Goal: Task Accomplishment & Management: Manage account settings

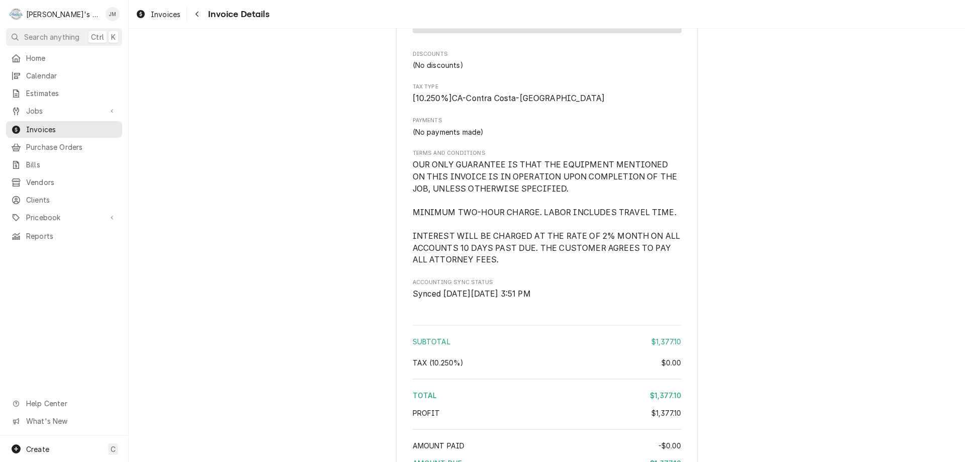
scroll to position [1237, 0]
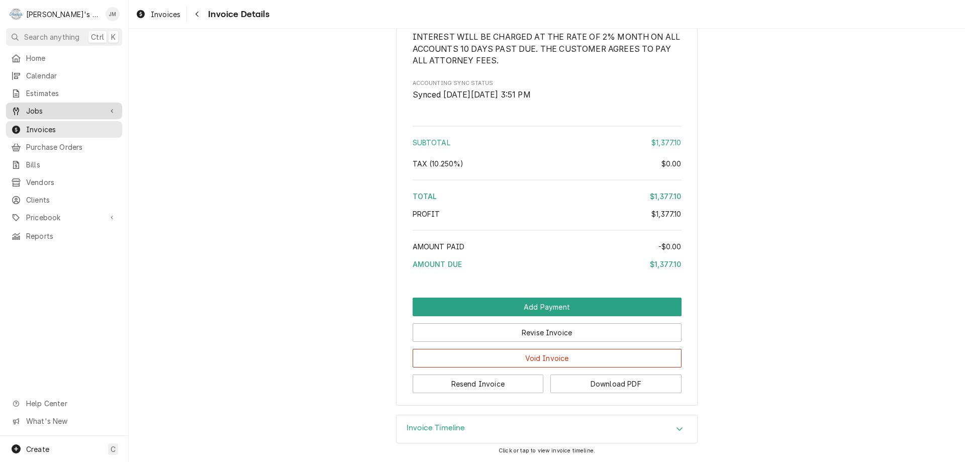
click at [52, 110] on span "Jobs" at bounding box center [64, 111] width 76 height 11
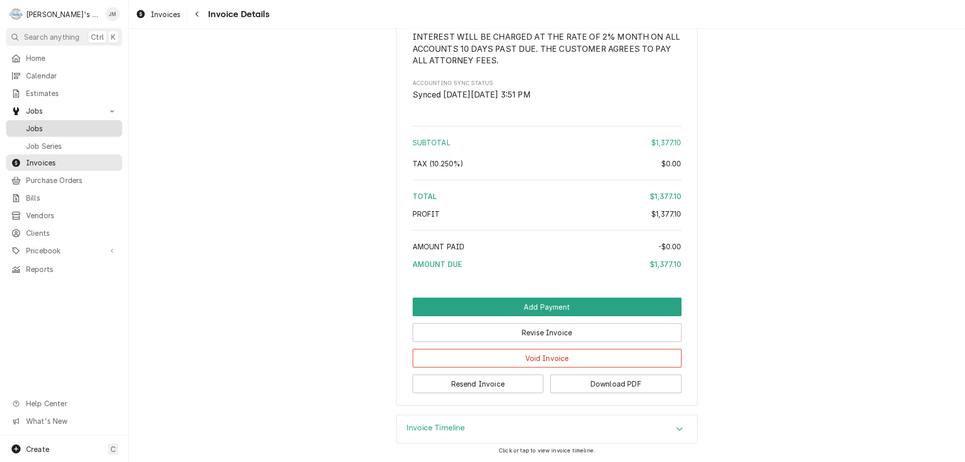
click at [52, 126] on span "Jobs" at bounding box center [71, 128] width 91 height 11
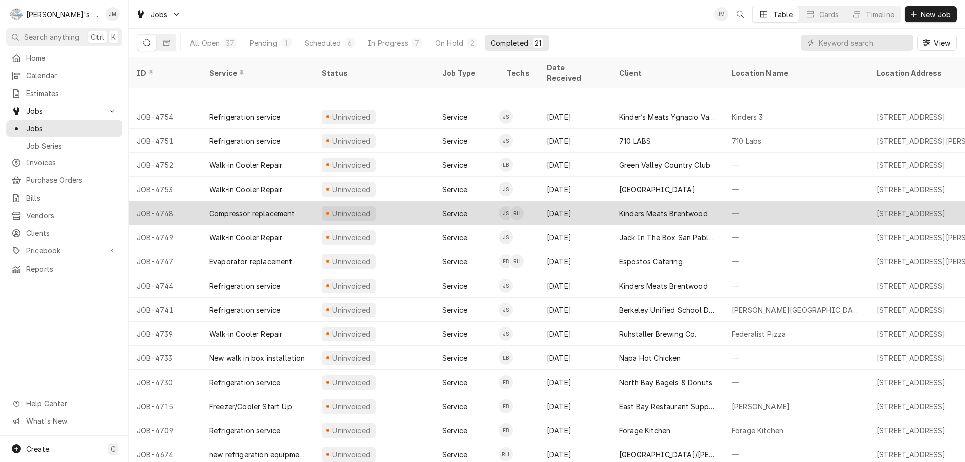
scroll to position [129, 0]
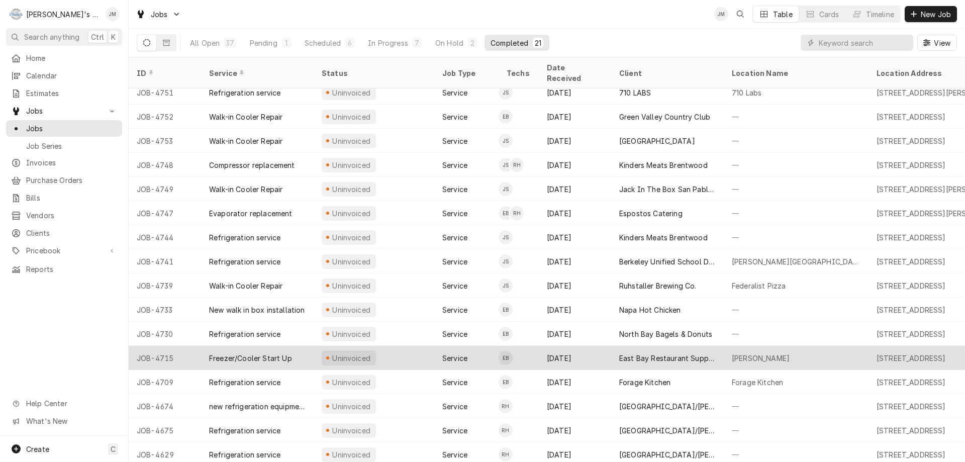
click at [657, 353] on div "East Bay Restaurant Supply Inc." at bounding box center [667, 358] width 96 height 11
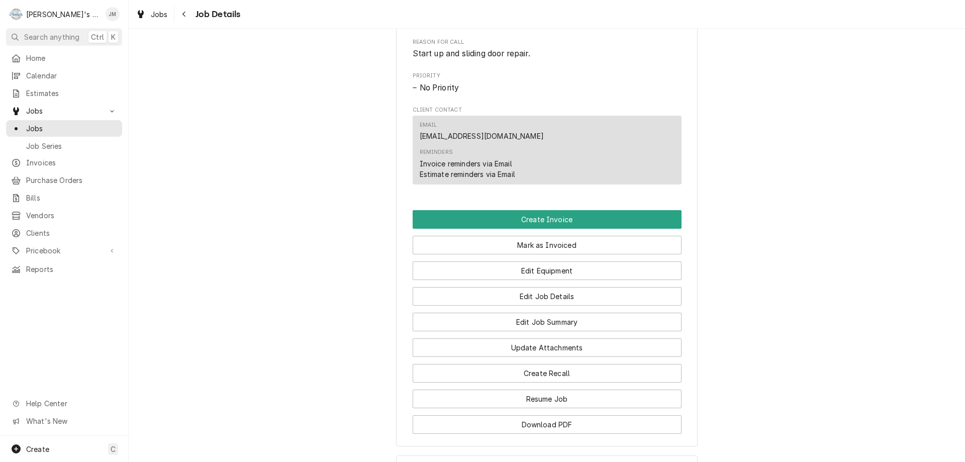
scroll to position [630, 0]
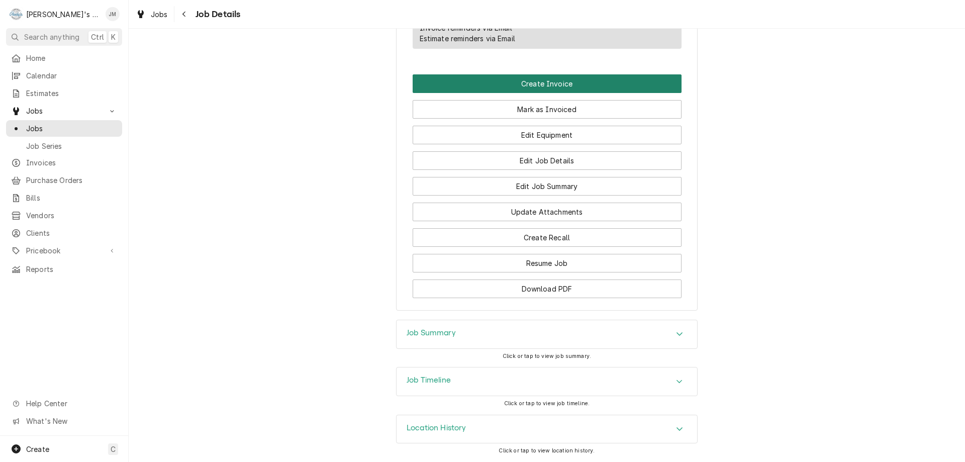
click at [533, 86] on button "Create Invoice" at bounding box center [547, 83] width 269 height 19
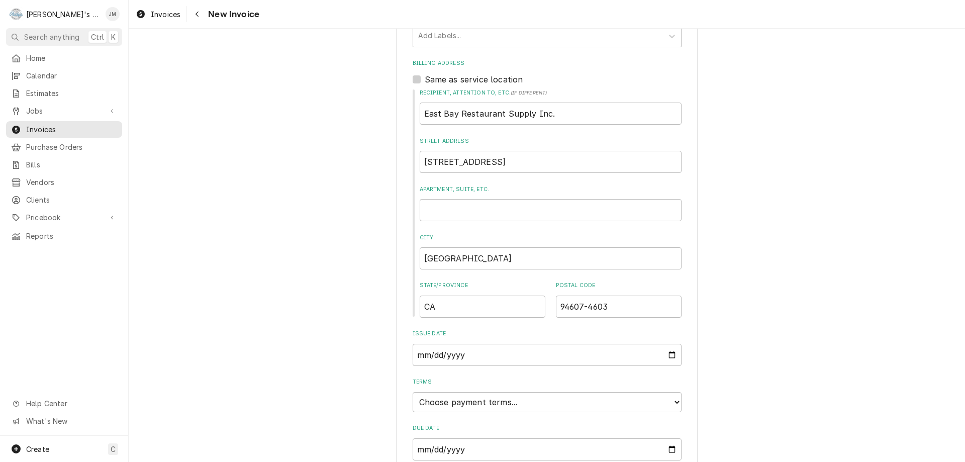
scroll to position [382, 0]
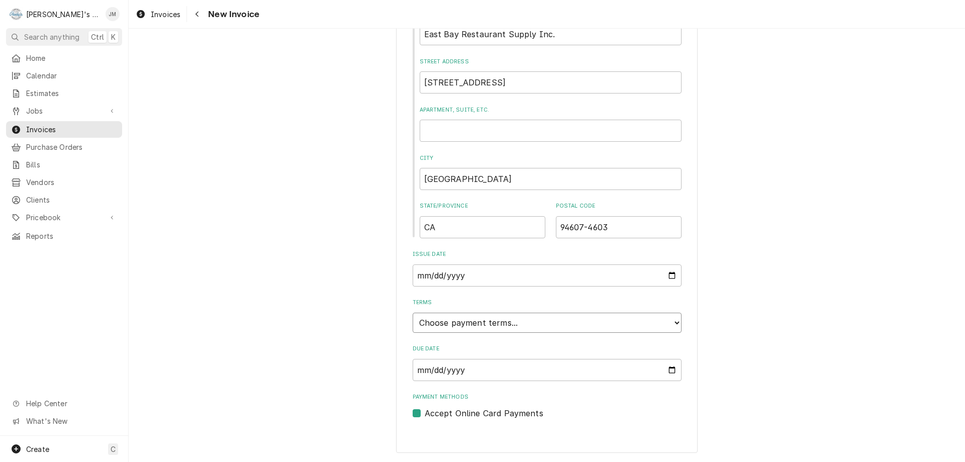
click at [554, 319] on select "Choose payment terms... Same Day Net 7 Net 14 Net 21 Net 30 Net 45 Net 60 Net 90" at bounding box center [547, 323] width 269 height 20
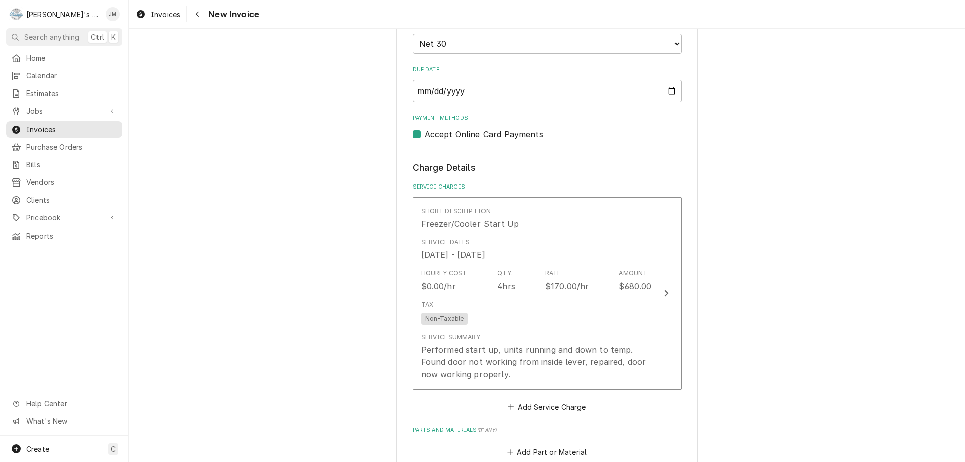
scroll to position [734, 0]
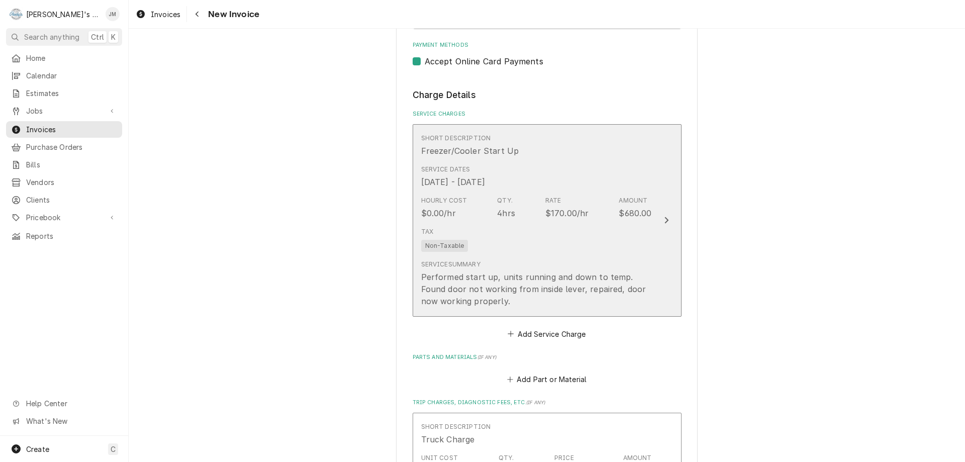
click at [665, 220] on div "Update Line Item" at bounding box center [666, 220] width 13 height 12
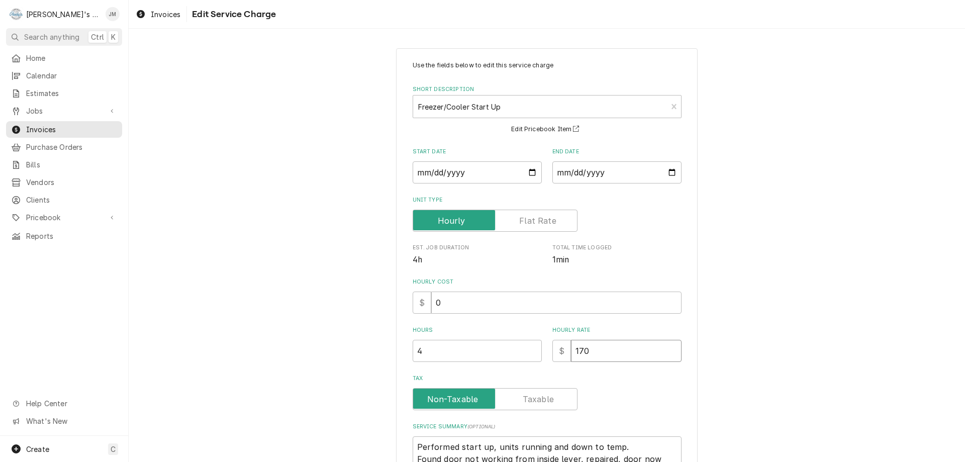
drag, startPoint x: 589, startPoint y: 348, endPoint x: 558, endPoint y: 350, distance: 30.7
click at [558, 350] on div "$ 170" at bounding box center [616, 351] width 129 height 22
type textarea "x"
type input "0"
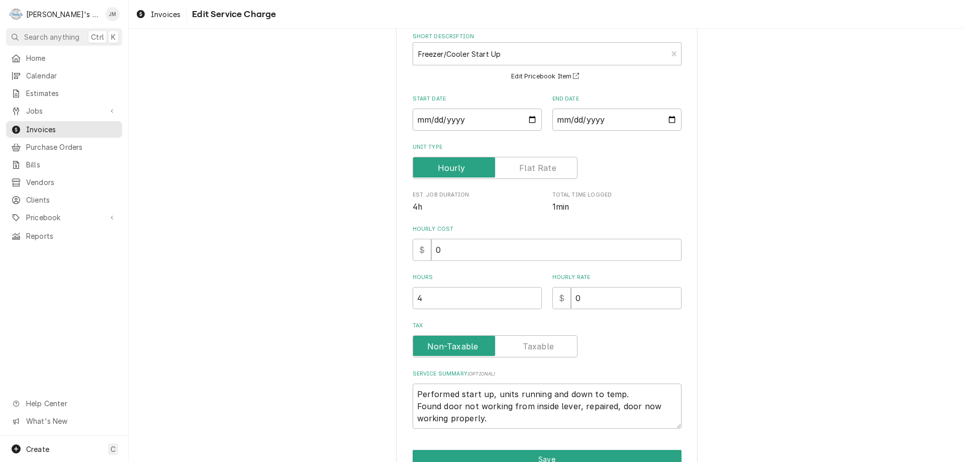
scroll to position [107, 0]
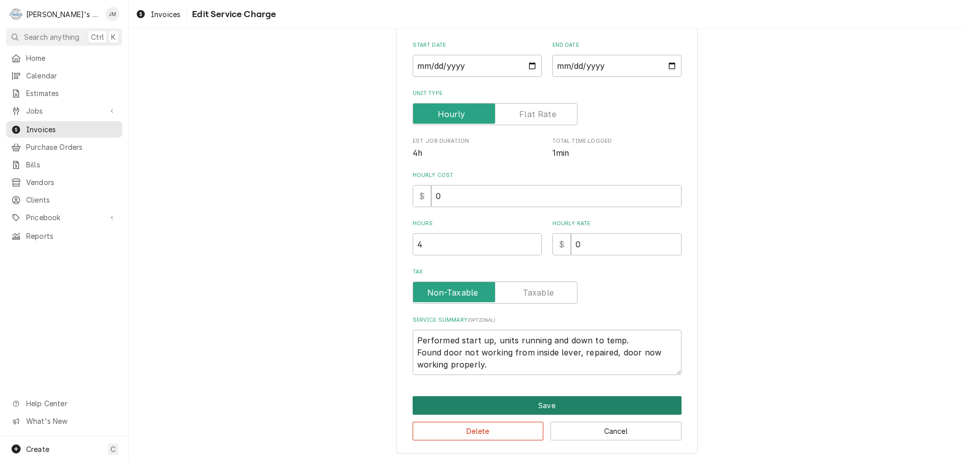
click at [551, 405] on button "Save" at bounding box center [547, 405] width 269 height 19
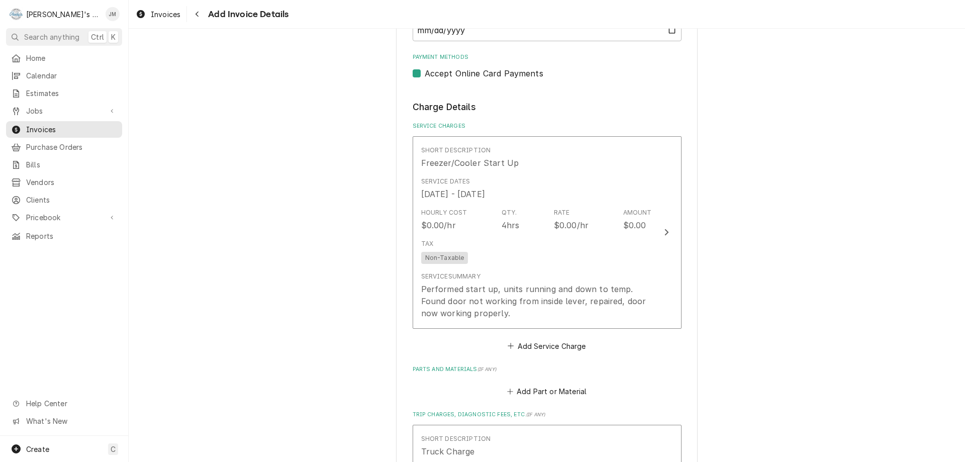
scroll to position [923, 0]
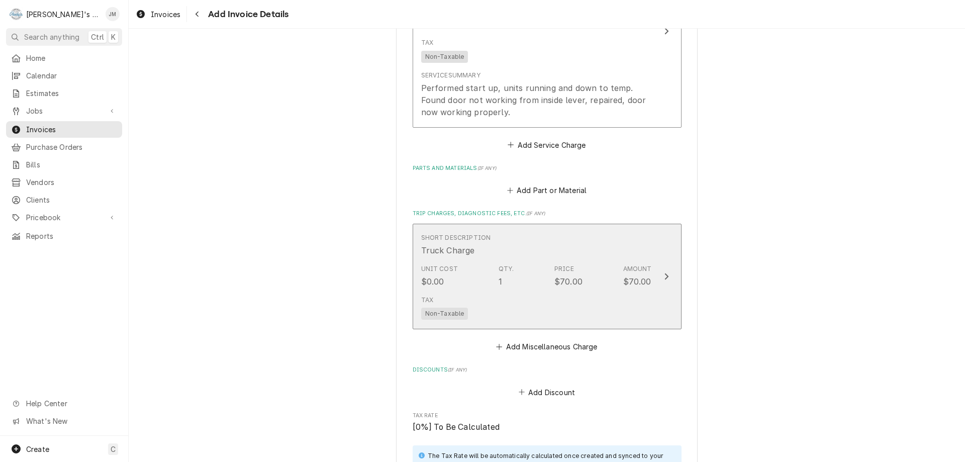
click at [666, 276] on div "Update Line Item" at bounding box center [666, 276] width 13 height 12
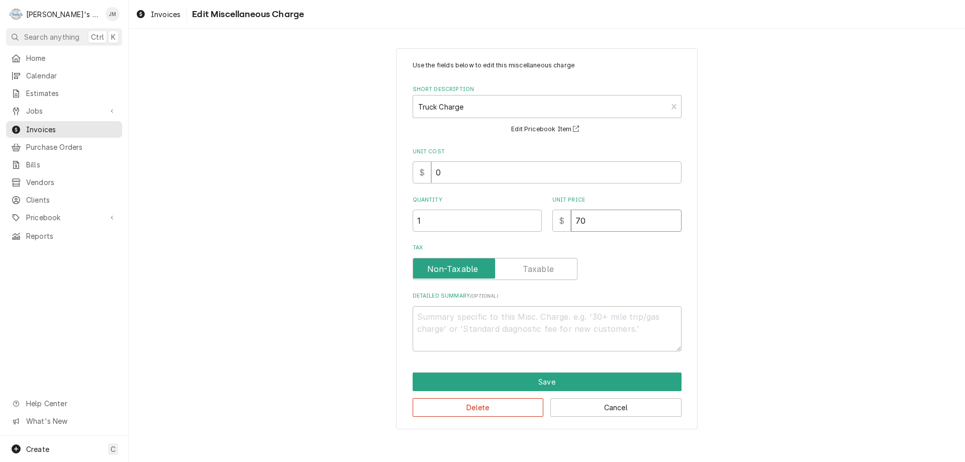
drag, startPoint x: 620, startPoint y: 219, endPoint x: 541, endPoint y: 215, distance: 78.5
click at [541, 215] on div "Quantity 1 Unit Price $ 70" at bounding box center [547, 214] width 269 height 36
type textarea "x"
type input "0"
click at [539, 386] on button "Save" at bounding box center [547, 381] width 269 height 19
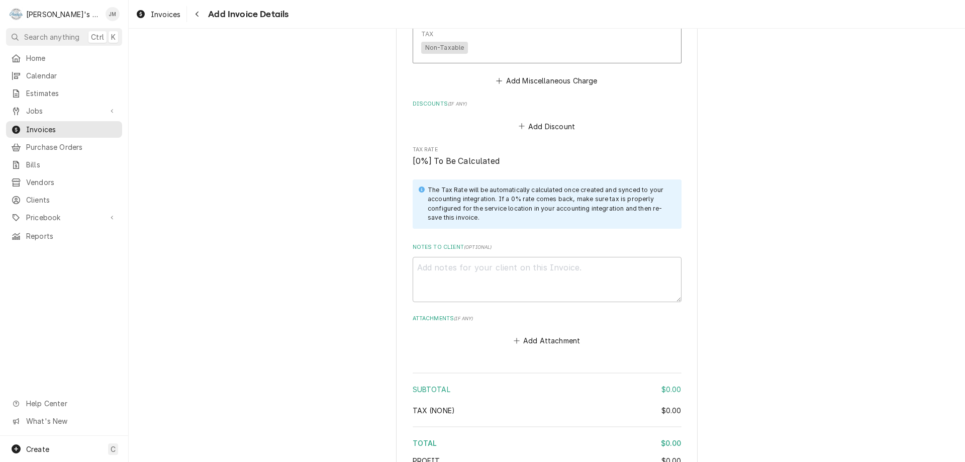
scroll to position [1213, 0]
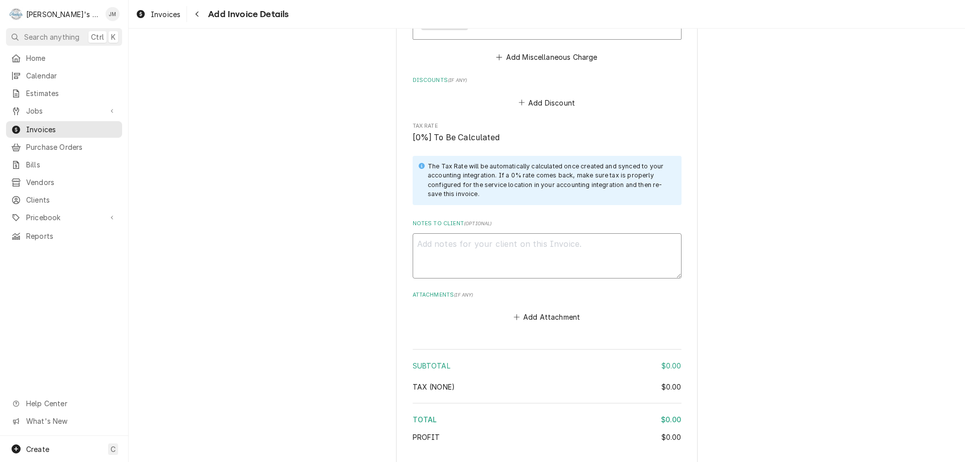
click at [511, 255] on textarea "Notes to Client ( optional )" at bounding box center [547, 255] width 269 height 45
type textarea "x"
type textarea "C"
type textarea "x"
type textarea "Co"
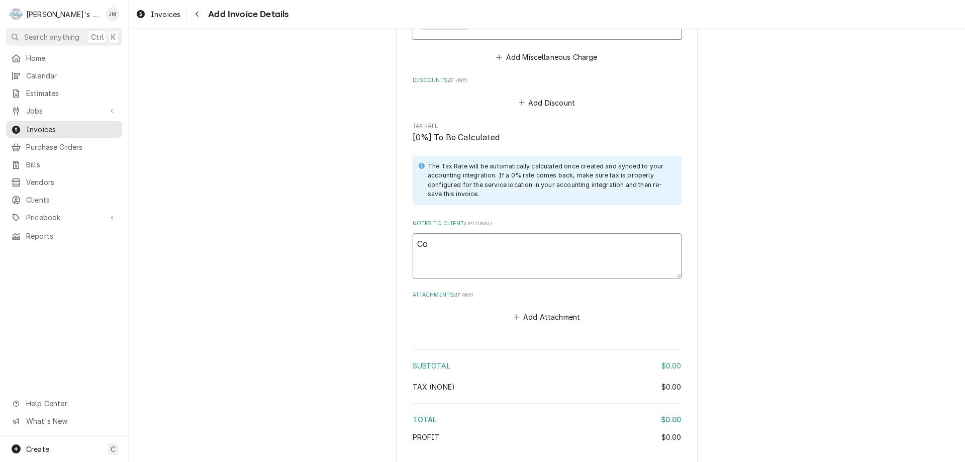
type textarea "x"
type textarea "Con"
type textarea "x"
type textarea "Cont"
type textarea "x"
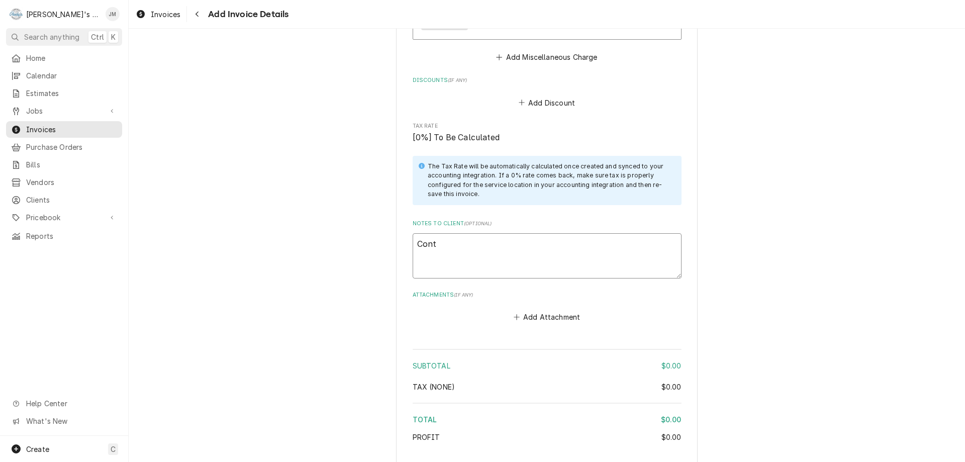
type textarea "Contr"
type textarea "x"
type textarea "Contra"
type textarea "x"
type textarea "Contrac"
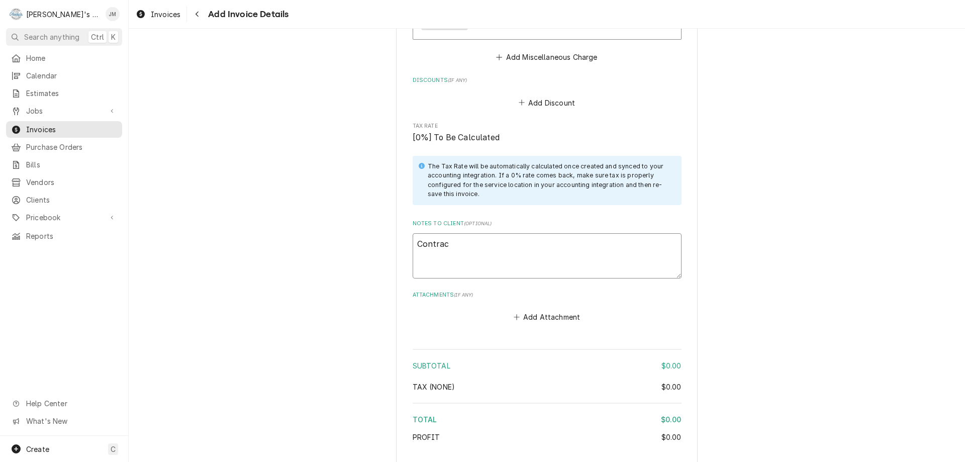
type textarea "x"
type textarea "Contract"
type textarea "x"
type textarea "Contract"
type textarea "x"
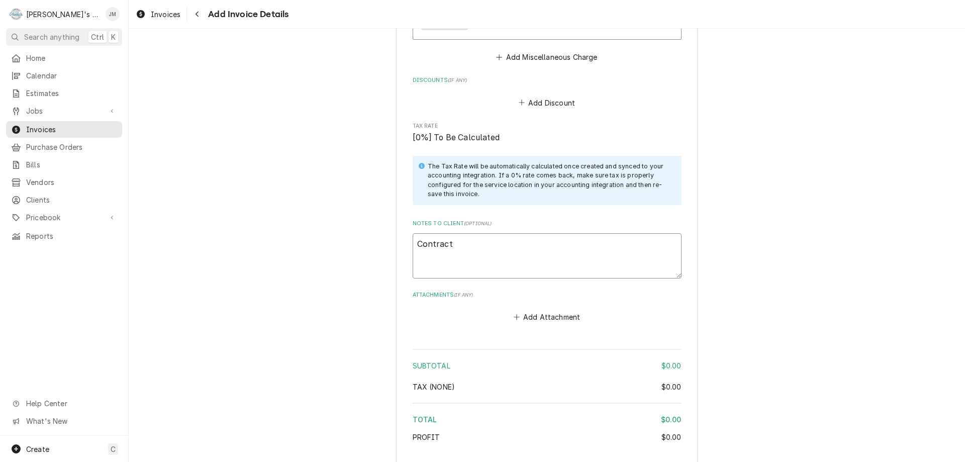
type textarea "Contract w"
type textarea "x"
type textarea "Contract wo"
type textarea "x"
type textarea "Contract wor"
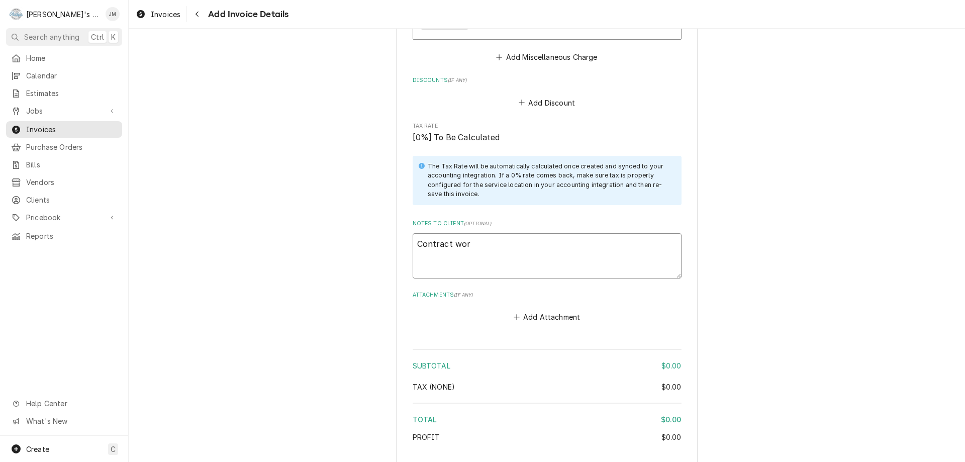
type textarea "x"
type textarea "[DEMOGRAPHIC_DATA] work"
type textarea "x"
type textarea "Contract work"
type textarea "x"
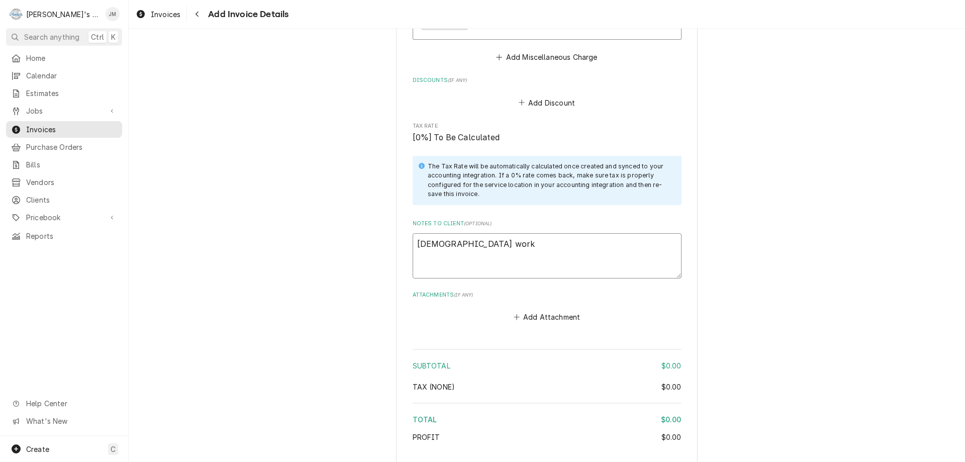
type textarea "Contract work -"
type textarea "x"
type textarea "Contract work -"
type textarea "x"
type textarea "Contract work - n"
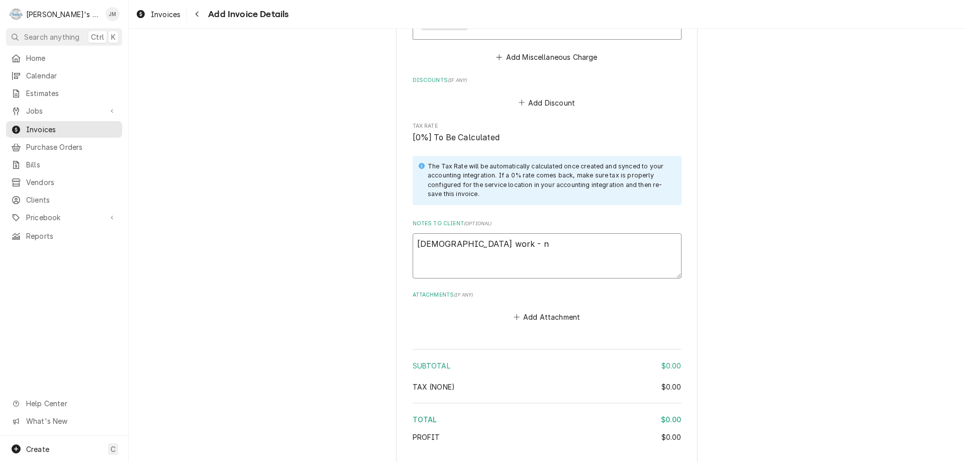
type textarea "x"
type textarea "Contract work - no"
type textarea "x"
type textarea "Contract work - no"
type textarea "x"
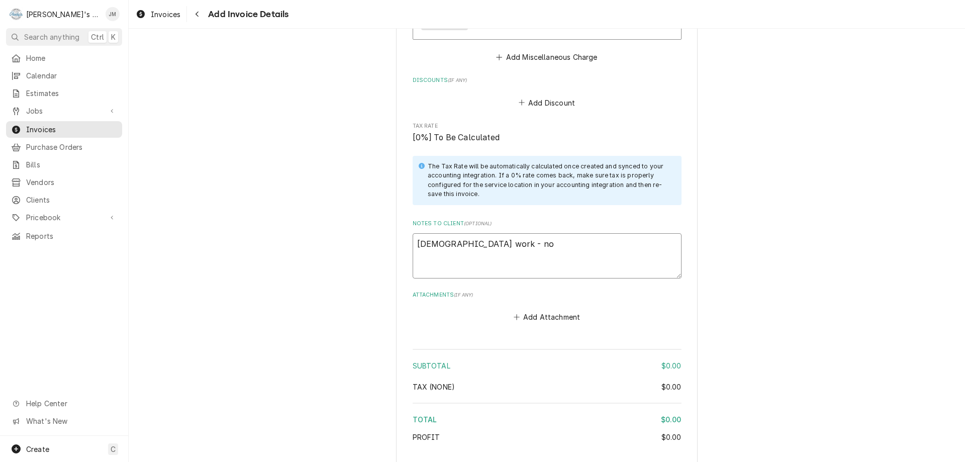
type textarea "Contract work - no c"
type textarea "x"
type textarea "Contract work - no ch"
type textarea "x"
type textarea "Contract work - no cha"
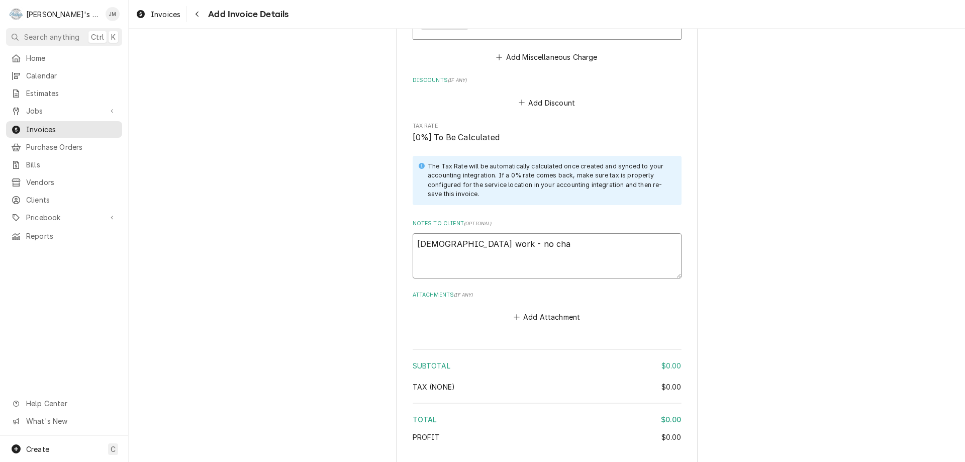
type textarea "x"
type textarea "Contract work - no char"
type textarea "x"
type textarea "Contract work - no charg"
type textarea "x"
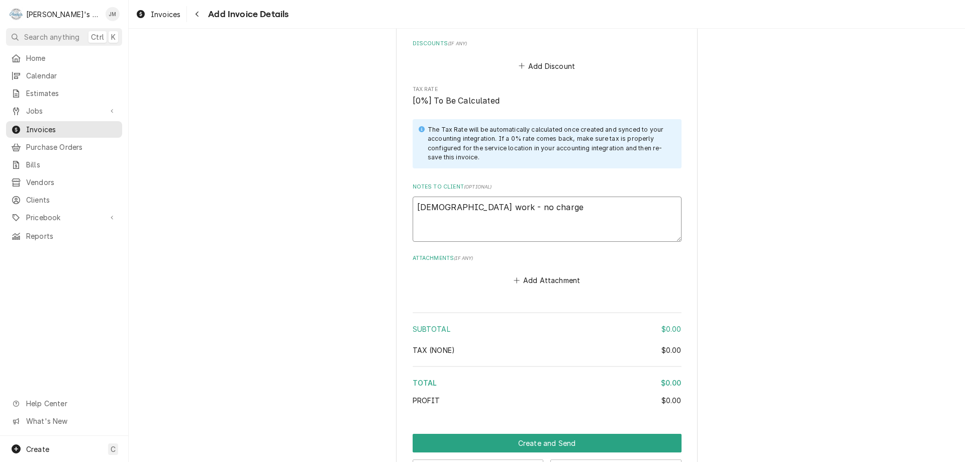
scroll to position [1287, 0]
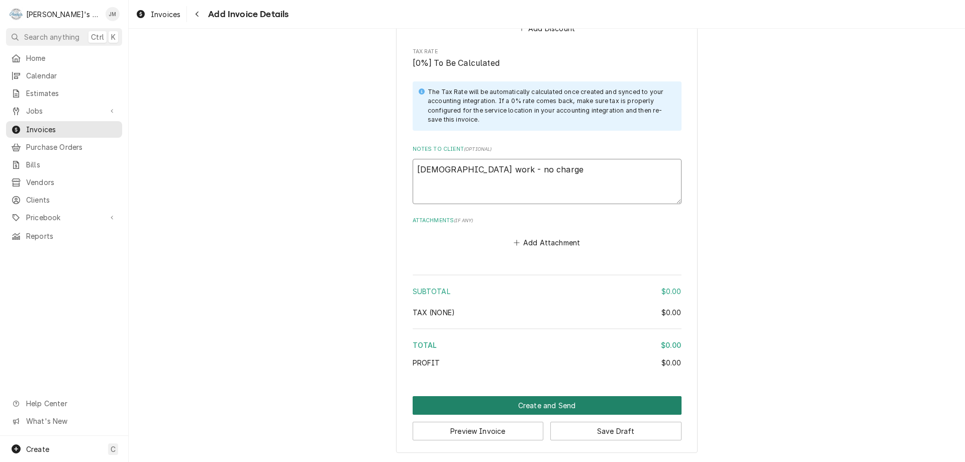
type textarea "[DEMOGRAPHIC_DATA] work - no charge"
click at [547, 402] on button "Create and Send" at bounding box center [547, 405] width 269 height 19
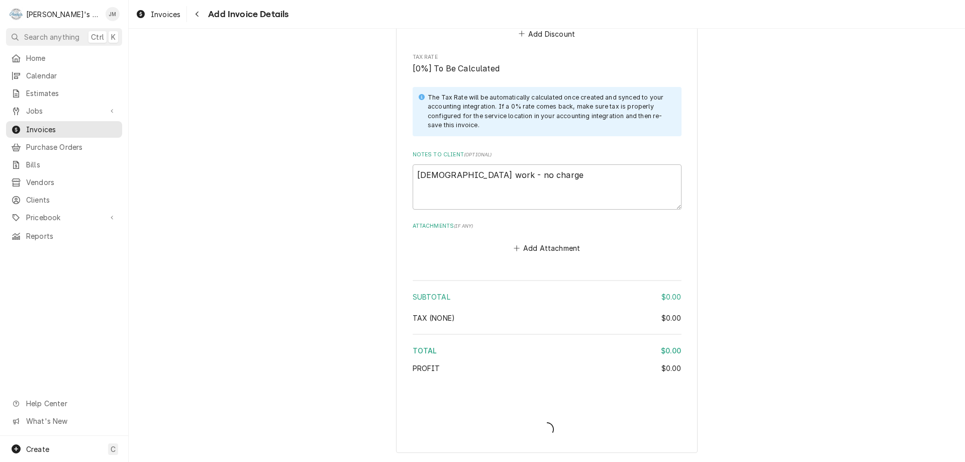
type textarea "x"
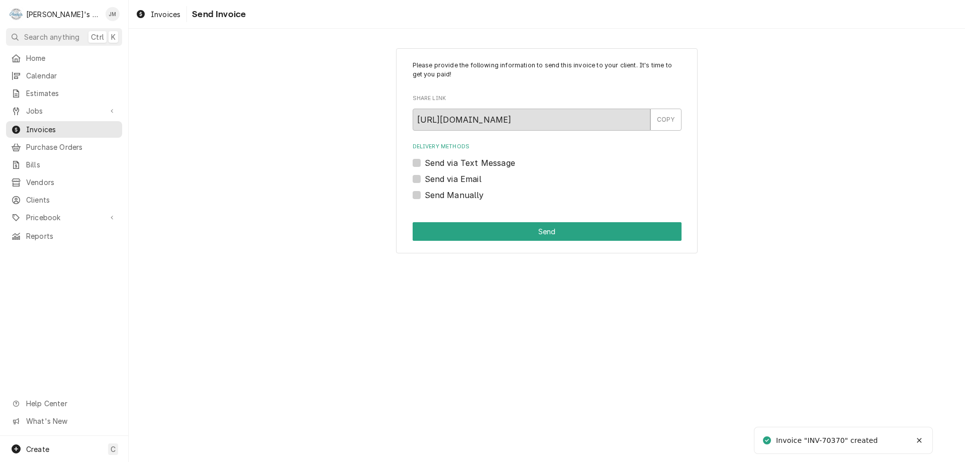
click at [425, 193] on label "Send Manually" at bounding box center [454, 195] width 59 height 12
click at [425, 193] on input "Send Manually" at bounding box center [559, 200] width 269 height 22
checkbox input "true"
click at [512, 232] on button "Send" at bounding box center [547, 231] width 269 height 19
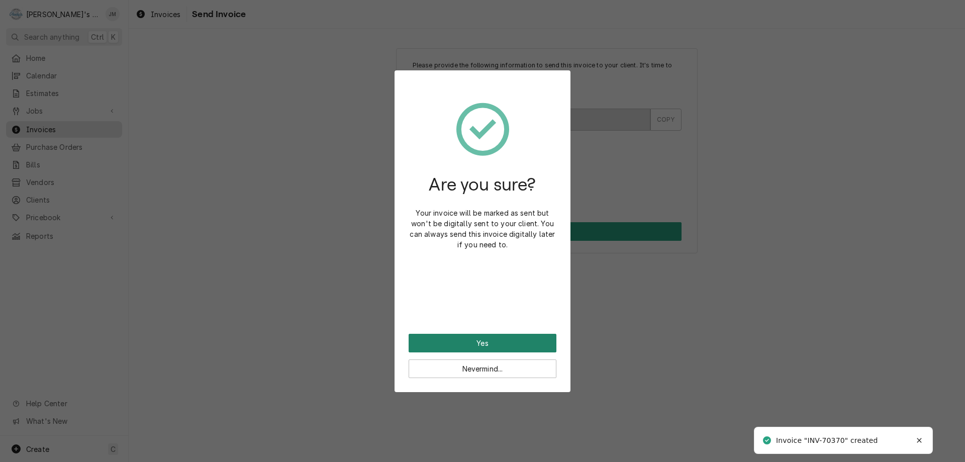
click at [483, 341] on button "Yes" at bounding box center [483, 343] width 148 height 19
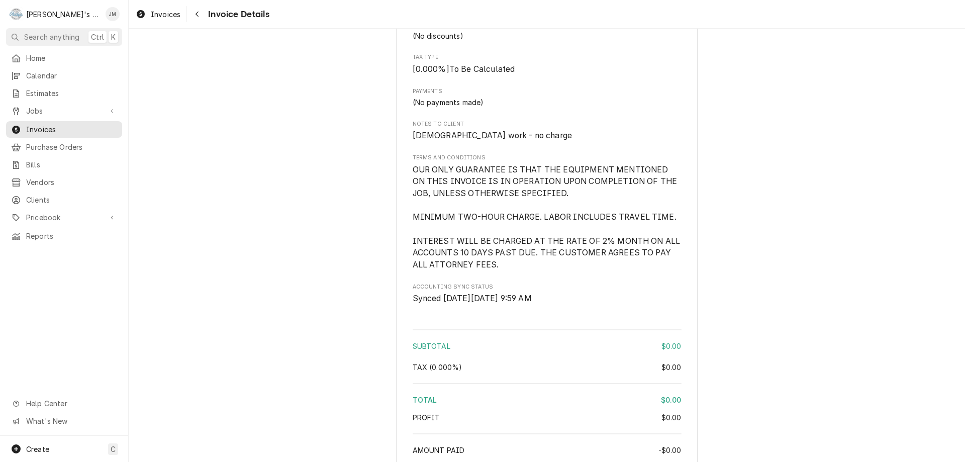
scroll to position [1094, 0]
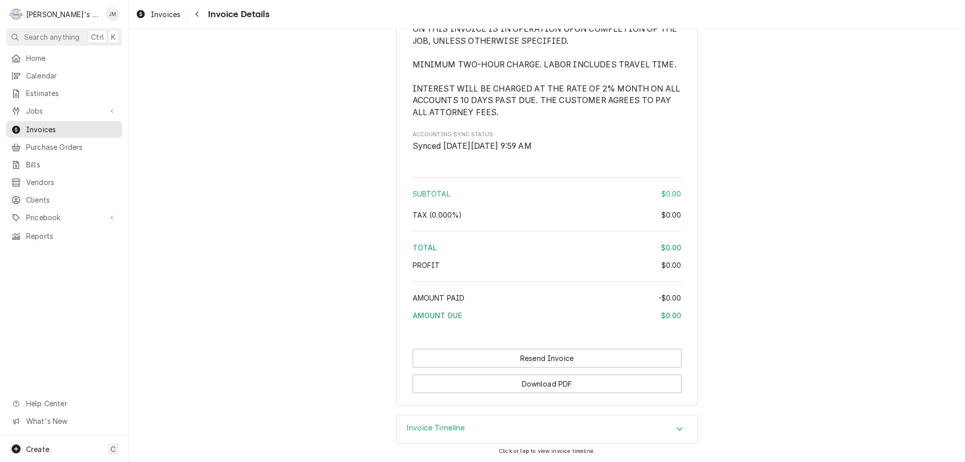
click at [437, 419] on div "Invoice Timeline" at bounding box center [547, 429] width 301 height 28
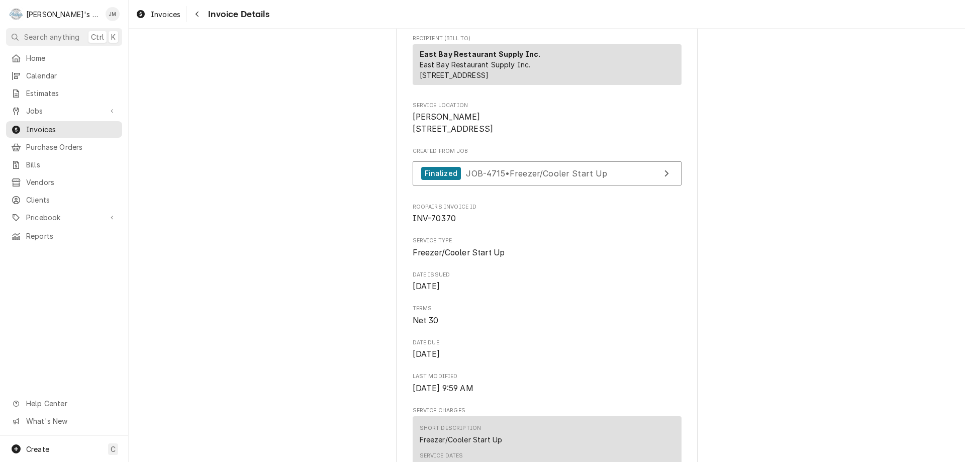
scroll to position [0, 0]
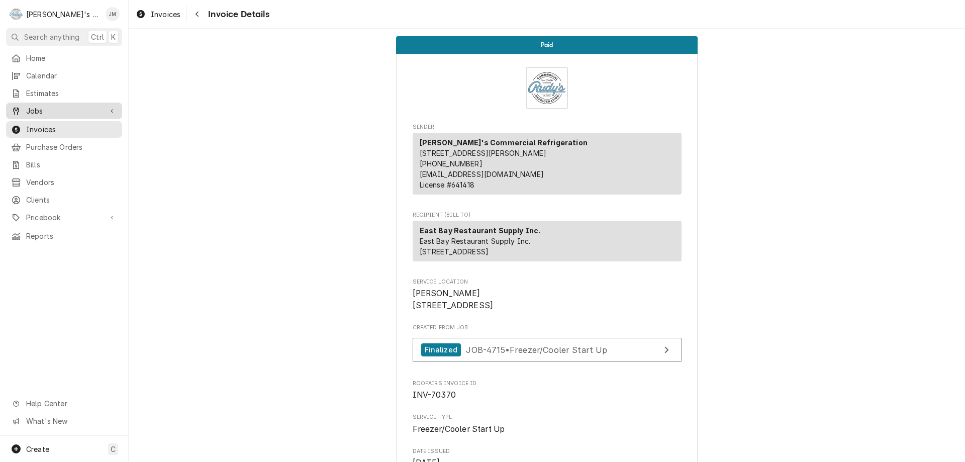
click at [41, 106] on span "Jobs" at bounding box center [64, 111] width 76 height 11
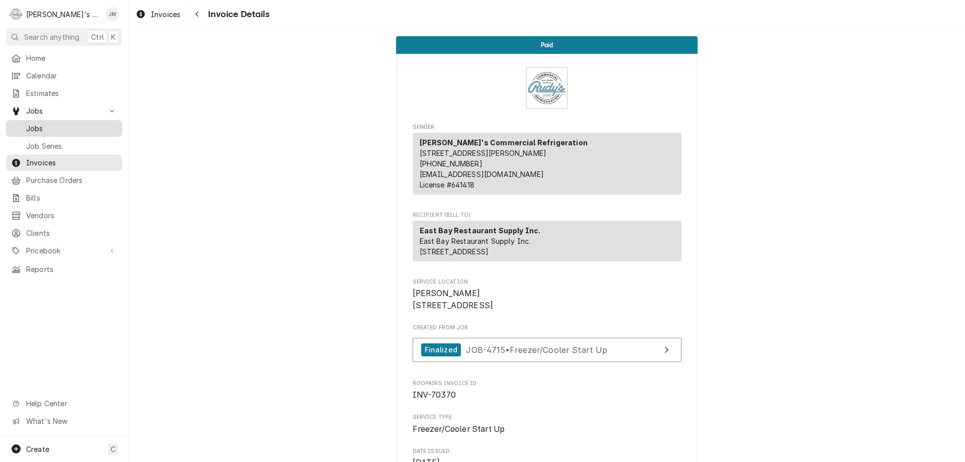
click at [40, 125] on span "Jobs" at bounding box center [71, 128] width 91 height 11
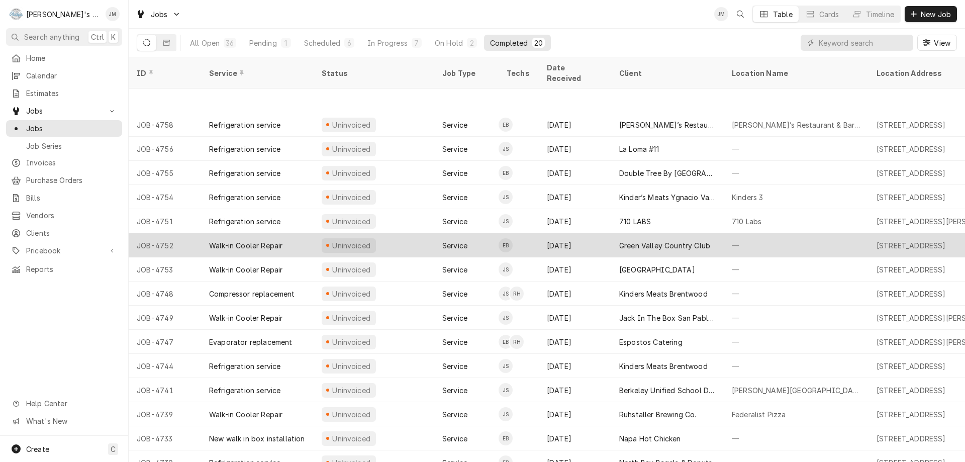
scroll to position [80, 0]
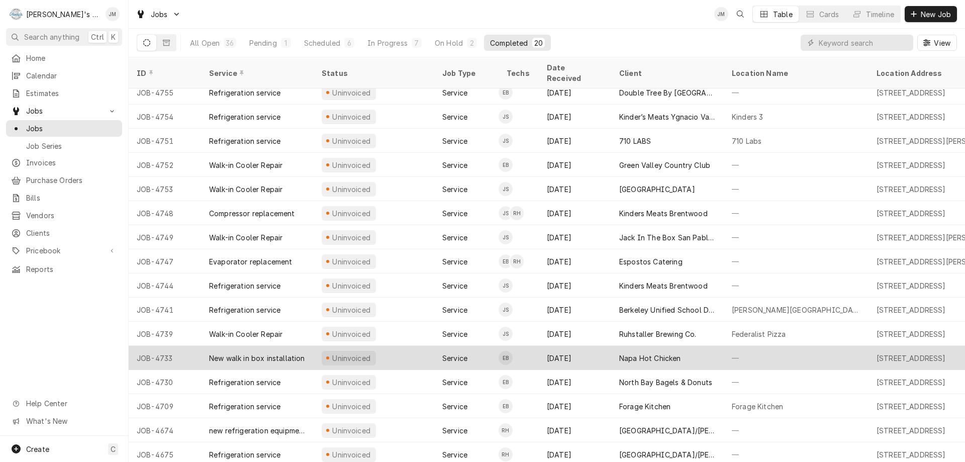
click at [643, 353] on div "Napa Hot Chicken" at bounding box center [650, 358] width 62 height 11
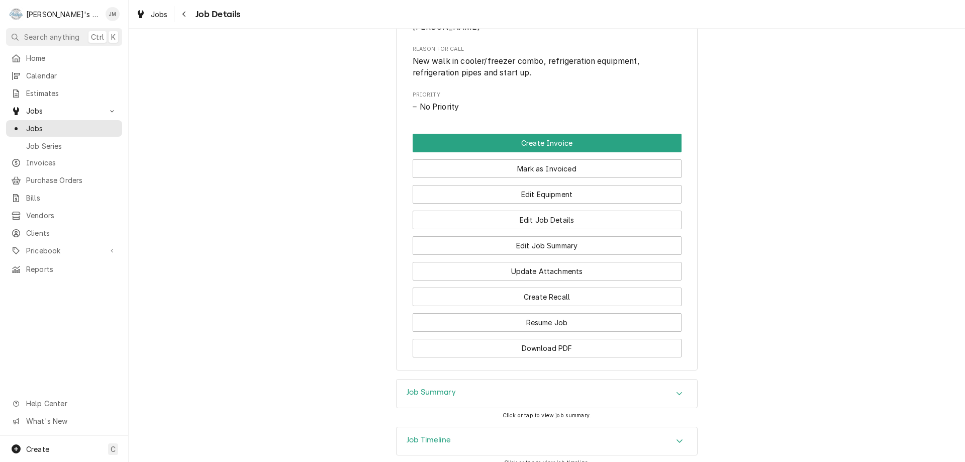
scroll to position [535, 0]
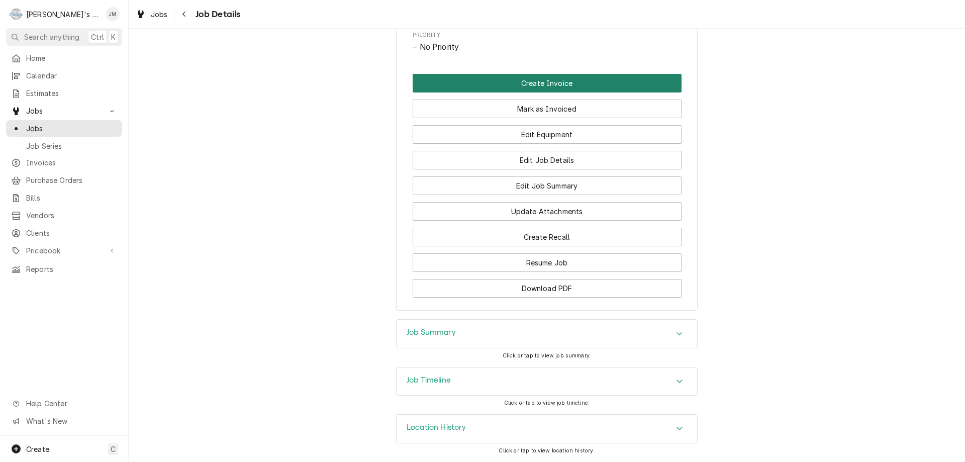
click at [530, 83] on button "Create Invoice" at bounding box center [547, 83] width 269 height 19
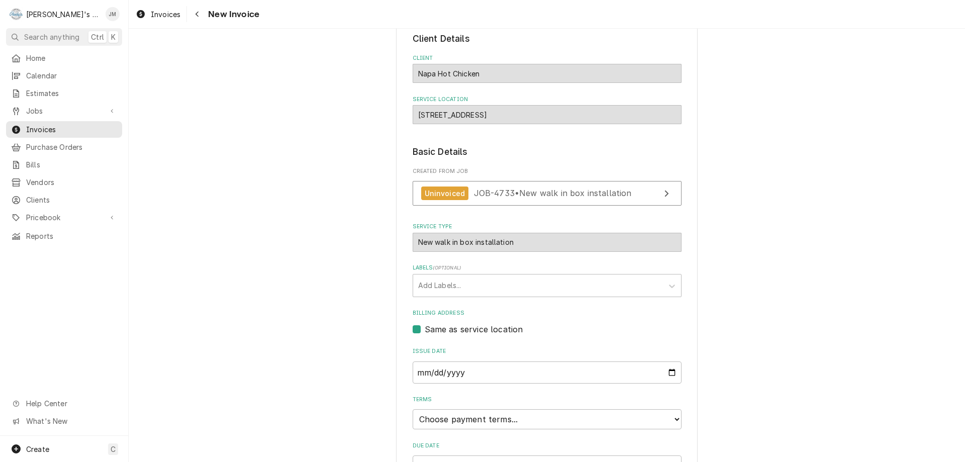
scroll to position [150, 0]
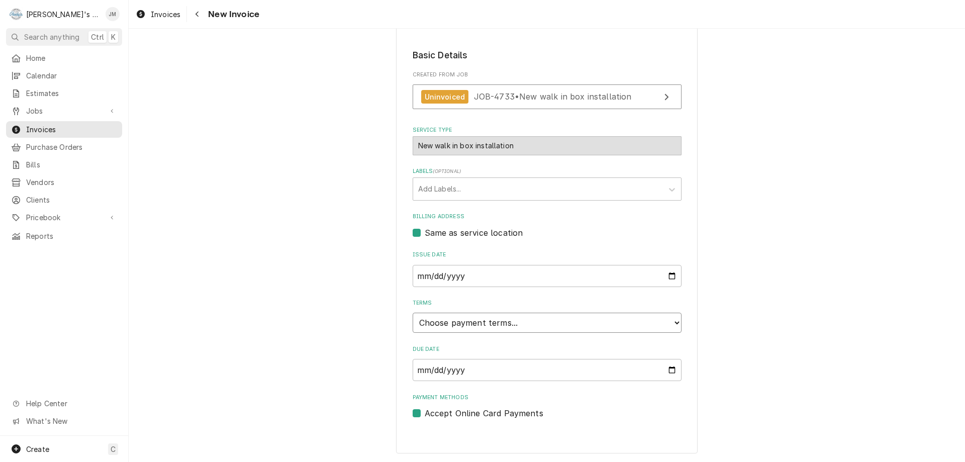
click at [488, 318] on select "Choose payment terms... Same Day Net 7 Net 14 Net 21 Net 30 Net 45 Net 60 Net 90" at bounding box center [547, 323] width 269 height 20
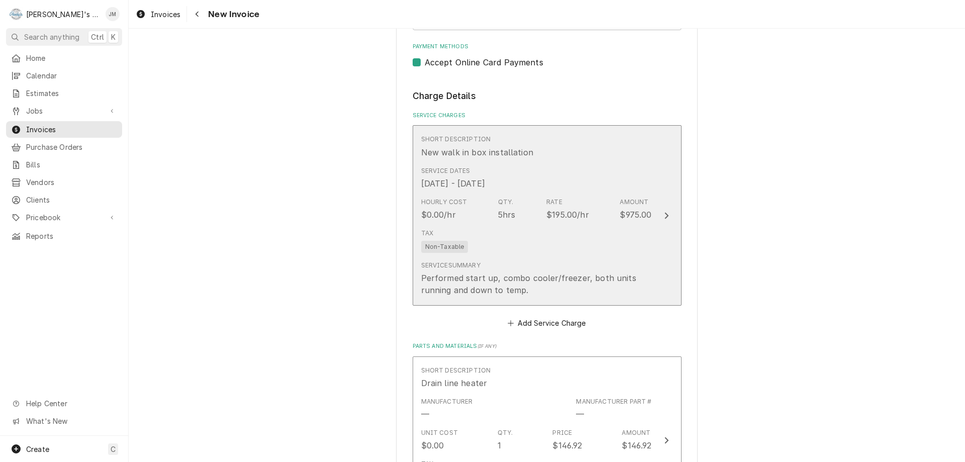
scroll to position [502, 0]
click at [664, 216] on icon "Update Line Item" at bounding box center [666, 215] width 5 height 8
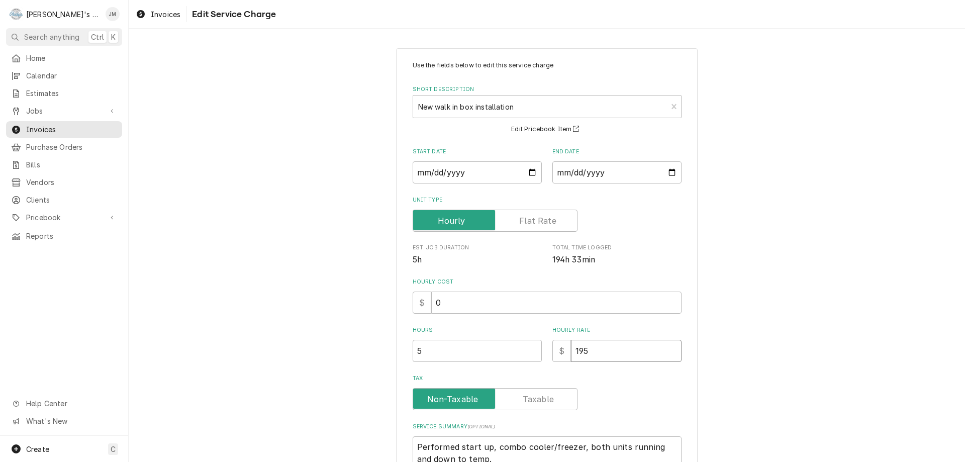
drag, startPoint x: 589, startPoint y: 344, endPoint x: 565, endPoint y: 349, distance: 23.7
click at [565, 349] on div "$ 195" at bounding box center [616, 351] width 129 height 22
type textarea "x"
type input "0"
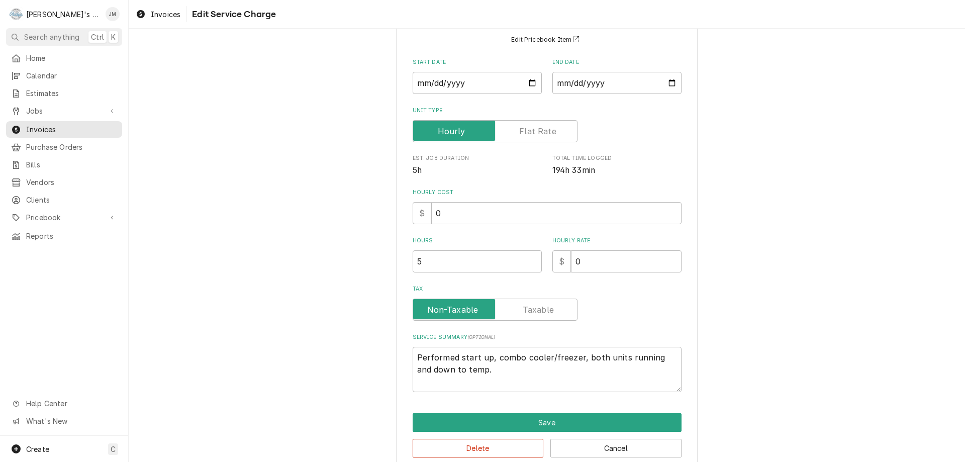
scroll to position [107, 0]
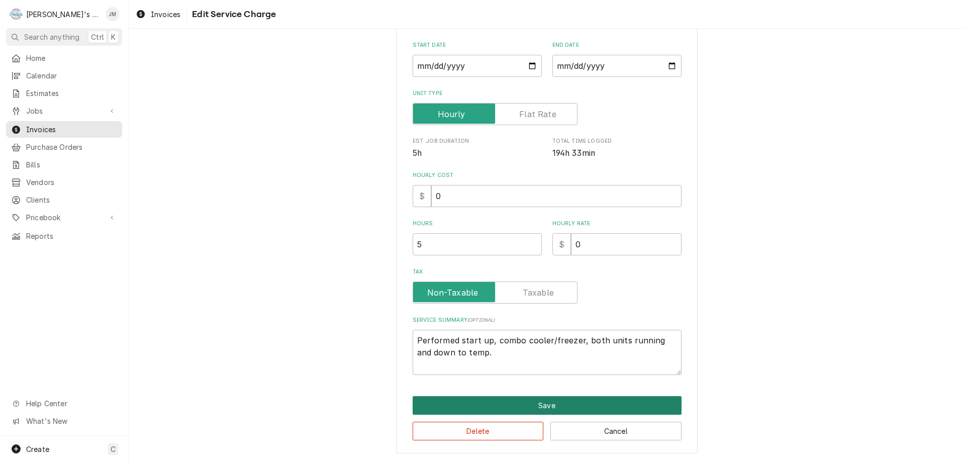
click at [544, 402] on button "Save" at bounding box center [547, 405] width 269 height 19
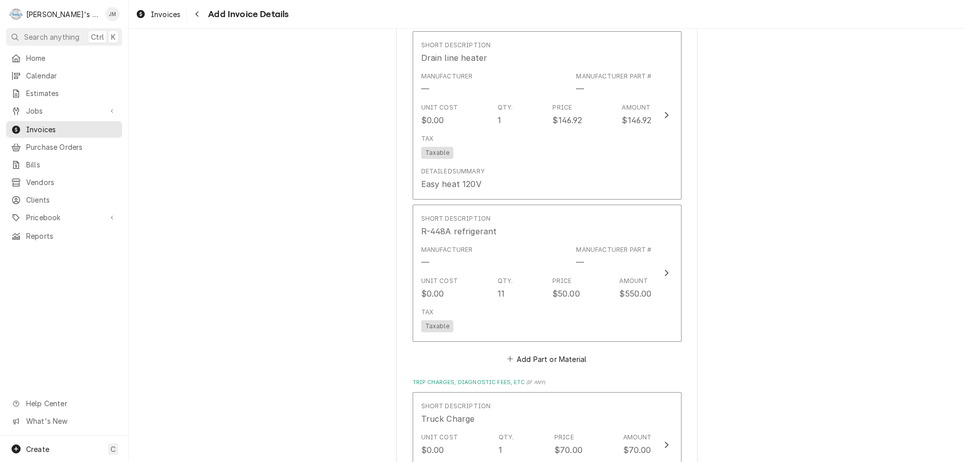
scroll to position [791, 0]
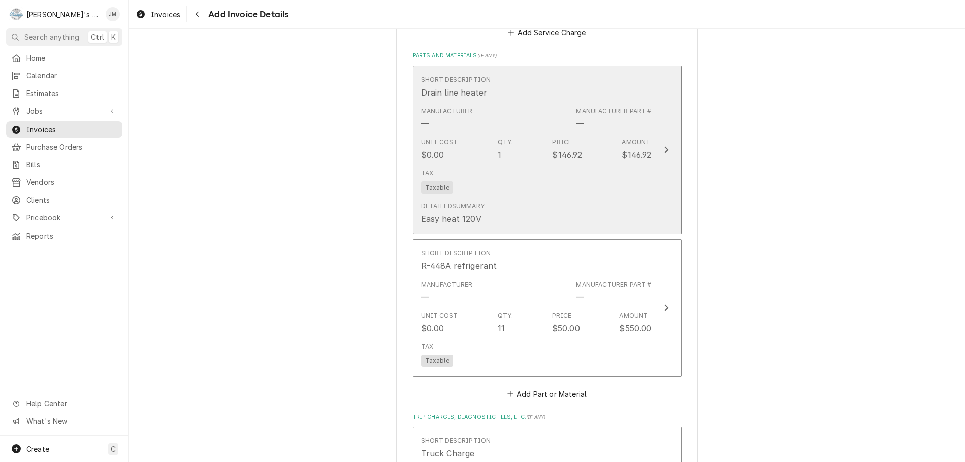
click at [664, 148] on icon "Update Line Item" at bounding box center [666, 150] width 5 height 8
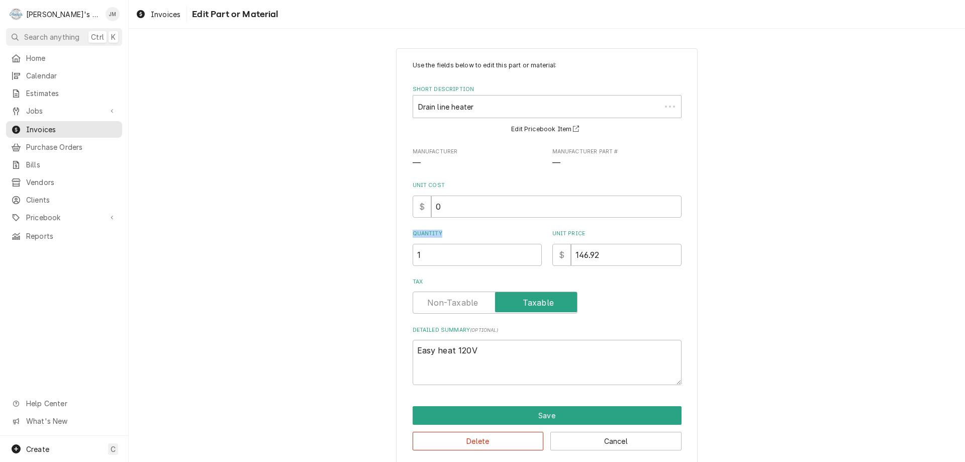
click at [487, 248] on div "Quantity 1 Unit Price $ 146.92" at bounding box center [547, 248] width 269 height 36
drag, startPoint x: 607, startPoint y: 257, endPoint x: 551, endPoint y: 270, distance: 57.2
click at [551, 270] on div "Use the fields below to edit this part or material: Short Description Drain lin…" at bounding box center [547, 223] width 269 height 324
type textarea "x"
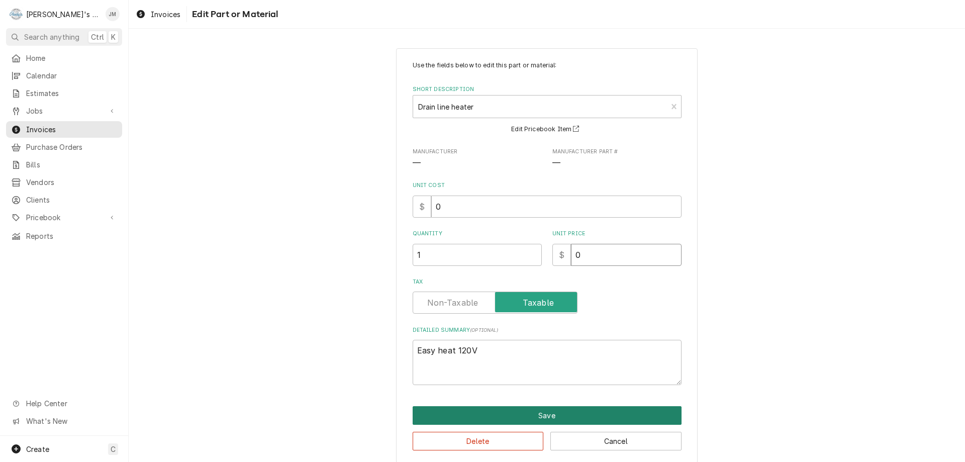
type input "0"
click at [553, 412] on button "Save" at bounding box center [547, 415] width 269 height 19
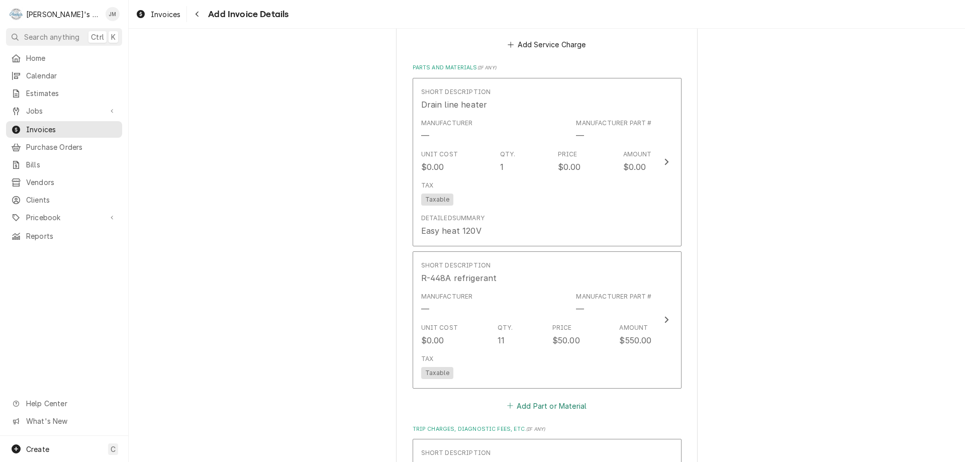
scroll to position [779, 0]
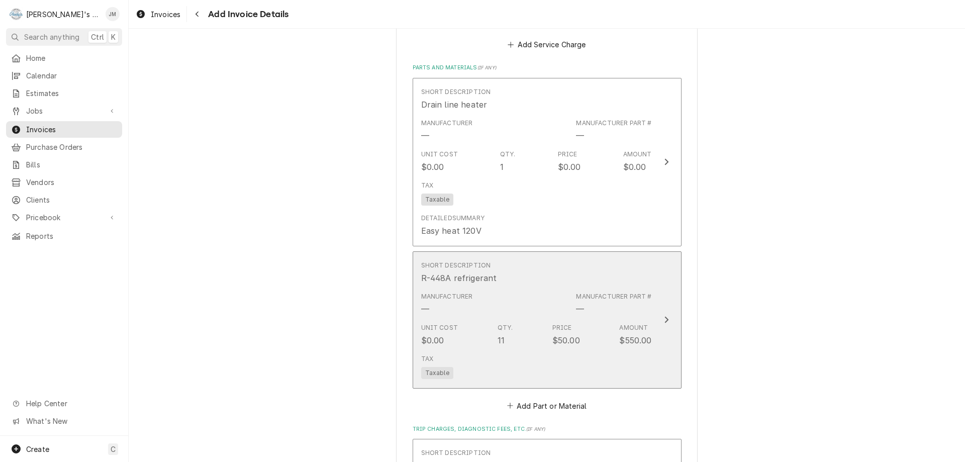
click at [664, 318] on icon "Update Line Item" at bounding box center [666, 320] width 5 height 8
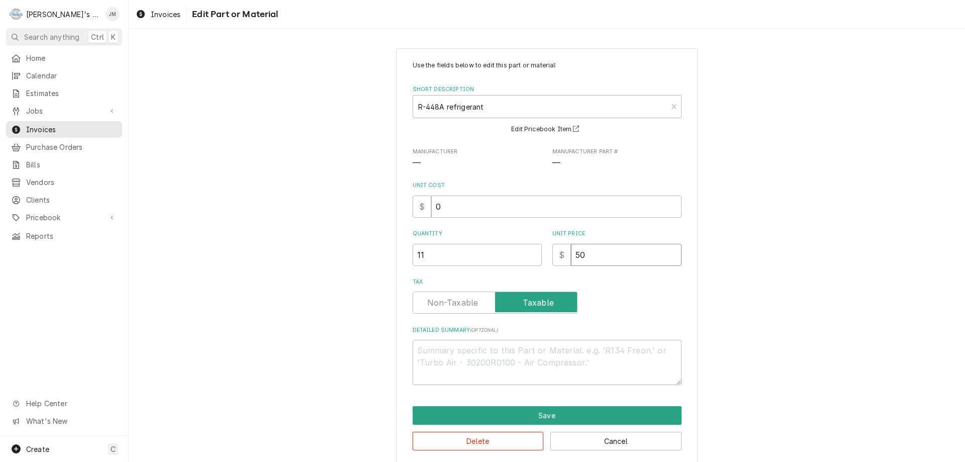
drag, startPoint x: 601, startPoint y: 248, endPoint x: 538, endPoint y: 261, distance: 64.7
click at [538, 261] on div "Quantity 11 Unit Price $ 50" at bounding box center [547, 248] width 269 height 36
type textarea "x"
type input "0"
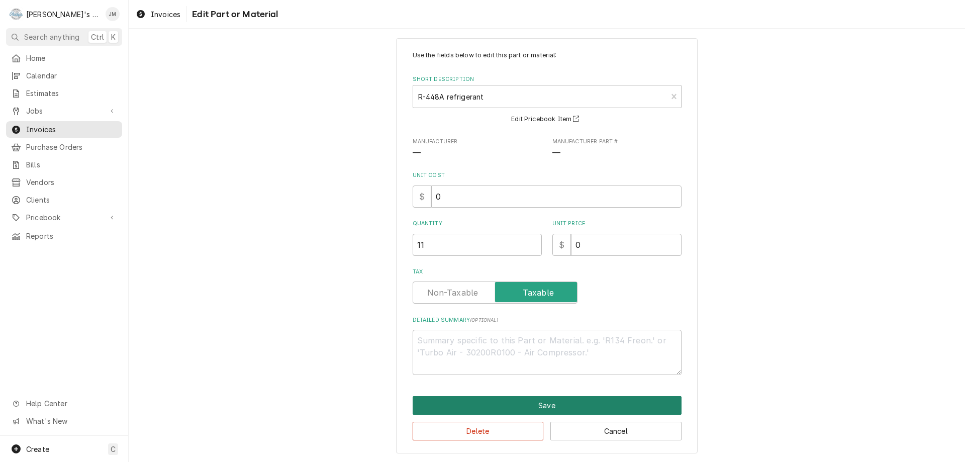
click at [561, 404] on button "Save" at bounding box center [547, 405] width 269 height 19
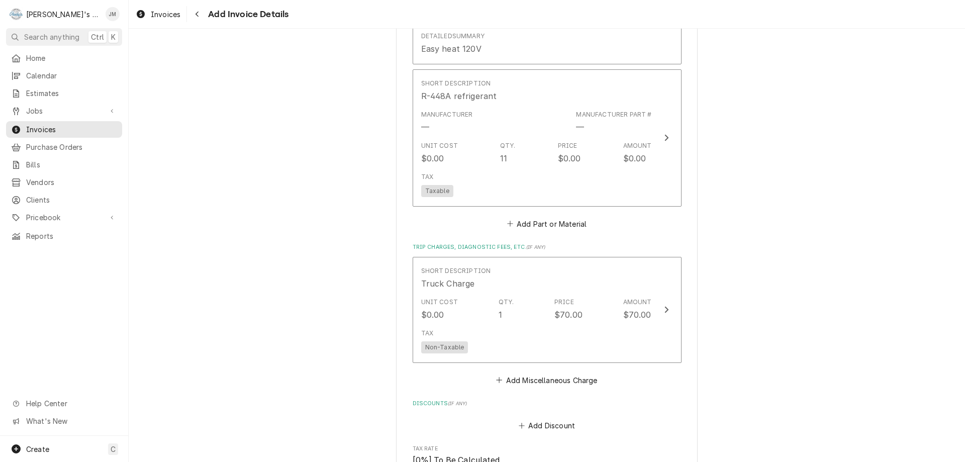
scroll to position [968, 0]
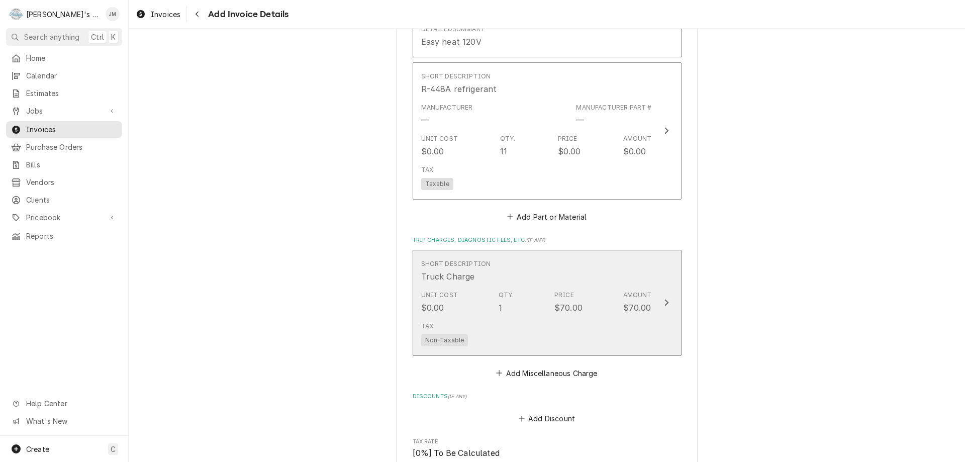
click at [664, 301] on icon "Update Line Item" at bounding box center [666, 303] width 5 height 8
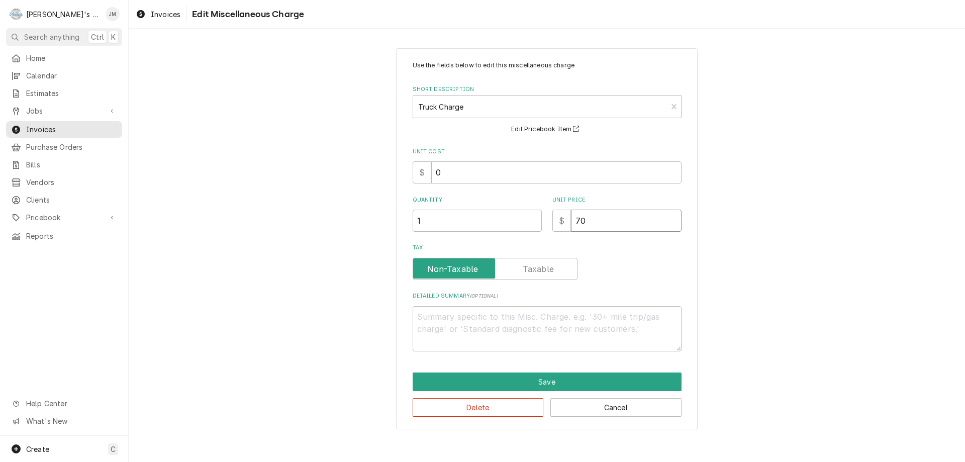
drag, startPoint x: 588, startPoint y: 208, endPoint x: 556, endPoint y: 215, distance: 32.9
click at [556, 215] on div "Unit Price $ 70" at bounding box center [616, 214] width 129 height 36
type textarea "x"
type input "0"
type textarea "x"
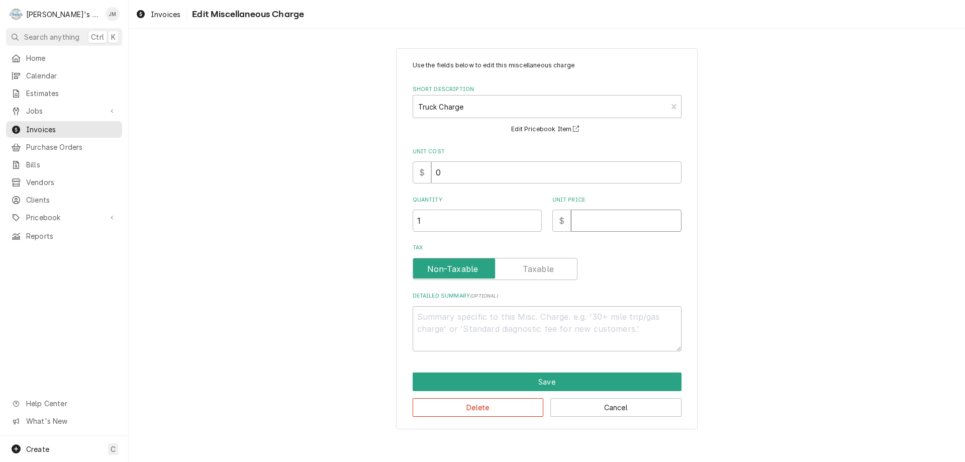
type textarea "x"
type input "0"
click at [549, 380] on button "Save" at bounding box center [547, 381] width 269 height 19
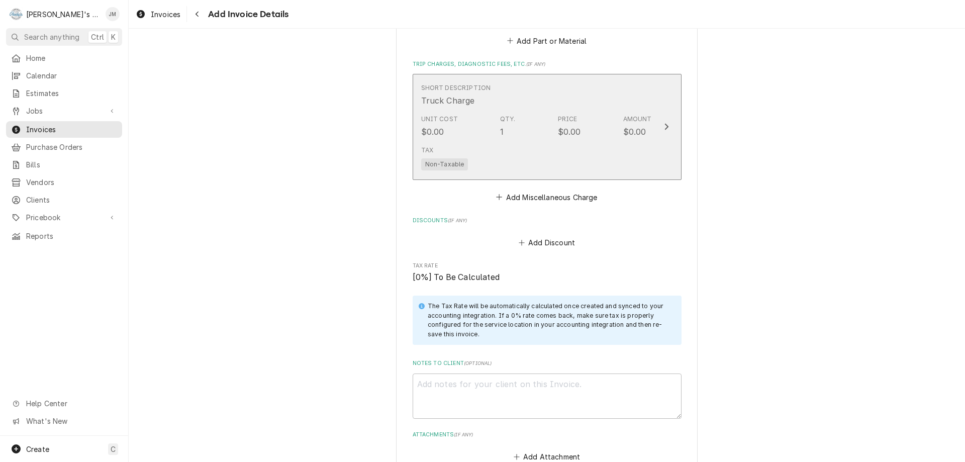
scroll to position [1207, 0]
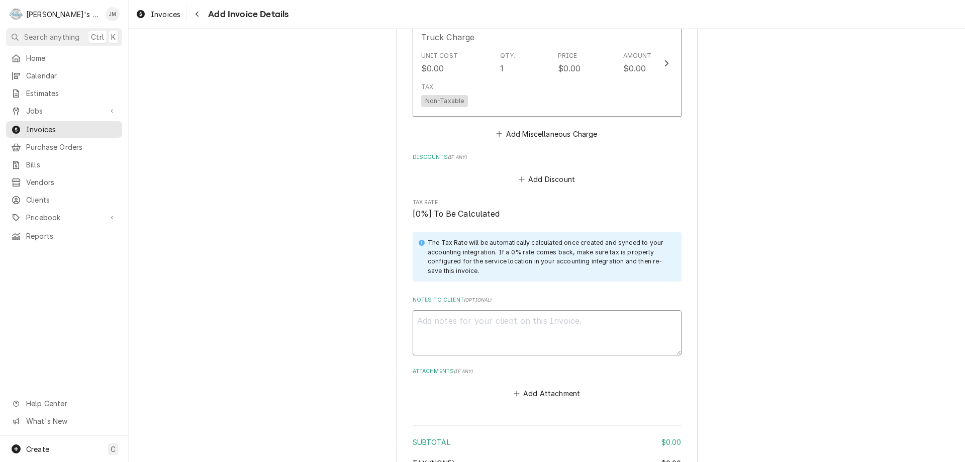
click at [541, 333] on textarea "Notes to Client ( optional )" at bounding box center [547, 332] width 269 height 45
type textarea "x"
type textarea "C"
type textarea "x"
type textarea "Co"
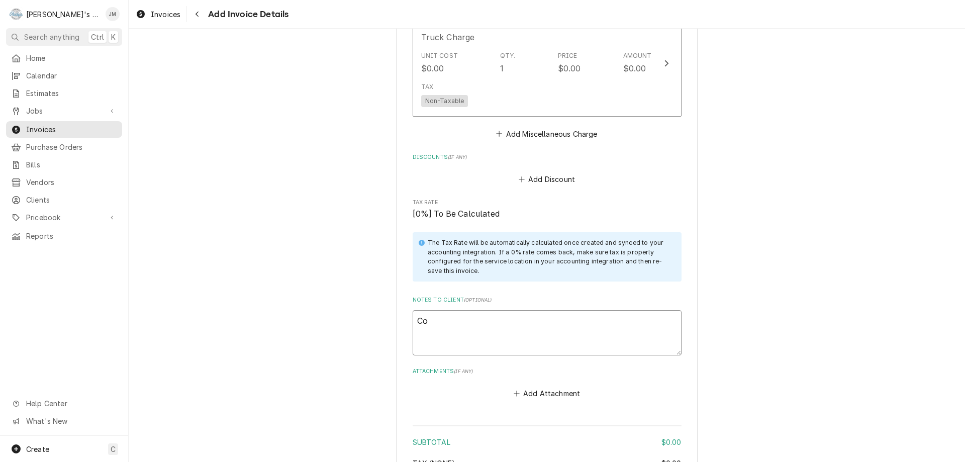
type textarea "x"
type textarea "Con"
type textarea "x"
type textarea "Cont"
type textarea "x"
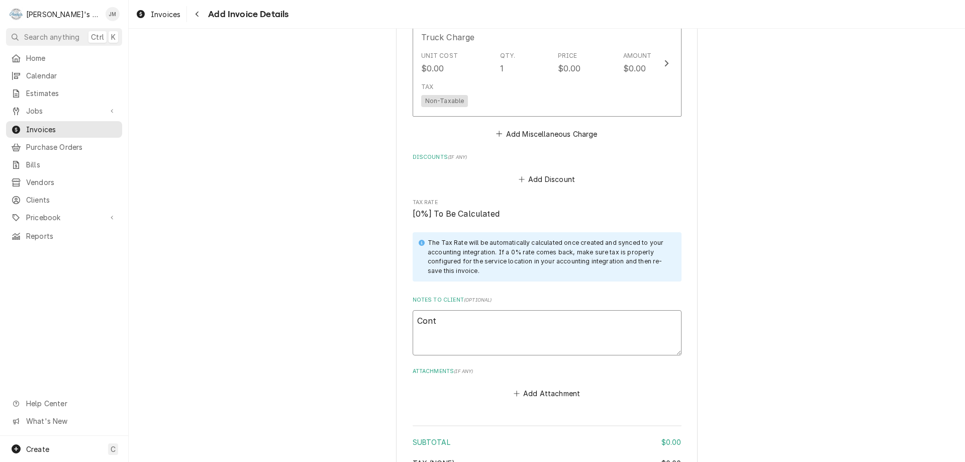
type textarea "Contr"
type textarea "x"
type textarea "Contra"
type textarea "x"
type textarea "Contrac"
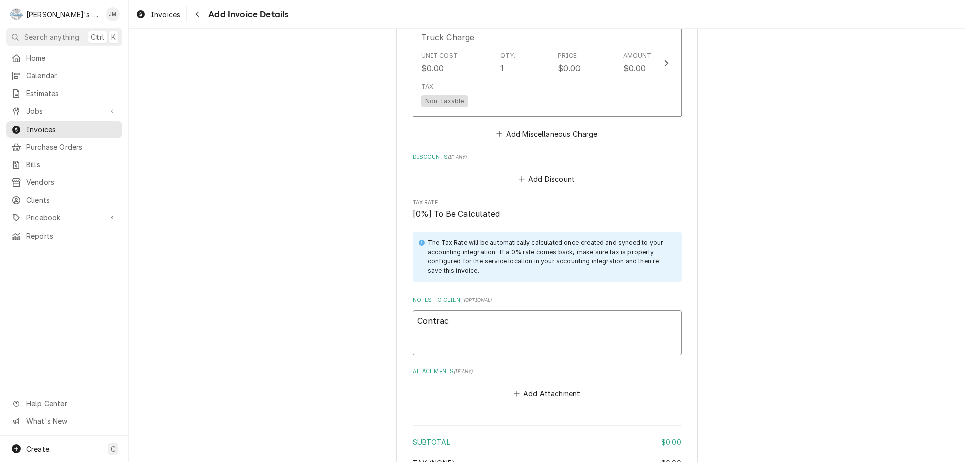
type textarea "x"
type textarea "Contract"
type textarea "x"
type textarea "Contract"
type textarea "x"
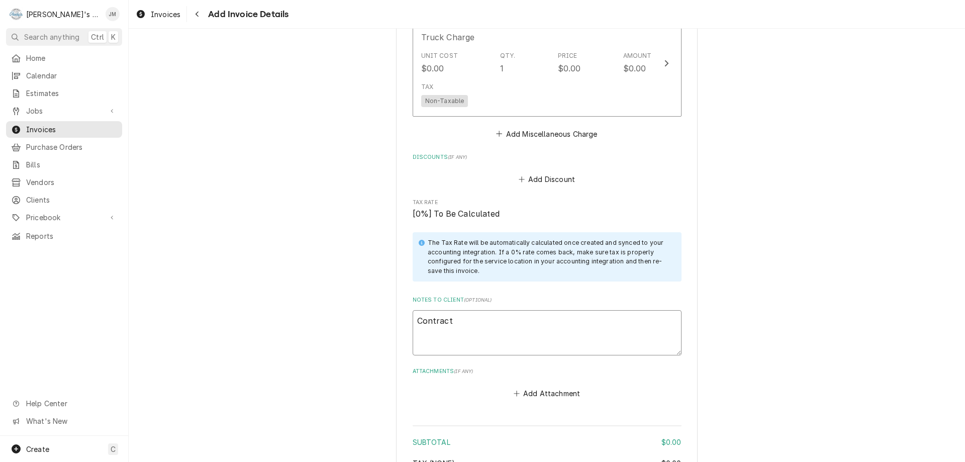
type textarea "Contract w"
type textarea "x"
type textarea "Contract wo"
type textarea "x"
type textarea "Contract wor"
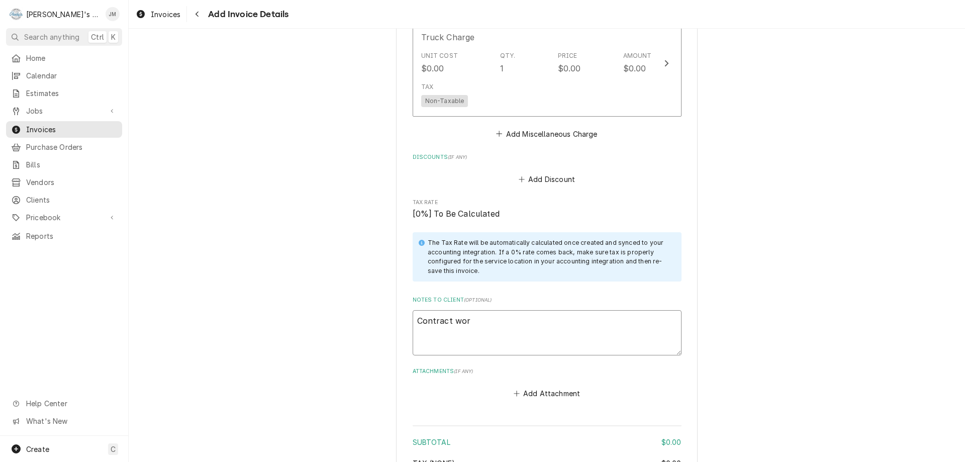
type textarea "x"
type textarea "Contract work"
type textarea "x"
type textarea "Contract work"
type textarea "x"
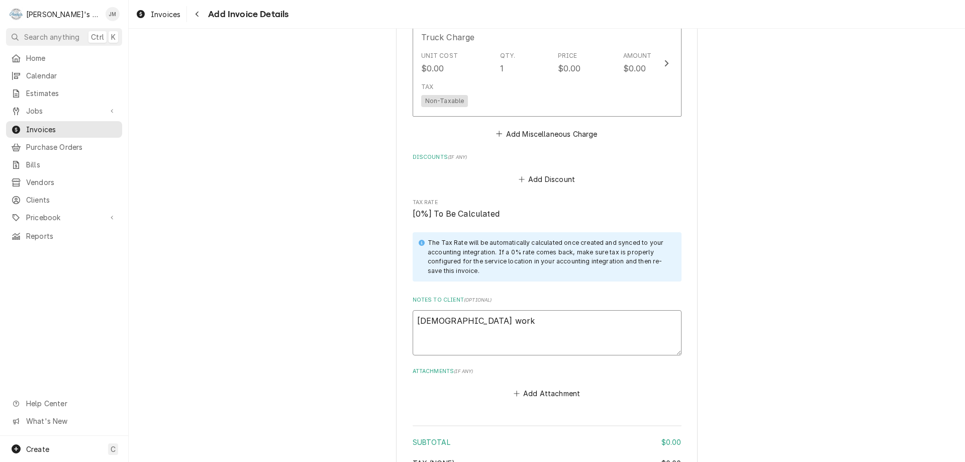
type textarea "Contract work -"
type textarea "x"
type textarea "Contract work -"
type textarea "x"
type textarea "Contract work - no0"
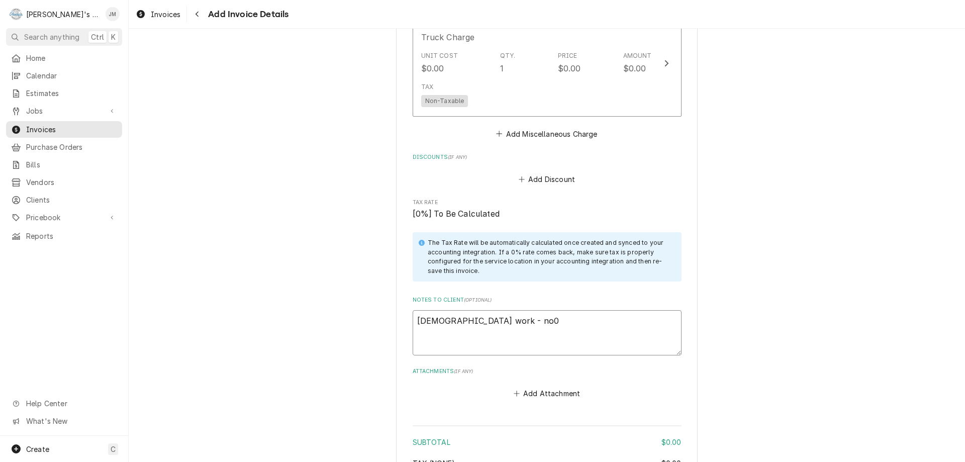
type textarea "x"
type textarea "Contract work - no0"
type textarea "x"
type textarea "Contract work - no0"
type textarea "x"
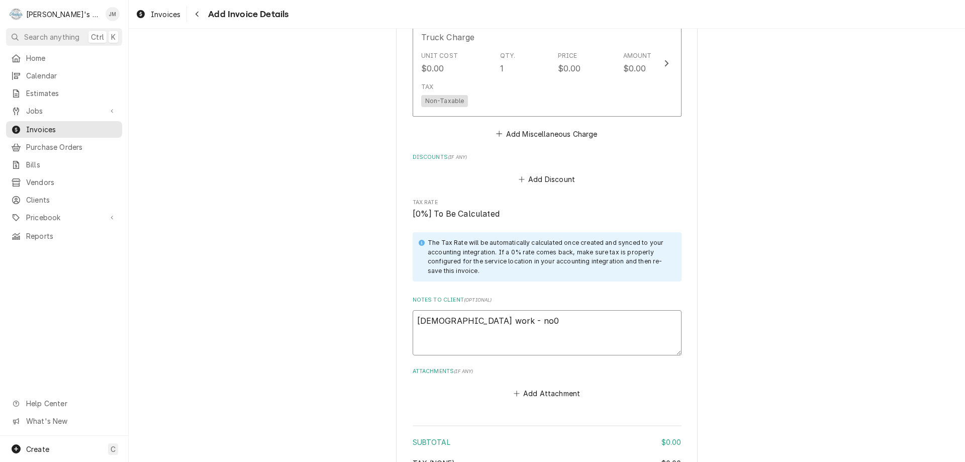
type textarea "Contract work - no"
type textarea "x"
type textarea "Contract work - no"
type textarea "x"
type textarea "Contract work - no c"
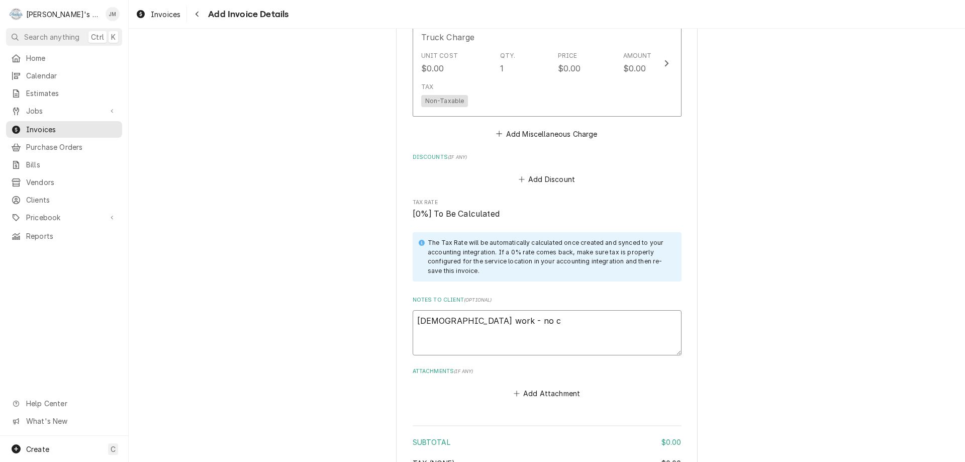
type textarea "x"
type textarea "Contract work - no ch"
type textarea "x"
type textarea "Contract work - no cha"
type textarea "x"
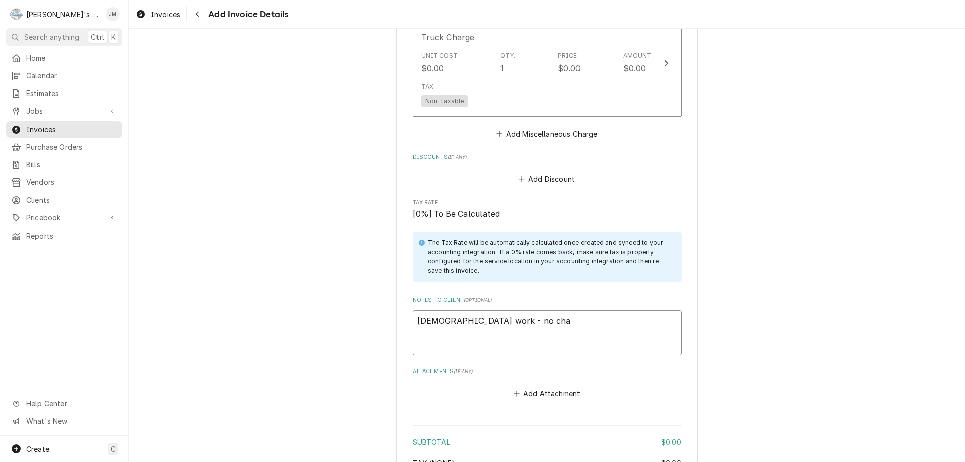
type textarea "Contract work - no char"
type textarea "x"
type textarea "Contract work - no charg"
type textarea "x"
type textarea "Contract work - no charge"
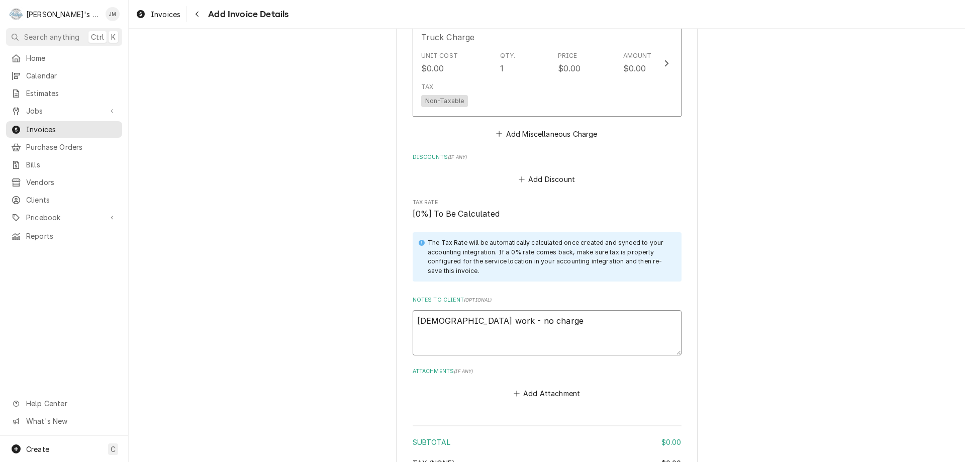
type textarea "x"
type textarea "Contract work - no charge."
type textarea "x"
type textarea "Contract work - no charge."
type textarea "x"
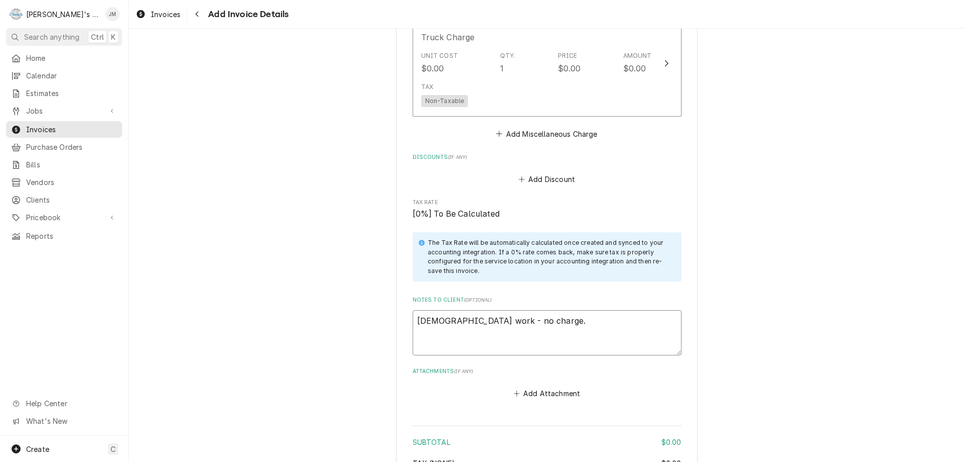
type textarea "Contract work - no charge."
type textarea "x"
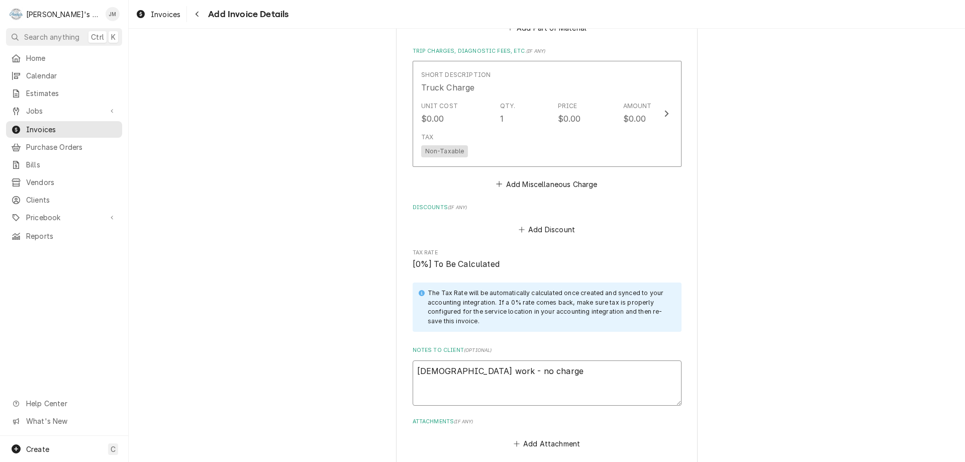
type textarea "Contract work - no charge"
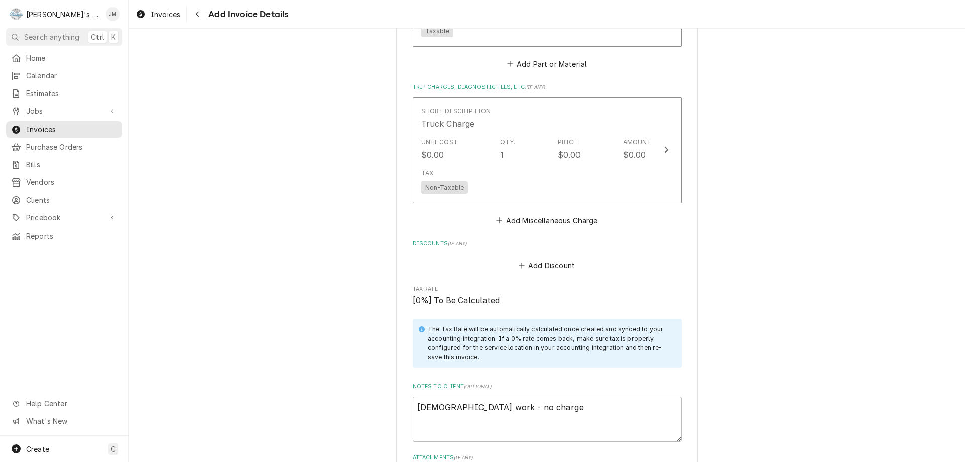
scroll to position [1358, 0]
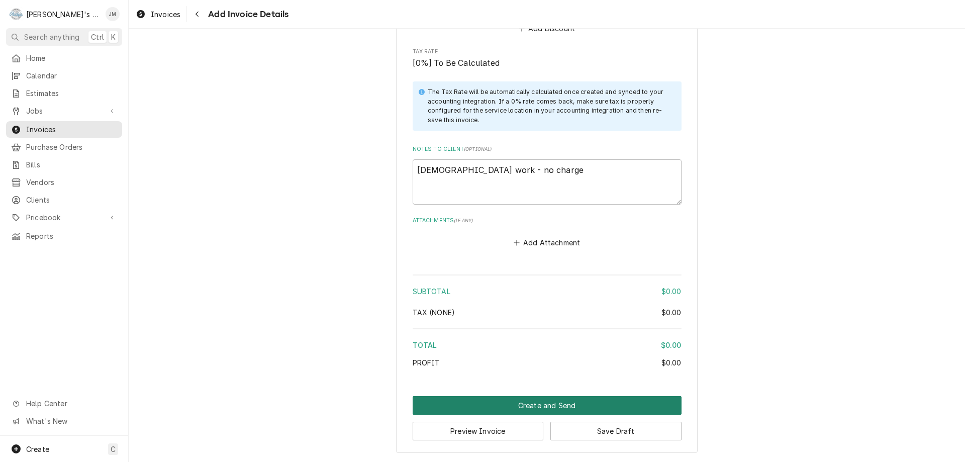
click at [545, 400] on button "Create and Send" at bounding box center [547, 405] width 269 height 19
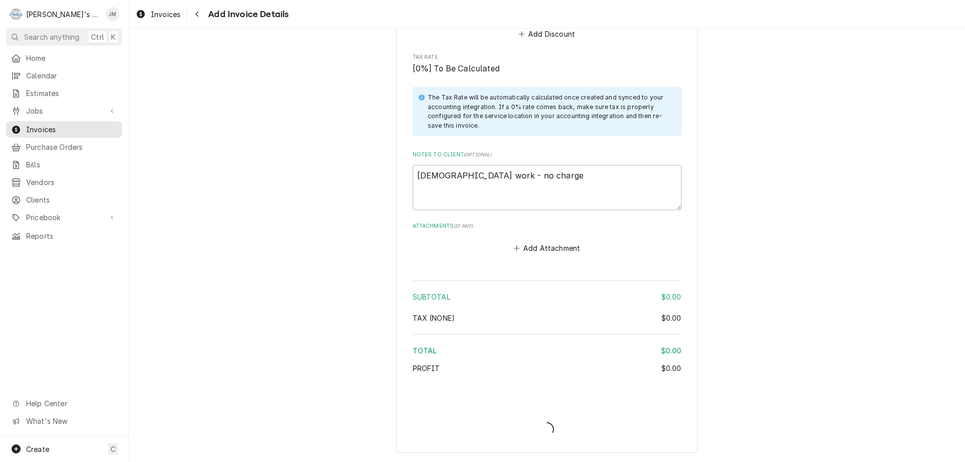
type textarea "x"
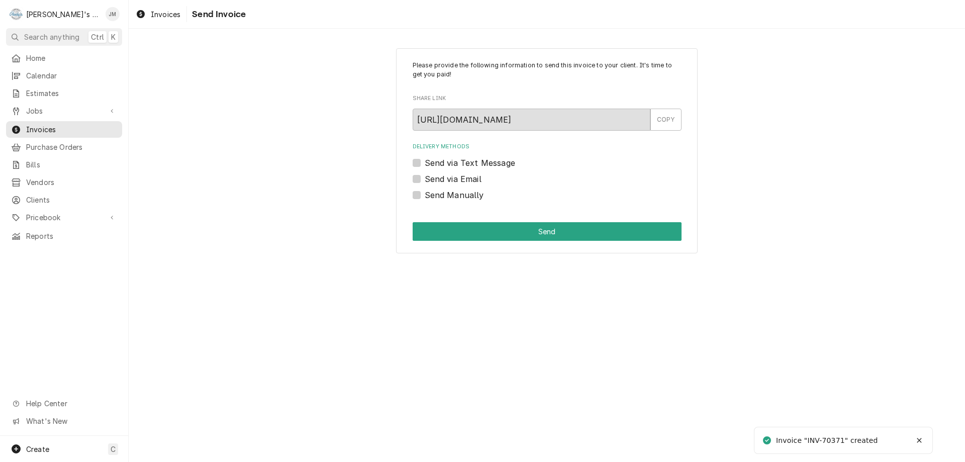
click at [466, 198] on label "Send Manually" at bounding box center [454, 195] width 59 height 12
click at [466, 198] on input "Send Manually" at bounding box center [559, 200] width 269 height 22
checkbox input "true"
click at [527, 230] on button "Send" at bounding box center [547, 231] width 269 height 19
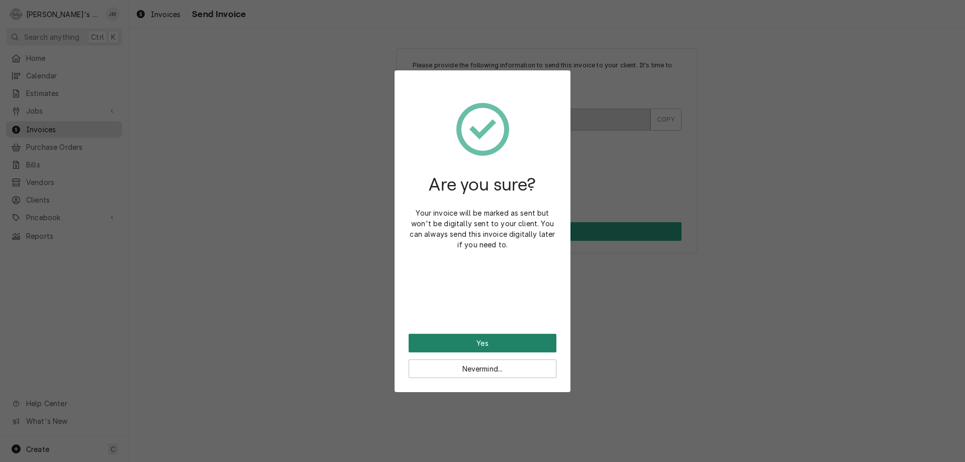
click at [475, 344] on button "Yes" at bounding box center [483, 343] width 148 height 19
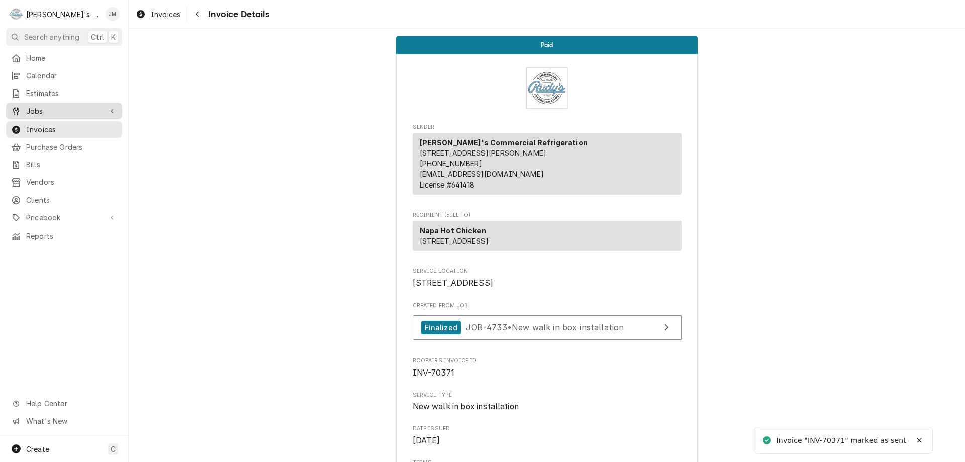
click at [31, 112] on span "Jobs" at bounding box center [64, 111] width 76 height 11
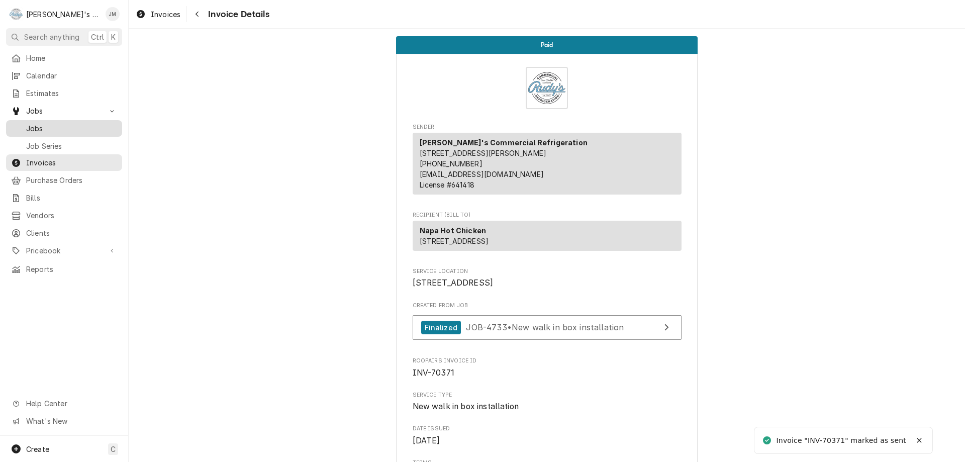
click at [35, 127] on span "Jobs" at bounding box center [71, 128] width 91 height 11
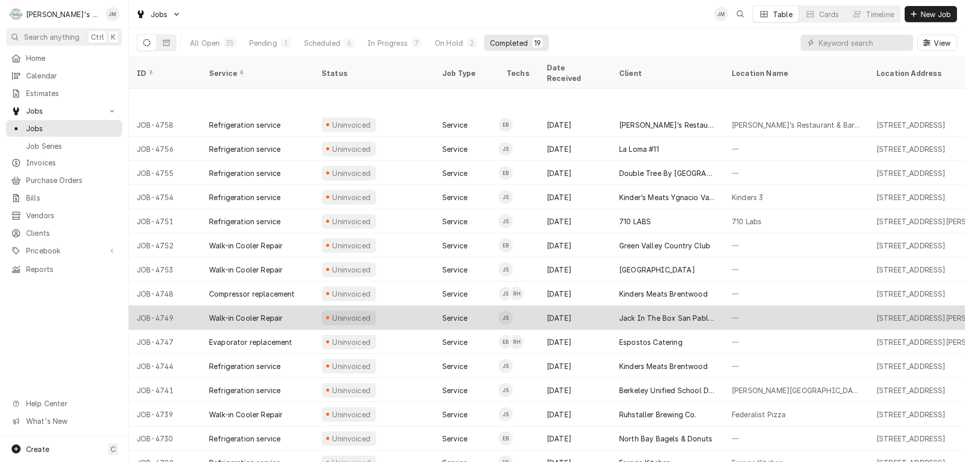
scroll to position [80, 0]
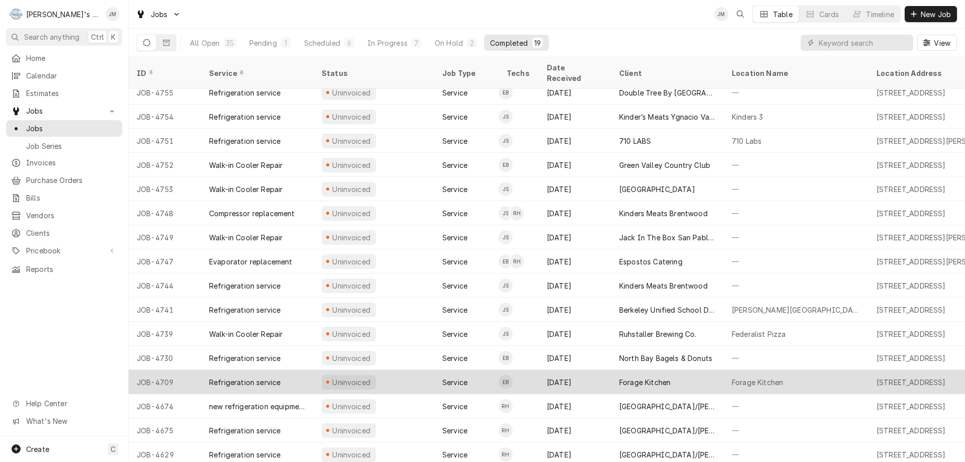
click at [686, 372] on div "Forage Kitchen" at bounding box center [667, 382] width 113 height 24
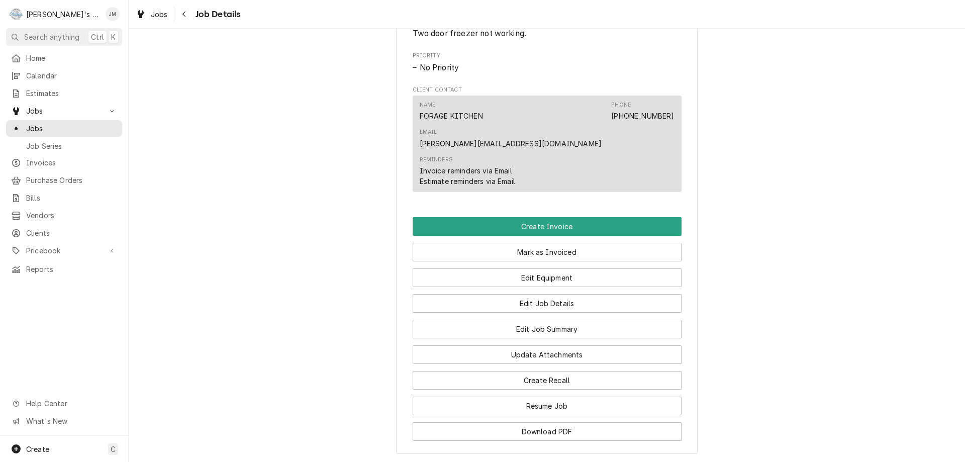
scroll to position [630, 0]
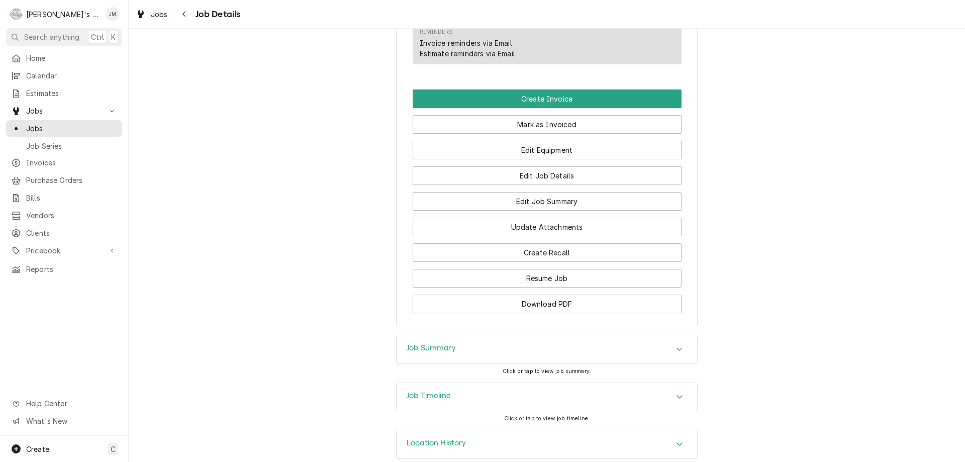
click at [434, 343] on h3 "Job Summary" at bounding box center [431, 348] width 49 height 10
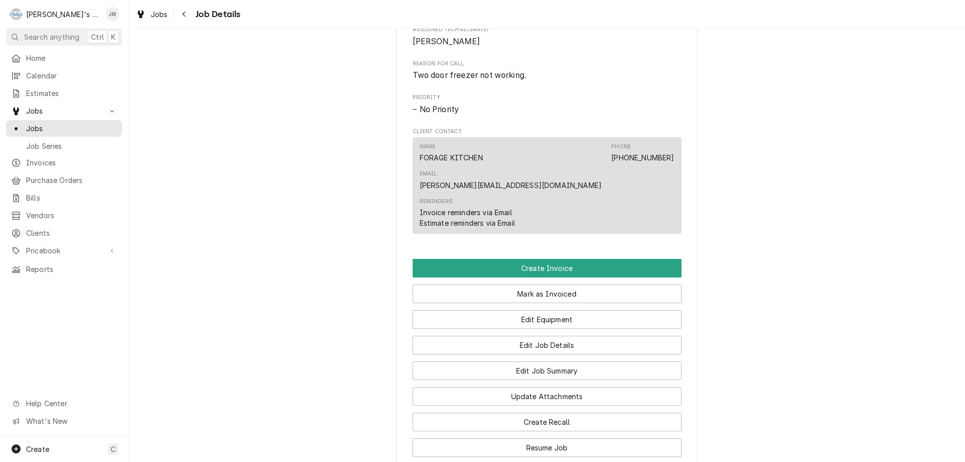
scroll to position [308, 0]
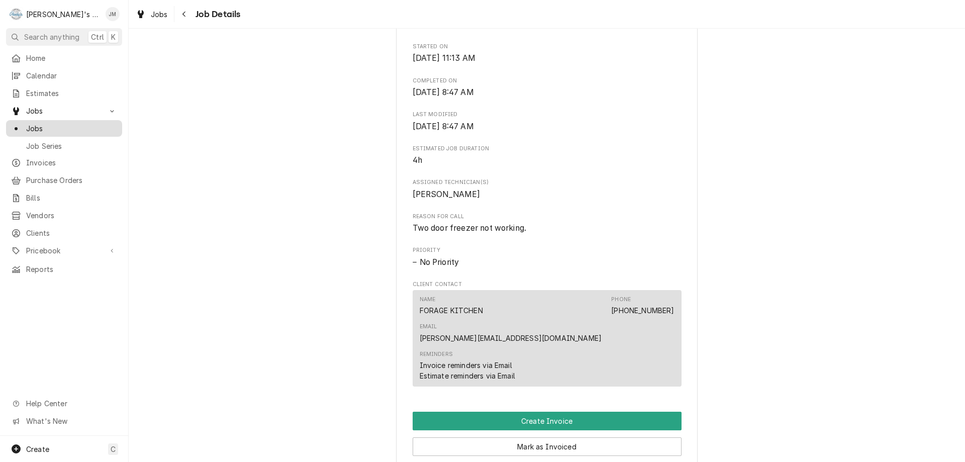
click at [38, 127] on span "Jobs" at bounding box center [71, 128] width 91 height 11
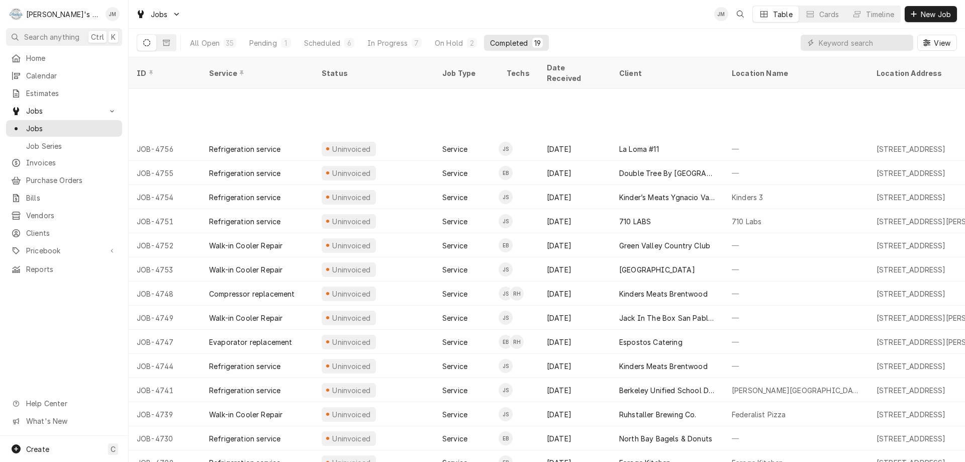
scroll to position [80, 0]
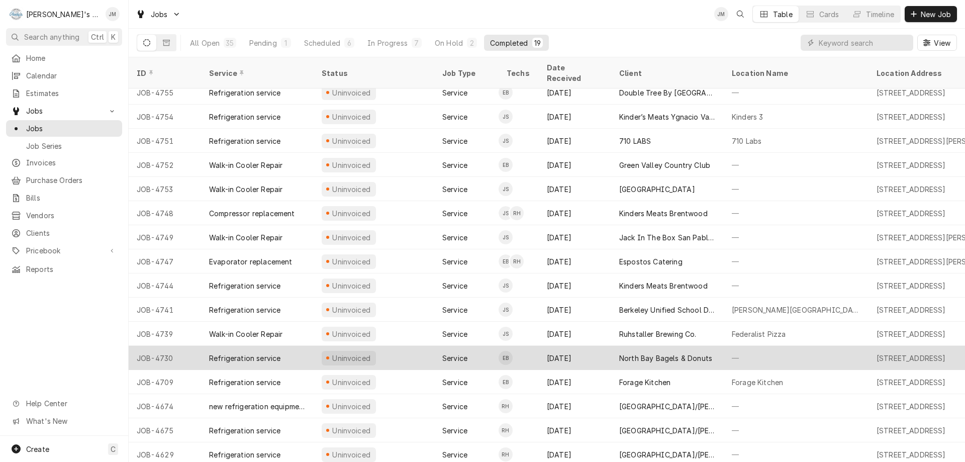
click at [692, 353] on div "North Bay Bagels & Donuts" at bounding box center [665, 358] width 93 height 11
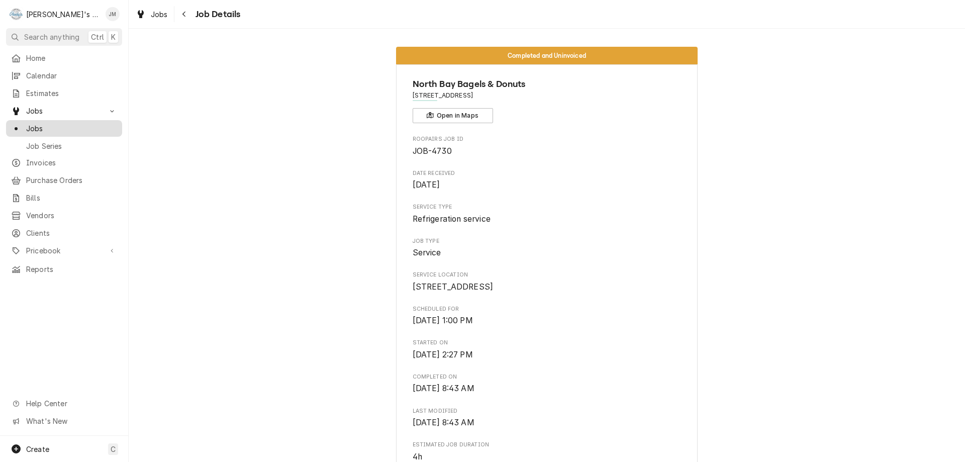
click at [30, 123] on span "Jobs" at bounding box center [71, 128] width 91 height 11
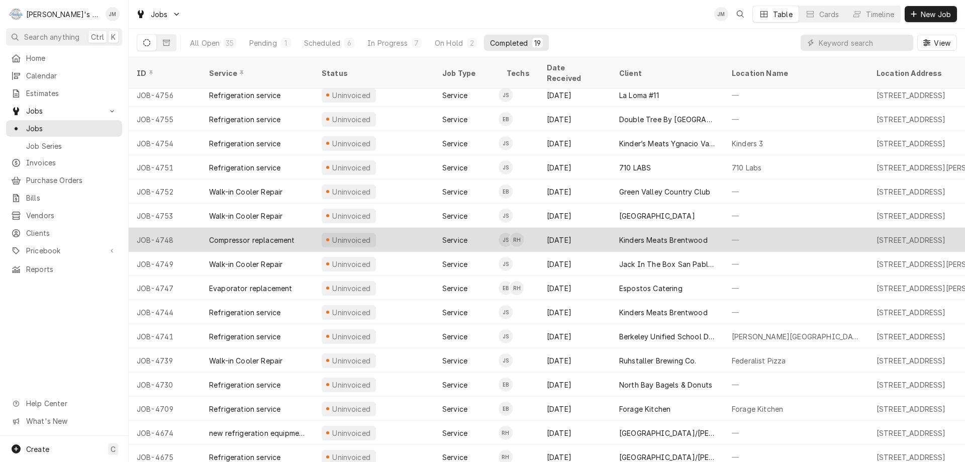
scroll to position [80, 0]
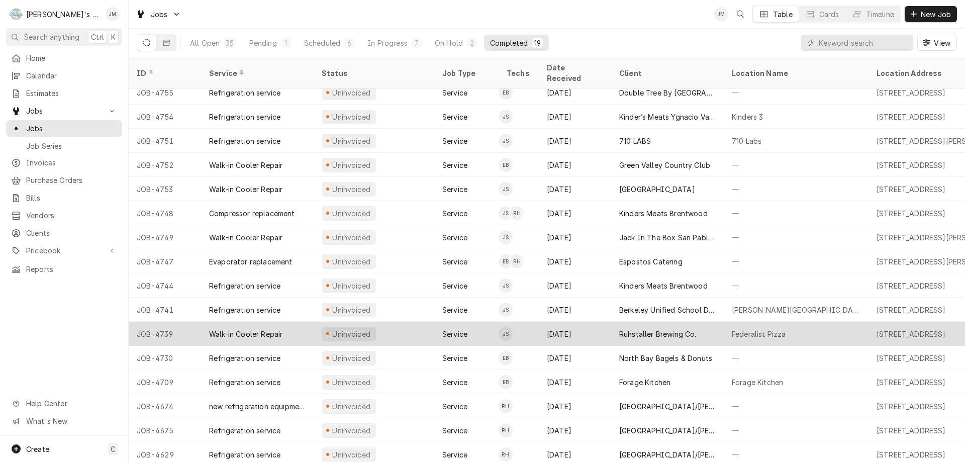
click at [651, 329] on div "Ruhstaller Brewing Co." at bounding box center [657, 334] width 77 height 11
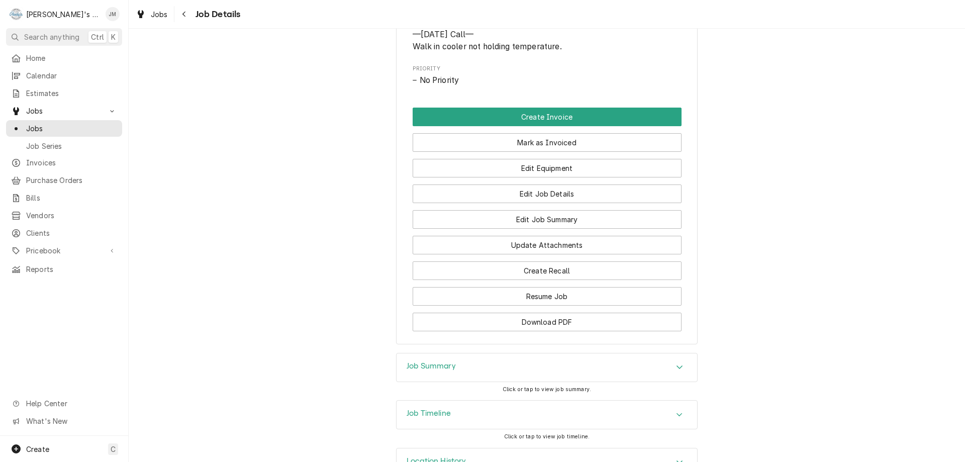
scroll to position [547, 0]
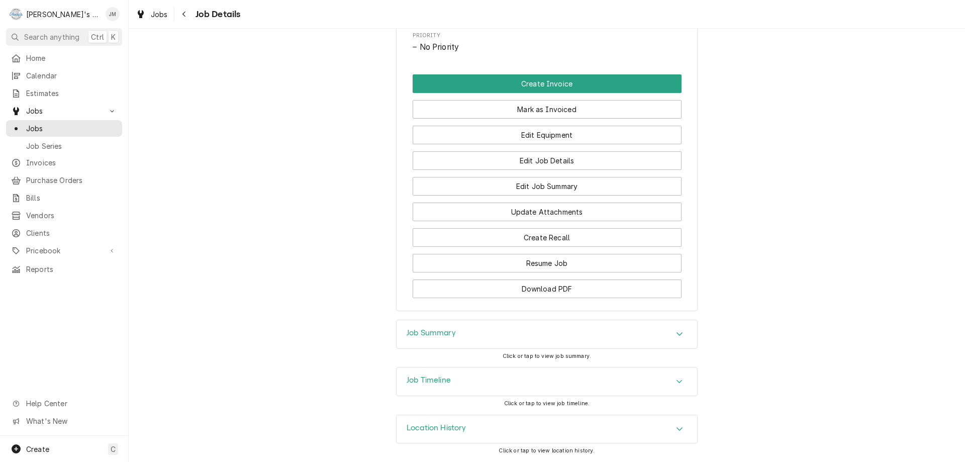
click at [438, 334] on h3 "Job Summary" at bounding box center [431, 333] width 49 height 10
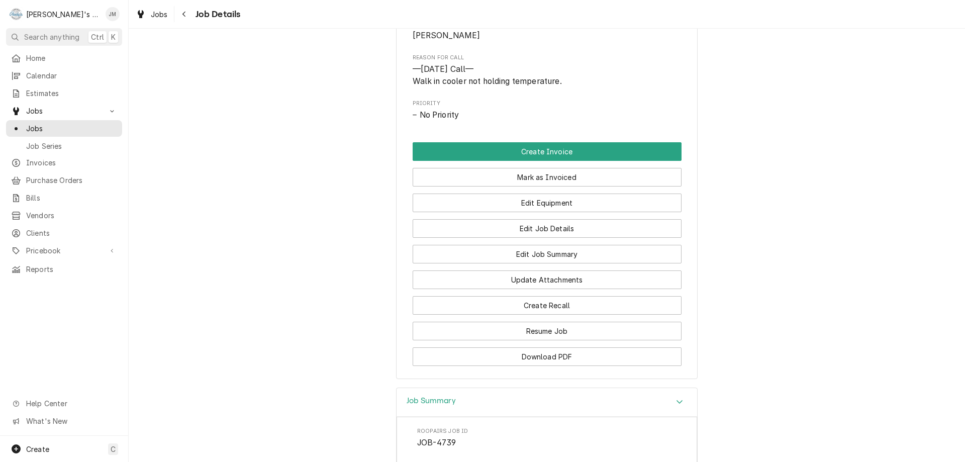
scroll to position [402, 0]
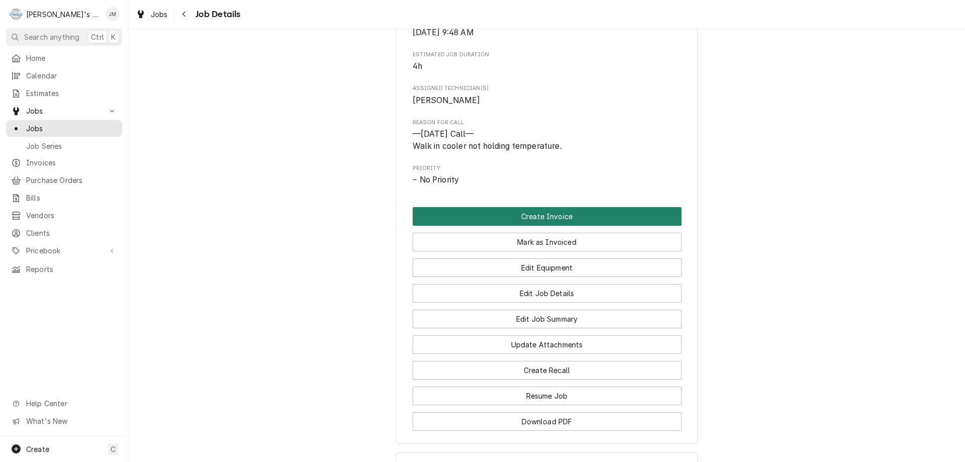
click at [550, 226] on button "Create Invoice" at bounding box center [547, 216] width 269 height 19
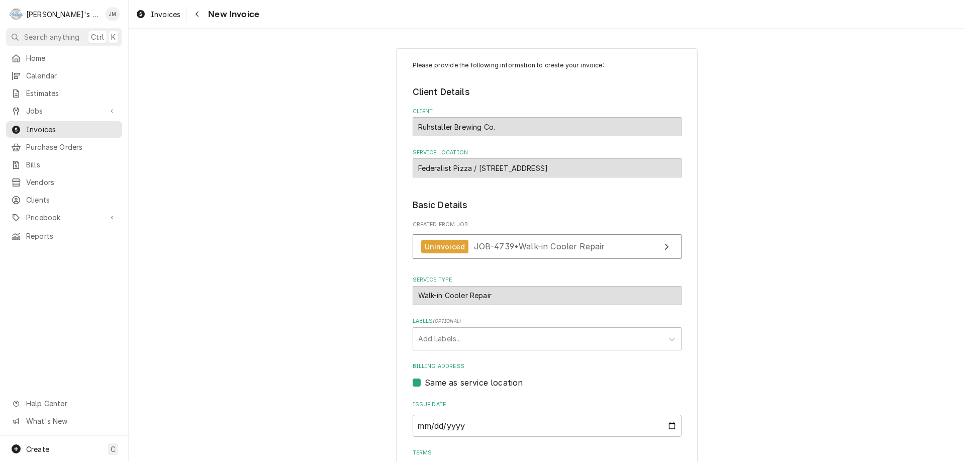
scroll to position [150, 0]
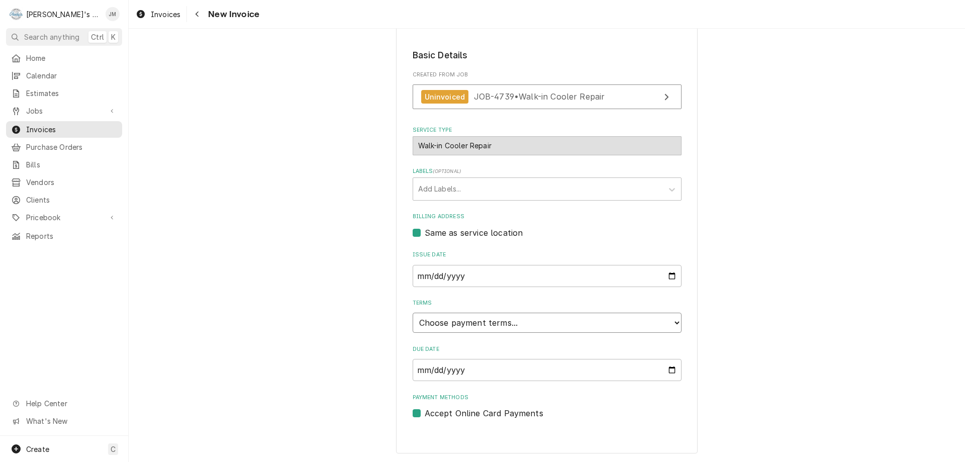
click at [536, 324] on select "Choose payment terms... Same Day Net 7 Net 14 Net 21 Net 30 Net 45 Net 60 Net 90" at bounding box center [547, 323] width 269 height 20
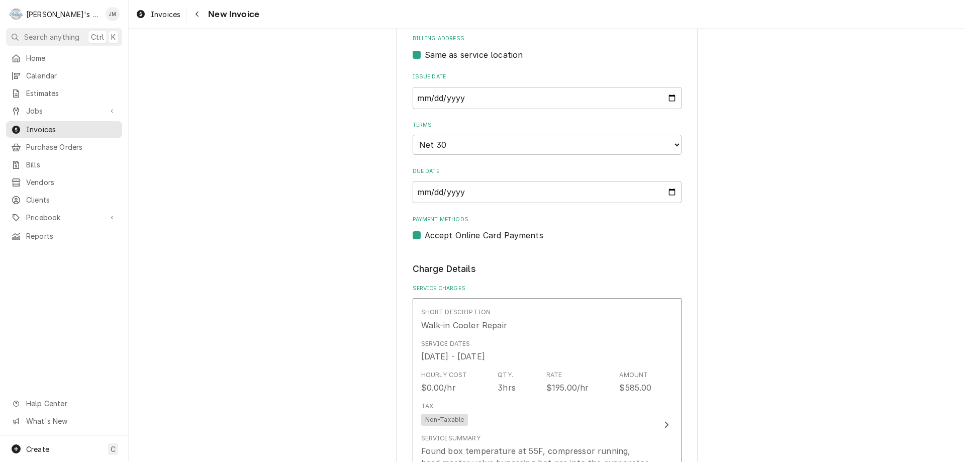
scroll to position [401, 0]
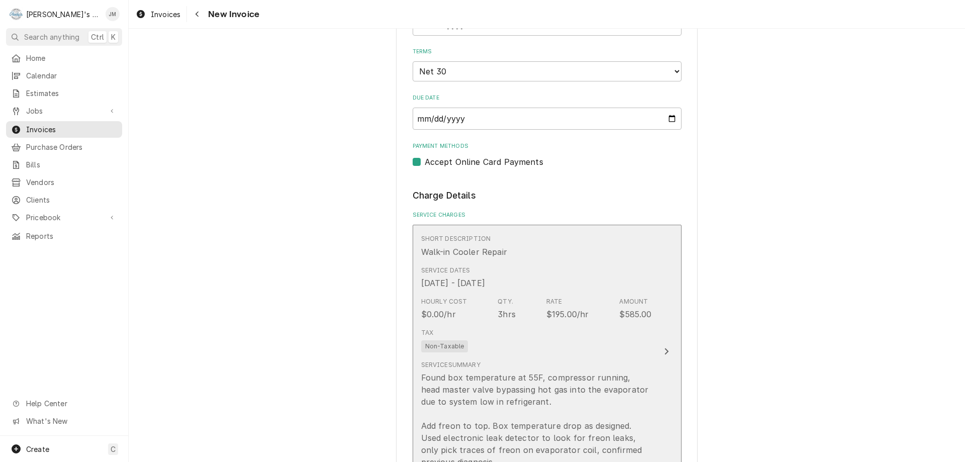
click at [664, 349] on icon "Update Line Item" at bounding box center [666, 351] width 5 height 8
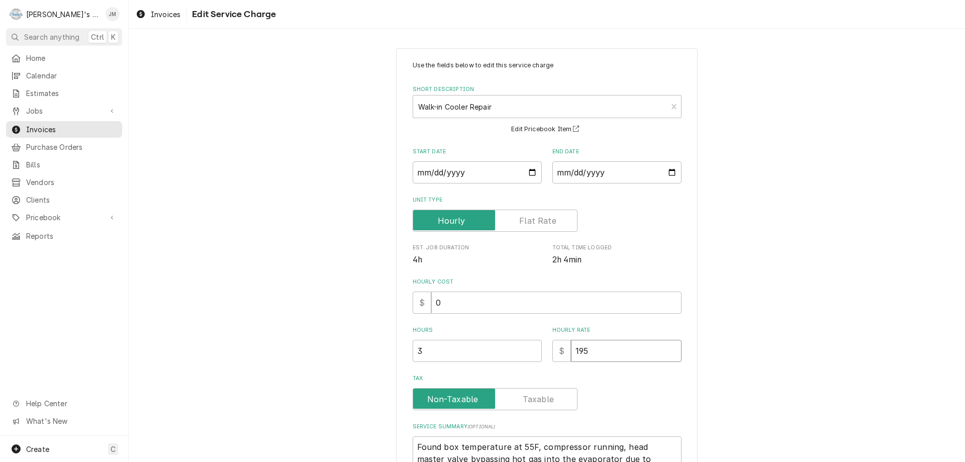
drag, startPoint x: 590, startPoint y: 352, endPoint x: 562, endPoint y: 351, distance: 27.6
click at [562, 351] on div "$ 195" at bounding box center [616, 351] width 129 height 22
type textarea "x"
type input "2"
type textarea "x"
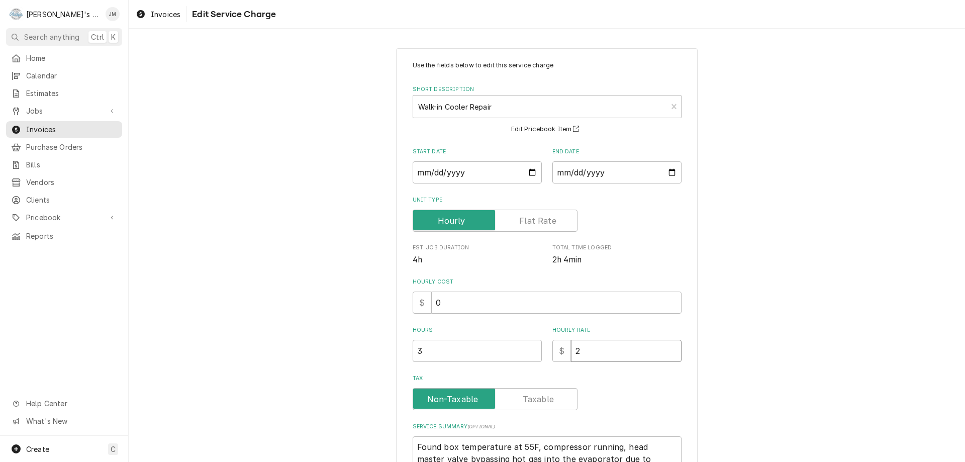
type input "29"
type textarea "x"
type input "292"
type textarea "x"
type input "292.5"
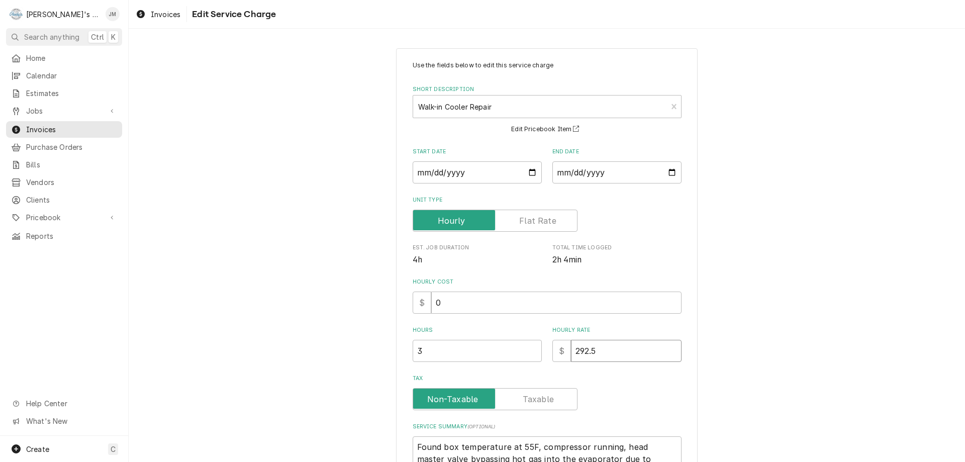
type textarea "x"
type input "292.50"
click at [735, 361] on div "Use the fields below to edit this service charge Short Description Walk-in Cool…" at bounding box center [547, 327] width 836 height 577
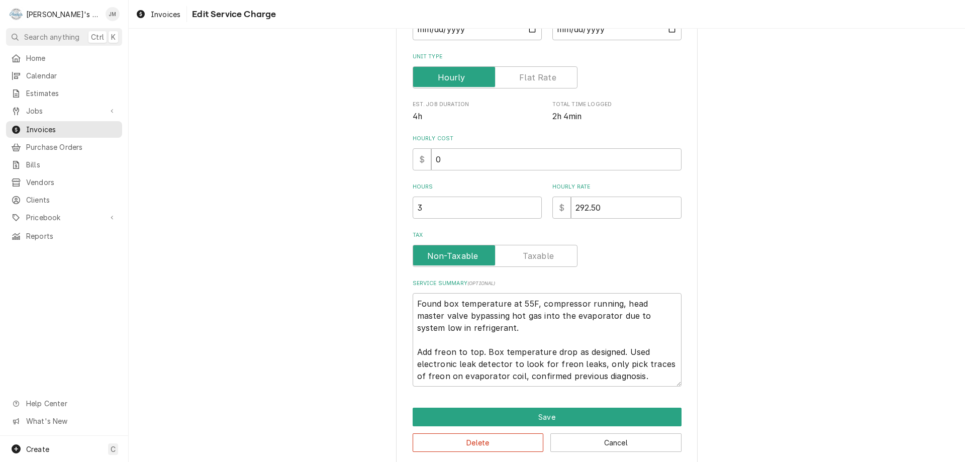
scroll to position [155, 0]
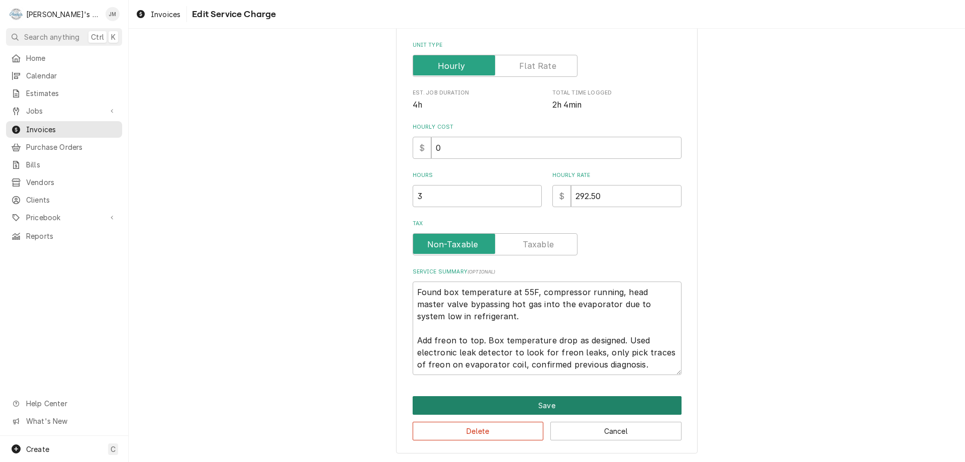
click at [543, 405] on button "Save" at bounding box center [547, 405] width 269 height 19
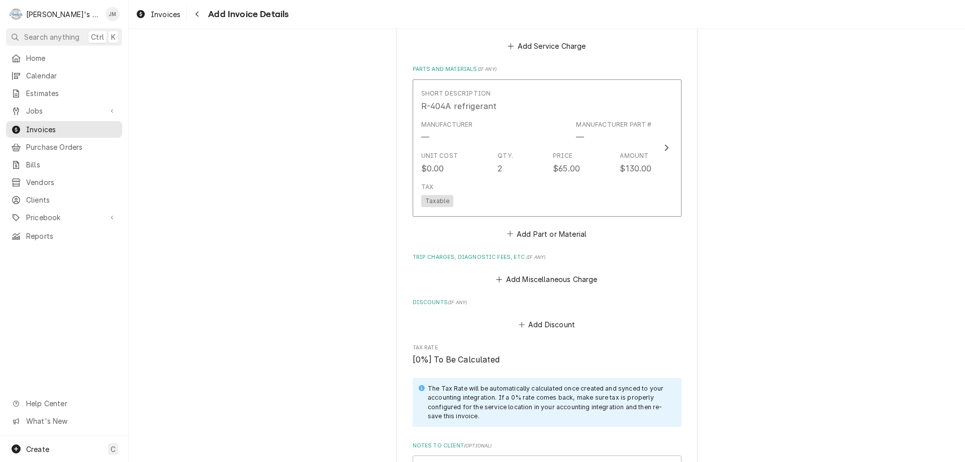
scroll to position [892, 0]
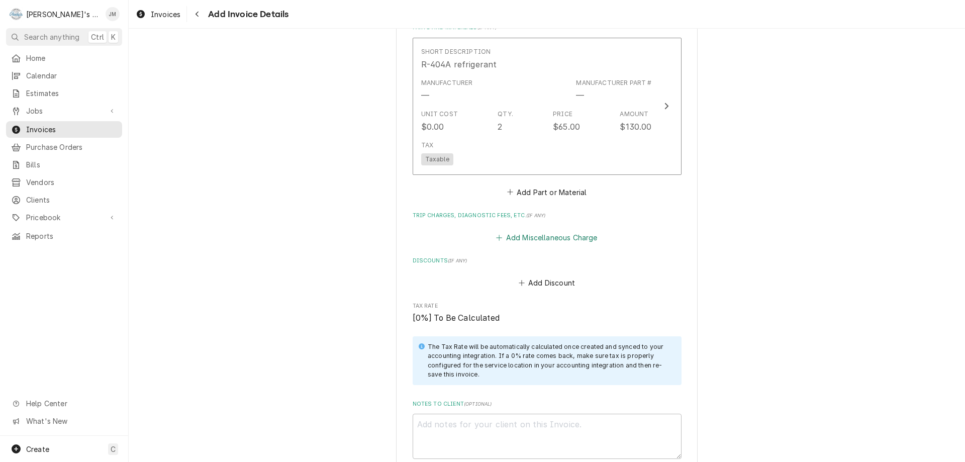
click at [570, 242] on button "Add Miscellaneous Charge" at bounding box center [547, 238] width 105 height 14
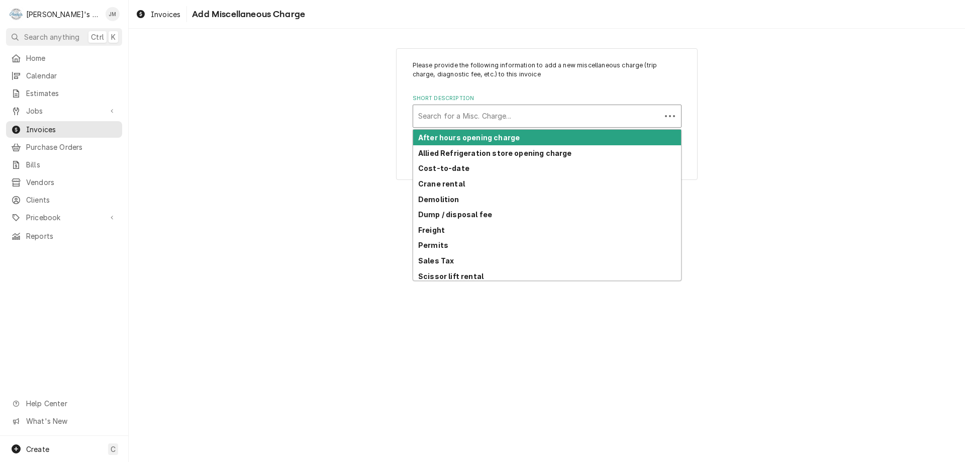
click at [473, 115] on div "Short Description" at bounding box center [537, 116] width 238 height 18
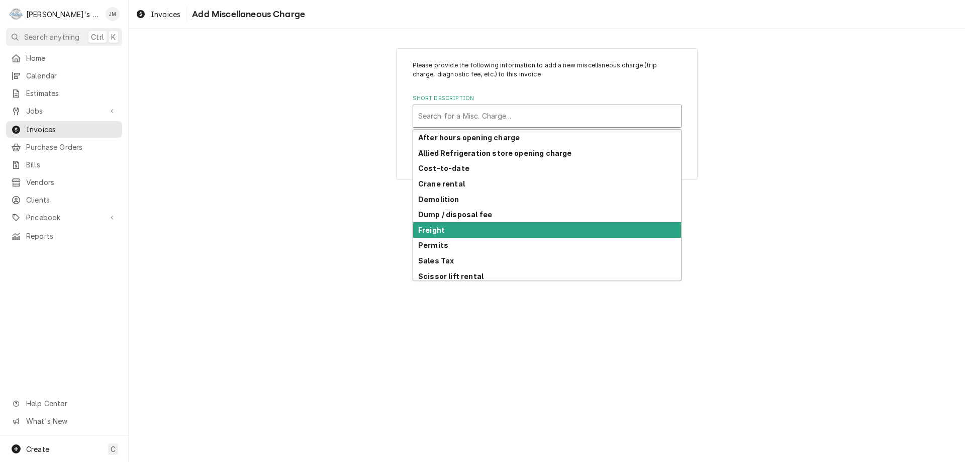
scroll to position [49, 0]
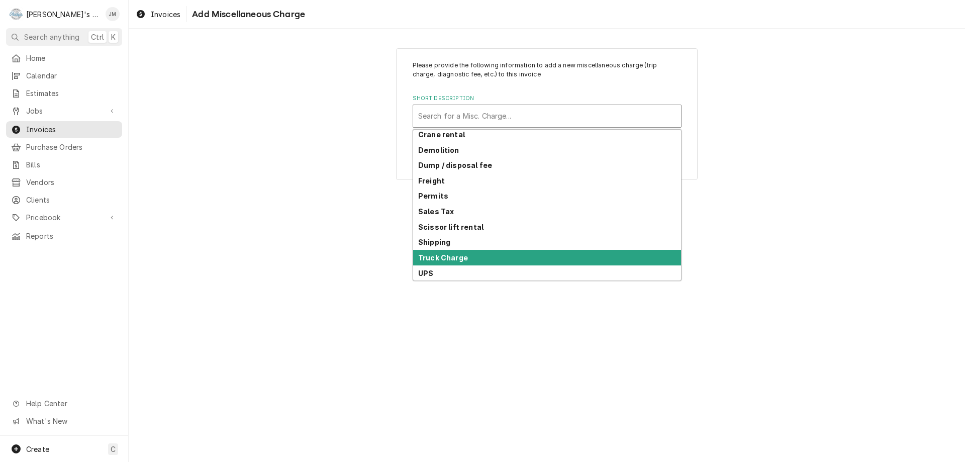
click at [469, 257] on div "Truck Charge" at bounding box center [547, 258] width 268 height 16
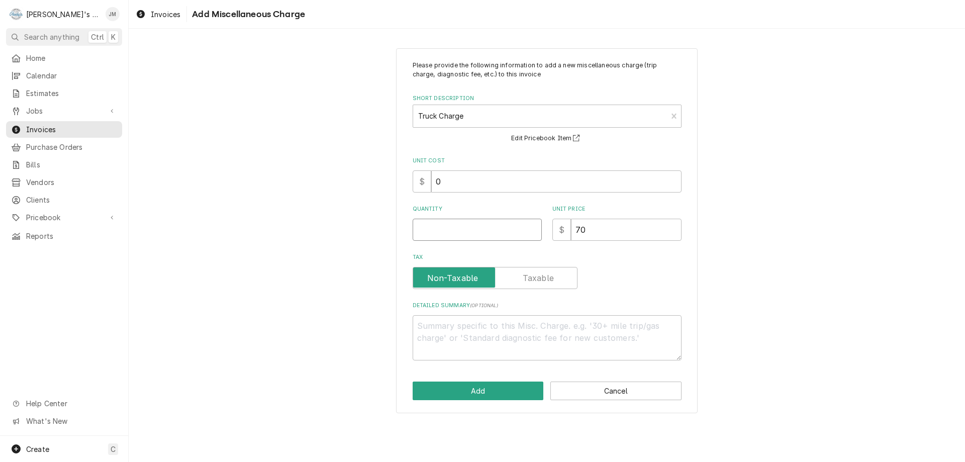
click at [504, 232] on input "Quantity" at bounding box center [477, 230] width 129 height 22
type textarea "x"
type input "1"
click at [446, 386] on button "Add" at bounding box center [478, 390] width 131 height 19
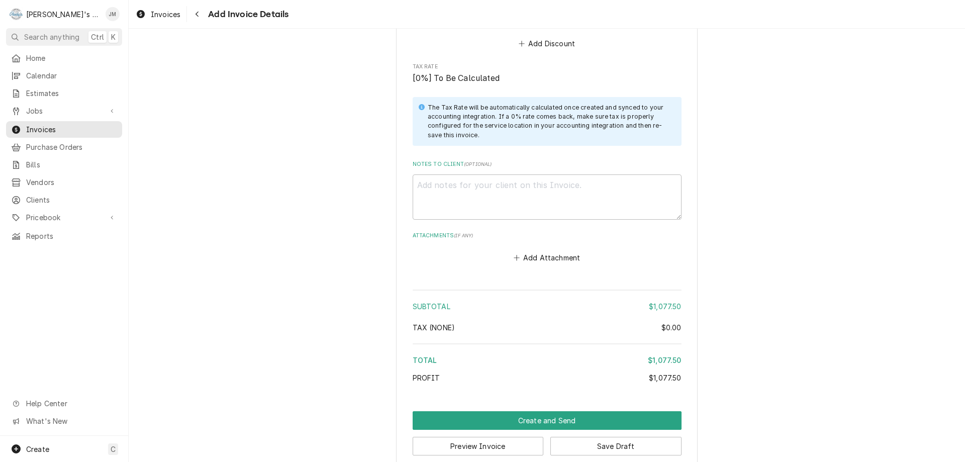
scroll to position [1257, 0]
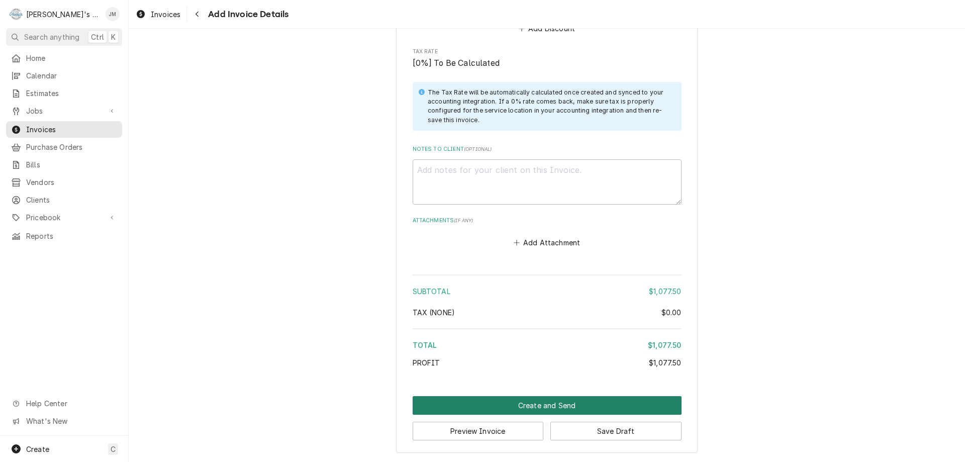
click at [537, 407] on button "Create and Send" at bounding box center [547, 405] width 269 height 19
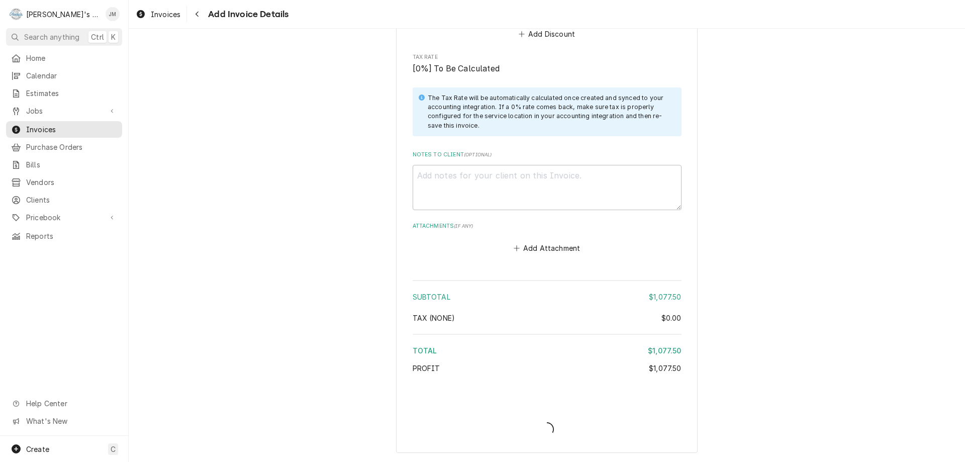
type textarea "x"
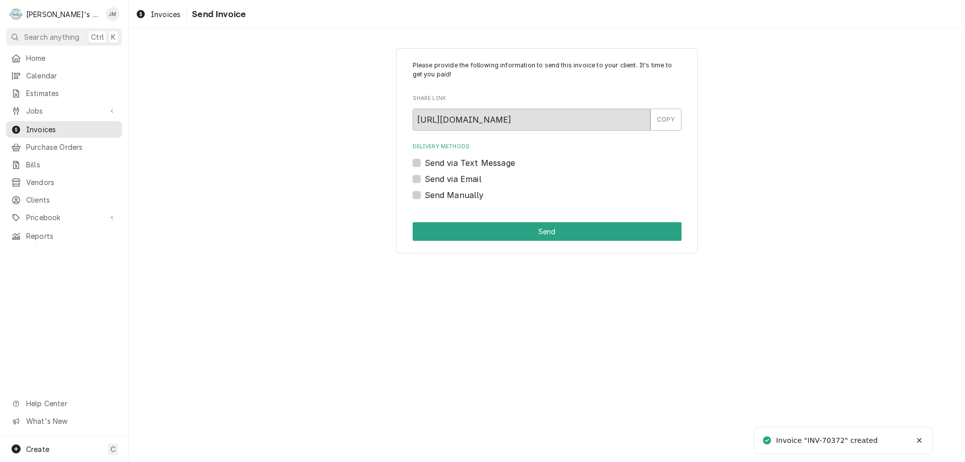
click at [470, 179] on label "Send via Email" at bounding box center [453, 179] width 57 height 12
click at [470, 179] on input "Send via Email" at bounding box center [559, 184] width 269 height 22
checkbox input "true"
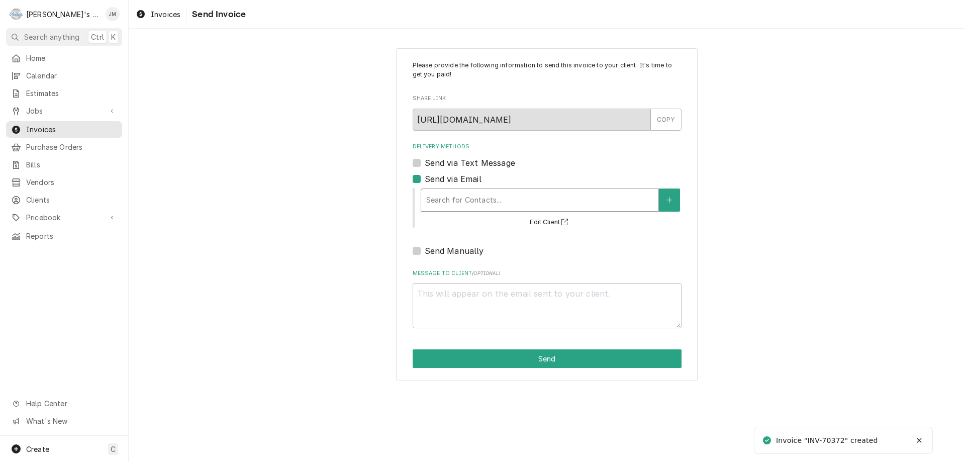
click at [470, 196] on div "Delivery Methods" at bounding box center [539, 200] width 227 height 18
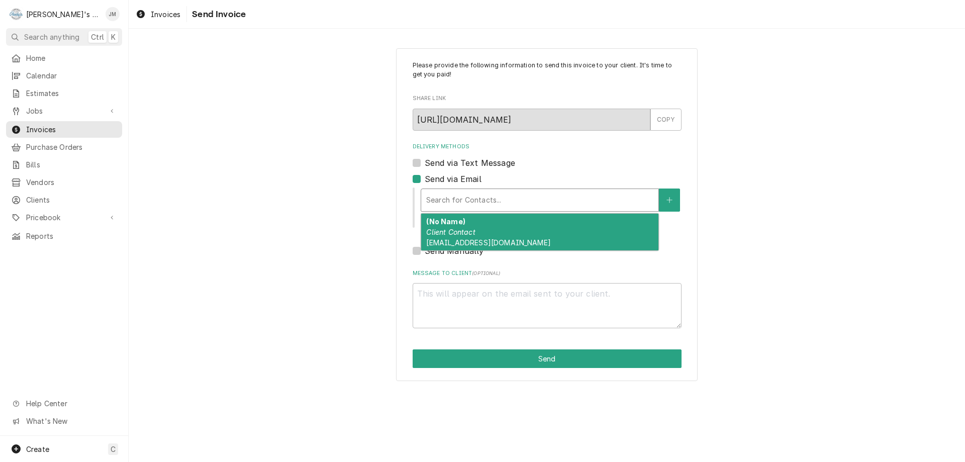
click at [475, 235] on em "Client Contact" at bounding box center [450, 232] width 49 height 9
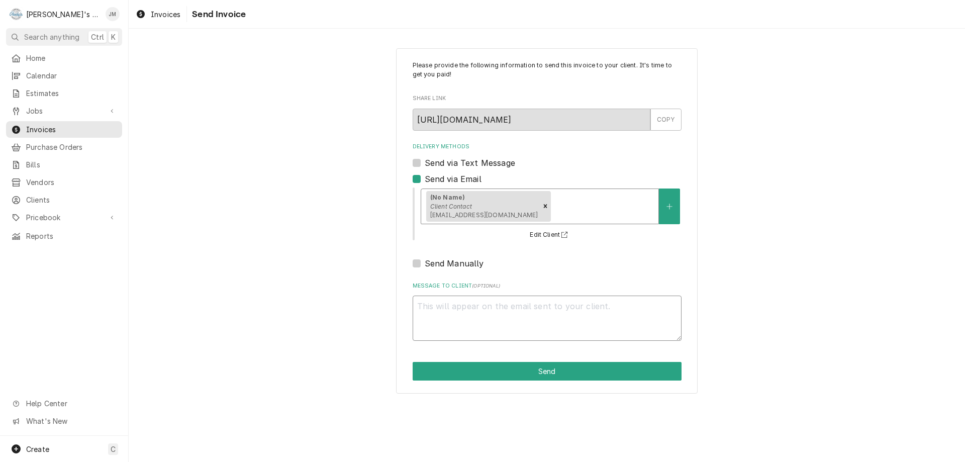
click at [490, 321] on textarea "Message to Client ( optional )" at bounding box center [547, 318] width 269 height 45
type textarea "x"
type textarea "T"
type textarea "x"
type textarea "Th"
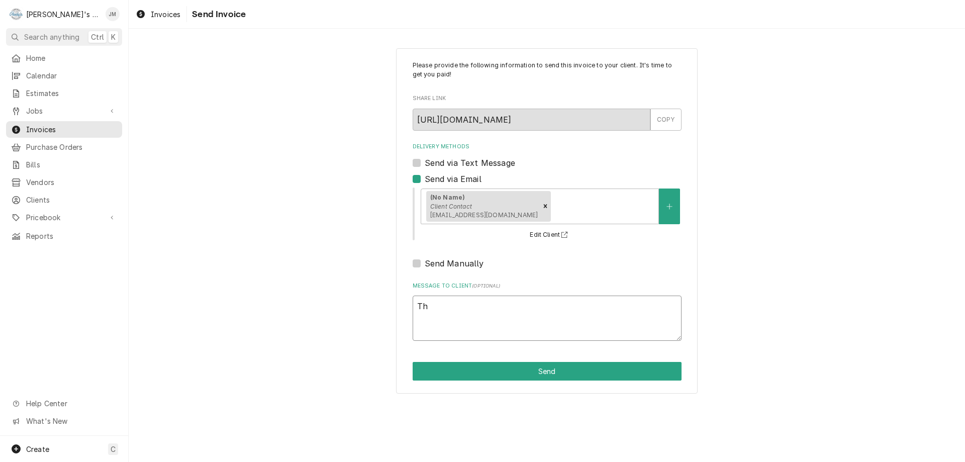
type textarea "x"
type textarea "Tha"
type textarea "x"
type textarea "Than"
type textarea "x"
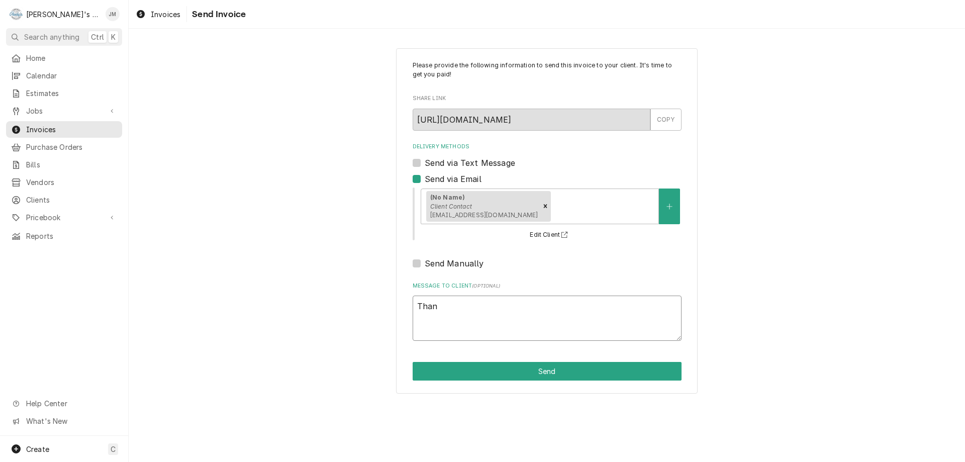
type textarea "Thank"
type textarea "x"
type textarea "Thank"
type textarea "x"
type textarea "Thank y"
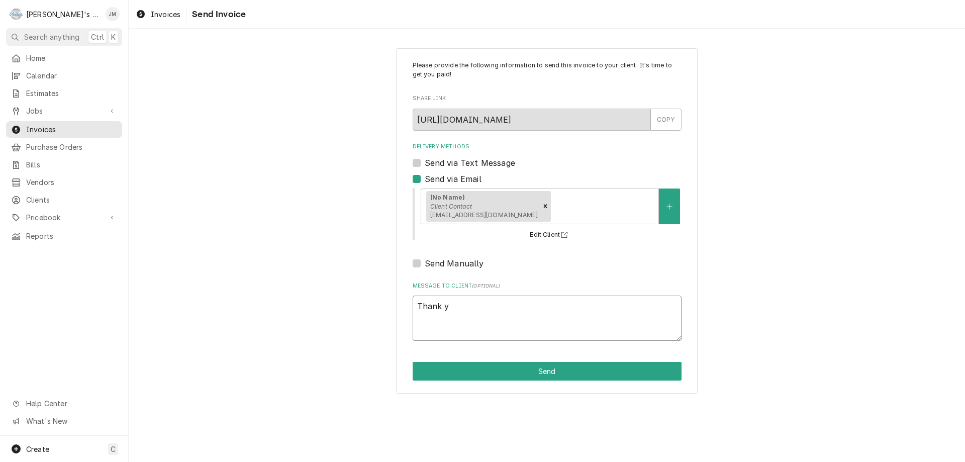
type textarea "x"
type textarea "Thank yo"
type textarea "x"
type textarea "Thank you"
type textarea "x"
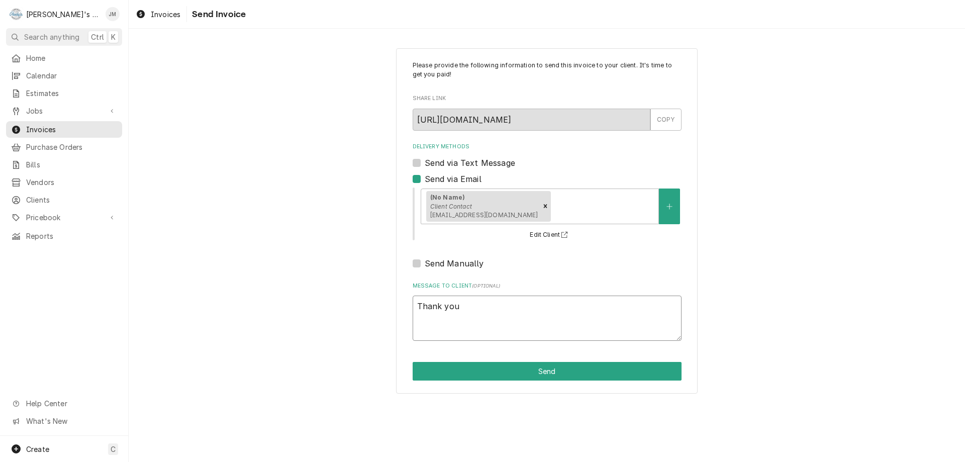
type textarea "Thank you"
type textarea "x"
type textarea "Thank you f"
type textarea "x"
type textarea "Thank you fo"
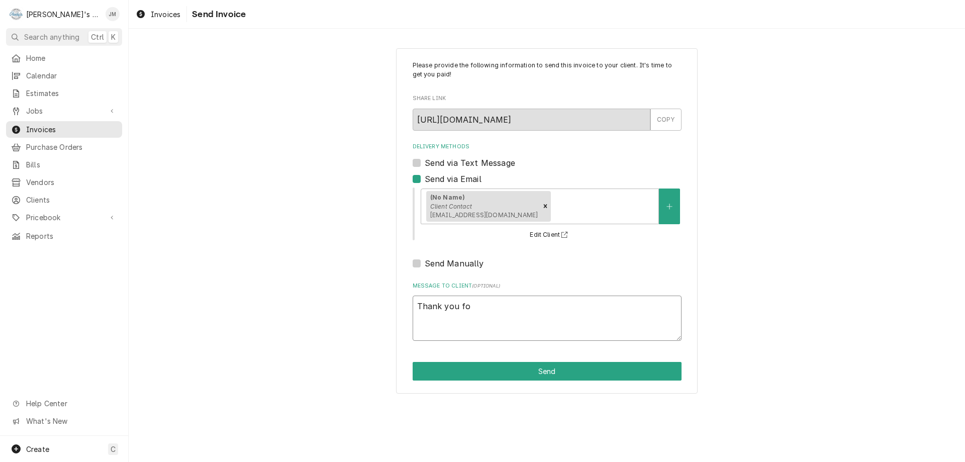
type textarea "x"
type textarea "Thank you for"
type textarea "x"
type textarea "Thank you for"
type textarea "x"
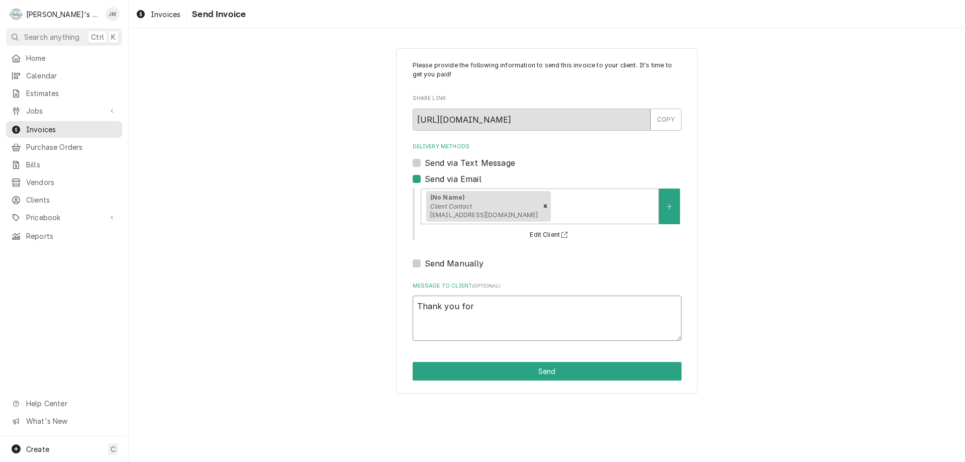
type textarea "Thank you for y"
type textarea "x"
type textarea "Thank you for yo"
type textarea "x"
type textarea "Thank you for you"
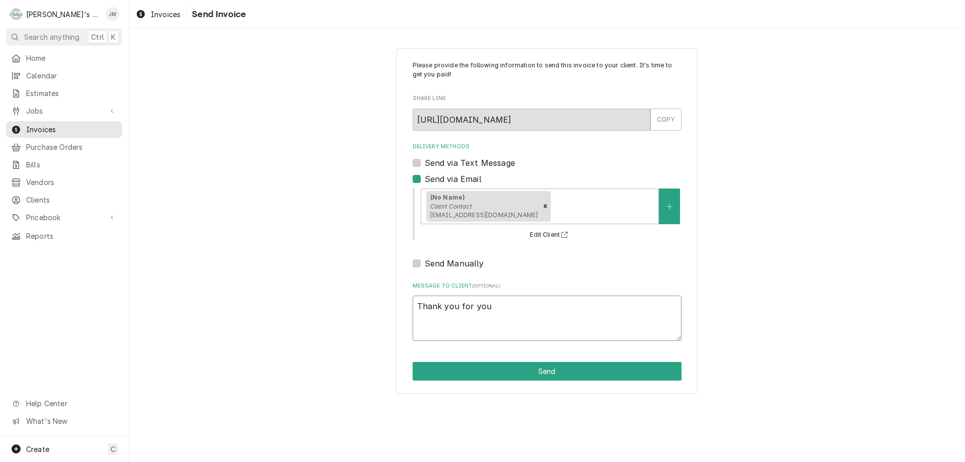
type textarea "x"
type textarea "Thank you for your"
type textarea "x"
type textarea "Thank you for your"
type textarea "x"
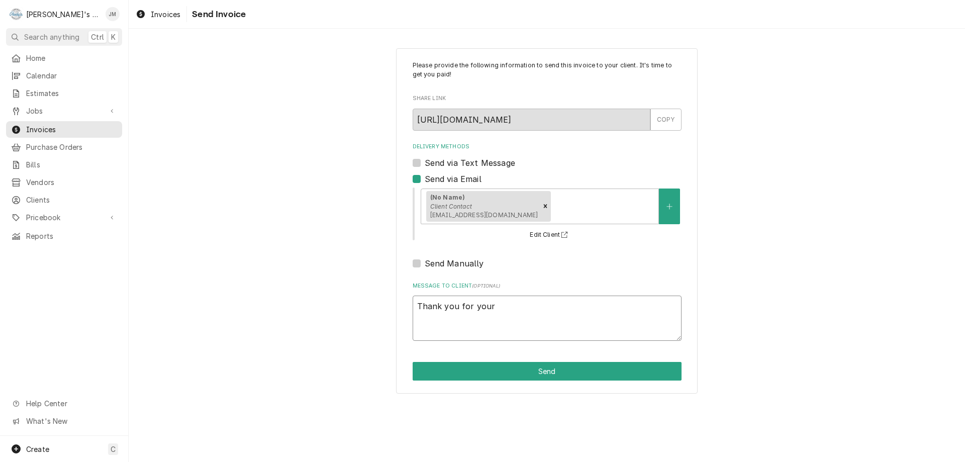
type textarea "Thank you for your b"
type textarea "x"
type textarea "Thank you for your bu"
type textarea "x"
type textarea "Thank you for your bus"
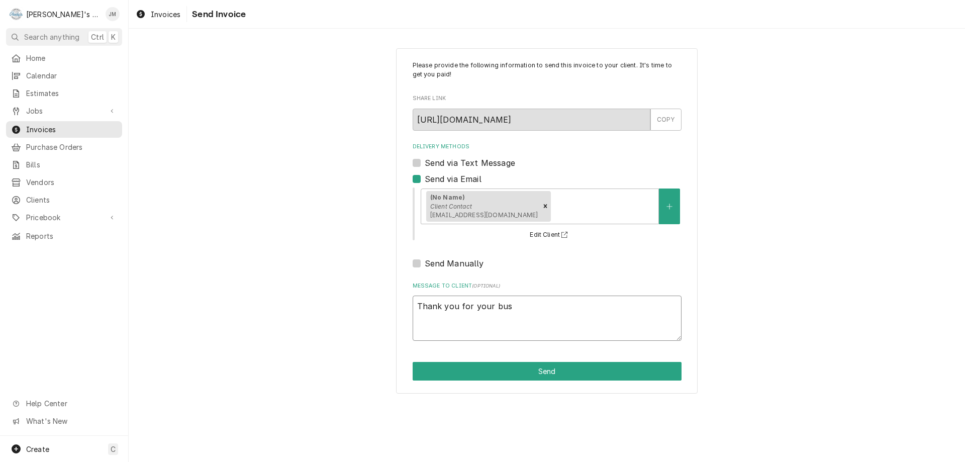
type textarea "x"
type textarea "Thank you for your busi"
type textarea "x"
type textarea "Thank you for your busin"
type textarea "x"
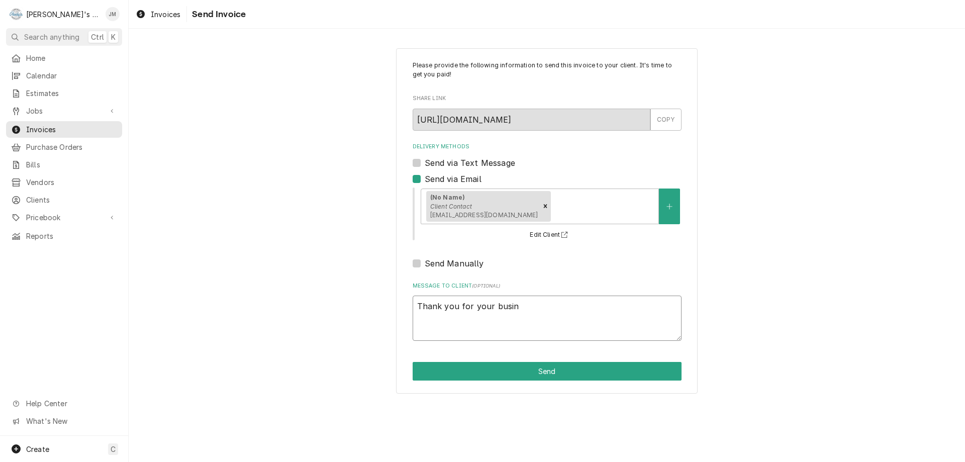
type textarea "Thank you for your busine"
type textarea "x"
type textarea "Thank you for your busines"
type textarea "x"
type textarea "Thank you for your busines."
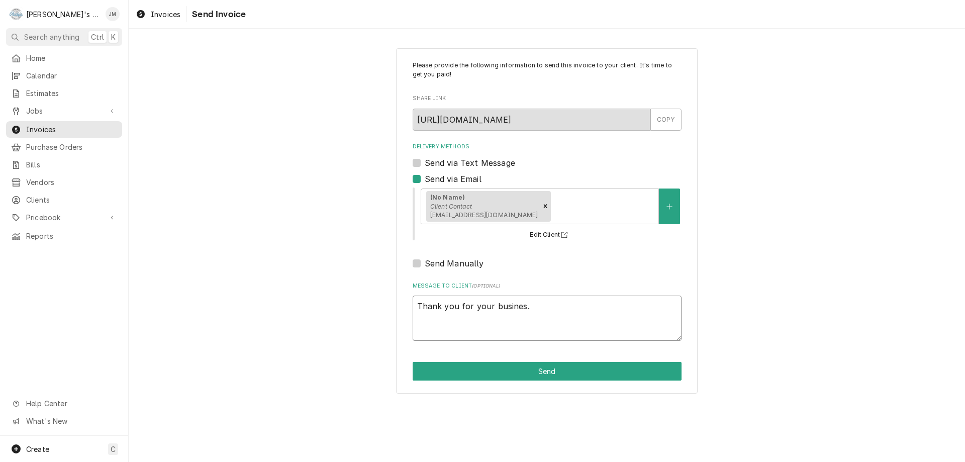
type textarea "x"
type textarea "Thank you for your busines.."
type textarea "x"
type textarea "Thank you for your busines.."
type textarea "x"
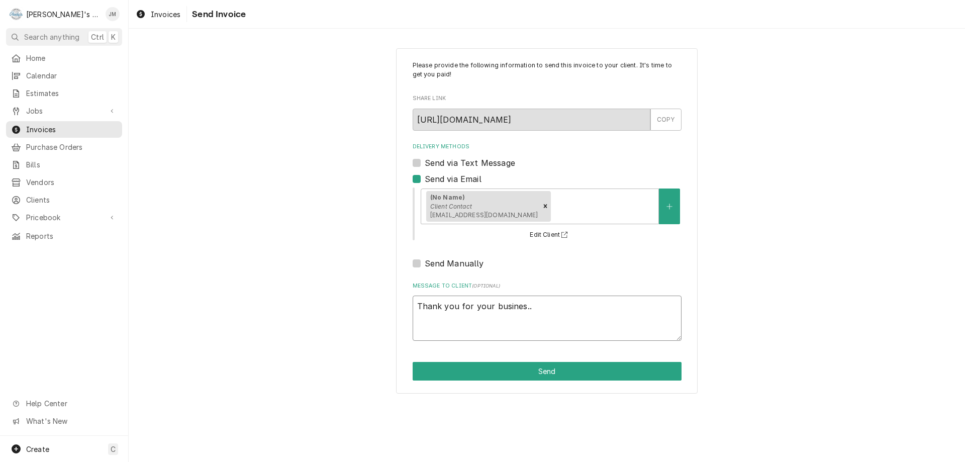
type textarea "Thank you for your busines.."
type textarea "x"
type textarea "Thank you for your busines."
type textarea "x"
type textarea "Thank you for your busines"
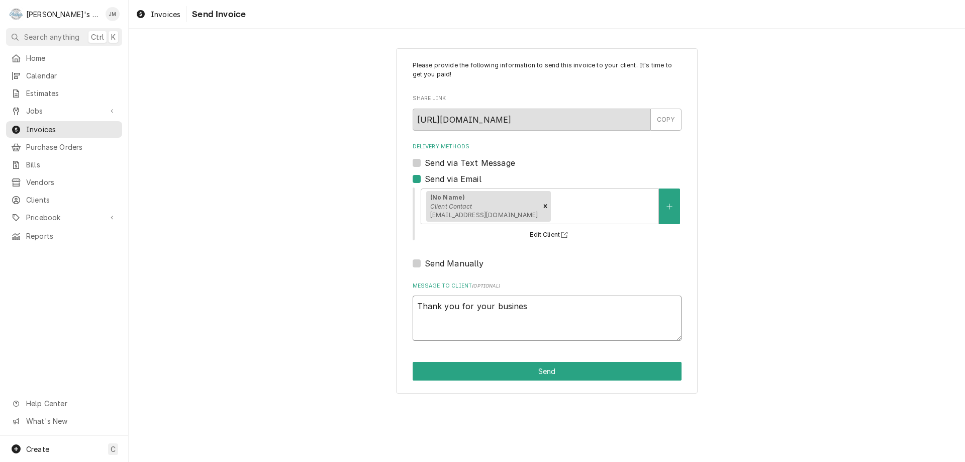
type textarea "x"
type textarea "Thank you for your business"
type textarea "x"
type textarea "Thank you for your business."
click at [534, 369] on button "Send" at bounding box center [547, 371] width 269 height 19
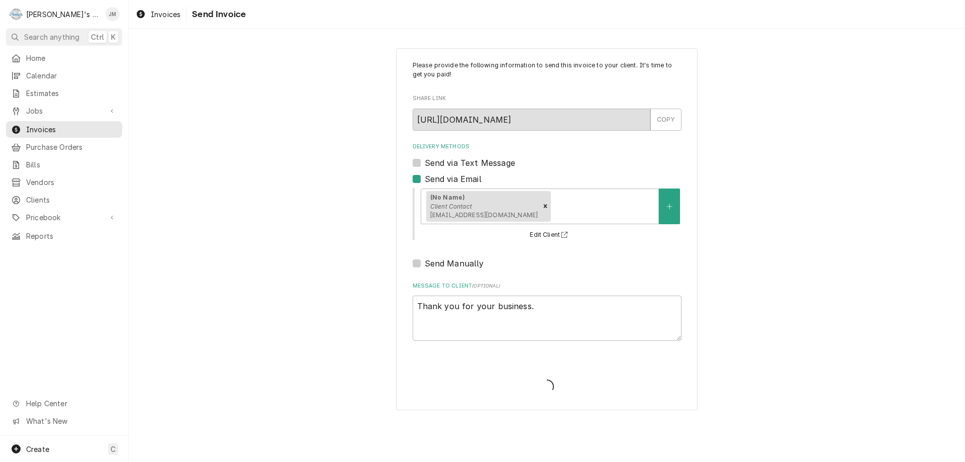
type textarea "x"
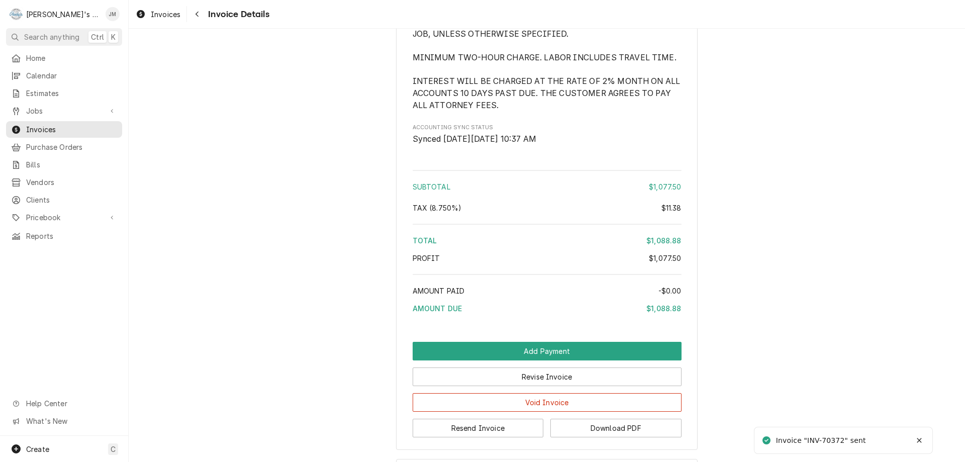
scroll to position [1280, 0]
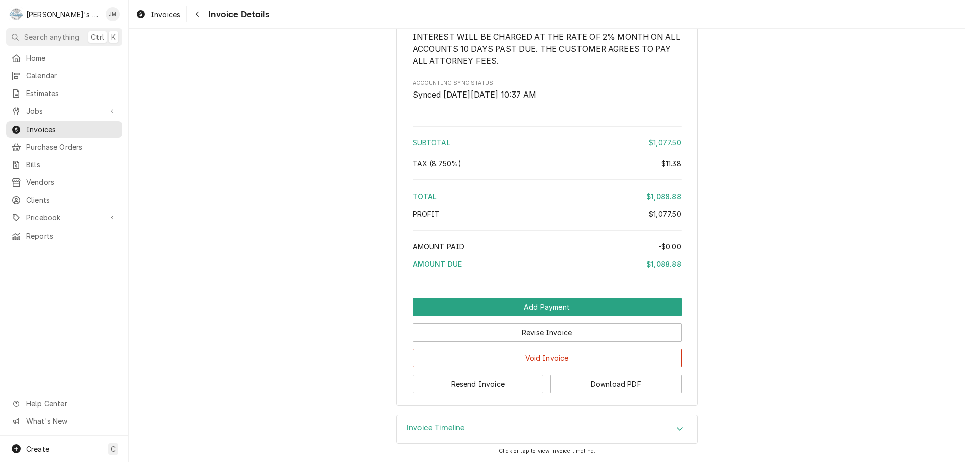
click at [458, 428] on h3 "Invoice Timeline" at bounding box center [436, 428] width 59 height 10
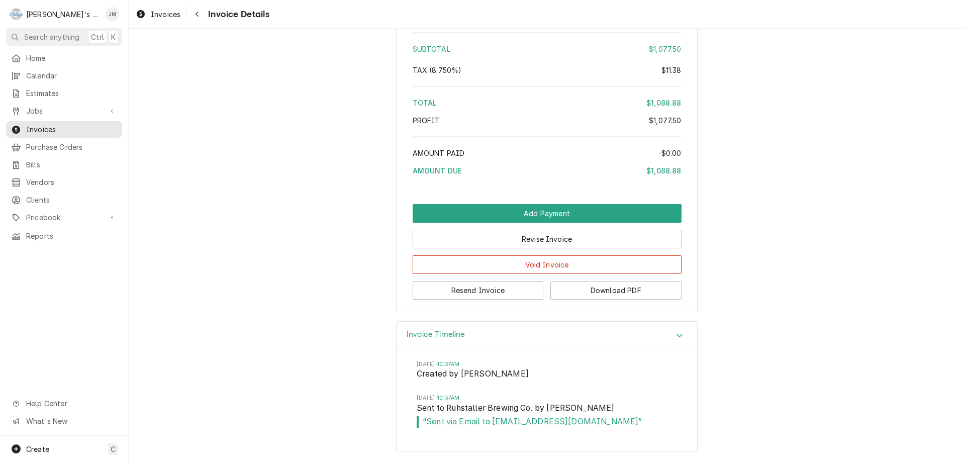
scroll to position [1072, 0]
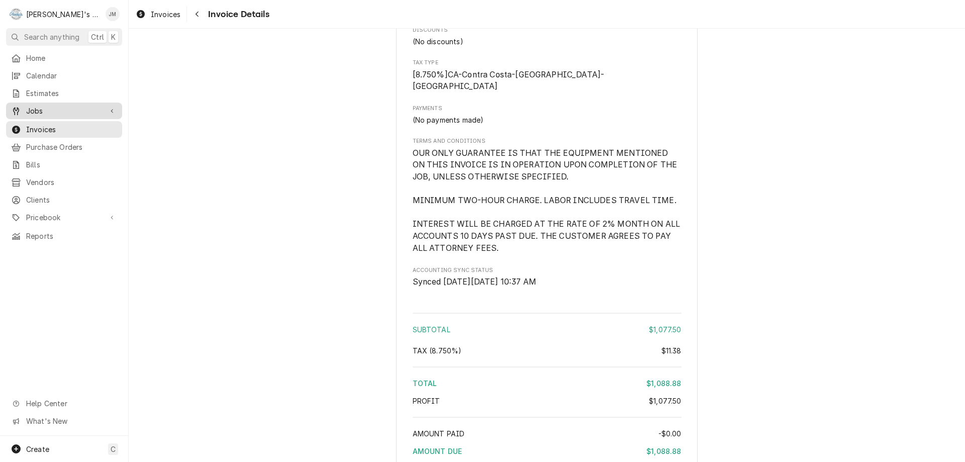
click at [36, 107] on span "Jobs" at bounding box center [64, 111] width 76 height 11
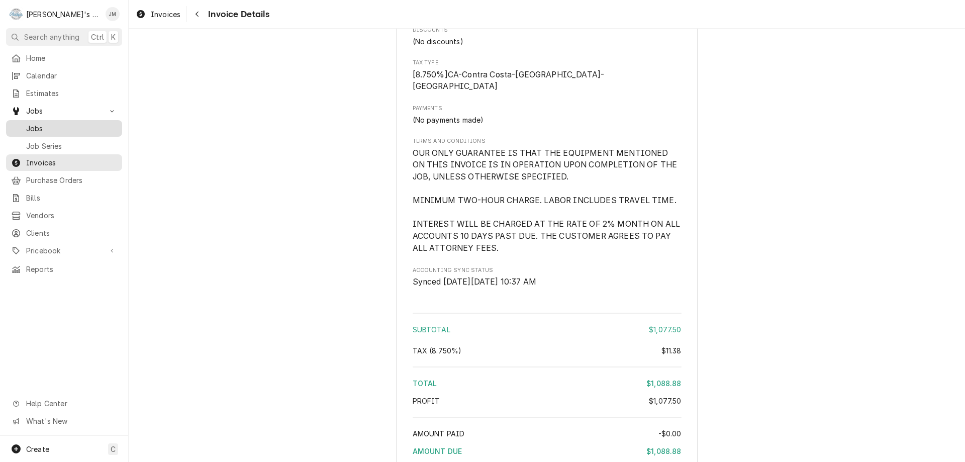
click at [35, 124] on span "Jobs" at bounding box center [71, 128] width 91 height 11
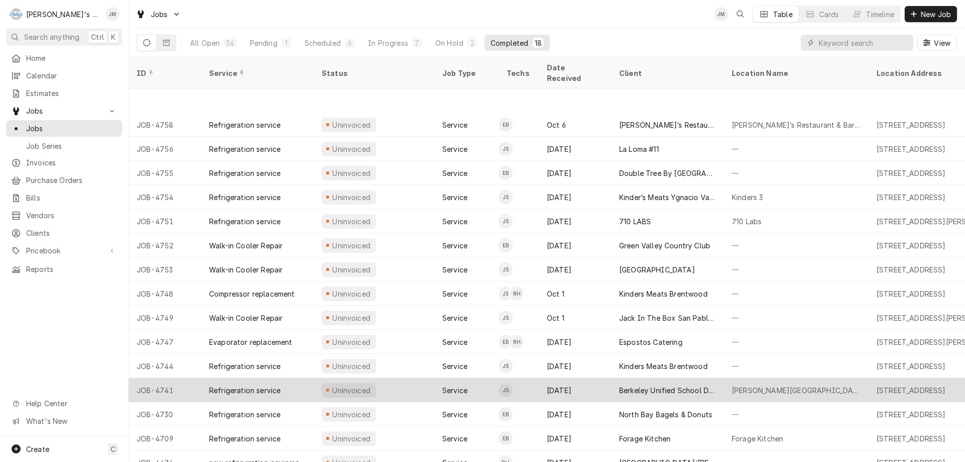
scroll to position [56, 0]
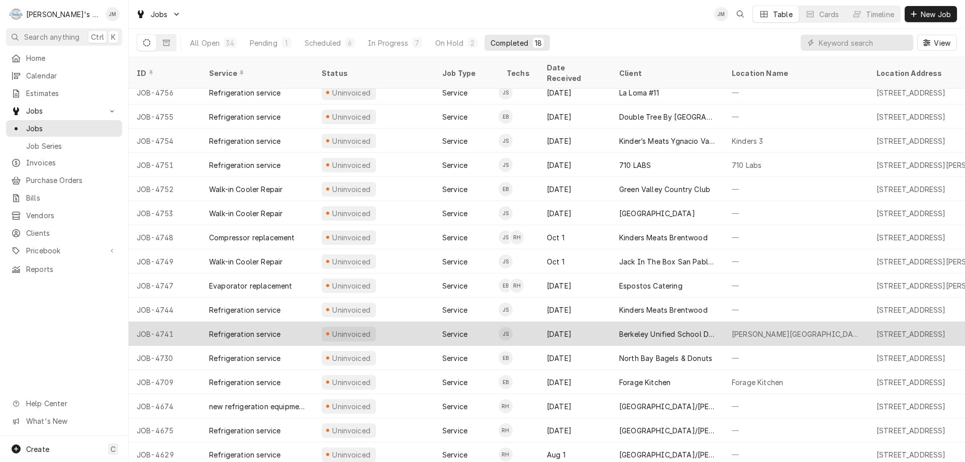
click at [622, 329] on div "Berkeley Unified School District & Nutrition Services Department" at bounding box center [667, 334] width 96 height 11
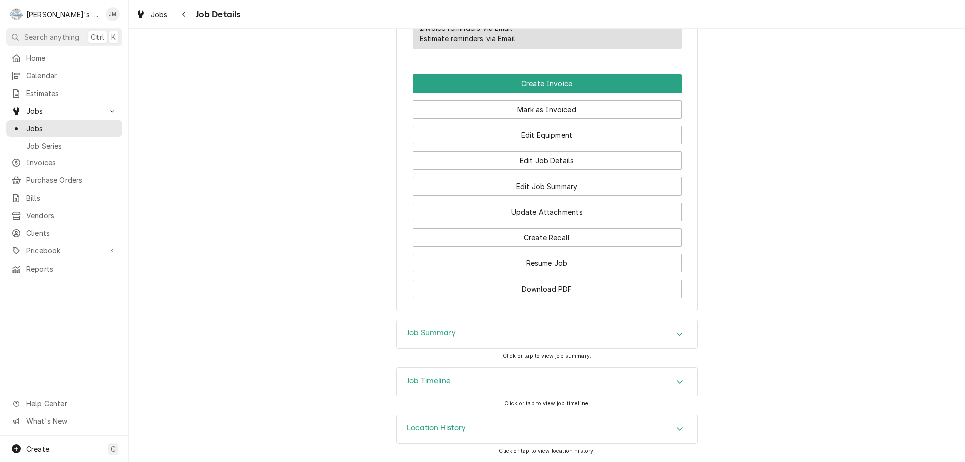
scroll to position [671, 0]
click at [431, 332] on h3 "Job Summary" at bounding box center [431, 333] width 49 height 10
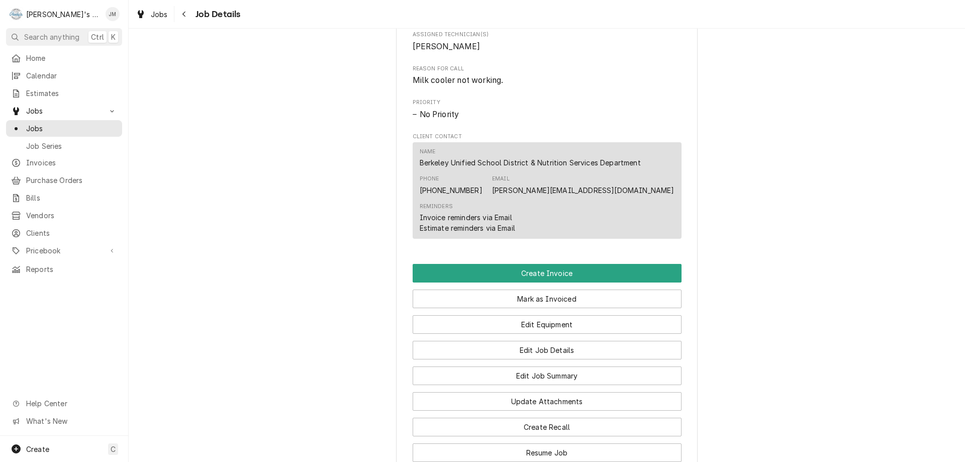
scroll to position [479, 0]
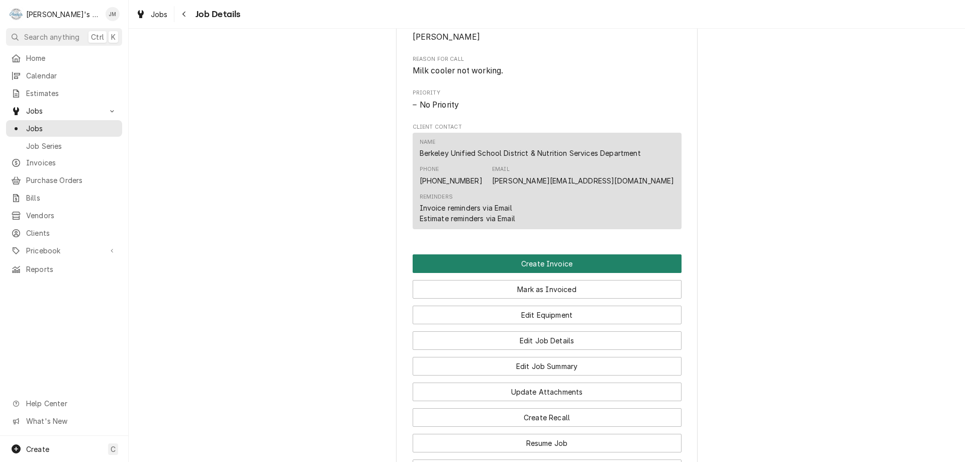
click at [540, 273] on button "Create Invoice" at bounding box center [547, 263] width 269 height 19
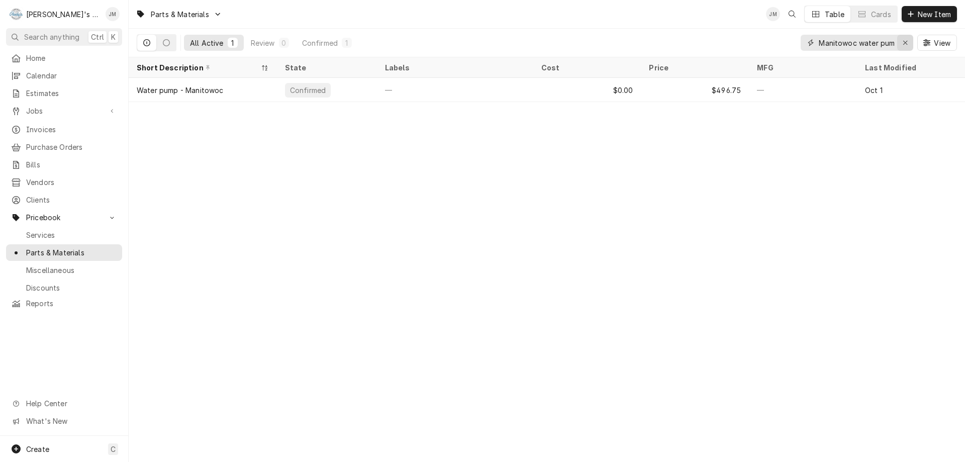
click at [906, 45] on icon "Erase input" at bounding box center [906, 42] width 6 height 7
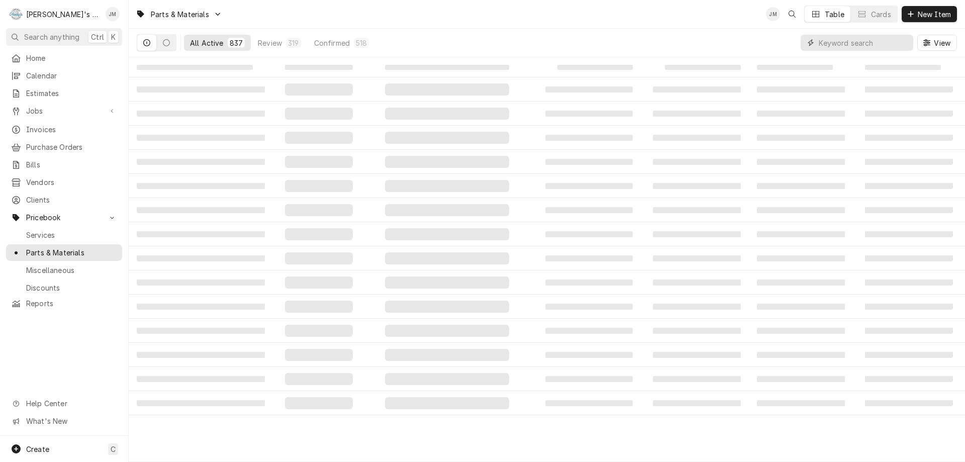
click at [850, 45] on input "Dynamic Content Wrapper" at bounding box center [863, 43] width 89 height 16
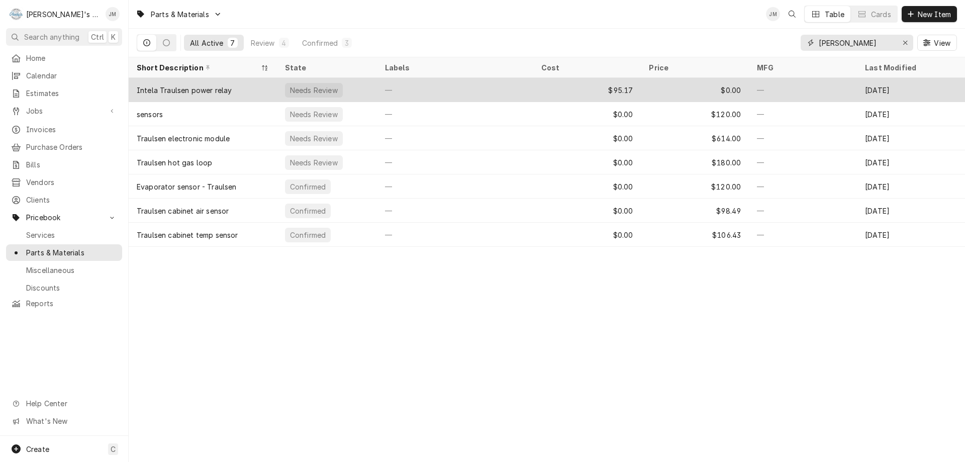
type input "traul"
click at [624, 84] on div "$95.17" at bounding box center [587, 90] width 108 height 24
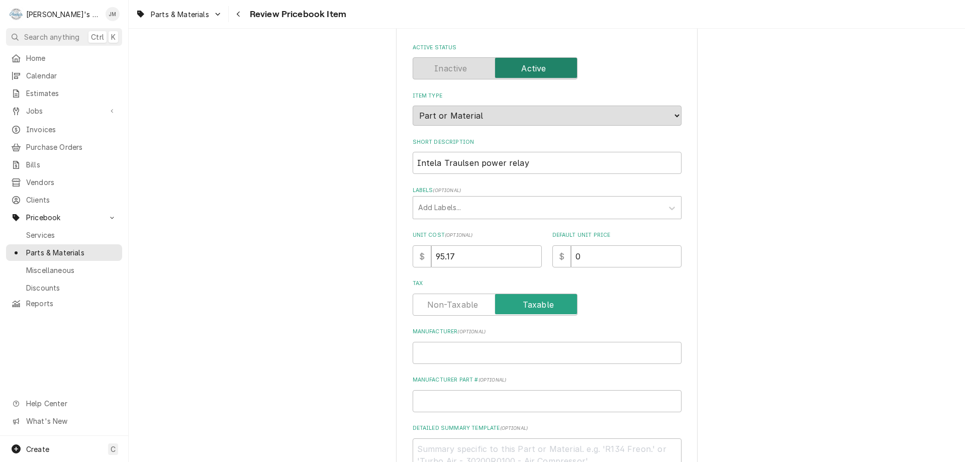
scroll to position [101, 0]
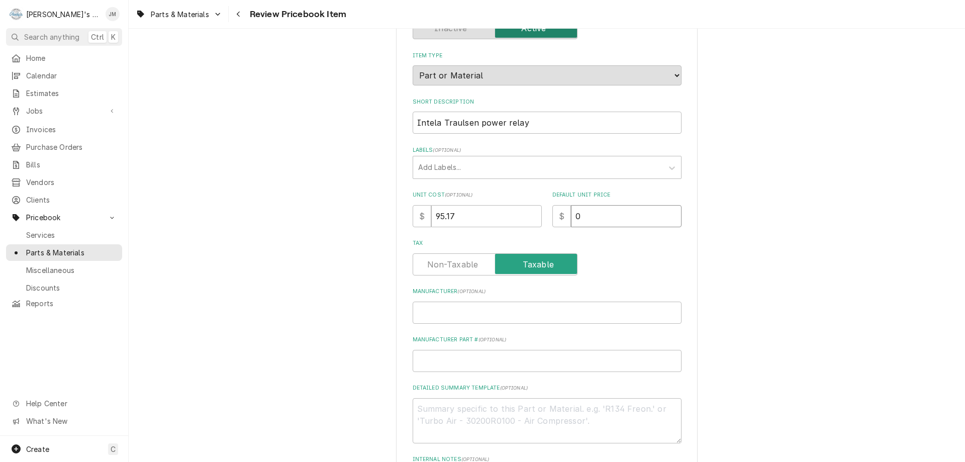
click at [612, 215] on input "0" at bounding box center [626, 216] width 111 height 22
type textarea "x"
paste input "142.75"
type textarea "x"
type input "142.75"
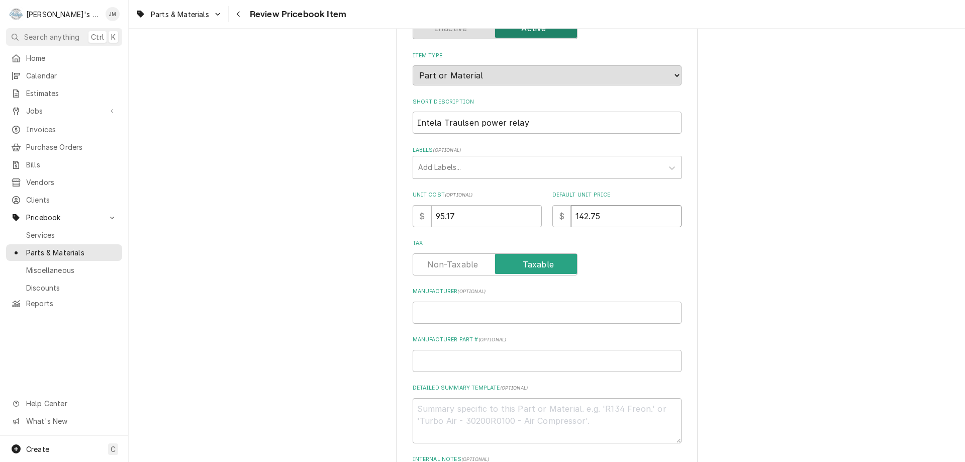
type textarea "x"
type input "142.7"
type textarea "x"
type input "142.76"
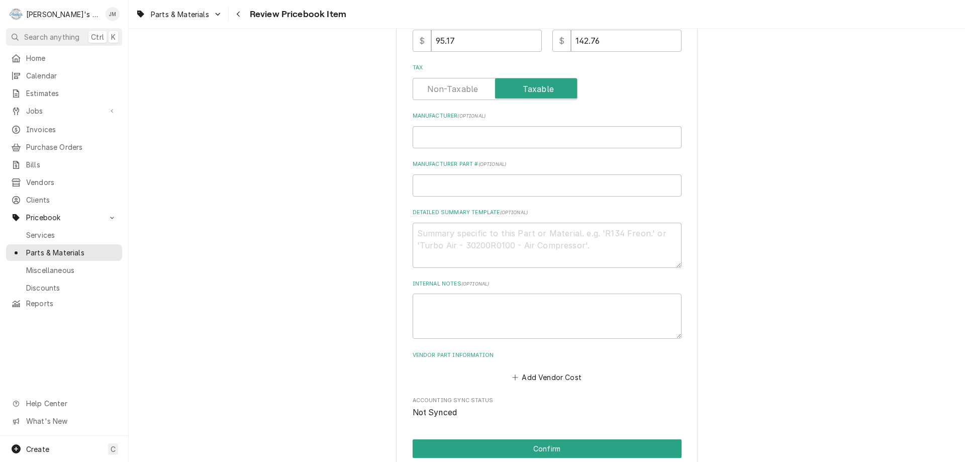
scroll to position [352, 0]
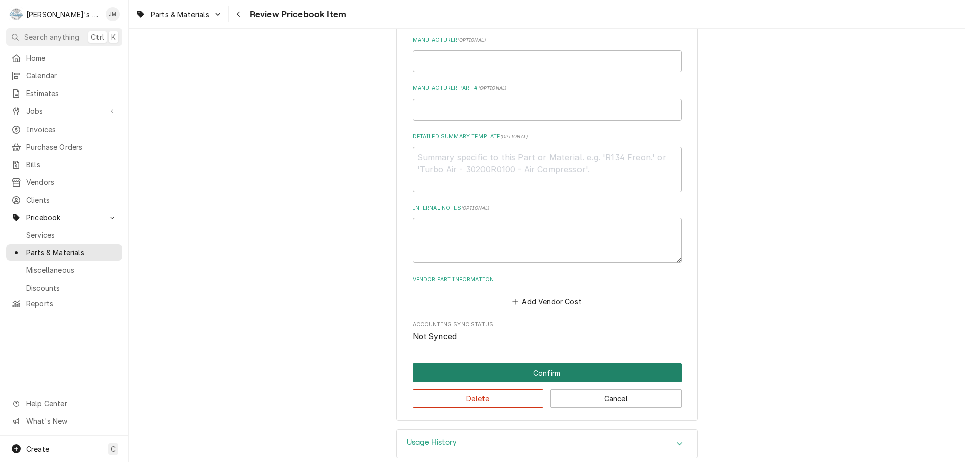
click at [543, 367] on button "Confirm" at bounding box center [547, 372] width 269 height 19
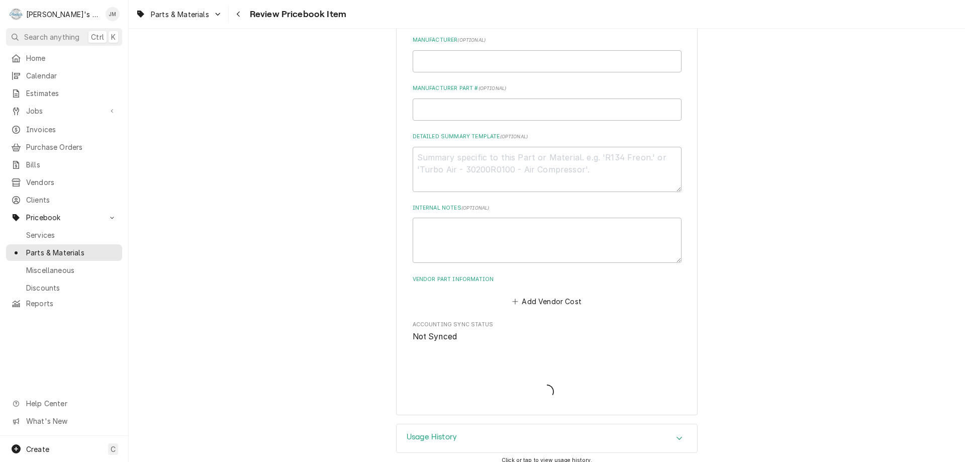
type textarea "x"
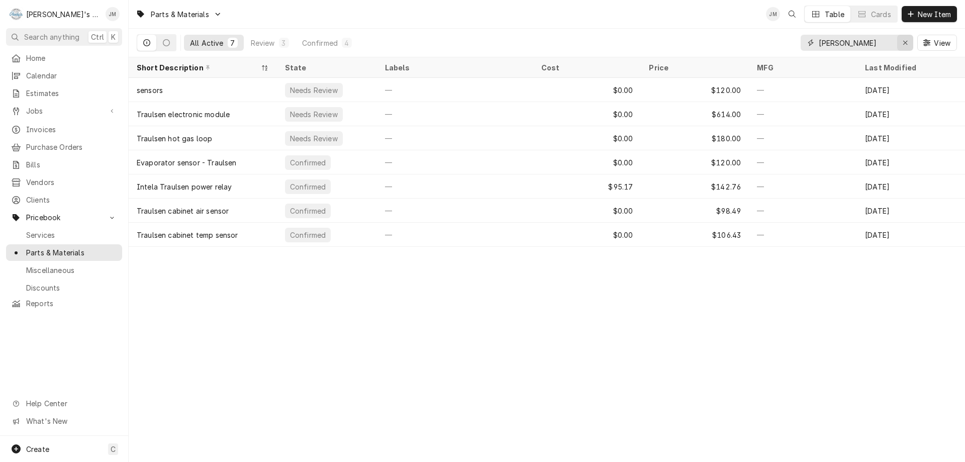
click at [902, 42] on div "Erase input" at bounding box center [905, 43] width 10 height 10
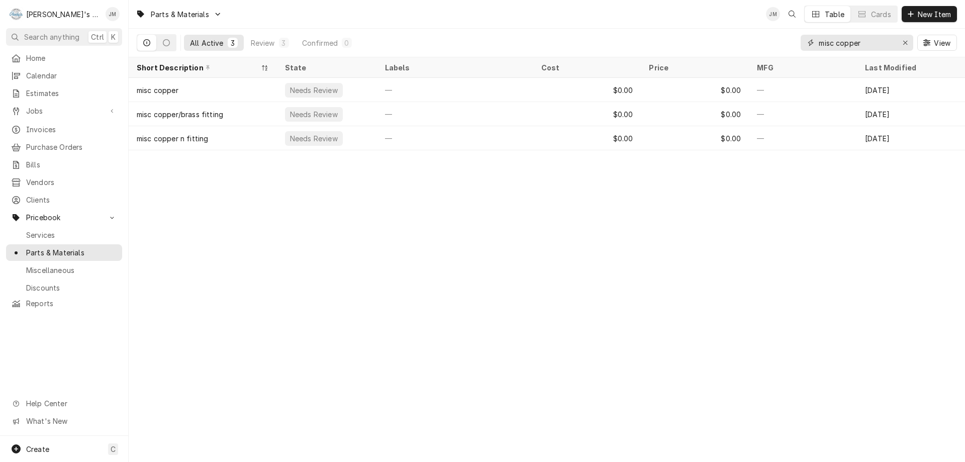
type input "misc copper"
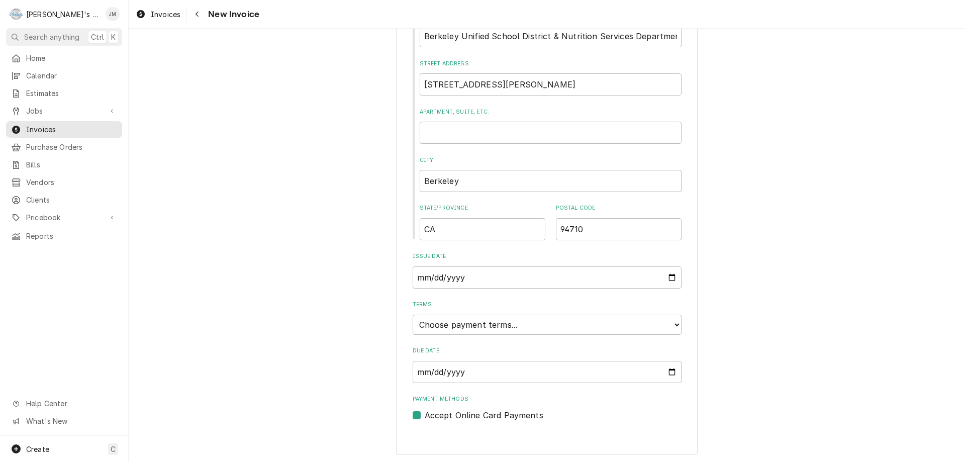
scroll to position [382, 0]
click at [505, 323] on select "Choose payment terms... Same Day Net 7 Net 14 Net 21 Net 30 Net 45 Net 60 Net 90" at bounding box center [547, 323] width 269 height 20
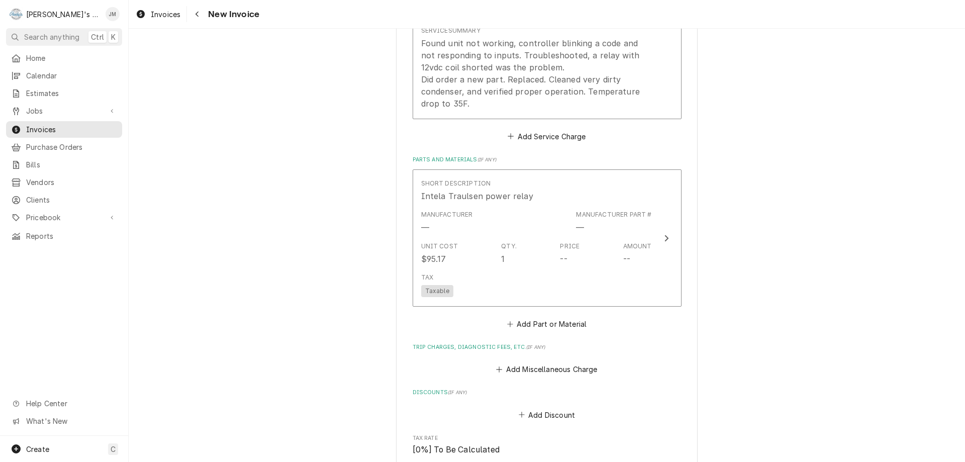
scroll to position [986, 0]
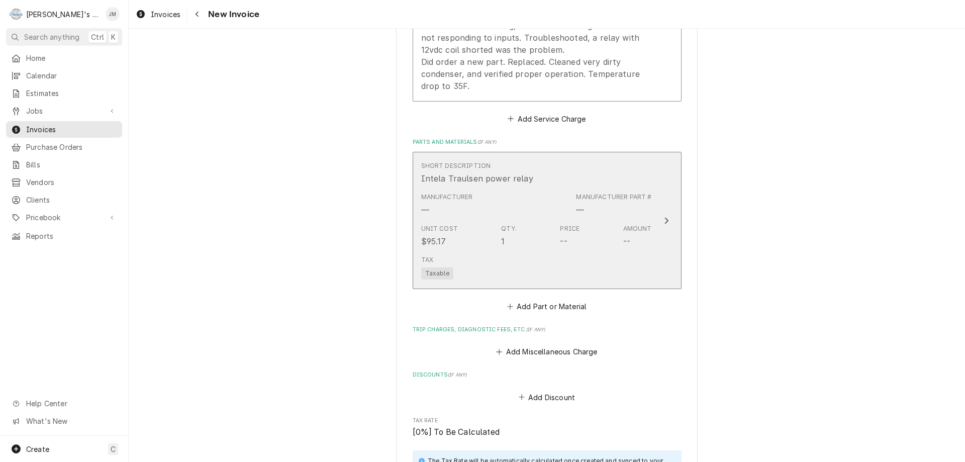
click at [664, 221] on icon "Update Line Item" at bounding box center [666, 221] width 5 height 8
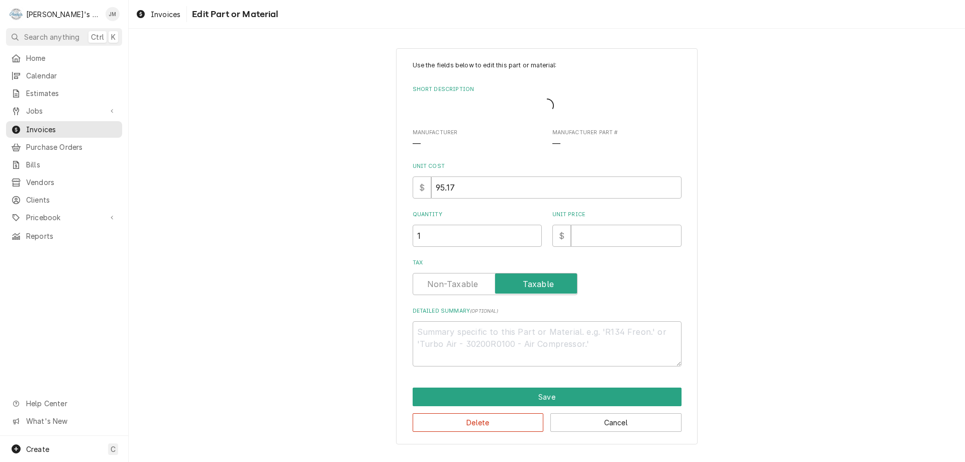
type textarea "x"
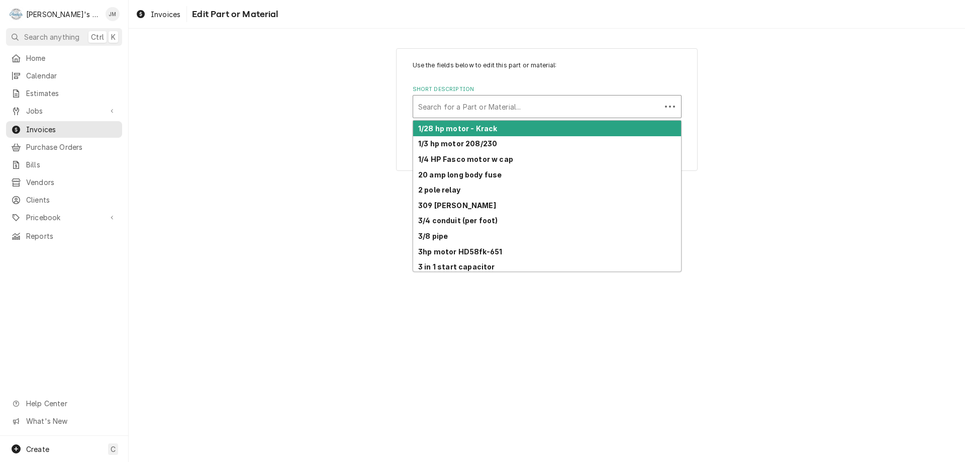
click at [582, 107] on div "Short Description" at bounding box center [537, 106] width 238 height 18
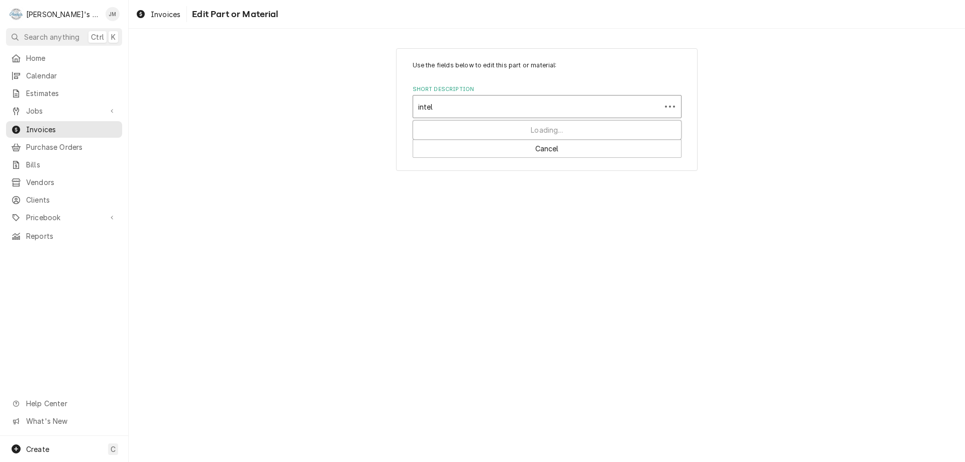
type input "intela"
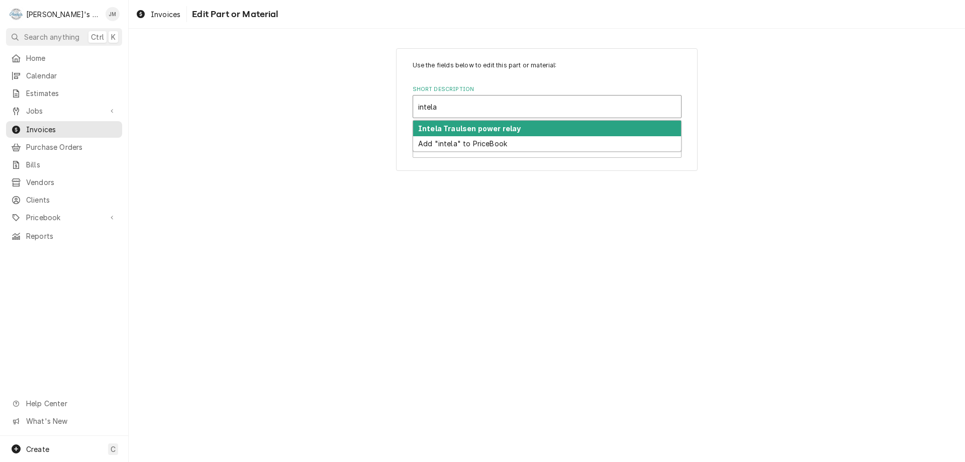
click at [490, 128] on strong "Intela Traulsen power relay" at bounding box center [469, 128] width 103 height 9
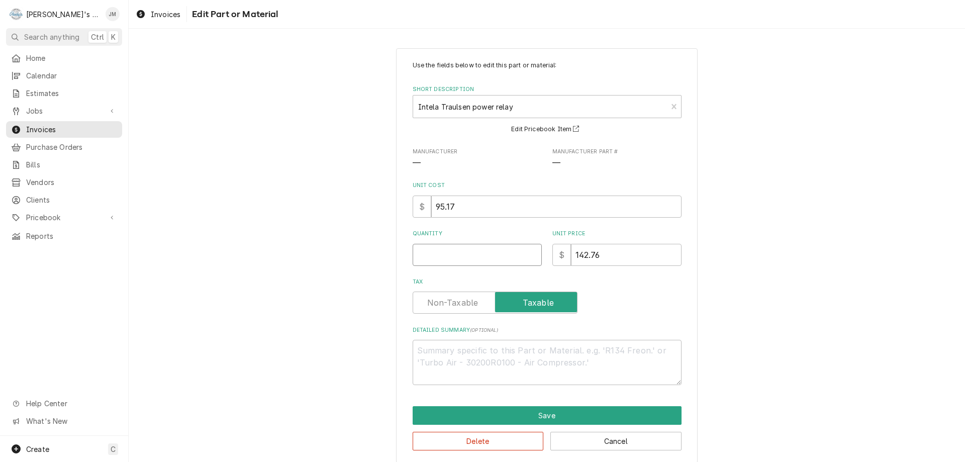
click at [471, 251] on input "Quantity" at bounding box center [477, 255] width 129 height 22
type textarea "x"
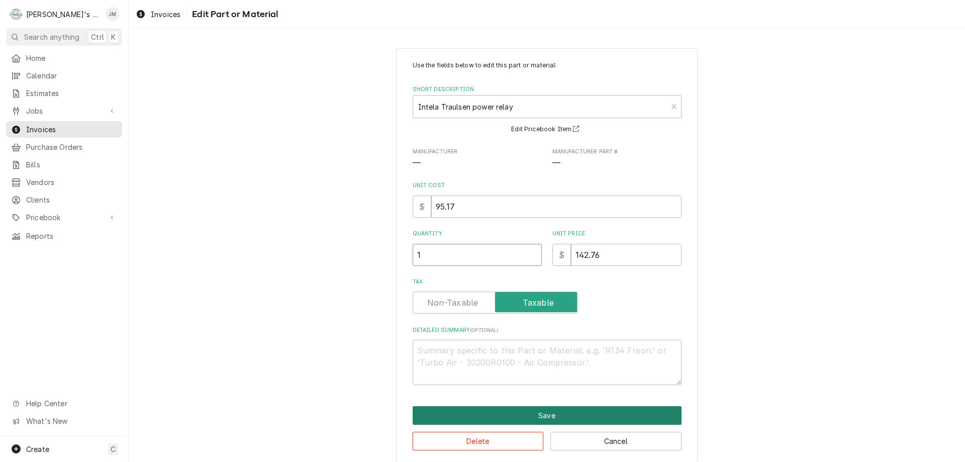
type input "1"
click at [569, 418] on button "Save" at bounding box center [547, 415] width 269 height 19
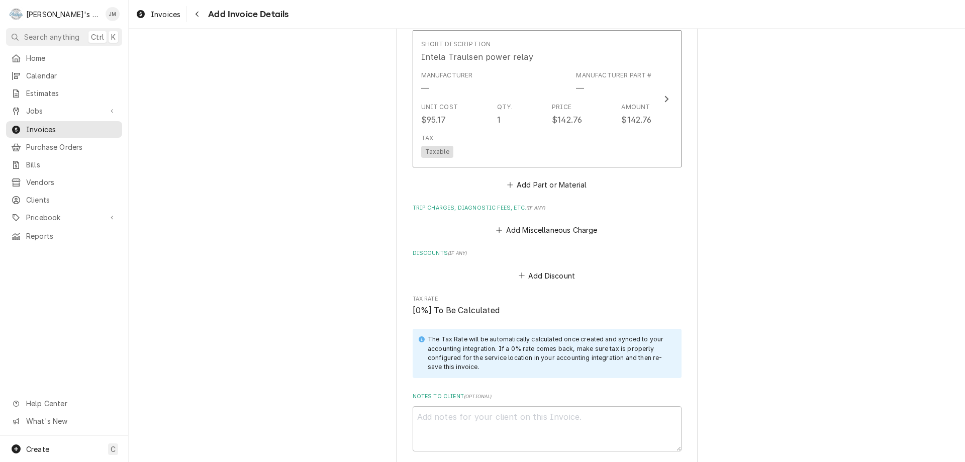
scroll to position [1124, 0]
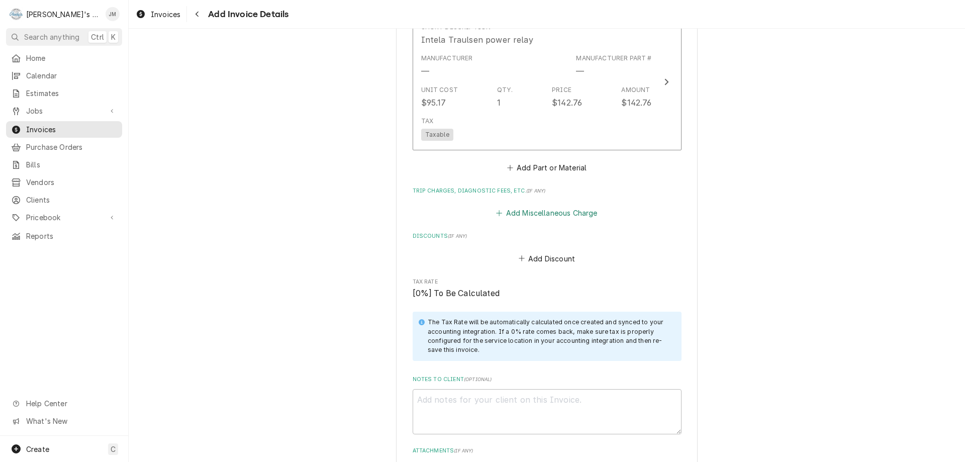
click at [541, 210] on button "Add Miscellaneous Charge" at bounding box center [547, 213] width 105 height 14
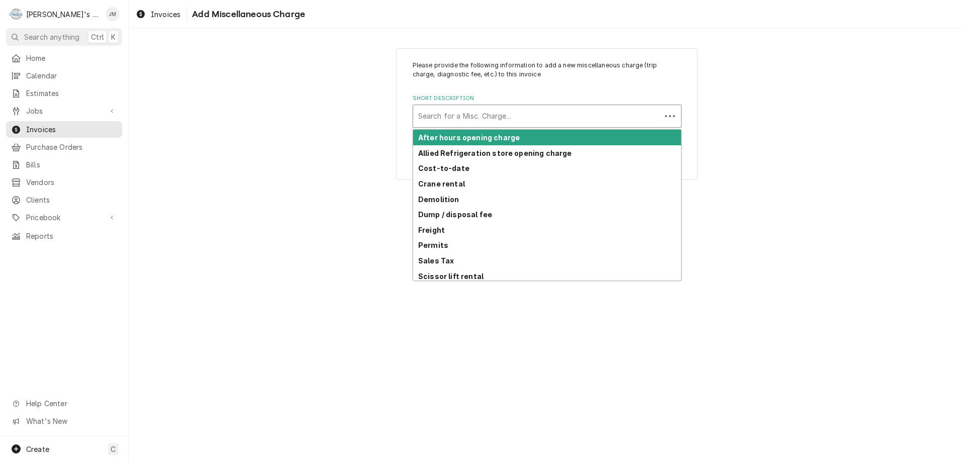
click at [480, 112] on div "Short Description" at bounding box center [537, 116] width 238 height 18
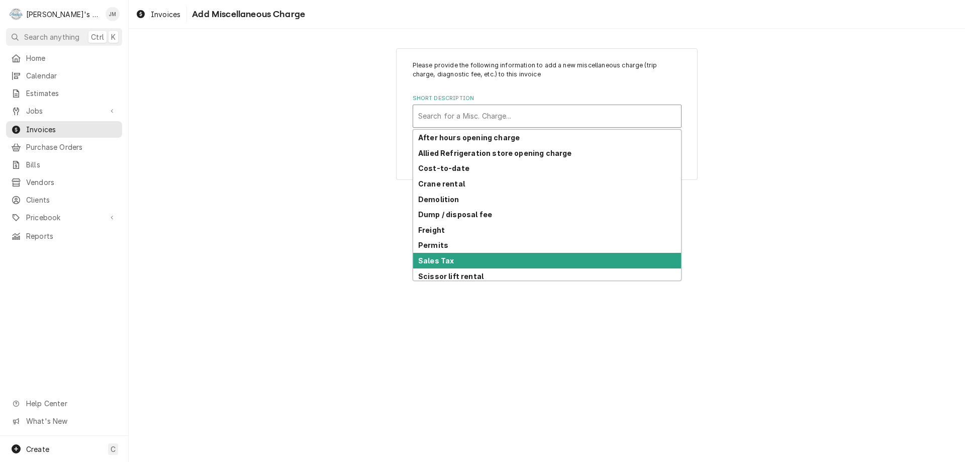
scroll to position [49, 0]
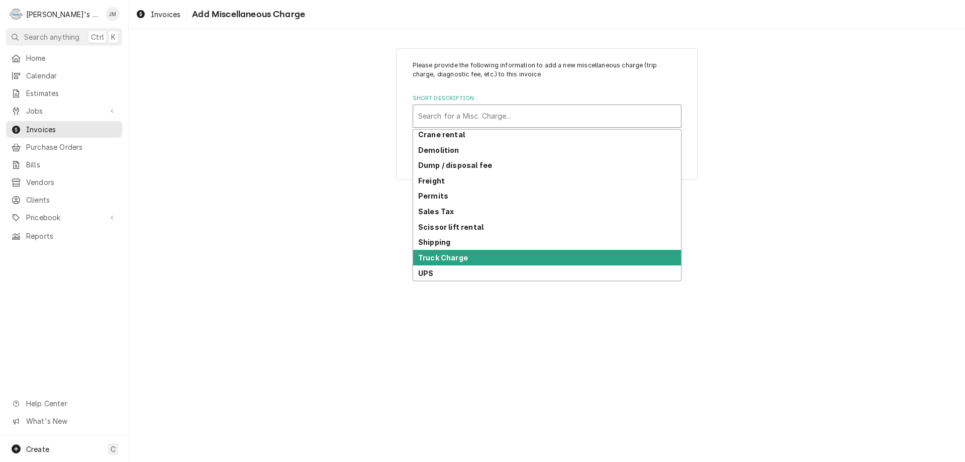
click at [481, 262] on div "Truck Charge" at bounding box center [547, 258] width 268 height 16
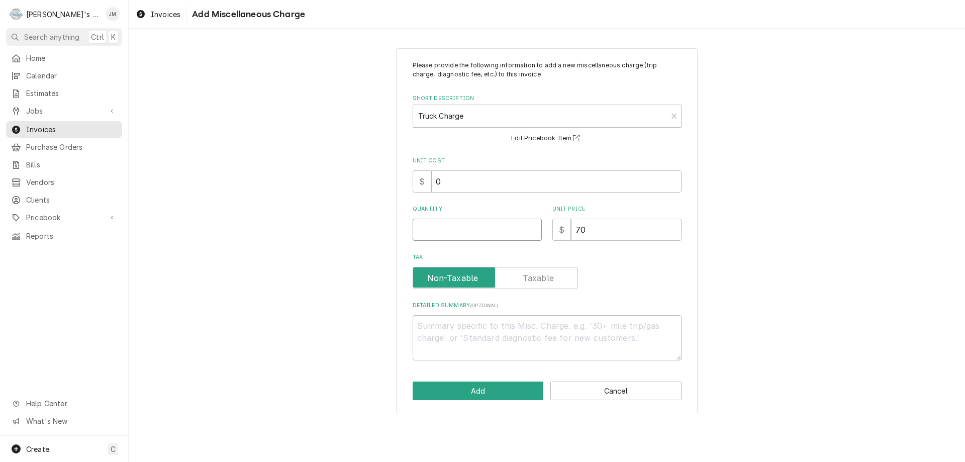
click at [505, 232] on input "Quantity" at bounding box center [477, 230] width 129 height 22
type textarea "x"
type input "1"
click at [468, 387] on button "Add" at bounding box center [478, 390] width 131 height 19
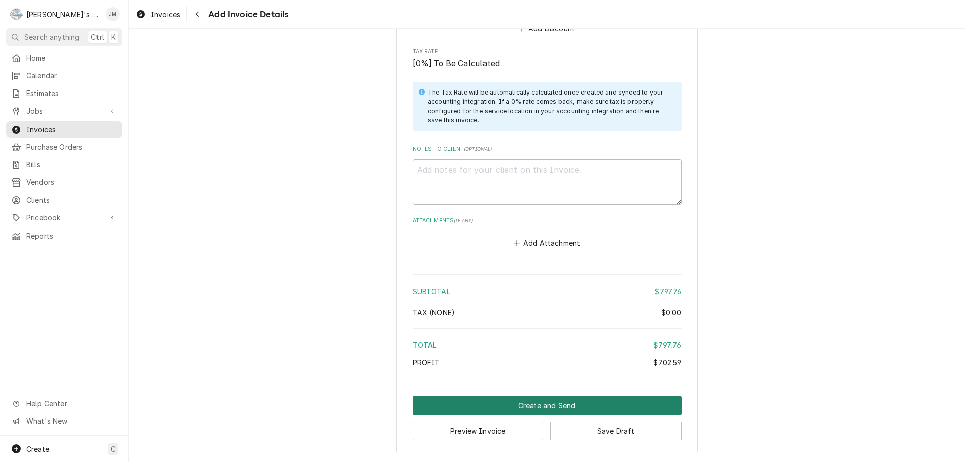
click at [557, 399] on button "Create and Send" at bounding box center [547, 405] width 269 height 19
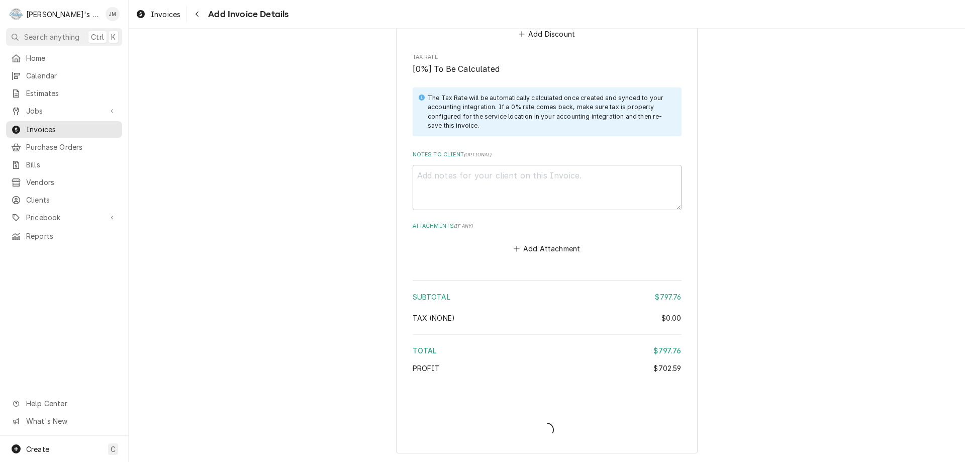
scroll to position [1459, 0]
type textarea "x"
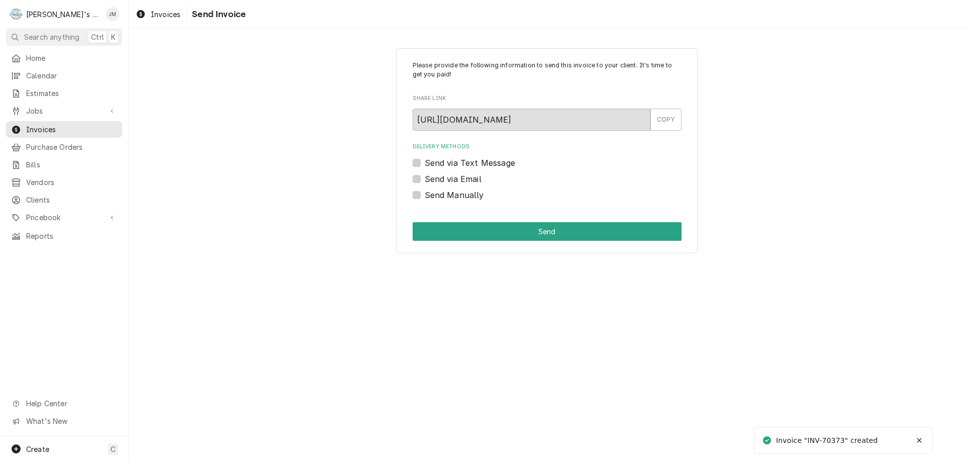
click at [464, 197] on label "Send Manually" at bounding box center [454, 195] width 59 height 12
click at [464, 197] on input "Send Manually" at bounding box center [559, 200] width 269 height 22
checkbox input "true"
click at [502, 232] on button "Send" at bounding box center [547, 231] width 269 height 19
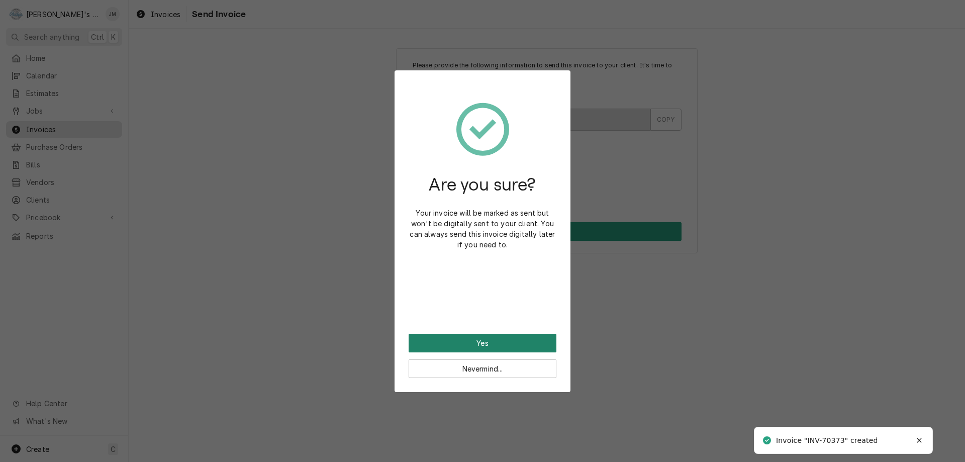
click at [487, 339] on button "Yes" at bounding box center [483, 343] width 148 height 19
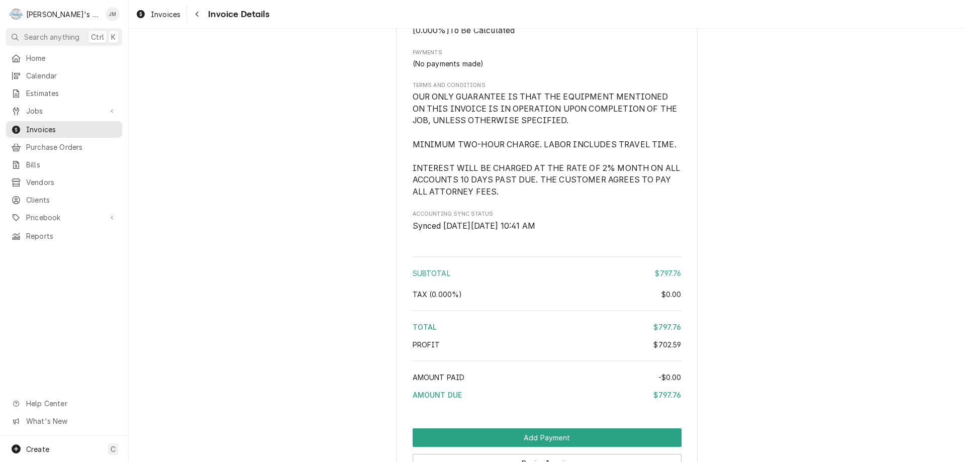
scroll to position [1269, 0]
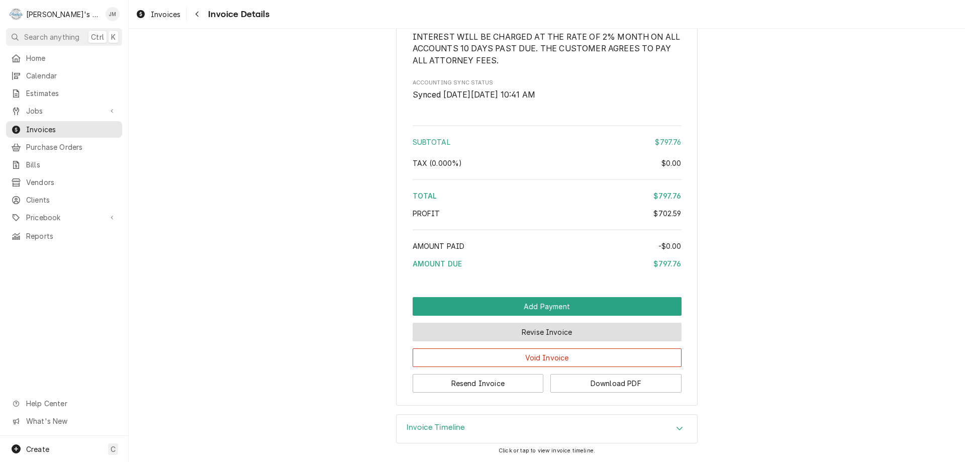
click at [521, 333] on button "Revise Invoice" at bounding box center [547, 332] width 269 height 19
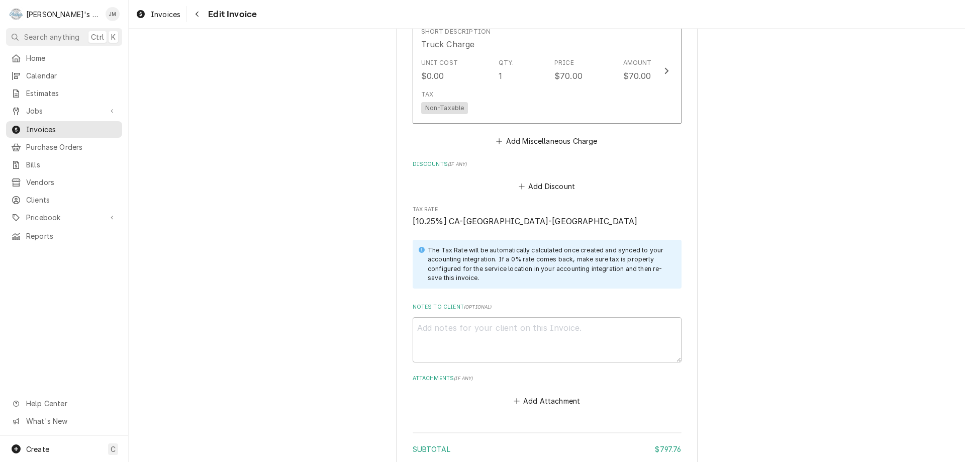
scroll to position [1286, 0]
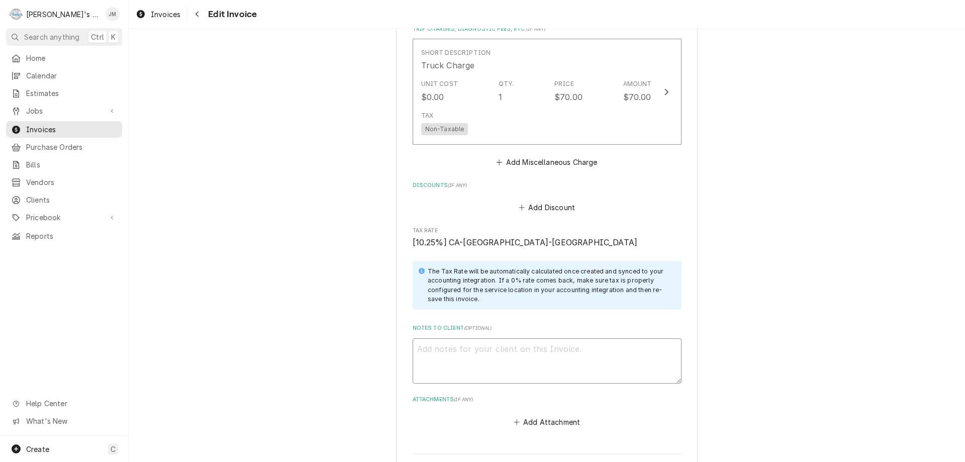
click at [563, 352] on textarea "Notes to Client ( optional )" at bounding box center [547, 360] width 269 height 45
type textarea "x"
type textarea "P"
type textarea "x"
type textarea "PO"
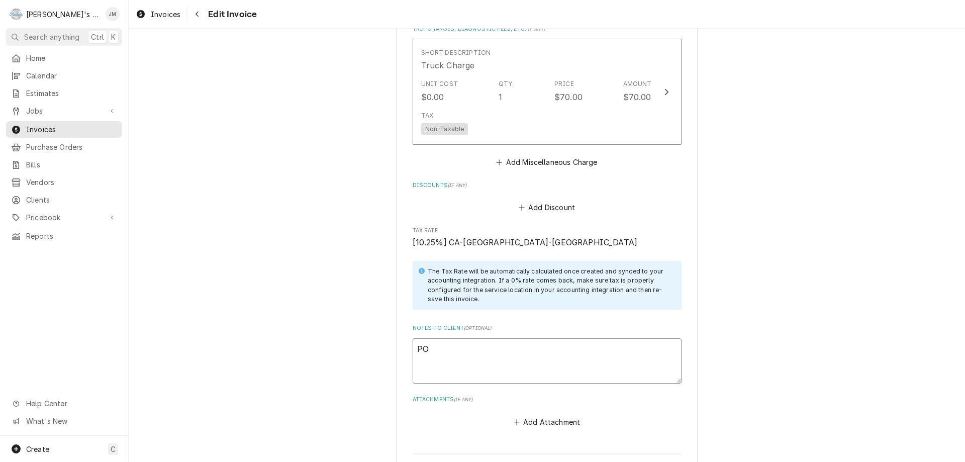
type textarea "x"
type textarea "PO"
type textarea "x"
type textarea "PO #"
type textarea "x"
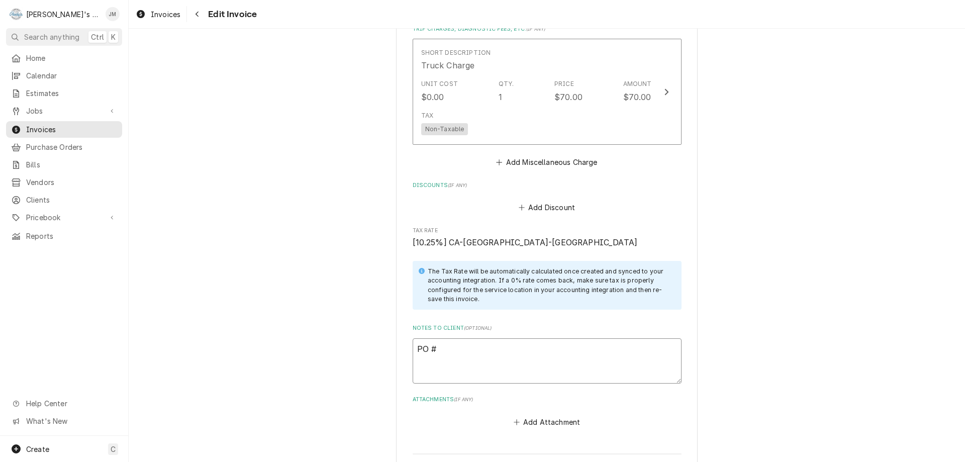
type textarea "PO #1"
type textarea "x"
type textarea "PO #18"
type textarea "x"
type textarea "PO #180"
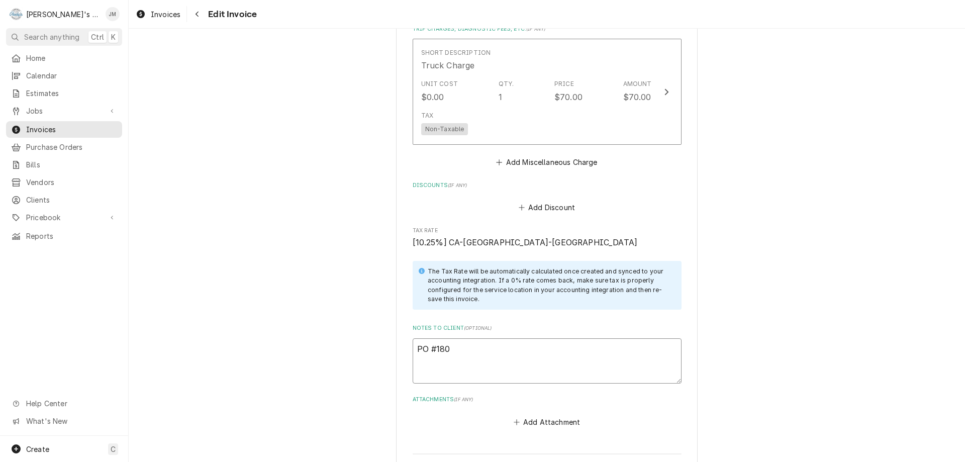
type textarea "x"
type textarea "PO #1805"
type textarea "x"
type textarea "PO #18052"
type textarea "x"
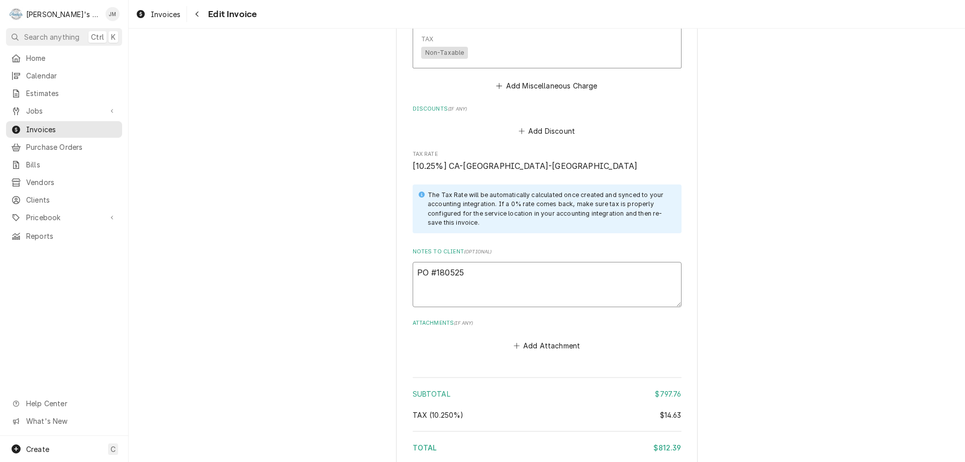
scroll to position [1437, 0]
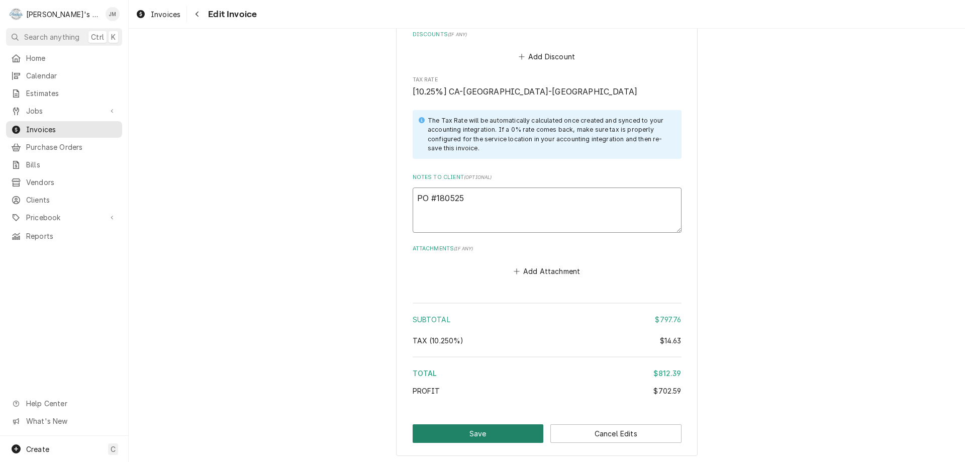
type textarea "PO #180525"
click at [495, 437] on button "Save" at bounding box center [478, 433] width 131 height 19
type textarea "x"
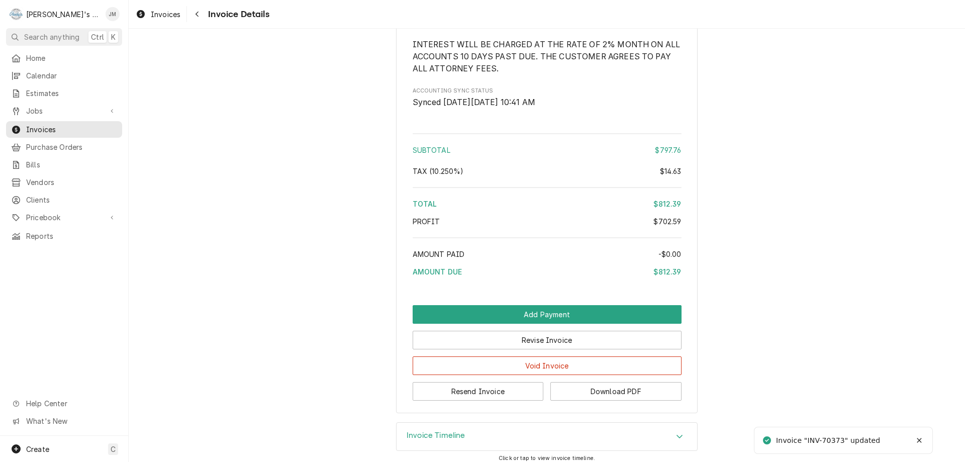
scroll to position [1304, 0]
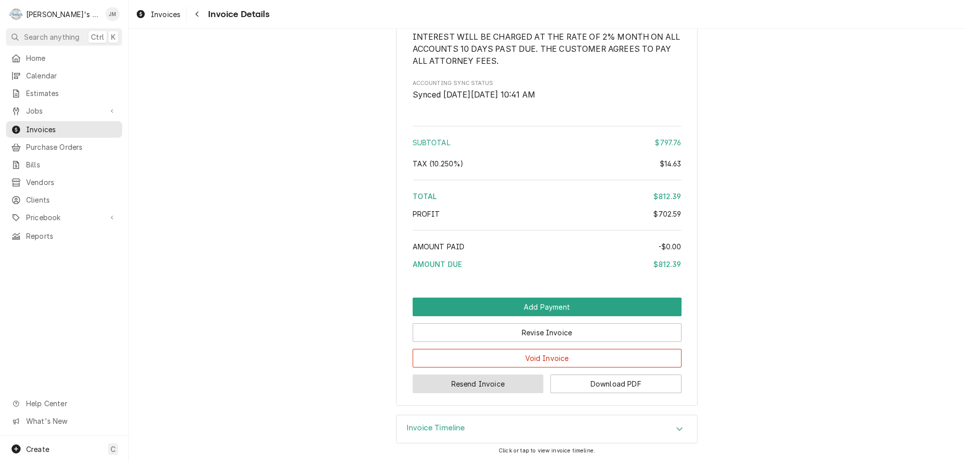
click at [479, 382] on button "Resend Invoice" at bounding box center [478, 383] width 131 height 19
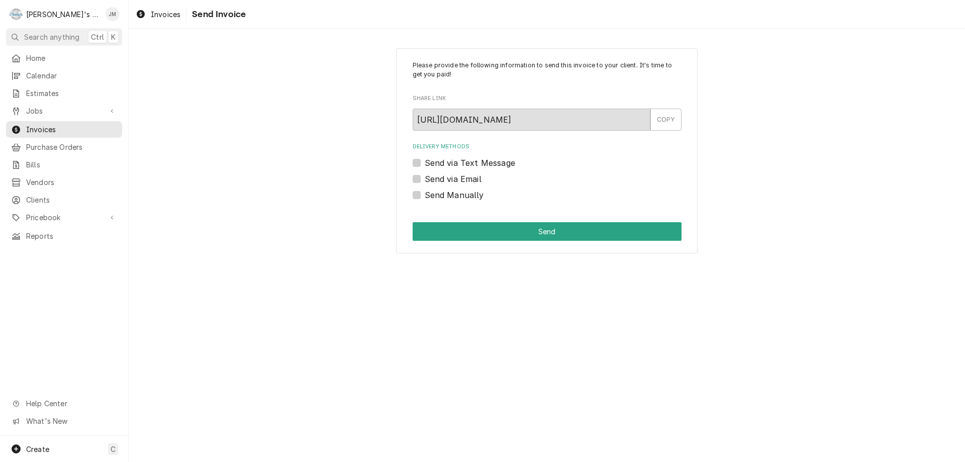
click at [458, 181] on label "Send via Email" at bounding box center [453, 179] width 57 height 12
click at [458, 181] on input "Send via Email" at bounding box center [559, 184] width 269 height 22
checkbox input "true"
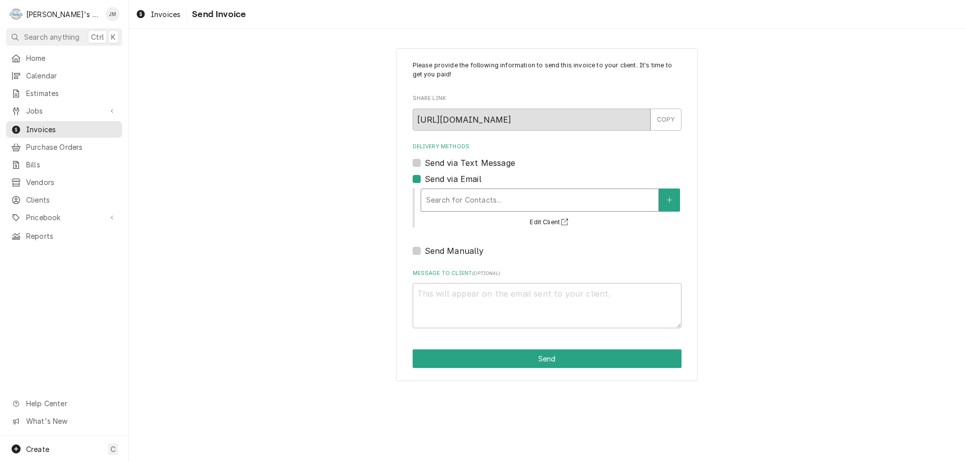
click at [454, 201] on div "Delivery Methods" at bounding box center [539, 200] width 227 height 18
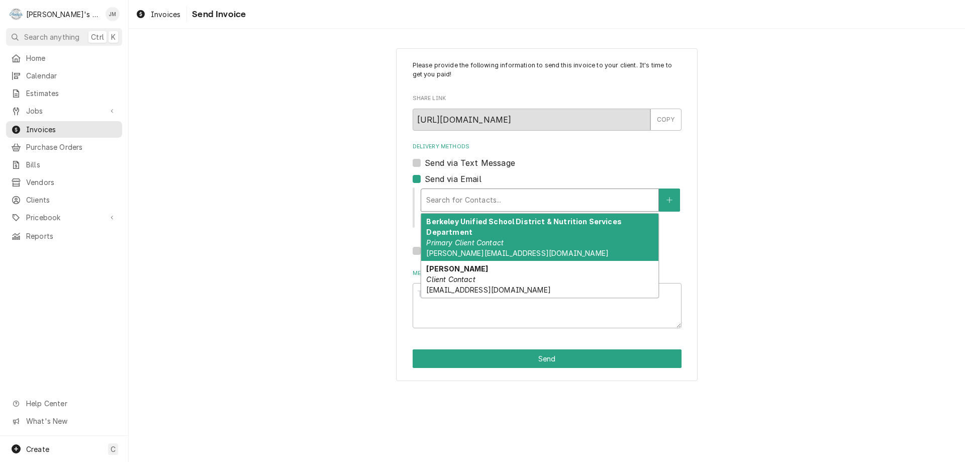
click at [458, 239] on em "Primary Client Contact" at bounding box center [464, 242] width 77 height 9
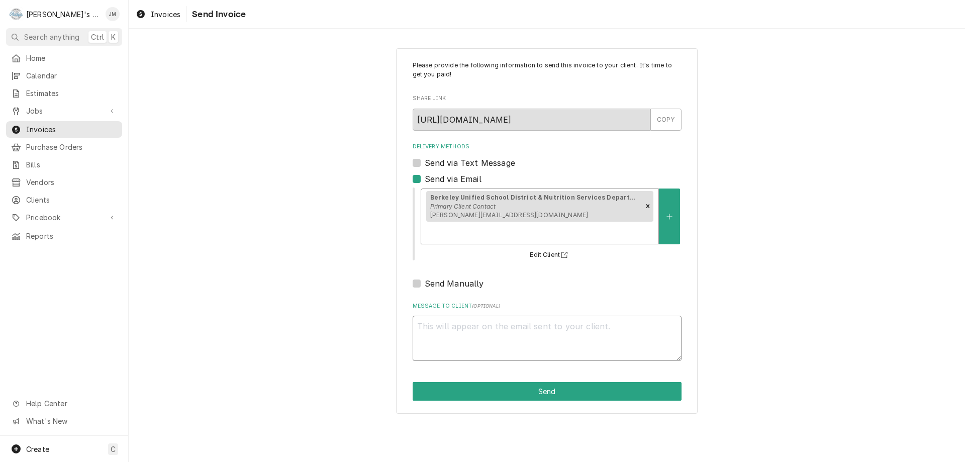
click at [469, 330] on textarea "Message to Client ( optional )" at bounding box center [547, 338] width 269 height 45
type textarea "x"
type textarea "T"
type textarea "x"
type textarea "Th"
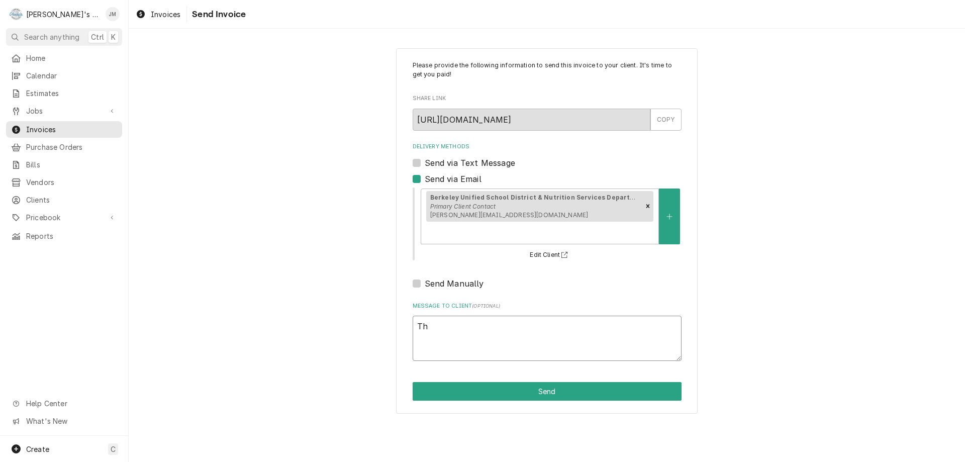
type textarea "x"
type textarea "Tha"
type textarea "x"
type textarea "Than"
type textarea "x"
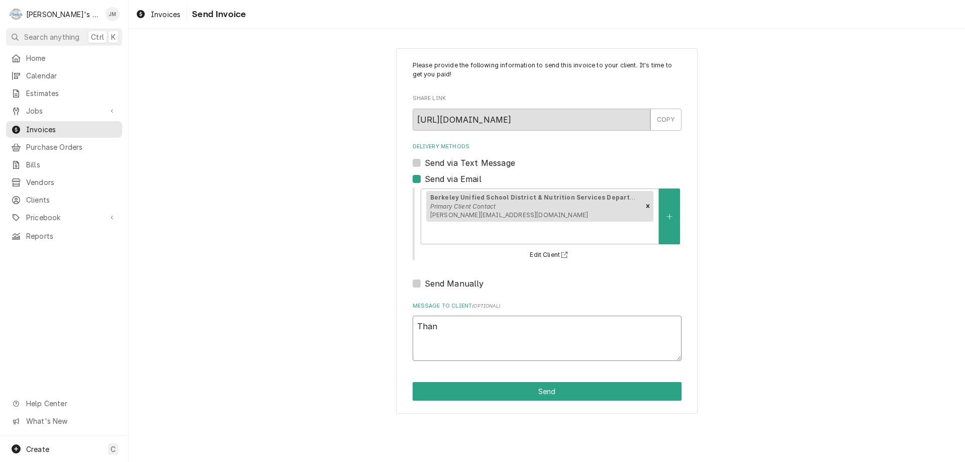
type textarea "Thank"
type textarea "x"
type textarea "Thank"
type textarea "x"
type textarea "Thank y"
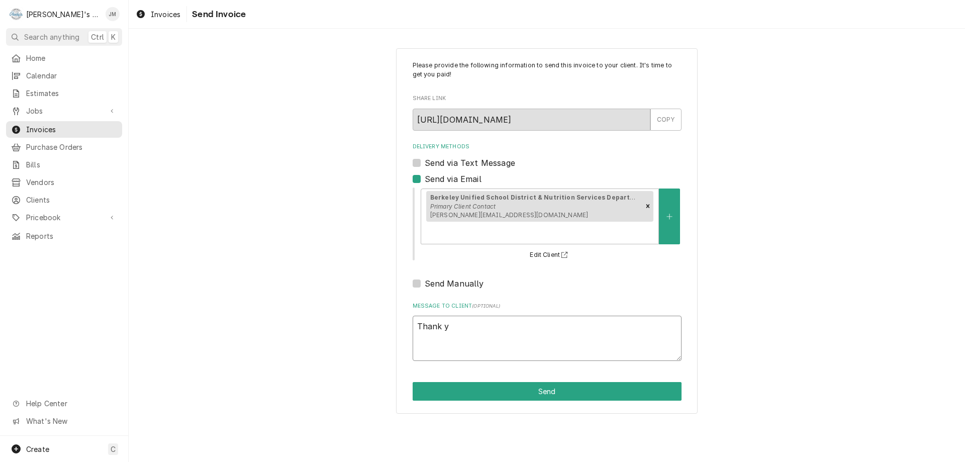
type textarea "x"
type textarea "Thank yo"
type textarea "x"
type textarea "Thank you"
type textarea "x"
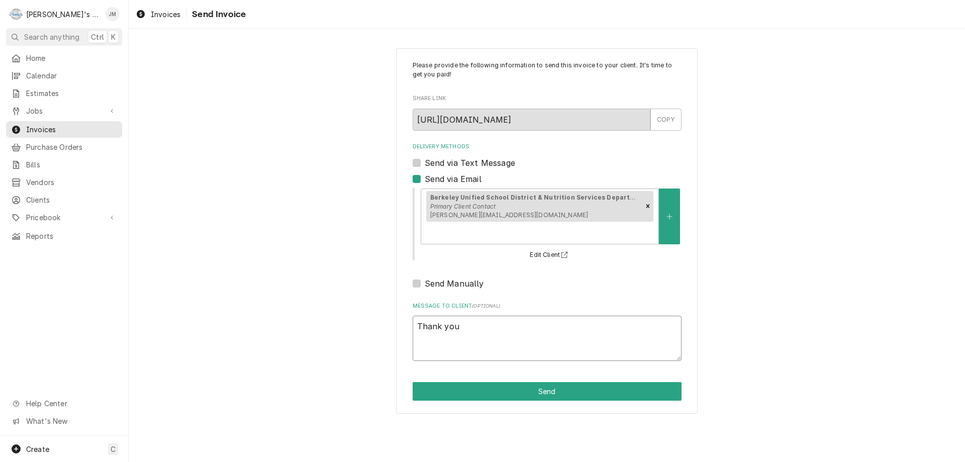
type textarea "Thank you"
type textarea "x"
type textarea "Thank you f"
type textarea "x"
type textarea "Thank you fo"
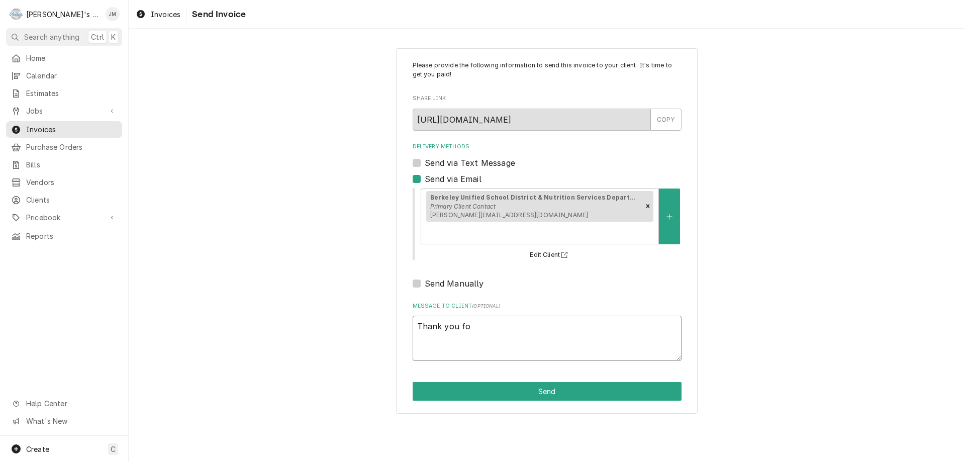
type textarea "x"
type textarea "Thank you for"
type textarea "x"
type textarea "Thank you for"
type textarea "x"
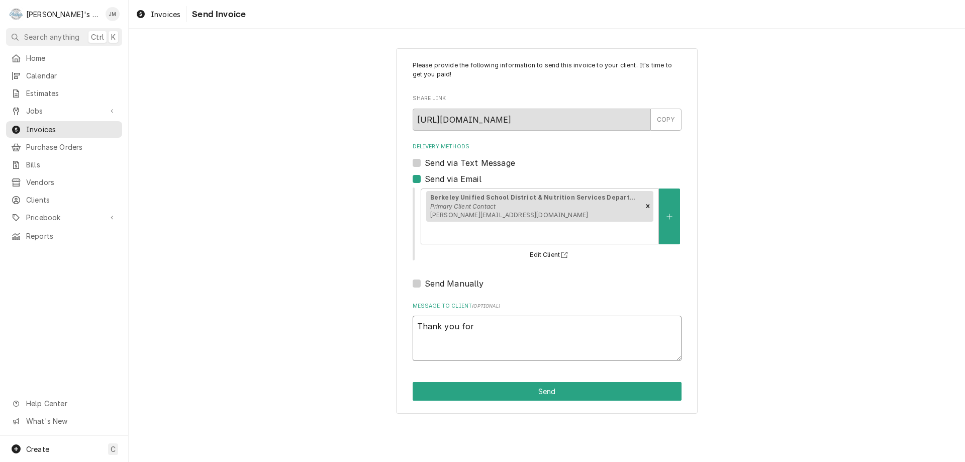
type textarea "Thank you for y"
type textarea "x"
type textarea "Thank you for you"
type textarea "x"
type textarea "Thank you for your"
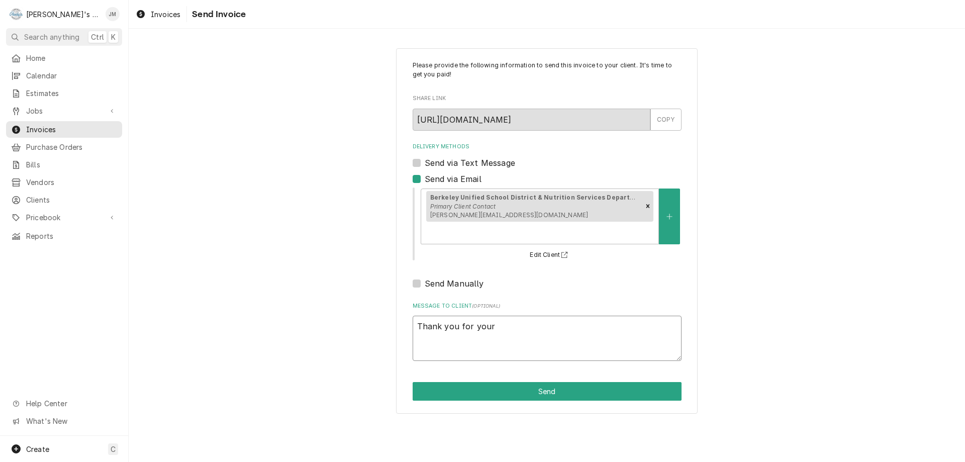
type textarea "x"
type textarea "Thank you for your"
type textarea "x"
type textarea "Thank you for your b"
type textarea "x"
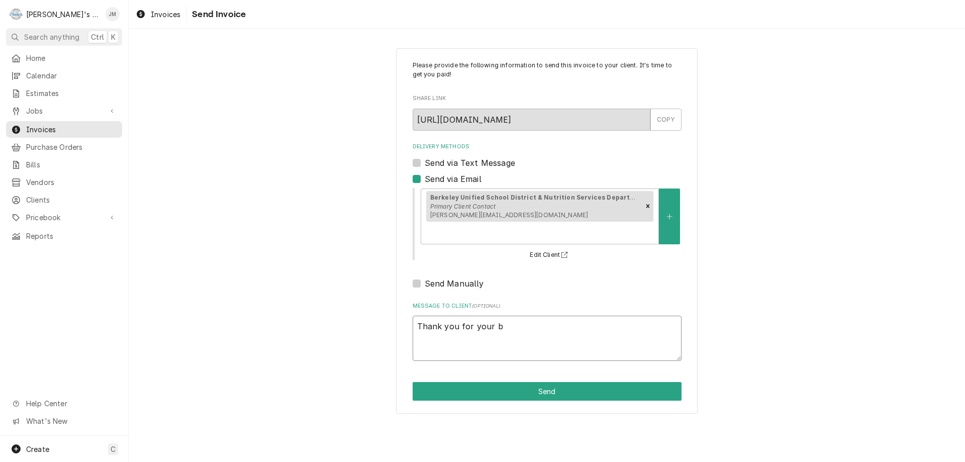
type textarea "Thank you for your bu"
type textarea "x"
type textarea "Thank you for your bus"
type textarea "x"
type textarea "Thank you for your busi"
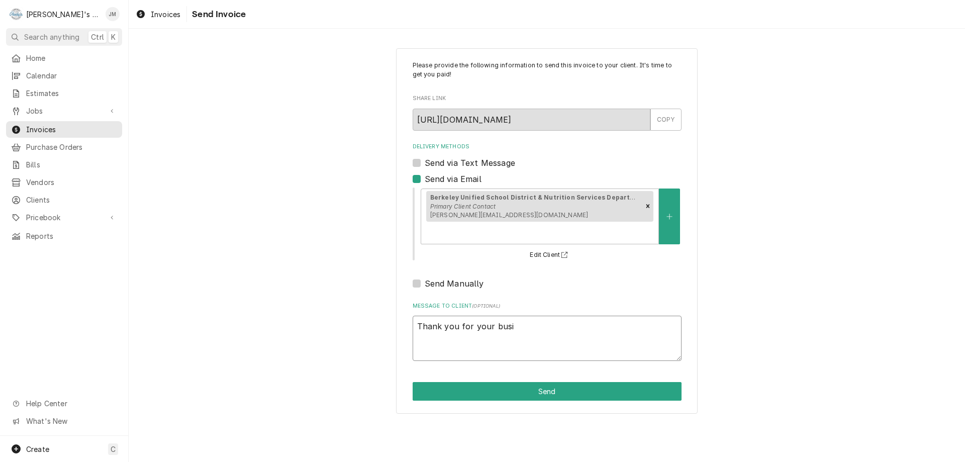
type textarea "x"
type textarea "Thank you for your busin"
type textarea "x"
type textarea "Thank you for your busins"
type textarea "x"
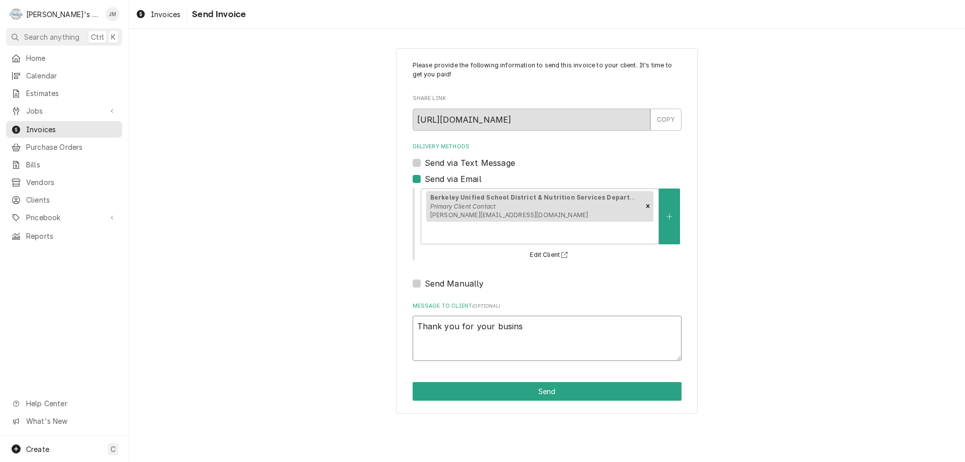
type textarea "Thank you for your busin"
type textarea "x"
type textarea "Thank you for your busine"
type textarea "x"
type textarea "Thank you for your busines"
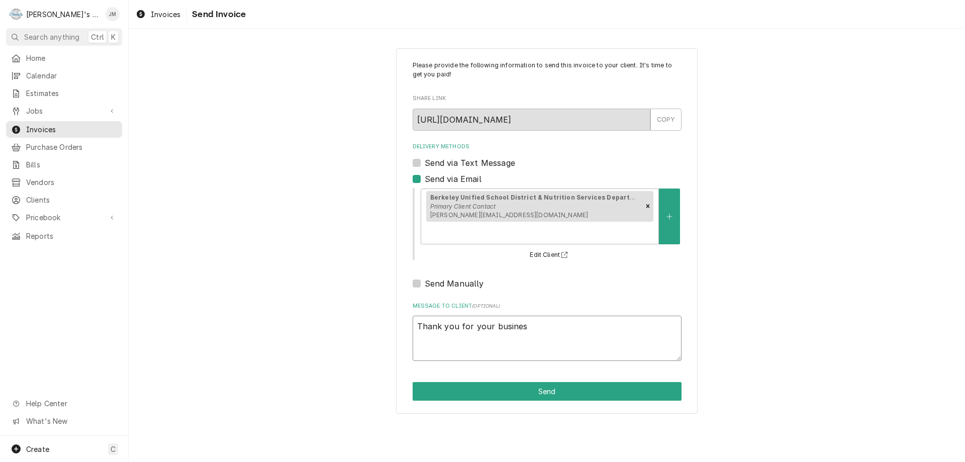
type textarea "x"
type textarea "Thank you for your business"
type textarea "x"
type textarea "Thank you for your business."
type textarea "x"
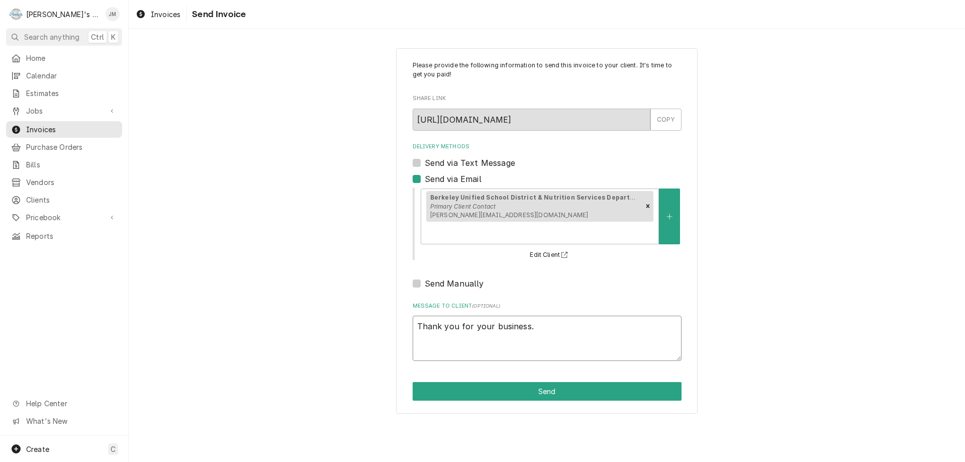
type textarea "Thank you for your business."
type textarea "x"
type textarea "Thank you for your business."
type textarea "x"
type textarea "Thank you for your business. P"
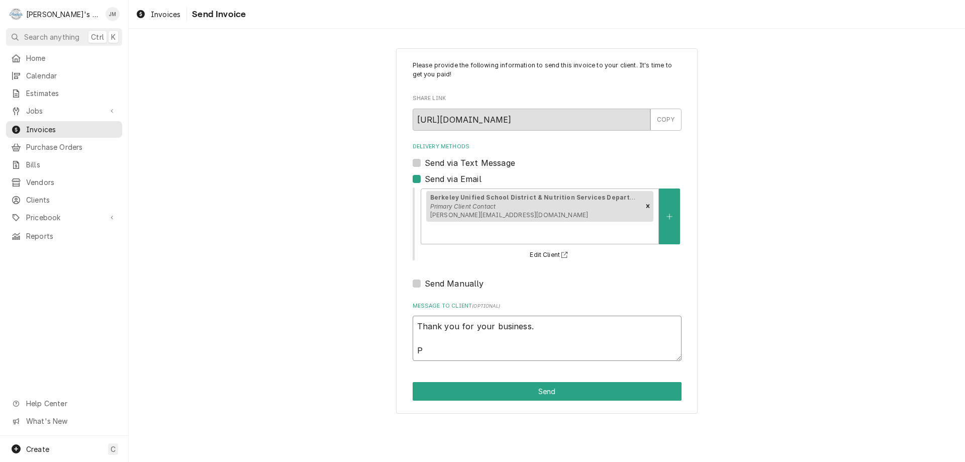
type textarea "x"
type textarea "Thank you for your business. PO"
type textarea "x"
type textarea "Thank you for your business. PO"
type textarea "x"
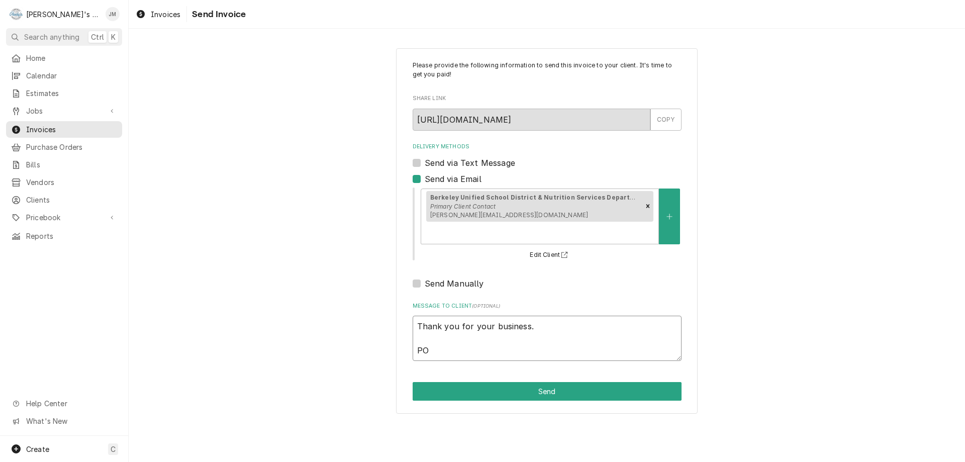
type textarea "Thank you for your business. PO #"
type textarea "x"
type textarea "Thank you for your business. PO #1"
type textarea "x"
type textarea "Thank you for your business. PO #18"
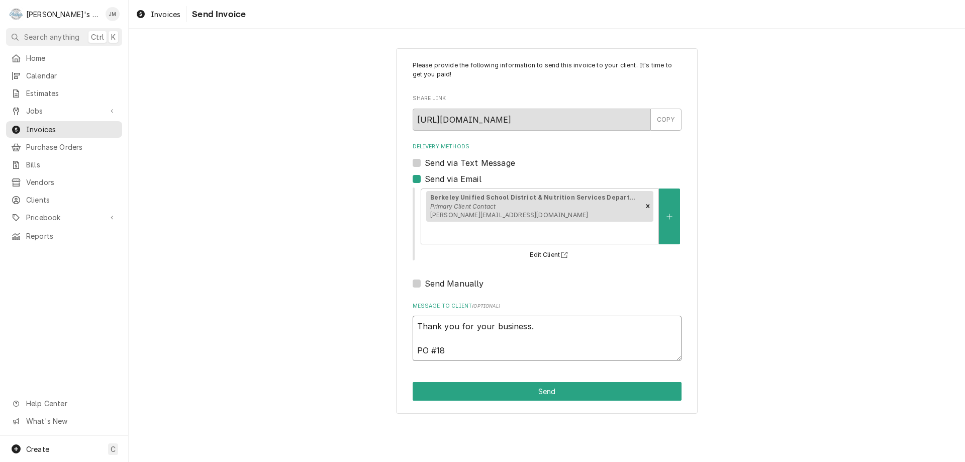
type textarea "x"
type textarea "Thank you for your business. PO #180"
type textarea "x"
type textarea "Thank you for your business. PO #1805"
type textarea "x"
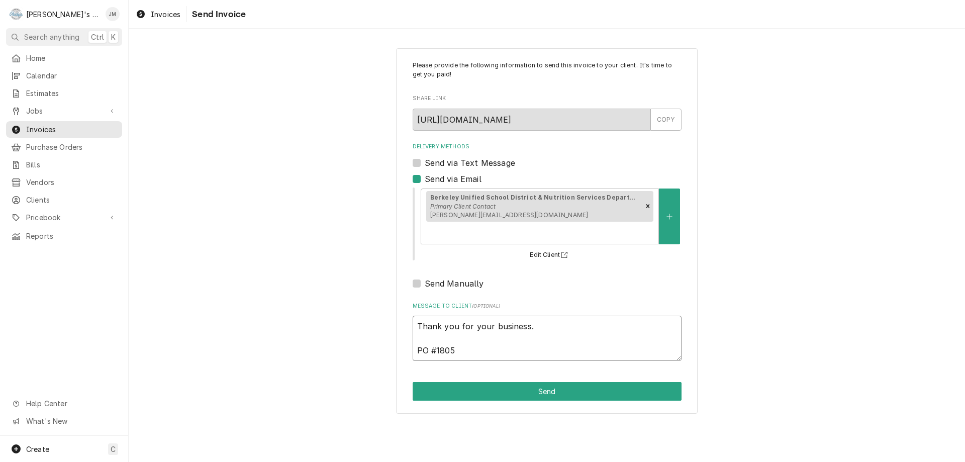
type textarea "Thank you for your business. PO #18052"
type textarea "x"
type textarea "Thank you for your business. PO #180525"
click at [540, 382] on button "Send" at bounding box center [547, 391] width 269 height 19
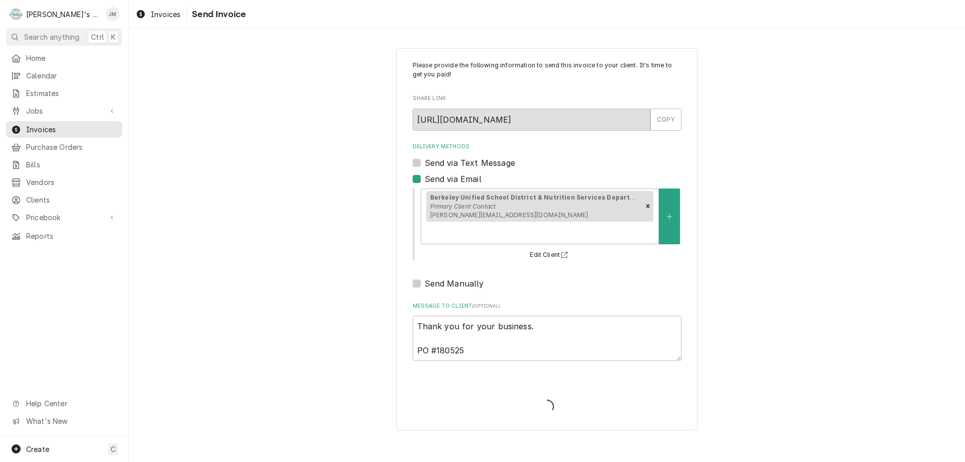
type textarea "x"
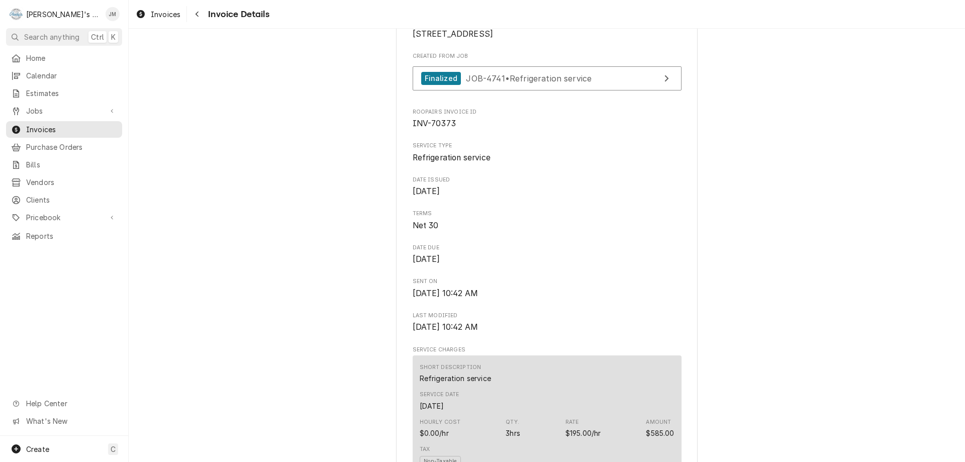
scroll to position [1304, 0]
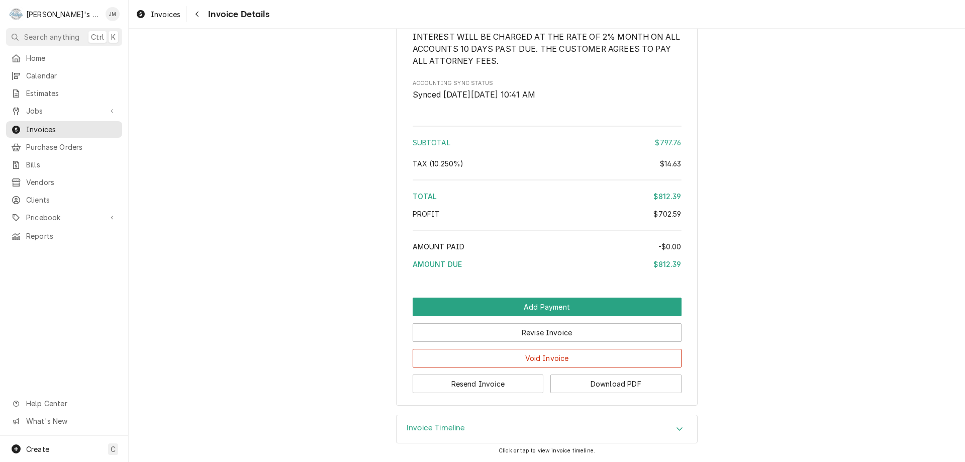
click at [451, 422] on div "Invoice Timeline" at bounding box center [547, 429] width 301 height 28
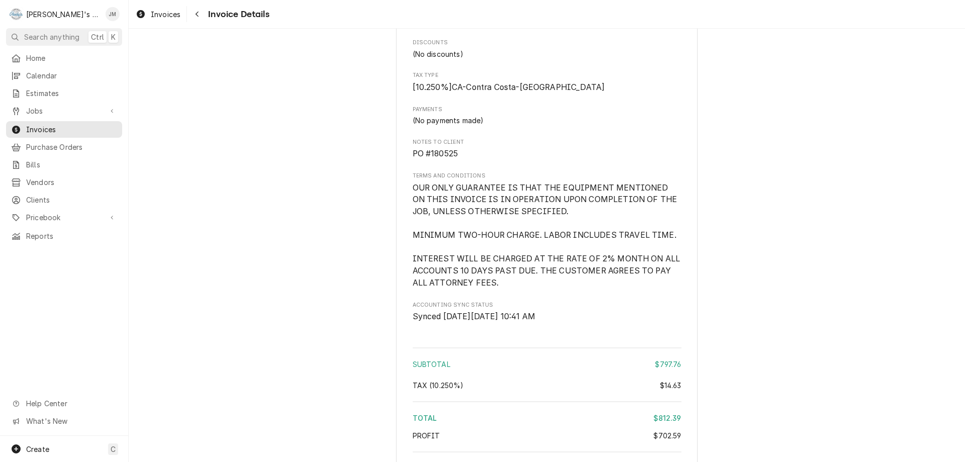
scroll to position [1037, 0]
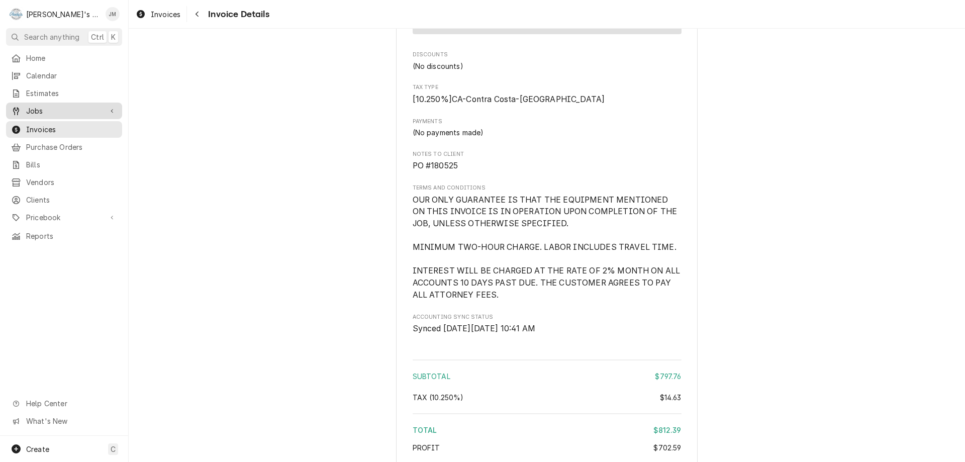
click at [40, 108] on span "Jobs" at bounding box center [64, 111] width 76 height 11
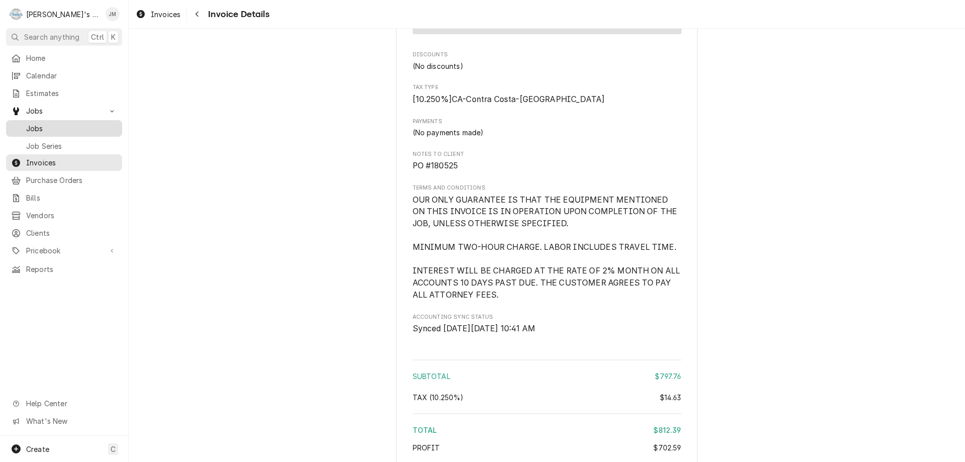
click at [40, 127] on span "Jobs" at bounding box center [71, 128] width 91 height 11
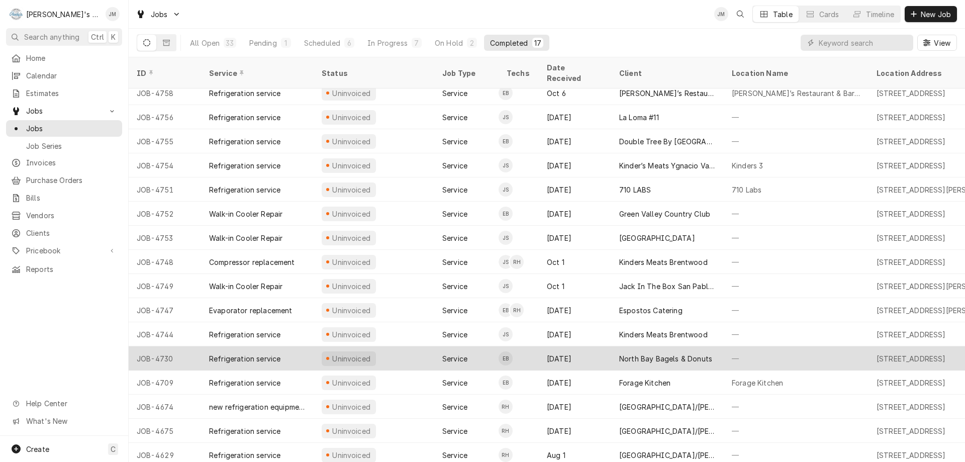
scroll to position [32, 0]
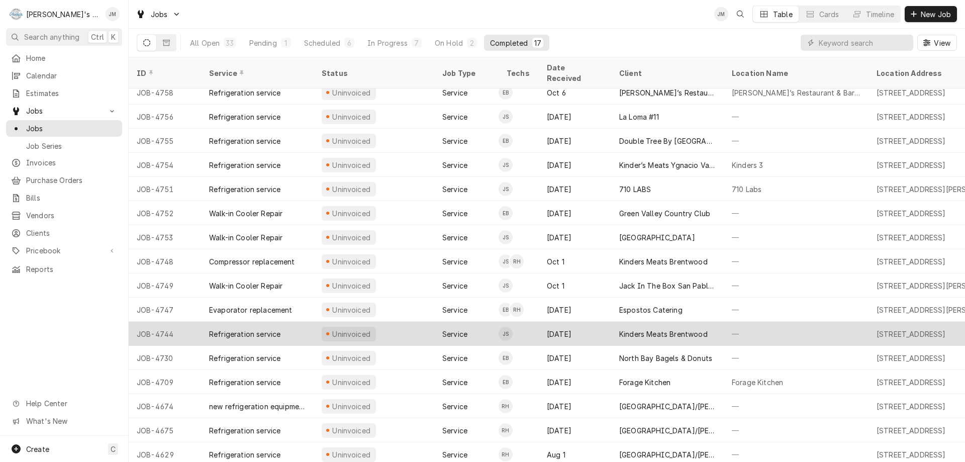
click at [670, 329] on div "Kinders Meats Brentwood" at bounding box center [663, 334] width 88 height 11
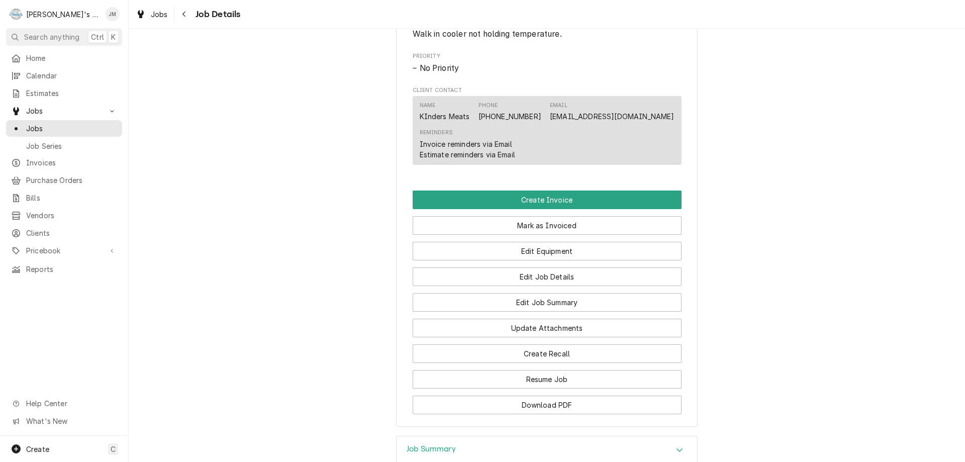
scroll to position [630, 0]
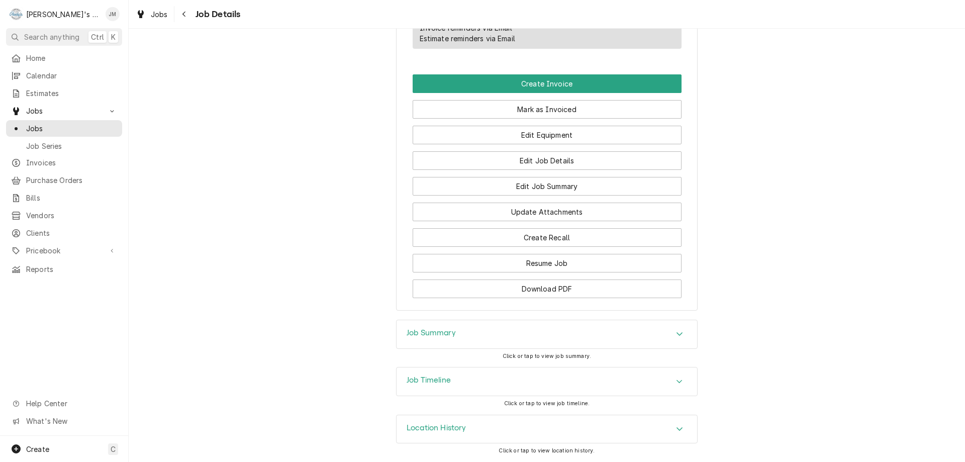
click at [427, 332] on h3 "Job Summary" at bounding box center [431, 333] width 49 height 10
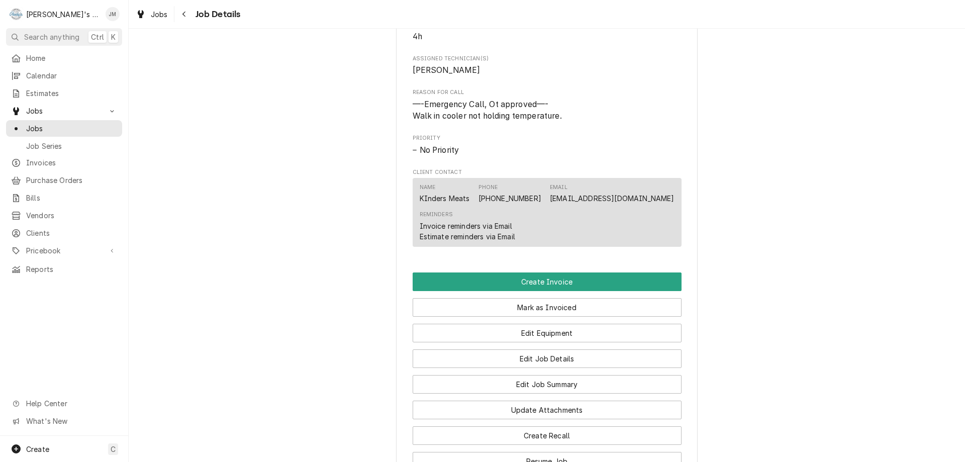
scroll to position [492, 0]
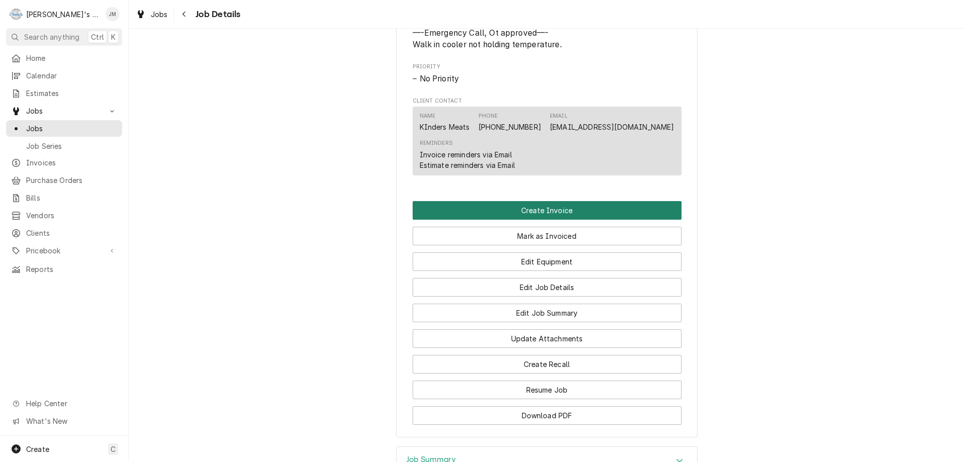
click at [533, 220] on button "Create Invoice" at bounding box center [547, 210] width 269 height 19
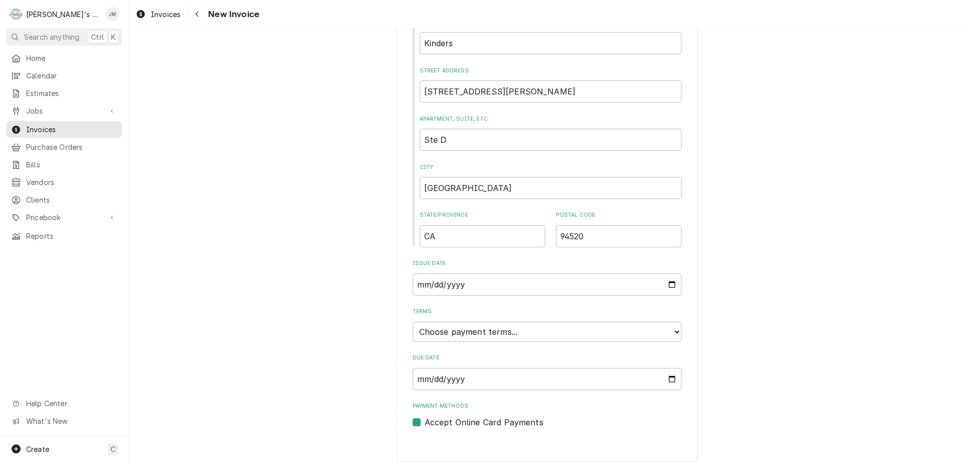
scroll to position [382, 0]
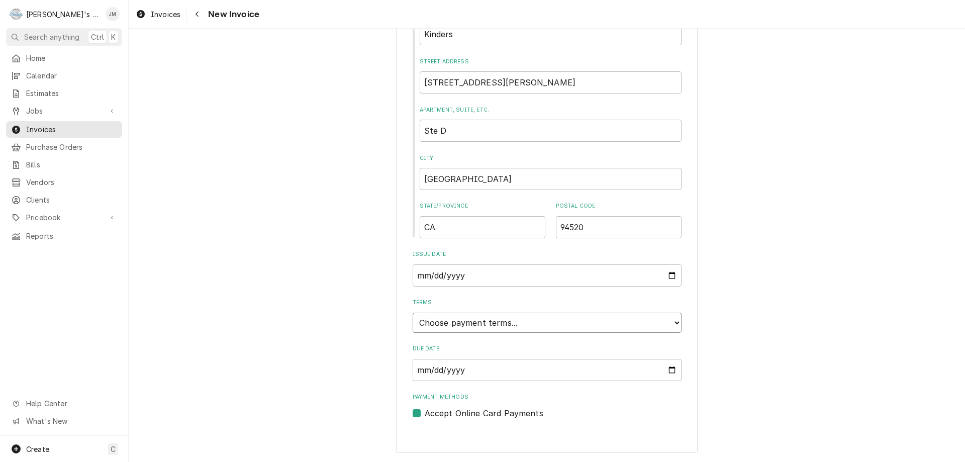
click at [583, 322] on select "Choose payment terms... Same Day Net 7 Net 14 Net 21 Net 30 Net 45 Net 60 Net 90" at bounding box center [547, 323] width 269 height 20
click at [826, 356] on div "Please provide the following information to create your invoice: Client Details…" at bounding box center [547, 468] width 836 height 1623
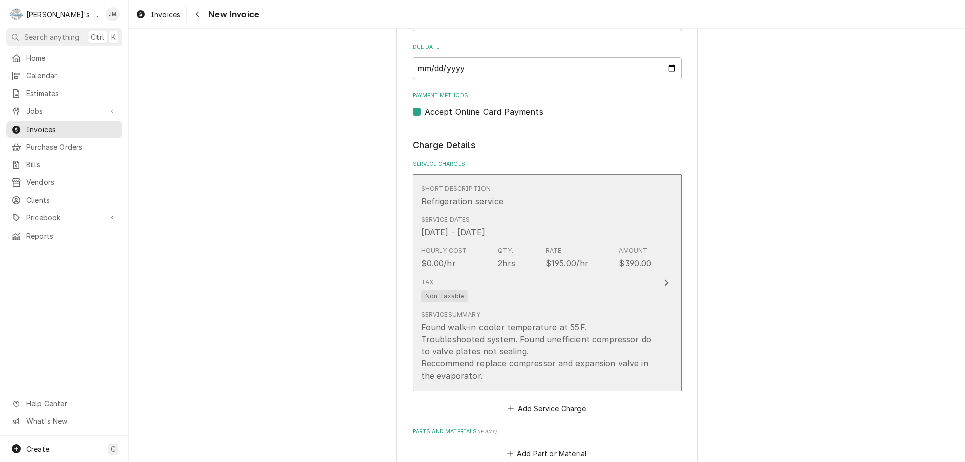
click at [664, 282] on icon "Update Line Item" at bounding box center [666, 282] width 5 height 8
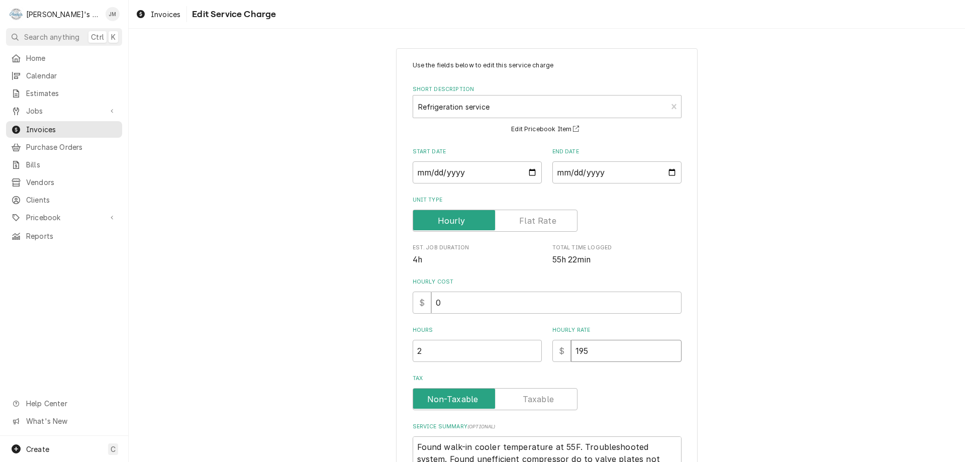
drag, startPoint x: 601, startPoint y: 354, endPoint x: 557, endPoint y: 353, distance: 44.2
click at [557, 353] on div "$ 195" at bounding box center [616, 351] width 129 height 22
type textarea "x"
type input "2"
type textarea "x"
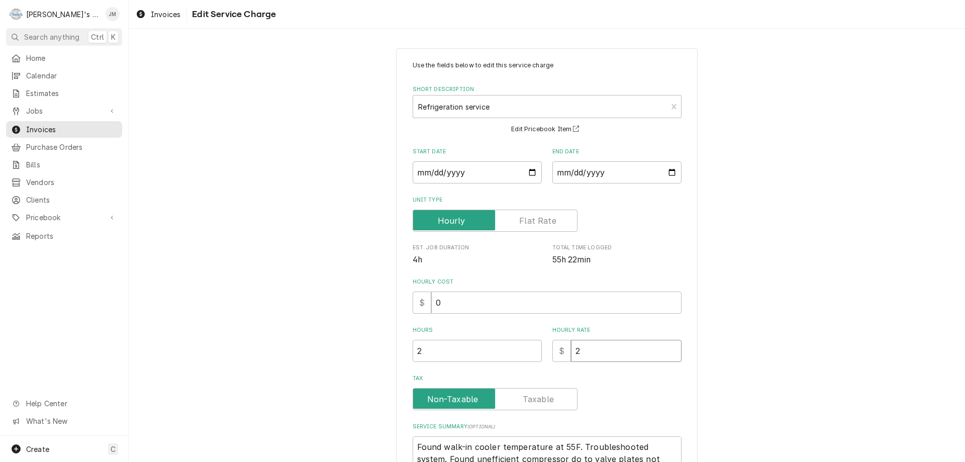
type input "29"
type textarea "x"
type input "292"
type textarea "x"
type input "292.5"
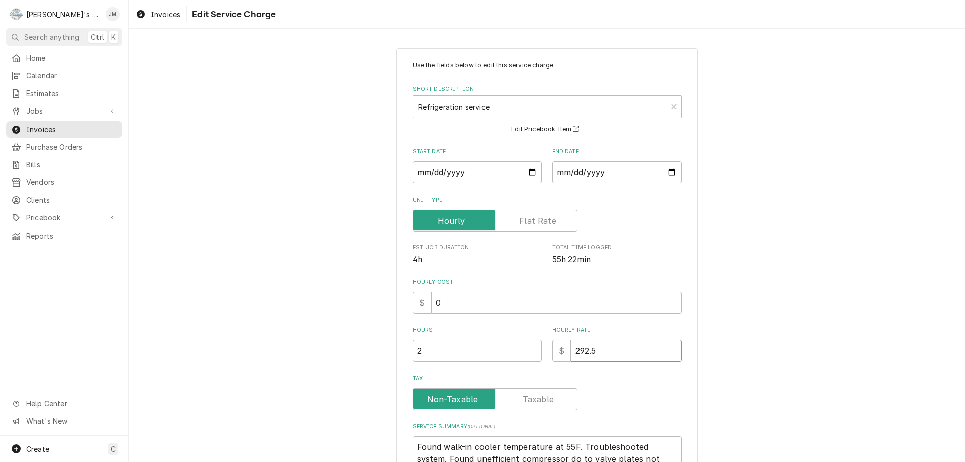
type textarea "x"
type input "292.50"
click at [795, 349] on div "Use the fields below to edit this service charge Short Description Refrigeratio…" at bounding box center [547, 309] width 836 height 541
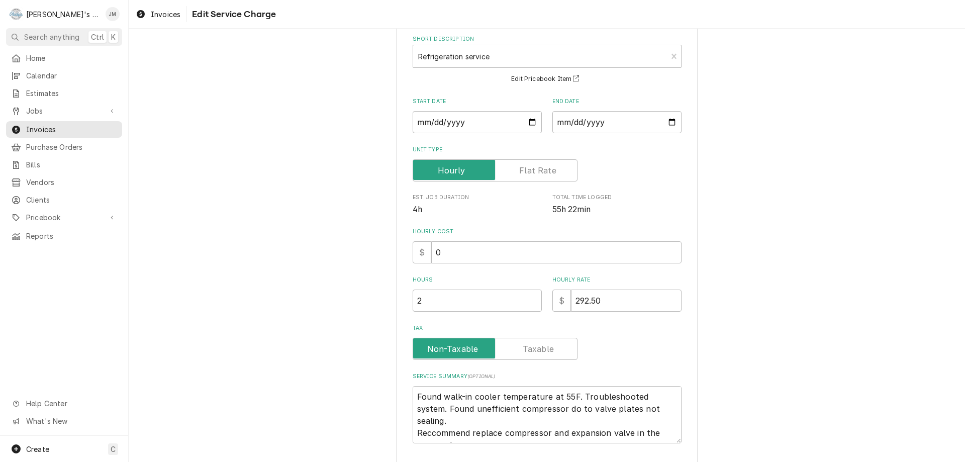
scroll to position [119, 0]
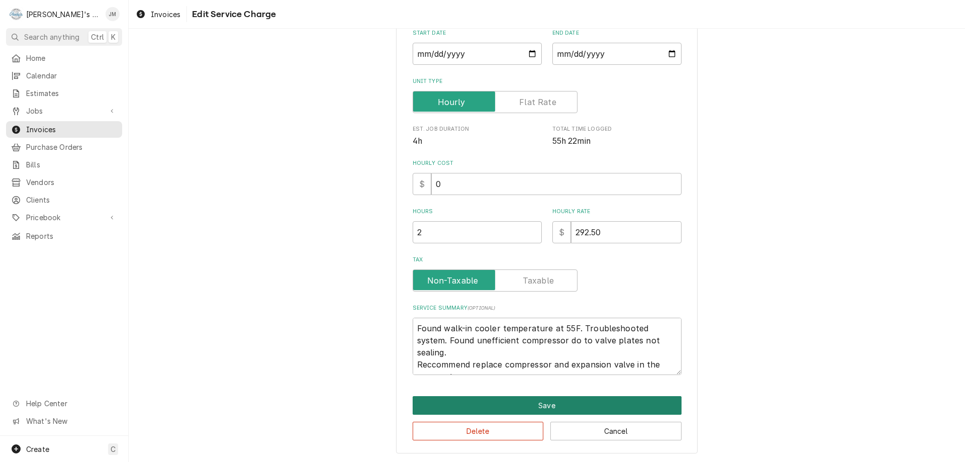
click at [541, 409] on button "Save" at bounding box center [547, 405] width 269 height 19
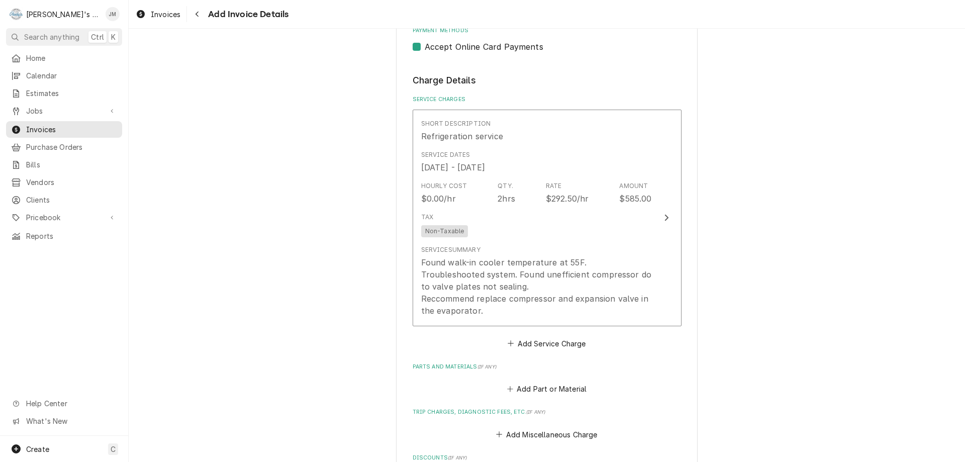
scroll to position [973, 0]
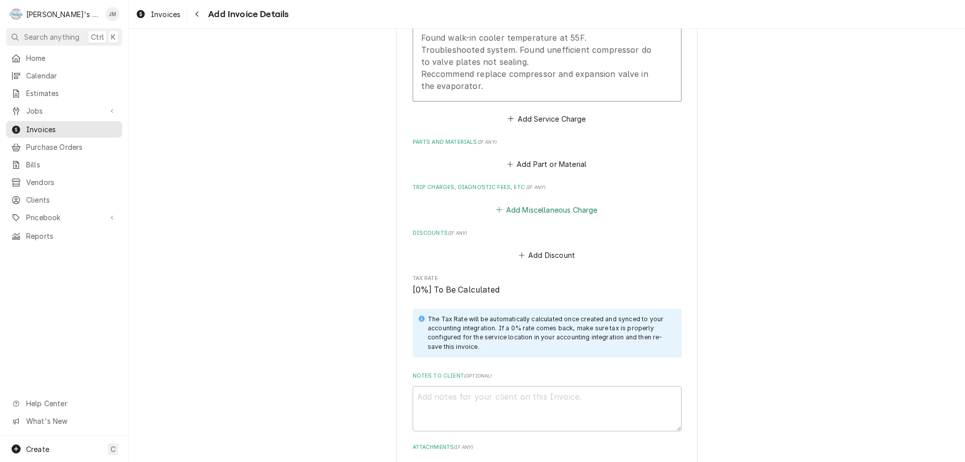
click at [575, 214] on button "Add Miscellaneous Charge" at bounding box center [547, 210] width 105 height 14
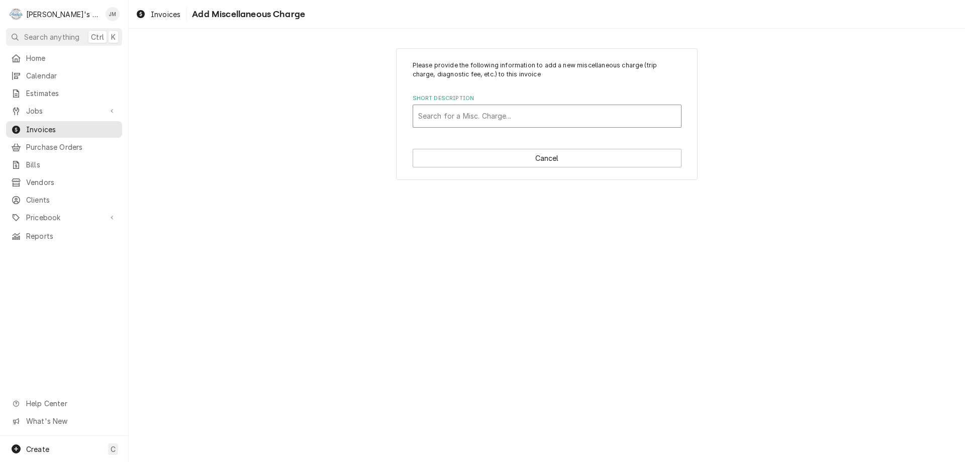
click at [544, 119] on div "Short Description" at bounding box center [547, 116] width 258 height 18
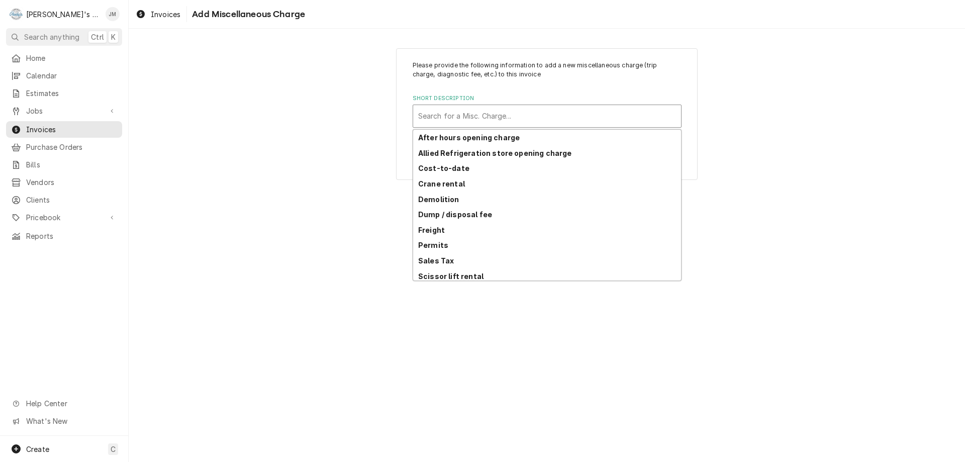
scroll to position [49, 0]
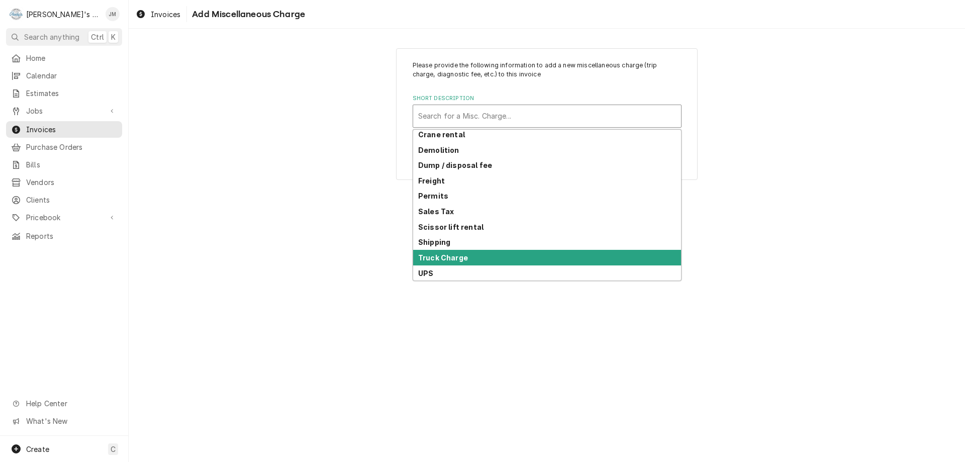
click at [509, 255] on div "Truck Charge" at bounding box center [547, 258] width 268 height 16
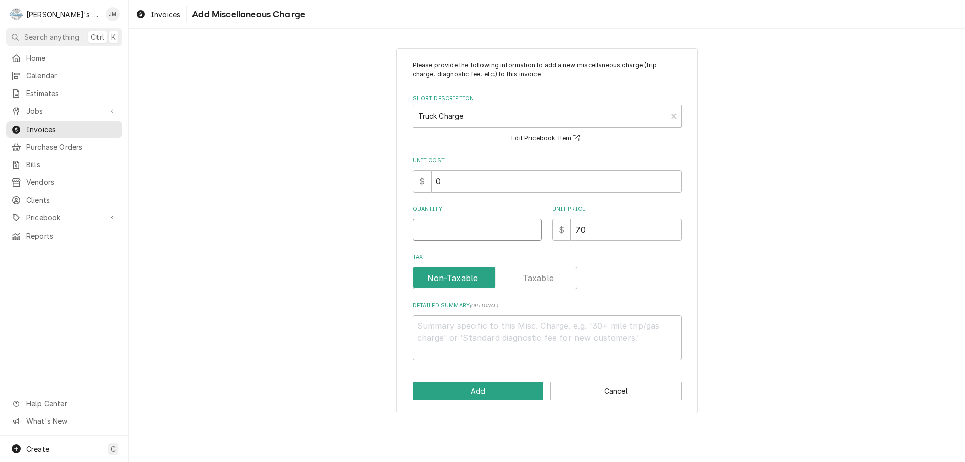
click at [509, 219] on input "Quantity" at bounding box center [477, 230] width 129 height 22
type textarea "x"
type input "1"
click at [490, 386] on button "Add" at bounding box center [478, 390] width 131 height 19
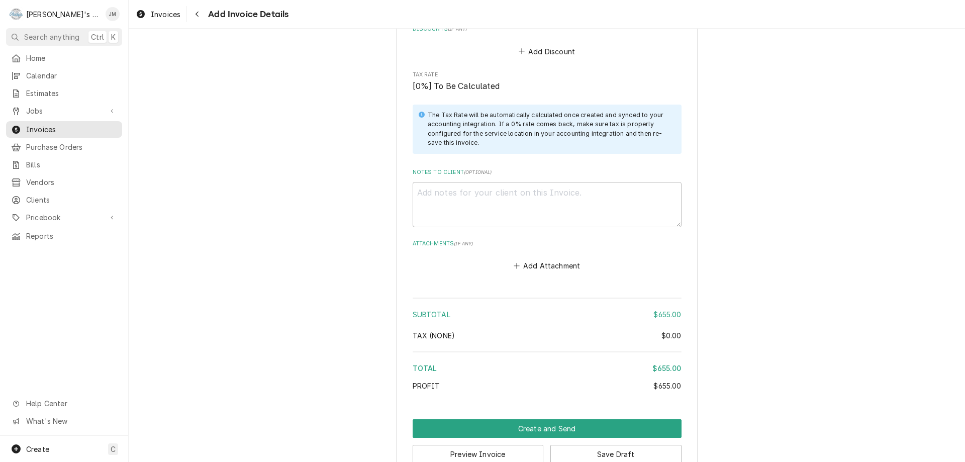
scroll to position [1311, 0]
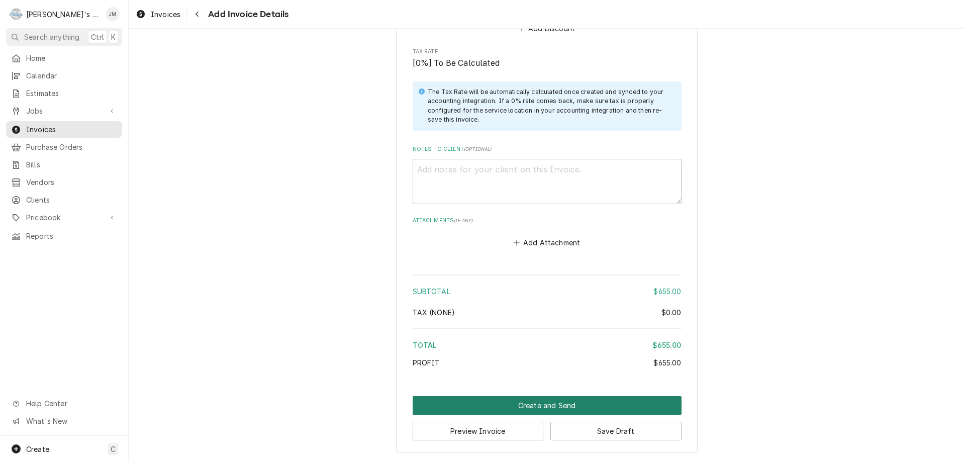
click at [557, 409] on button "Create and Send" at bounding box center [547, 405] width 269 height 19
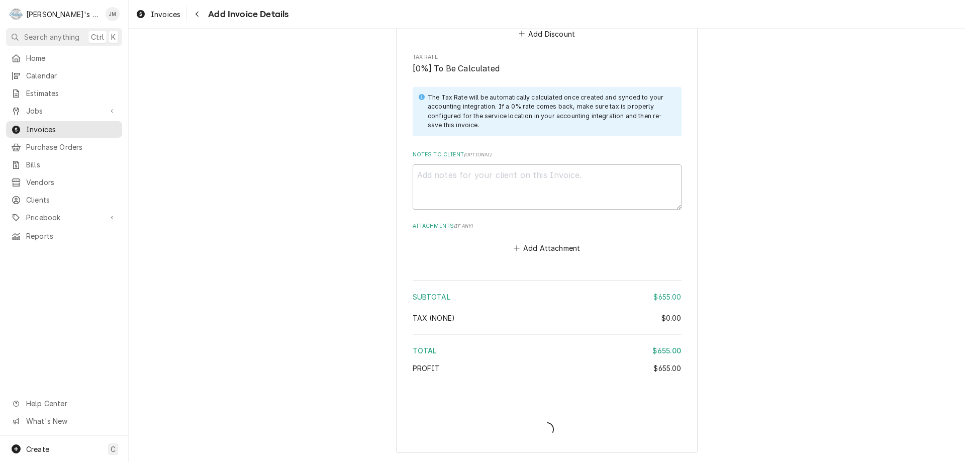
type textarea "x"
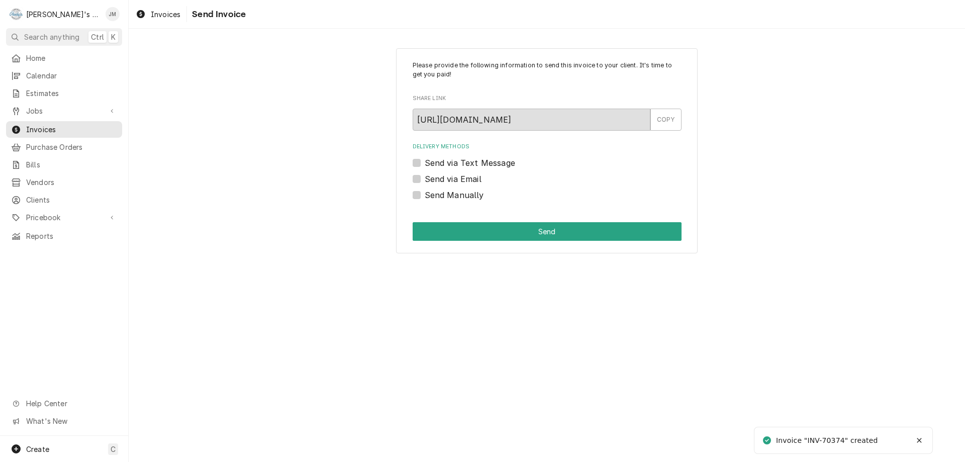
click at [462, 192] on label "Send Manually" at bounding box center [454, 195] width 59 height 12
click at [462, 192] on input "Send Manually" at bounding box center [559, 200] width 269 height 22
checkbox input "true"
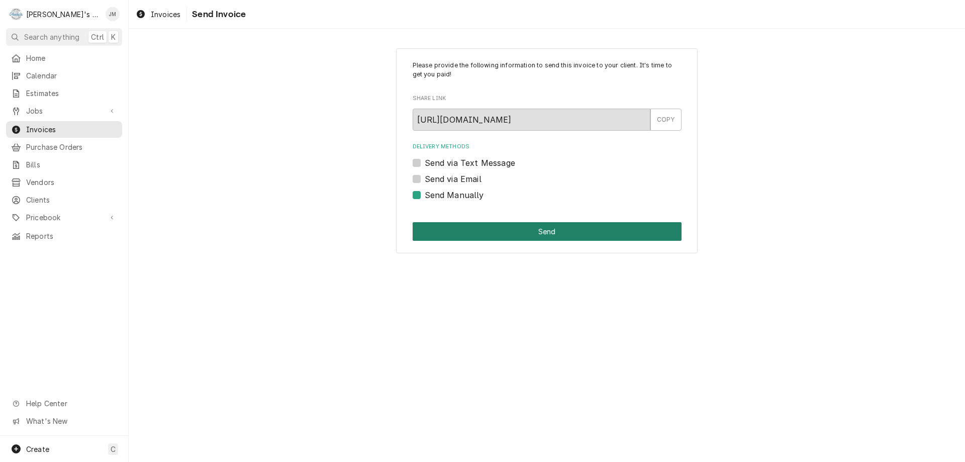
click at [537, 232] on button "Send" at bounding box center [547, 231] width 269 height 19
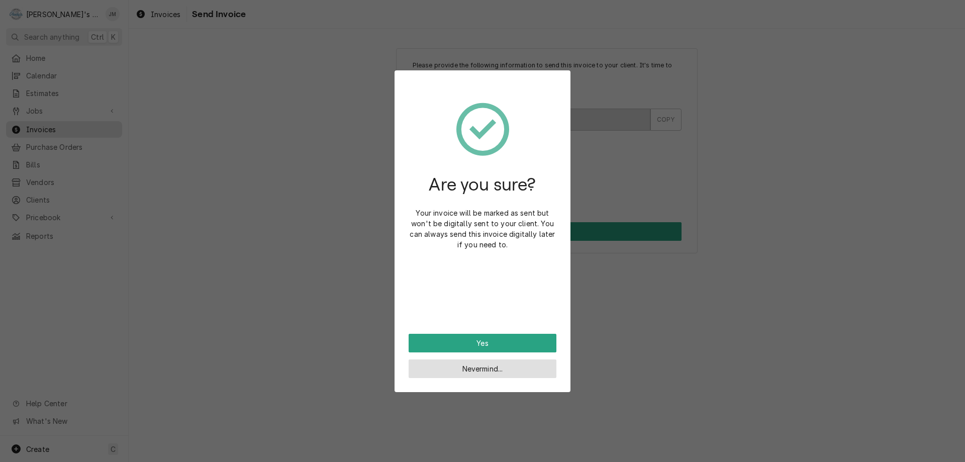
click at [481, 362] on button "Nevermind..." at bounding box center [483, 368] width 148 height 19
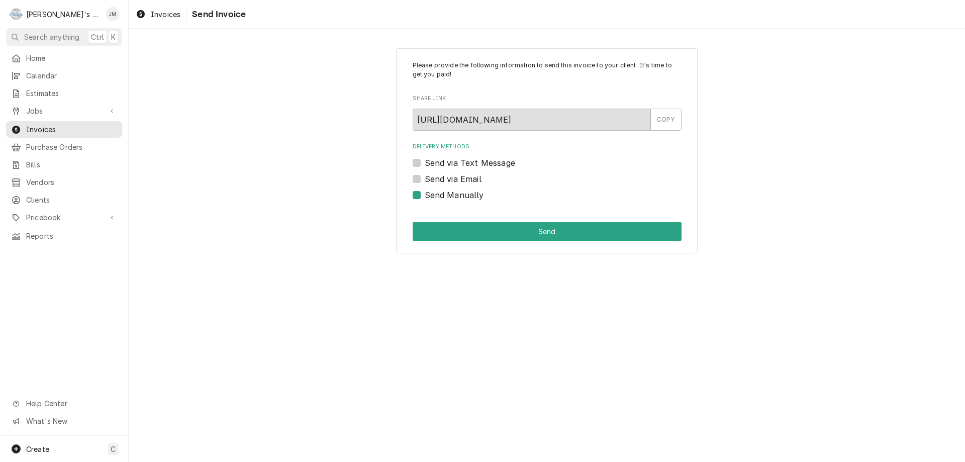
click at [475, 178] on label "Send via Email" at bounding box center [453, 179] width 57 height 12
click at [475, 178] on input "Send via Email" at bounding box center [559, 184] width 269 height 22
checkbox input "true"
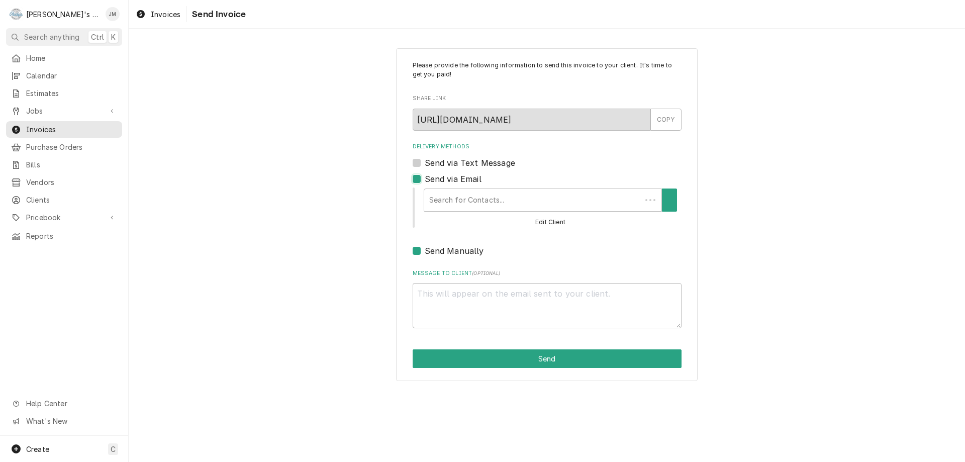
type textarea "x"
click at [425, 251] on label "Send Manually" at bounding box center [454, 251] width 59 height 12
click at [425, 251] on input "Send Manually" at bounding box center [559, 256] width 269 height 22
checkbox input "false"
click at [457, 198] on div "Delivery Methods" at bounding box center [539, 200] width 227 height 18
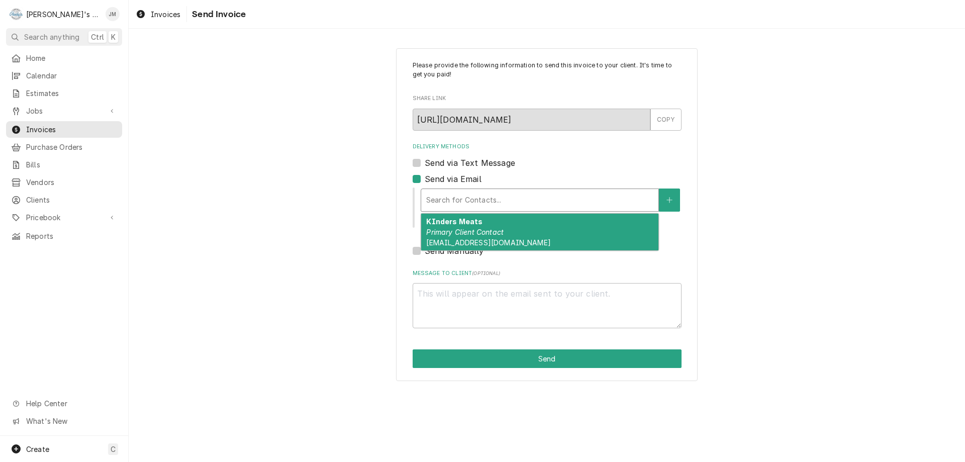
click at [467, 234] on em "Primary Client Contact" at bounding box center [464, 232] width 77 height 9
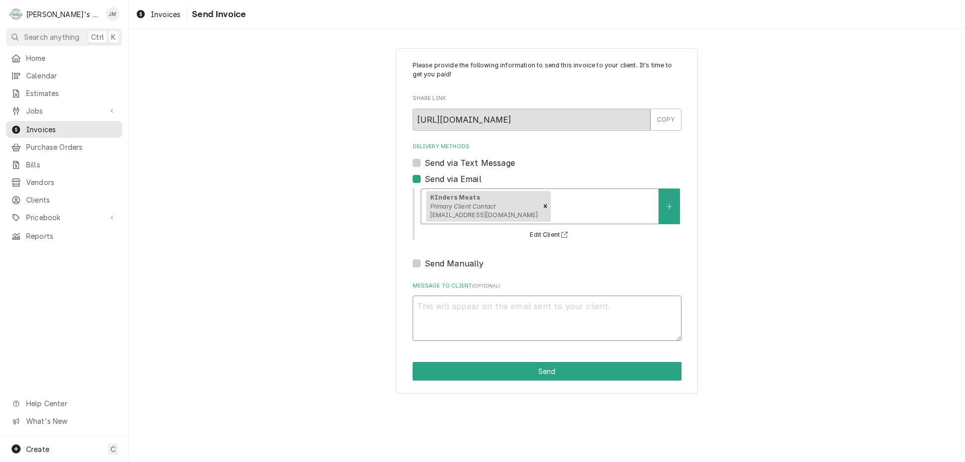
click at [490, 319] on textarea "Message to Client ( optional )" at bounding box center [547, 318] width 269 height 45
type textarea "x"
type textarea "T"
type textarea "x"
type textarea "Th"
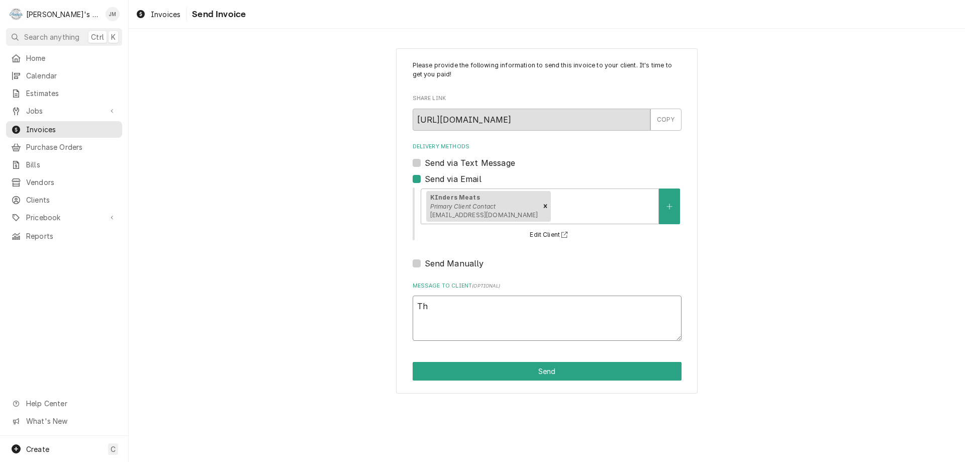
type textarea "x"
type textarea "Tha"
type textarea "x"
type textarea "Than"
type textarea "x"
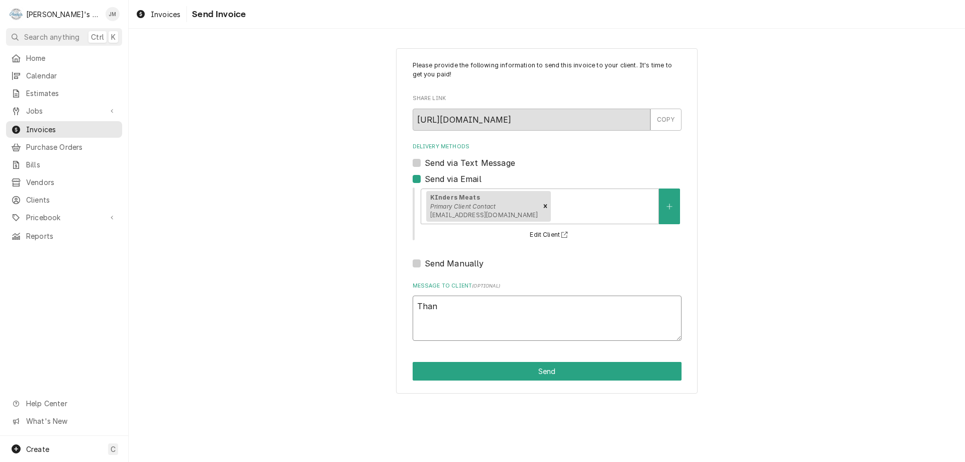
type textarea "Thank"
type textarea "x"
type textarea "Thank"
type textarea "x"
type textarea "Thank y"
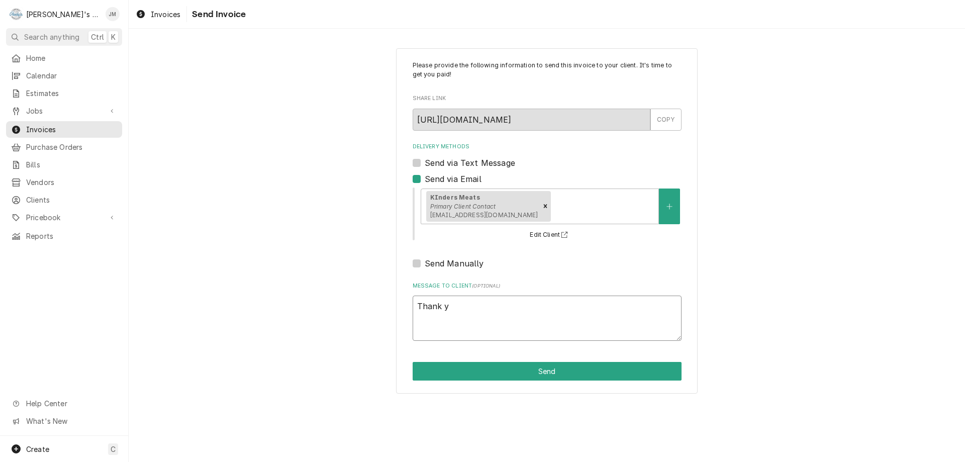
type textarea "x"
type textarea "Thank yo"
type textarea "x"
type textarea "Thank you"
type textarea "x"
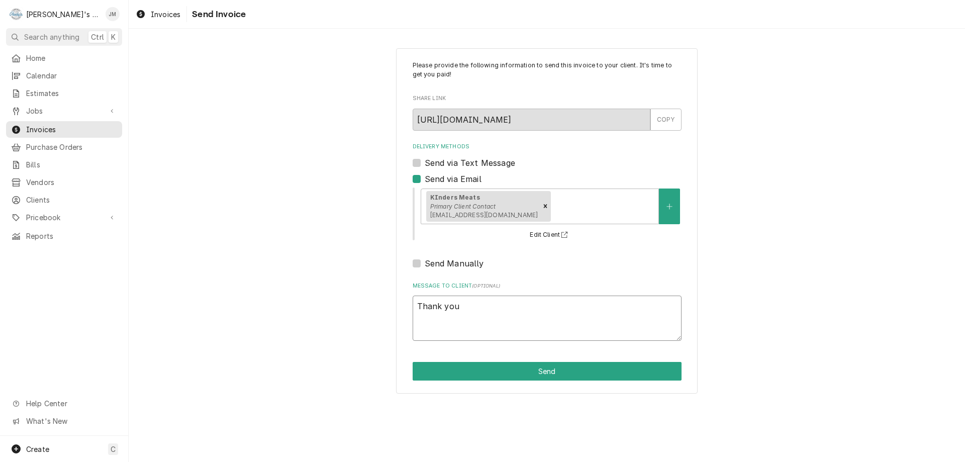
type textarea "Thank you"
type textarea "x"
type textarea "Thank you f"
type textarea "x"
type textarea "Thank you fo"
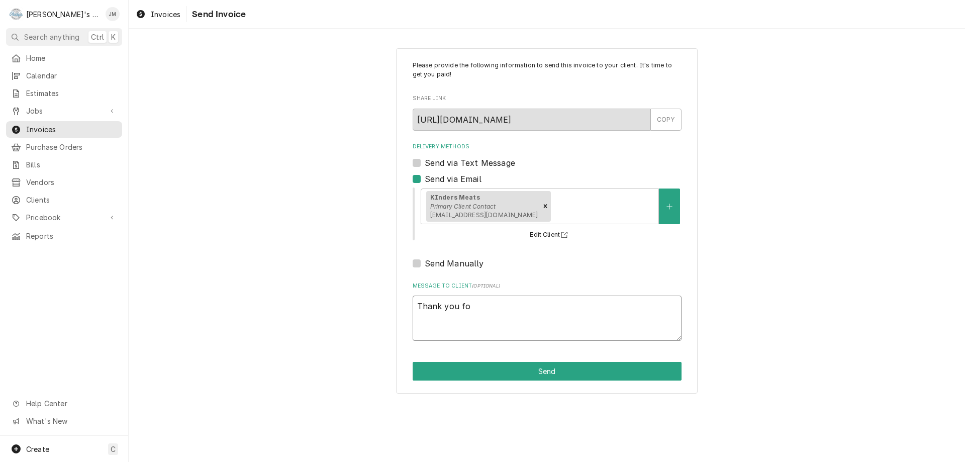
type textarea "x"
type textarea "Thank you for"
type textarea "x"
type textarea "Thank you for"
type textarea "x"
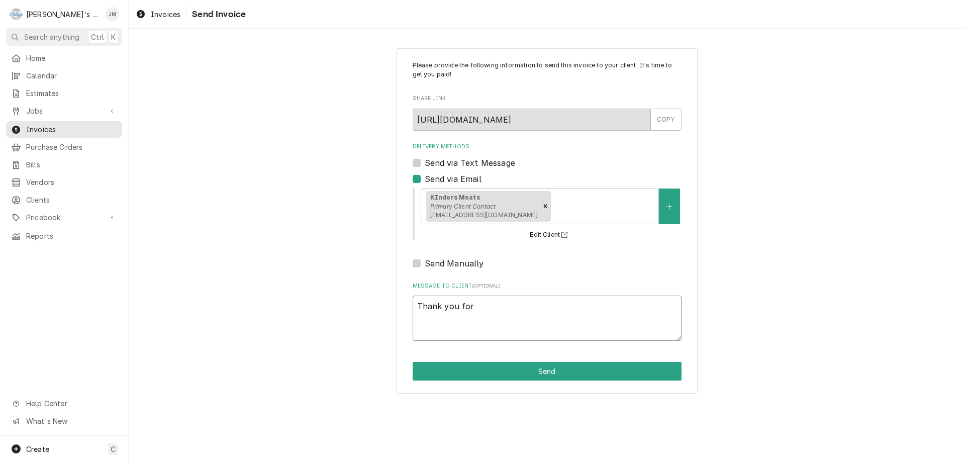
type textarea "Thank you for y"
type textarea "x"
type textarea "Thank you for yo"
type textarea "x"
type textarea "Thank you for you"
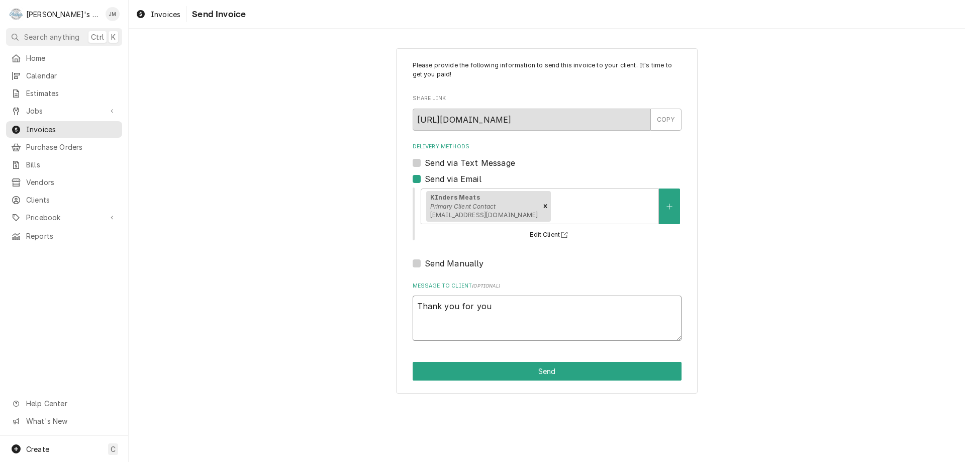
type textarea "x"
type textarea "Thank you for your"
type textarea "x"
type textarea "Thank you for your"
type textarea "x"
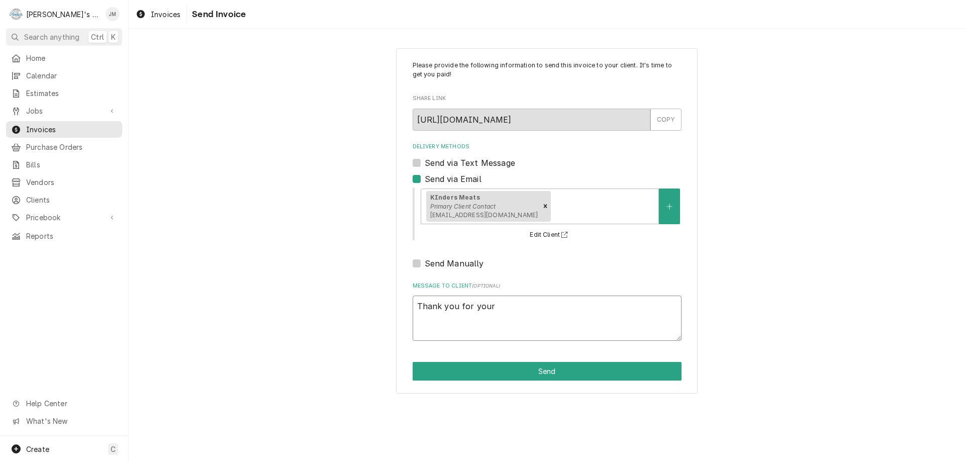
type textarea "Thank you for your b"
type textarea "x"
type textarea "Thank you for your bu"
type textarea "x"
type textarea "Thank you for your bus"
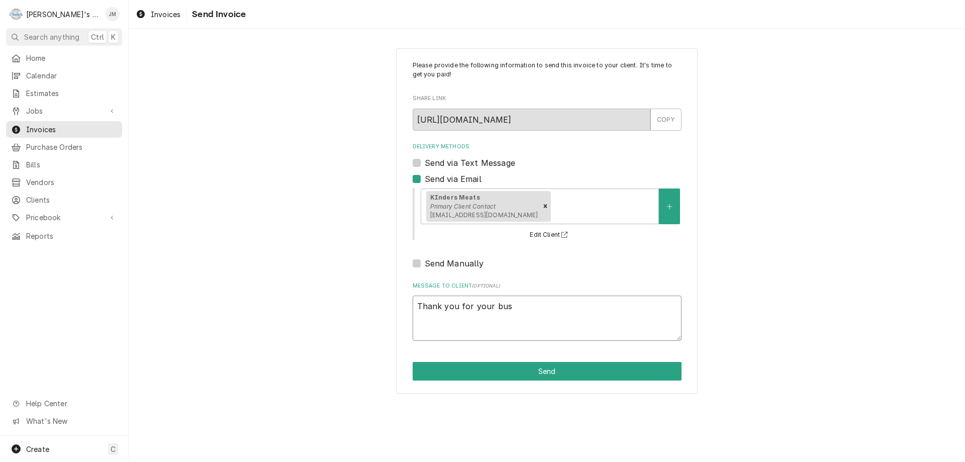
type textarea "x"
type textarea "Thank you for your busi"
type textarea "x"
type textarea "Thank you for your busin"
type textarea "x"
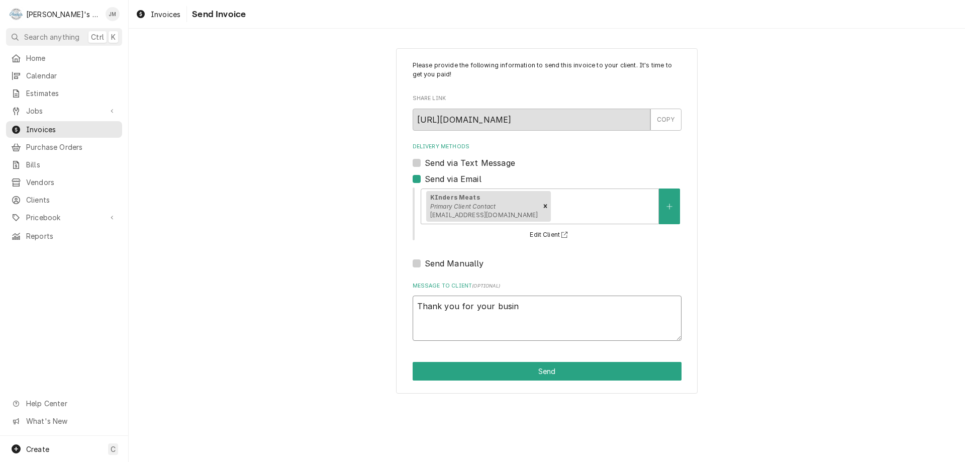
type textarea "Thank you for your busine"
type textarea "x"
type textarea "Thank you for your busines"
type textarea "x"
type textarea "Thank you for your business"
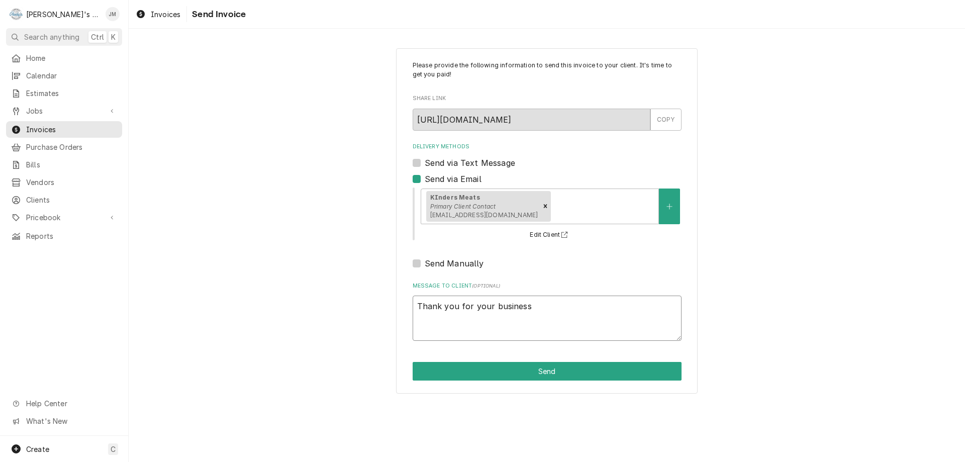
type textarea "x"
type textarea "Thank you for your business."
type textarea "x"
type textarea "Thank you for your business."
click at [555, 373] on button "Send" at bounding box center [547, 371] width 269 height 19
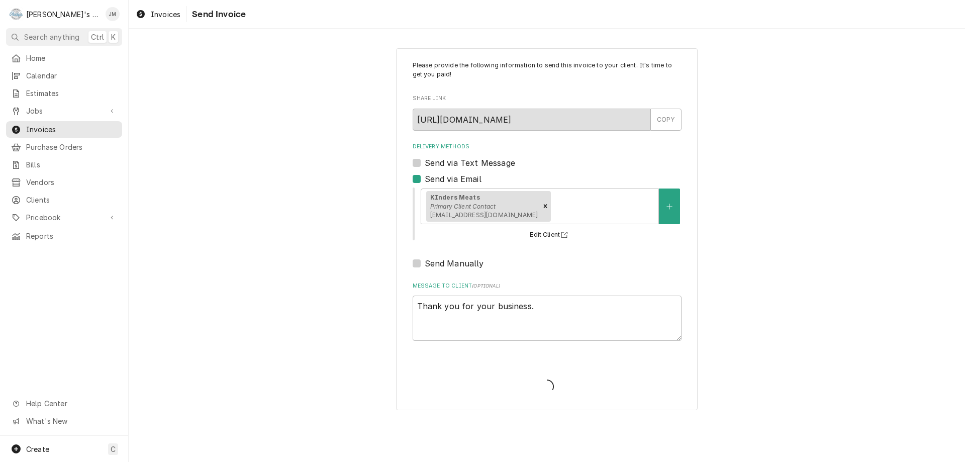
type textarea "x"
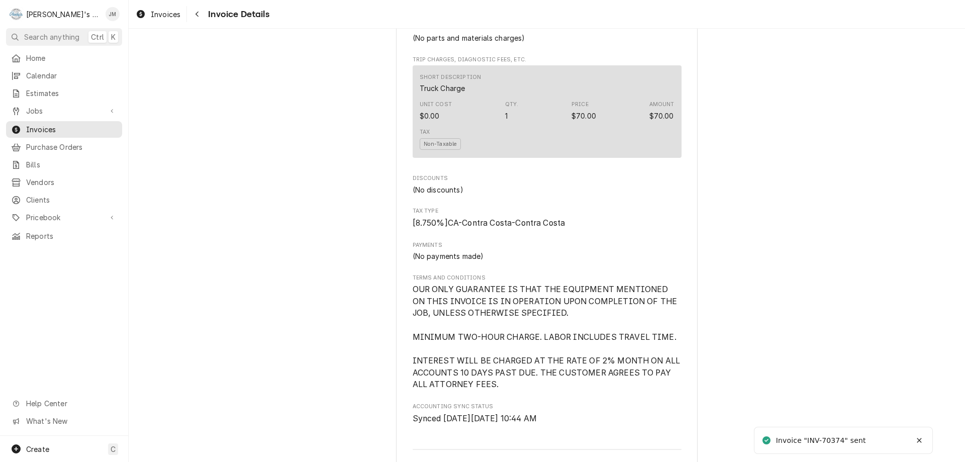
scroll to position [1133, 0]
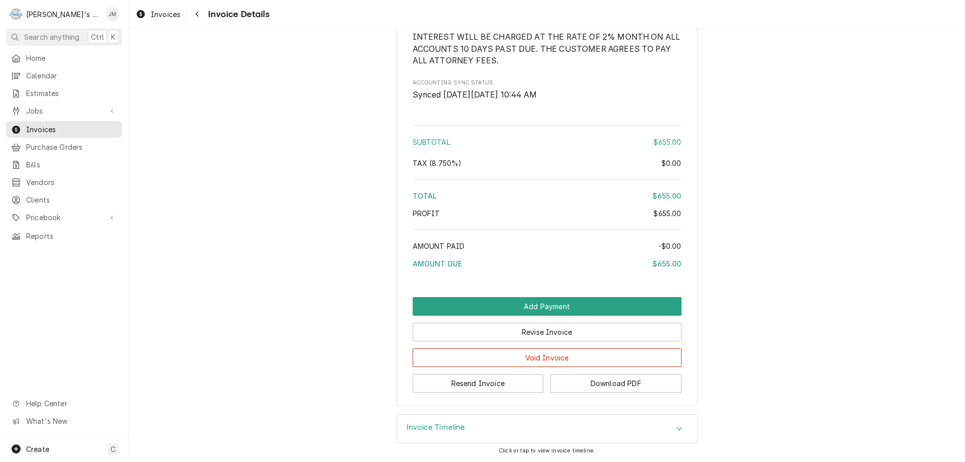
click at [434, 429] on h3 "Invoice Timeline" at bounding box center [436, 428] width 59 height 10
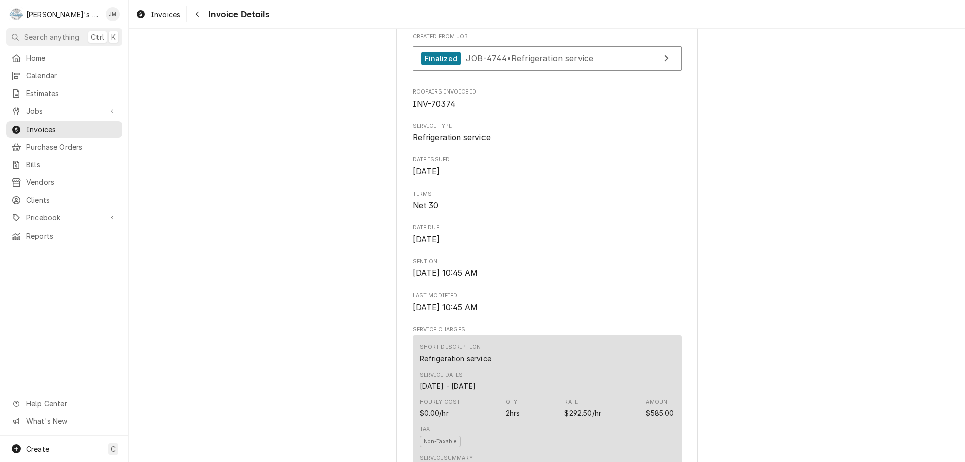
scroll to position [1227, 0]
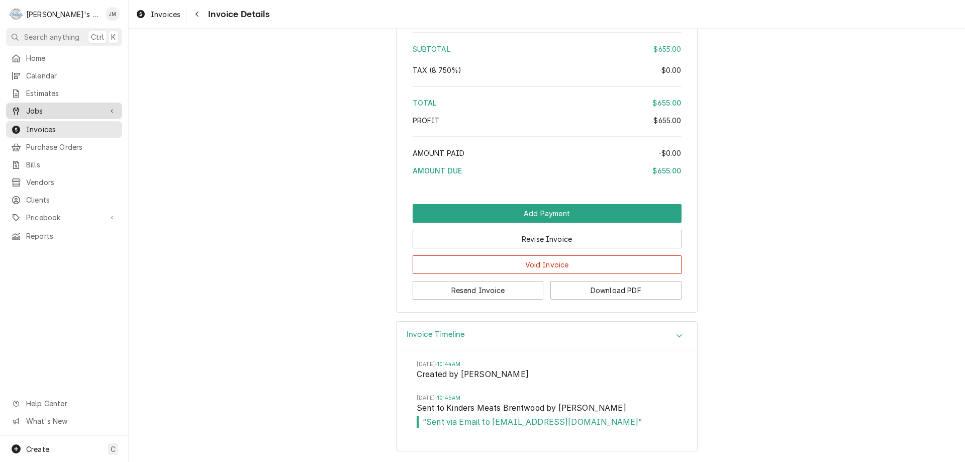
click at [43, 109] on span "Jobs" at bounding box center [64, 111] width 76 height 11
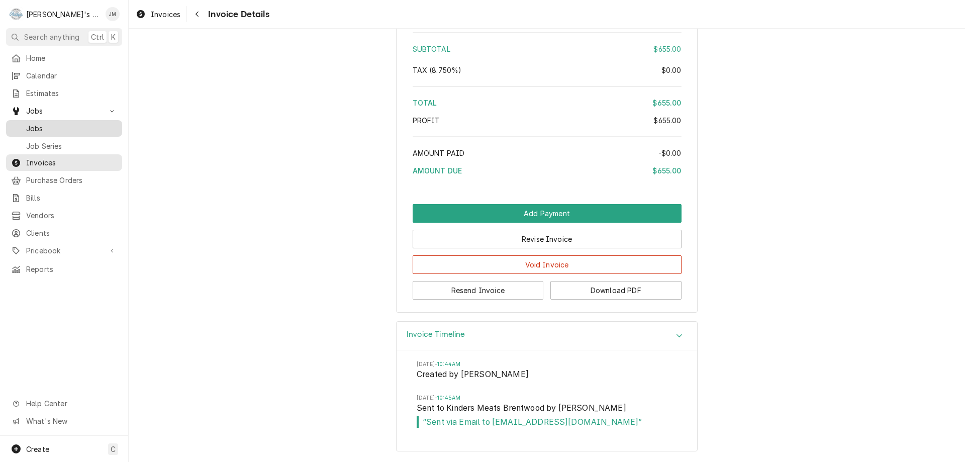
click at [41, 126] on span "Jobs" at bounding box center [71, 128] width 91 height 11
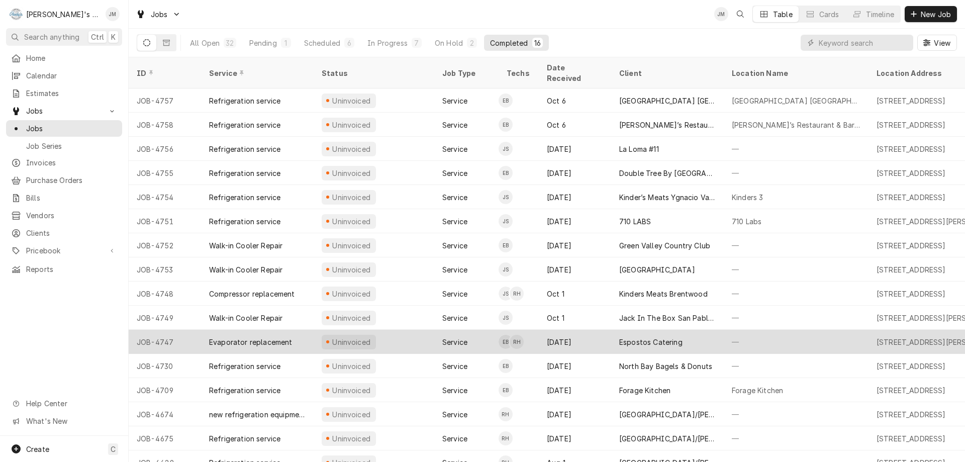
scroll to position [8, 0]
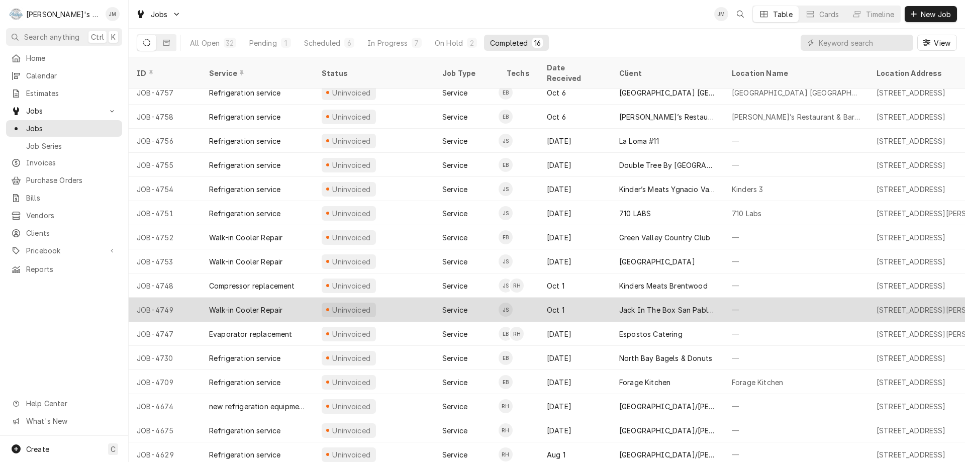
click at [642, 305] on div "Jack In The Box San Pablo Ca." at bounding box center [667, 310] width 96 height 11
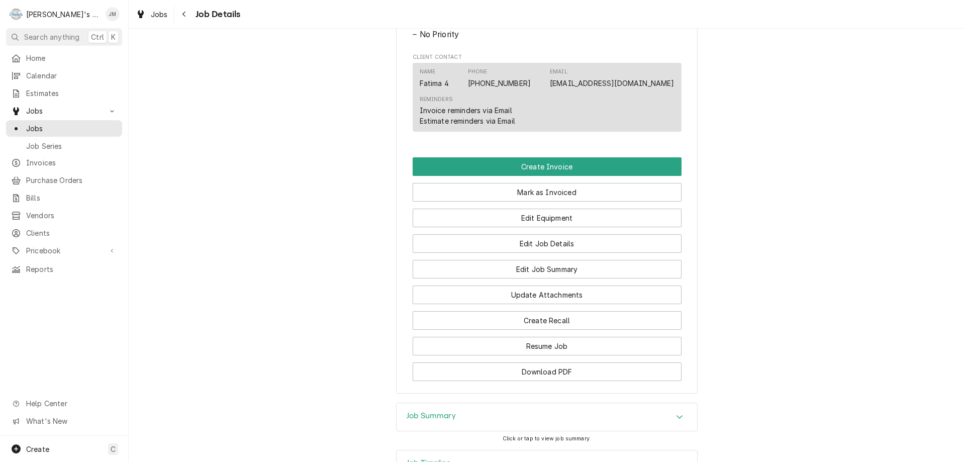
scroll to position [630, 0]
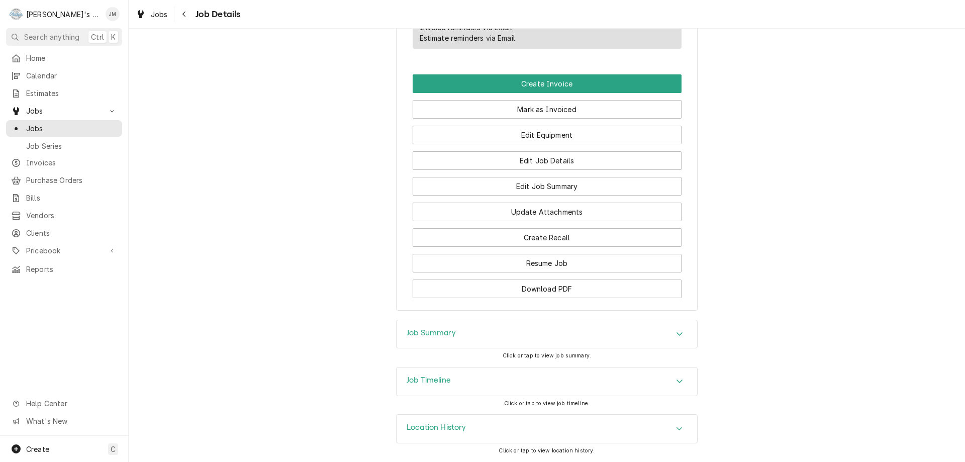
click at [450, 334] on h3 "Job Summary" at bounding box center [431, 333] width 49 height 10
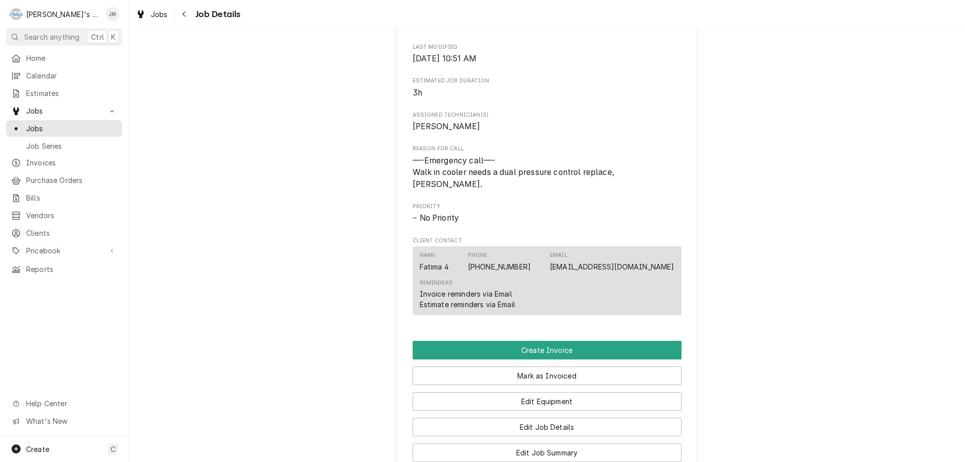
scroll to position [429, 0]
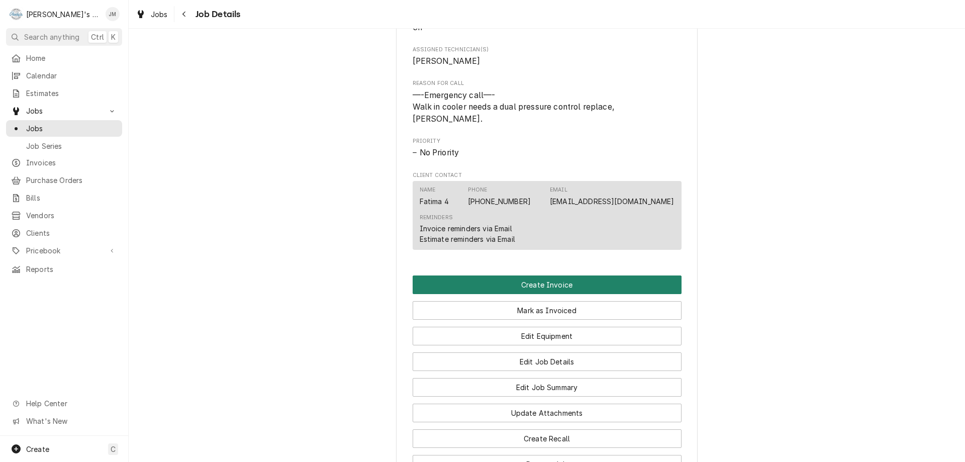
click at [560, 285] on button "Create Invoice" at bounding box center [547, 284] width 269 height 19
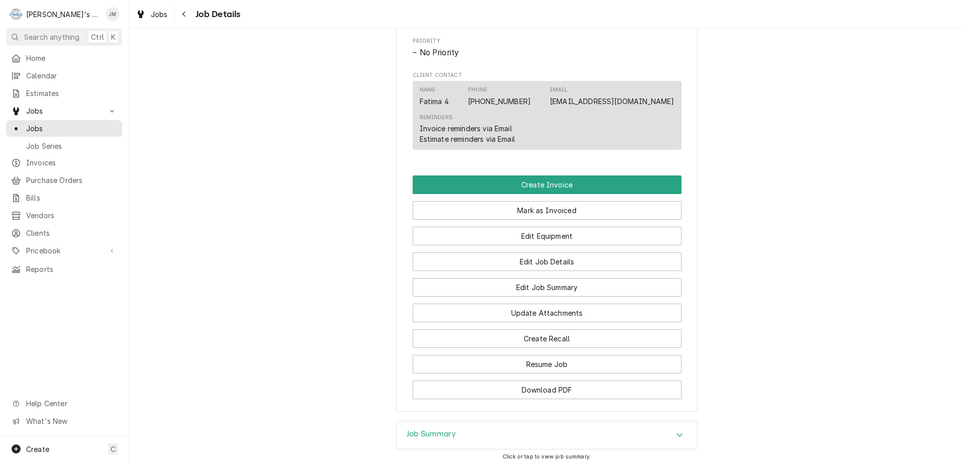
scroll to position [603, 0]
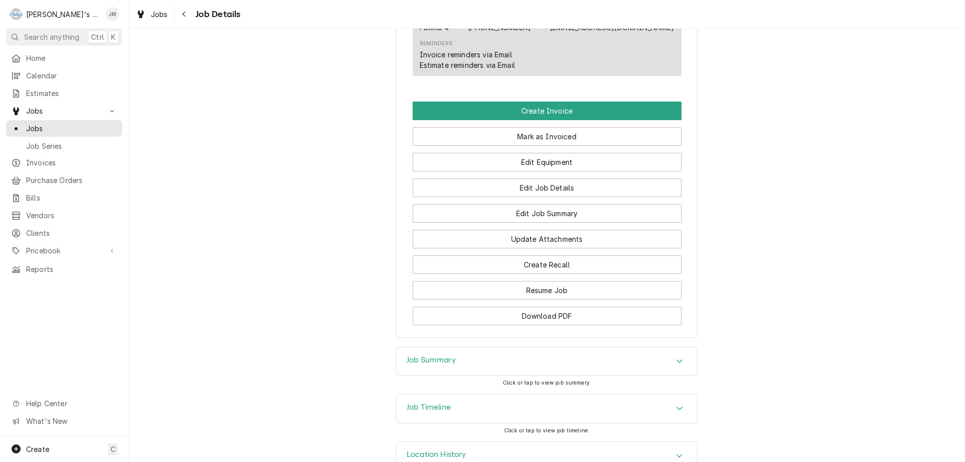
click at [444, 360] on h3 "Job Summary" at bounding box center [431, 360] width 49 height 10
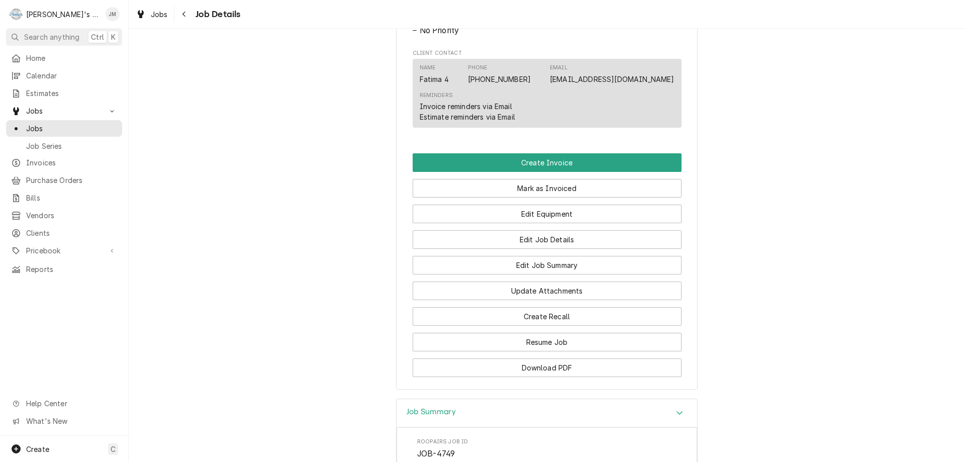
scroll to position [510, 0]
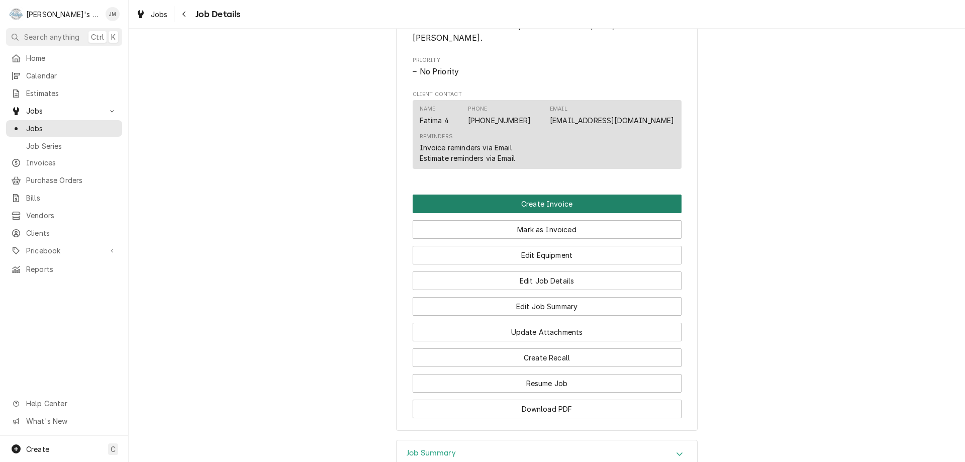
click at [523, 200] on button "Create Invoice" at bounding box center [547, 203] width 269 height 19
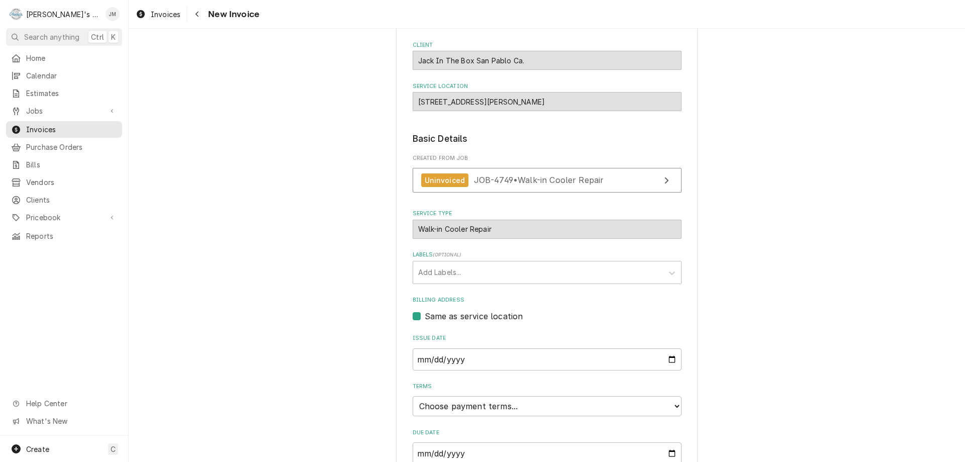
scroll to position [150, 0]
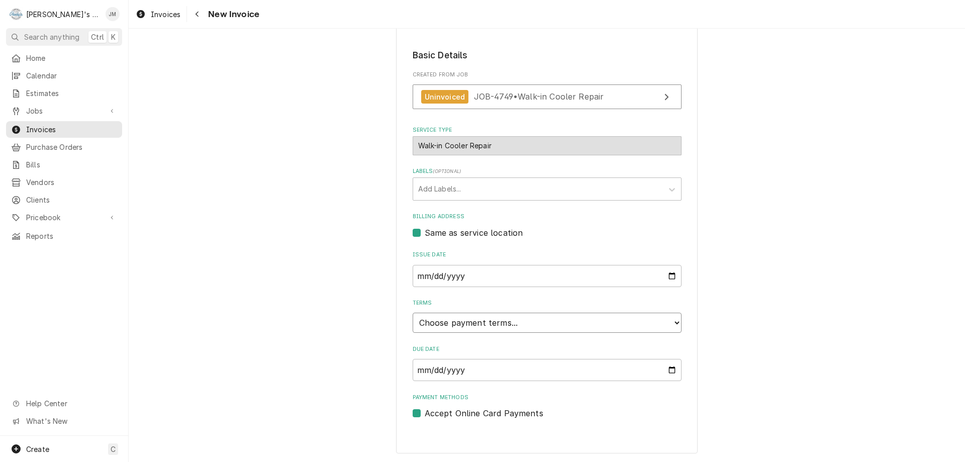
click at [626, 329] on select "Choose payment terms... Same Day Net 7 Net 14 Net 21 Net 30 Net 45 Net 60 Net 90" at bounding box center [547, 323] width 269 height 20
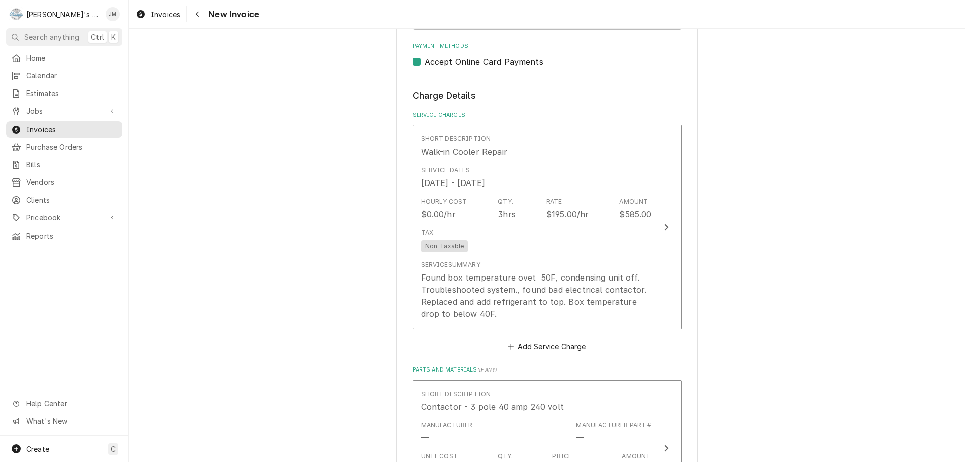
scroll to position [502, 0]
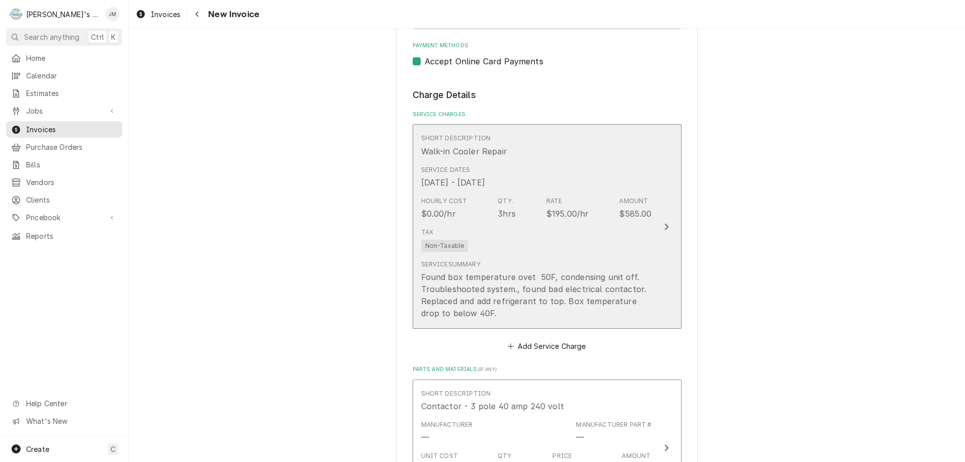
click at [665, 228] on div "Update Line Item" at bounding box center [666, 227] width 13 height 12
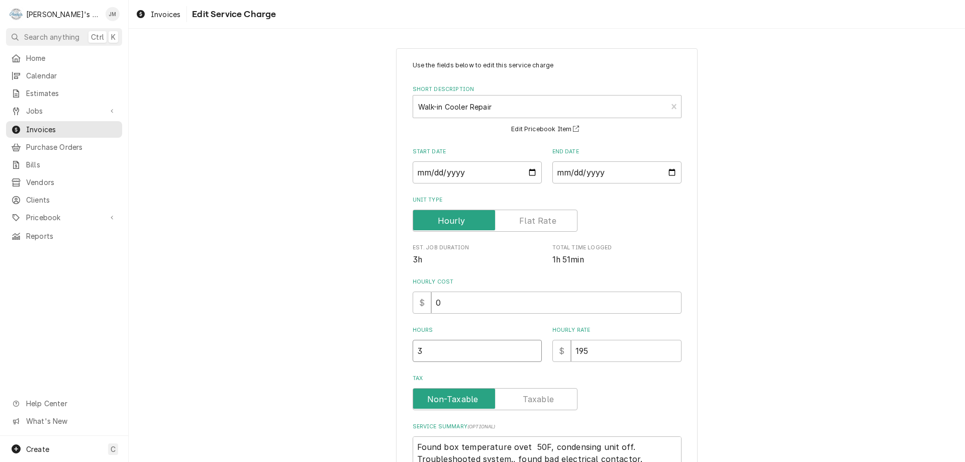
type textarea "x"
type input "2.5"
click at [529, 351] on input "2.5" at bounding box center [477, 351] width 129 height 22
type textarea "x"
type input "2"
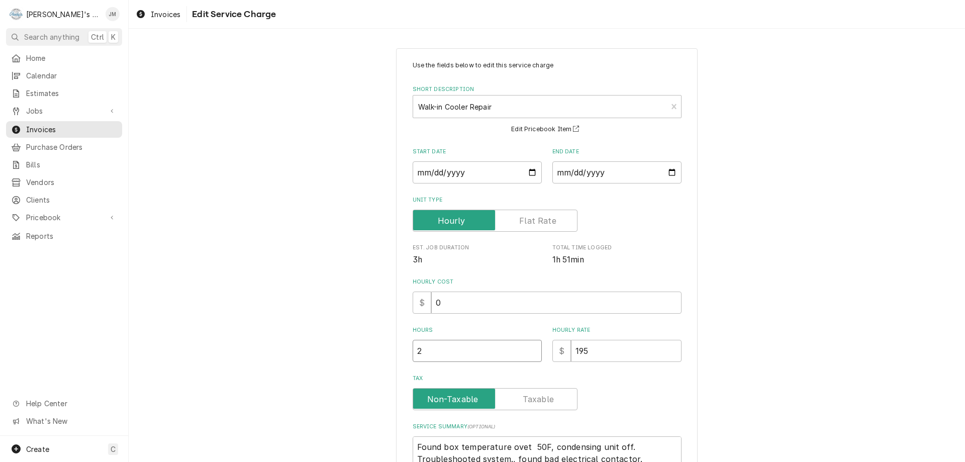
click at [529, 351] on input "2" at bounding box center [477, 351] width 129 height 22
click at [741, 345] on div "Use the fields below to edit this service charge Short Description Walk-in Cool…" at bounding box center [547, 303] width 836 height 529
drag, startPoint x: 625, startPoint y: 349, endPoint x: 534, endPoint y: 349, distance: 90.5
click at [534, 349] on div "Hours 2 Hourly Rate $ 195" at bounding box center [547, 344] width 269 height 36
type textarea "x"
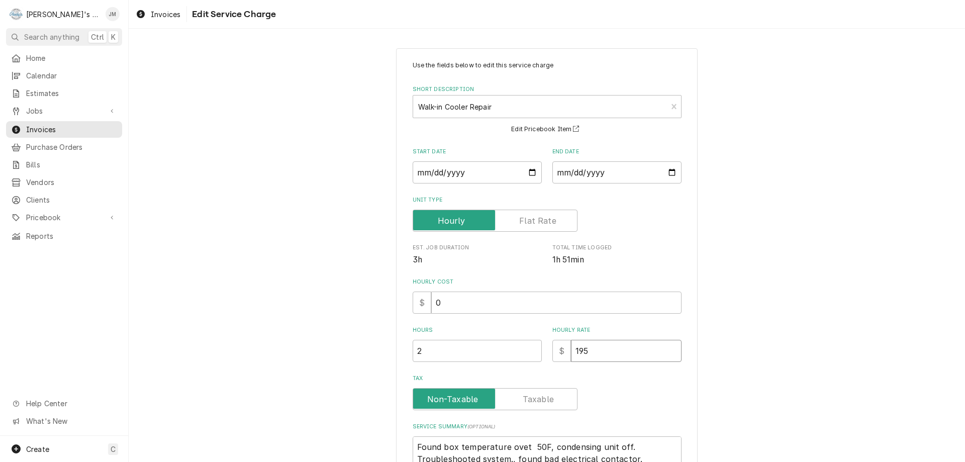
type input "2"
type textarea "x"
type input "29"
type textarea "x"
type input "292"
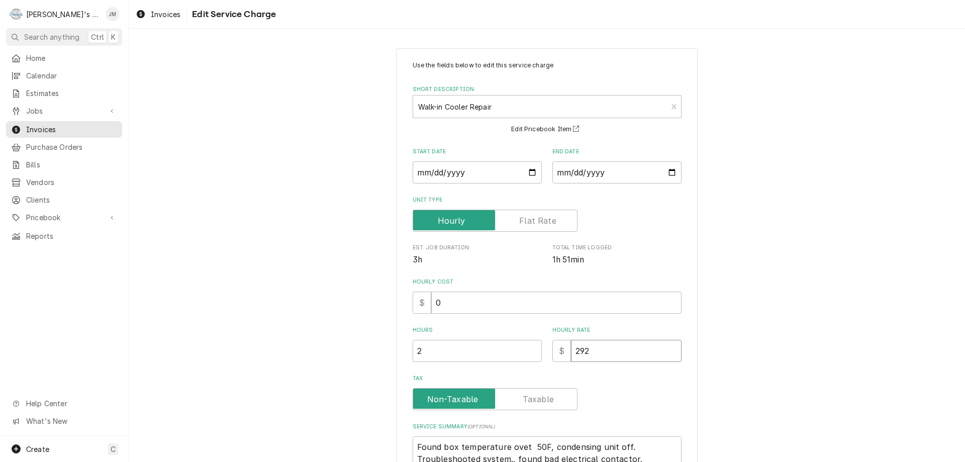
type textarea "x"
type input "292.5"
type textarea "x"
type input "292.50"
click at [836, 339] on div "Use the fields below to edit this service charge Short Description Walk-in Cool…" at bounding box center [547, 303] width 836 height 529
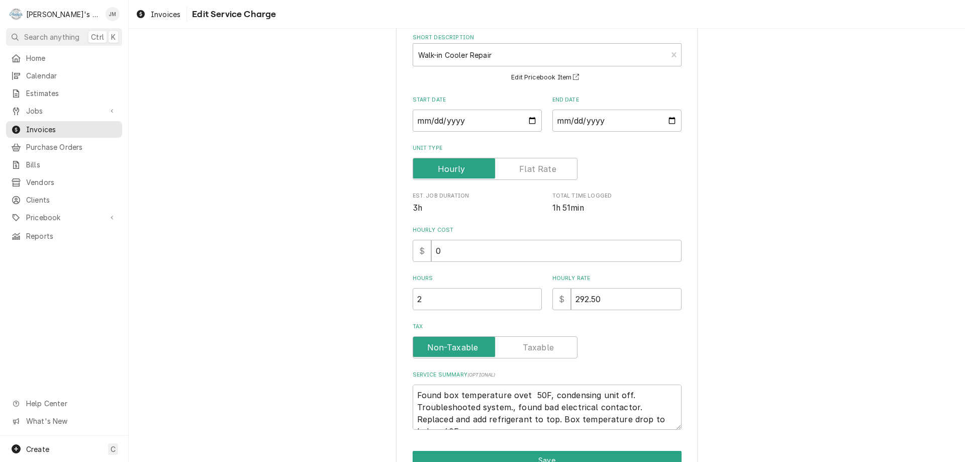
scroll to position [107, 0]
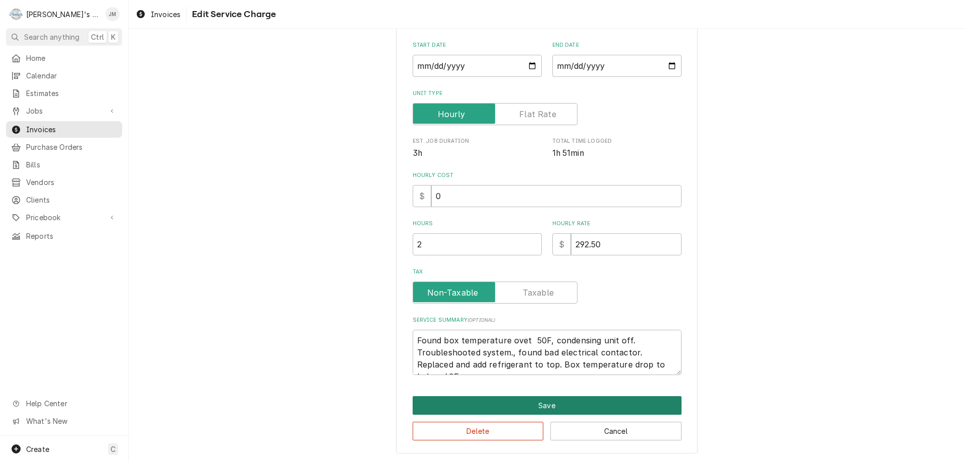
click at [545, 405] on button "Save" at bounding box center [547, 405] width 269 height 19
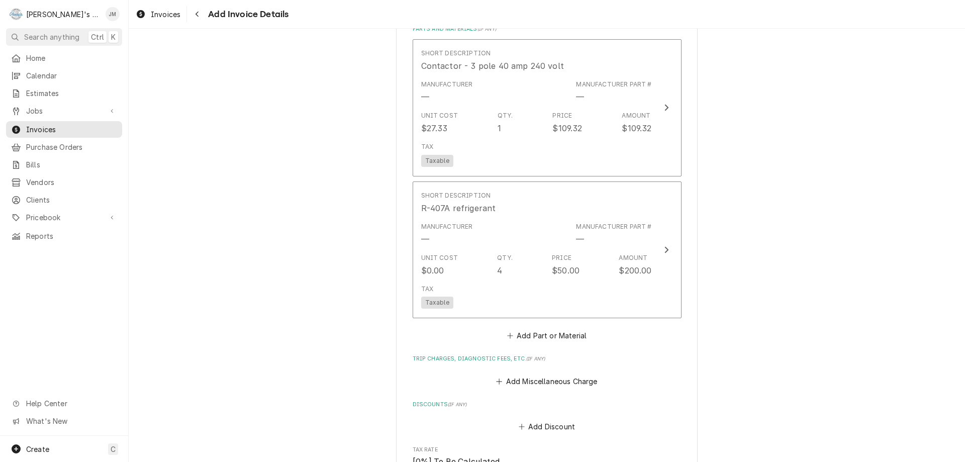
scroll to position [892, 0]
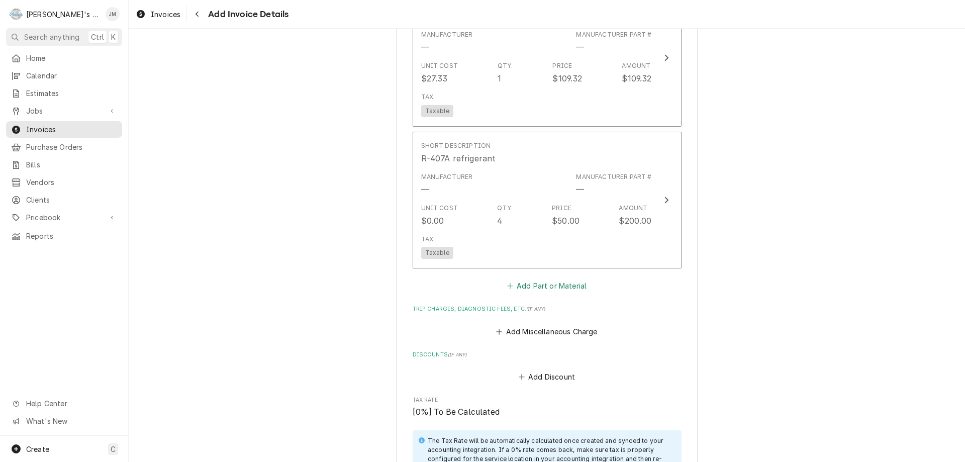
click at [554, 284] on button "Add Part or Material" at bounding box center [546, 286] width 83 height 14
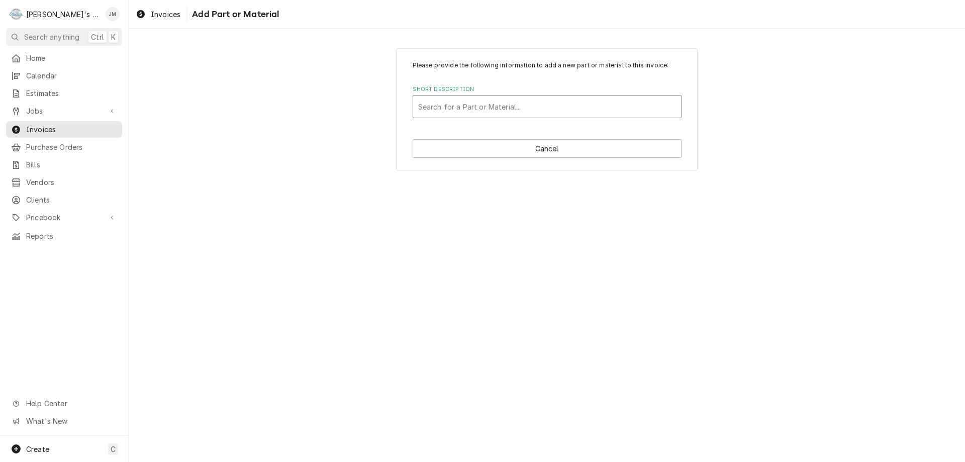
click at [503, 108] on div "Short Description" at bounding box center [547, 106] width 258 height 18
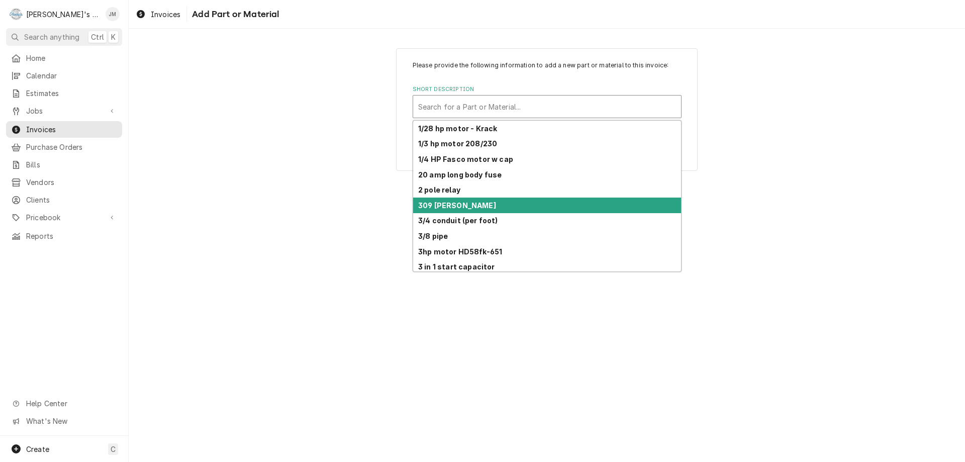
scroll to position [157, 0]
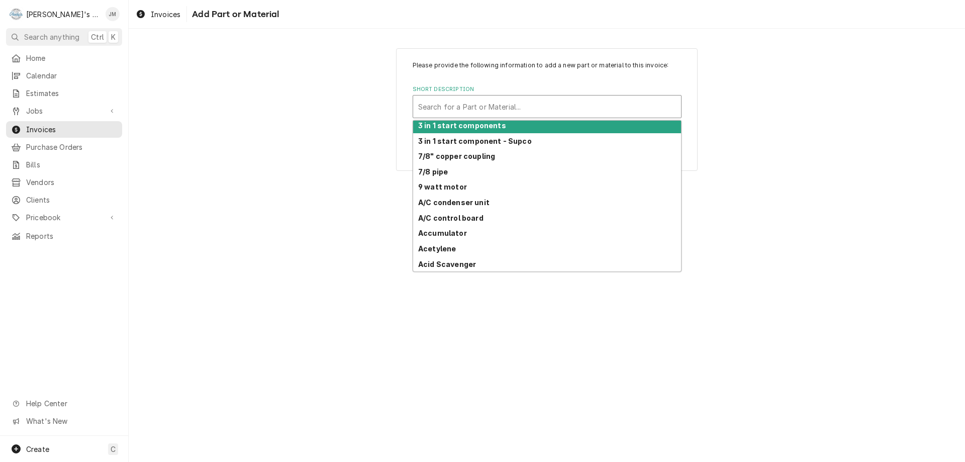
click at [790, 213] on div "Please provide the following information to add a new part or material to this …" at bounding box center [547, 245] width 836 height 433
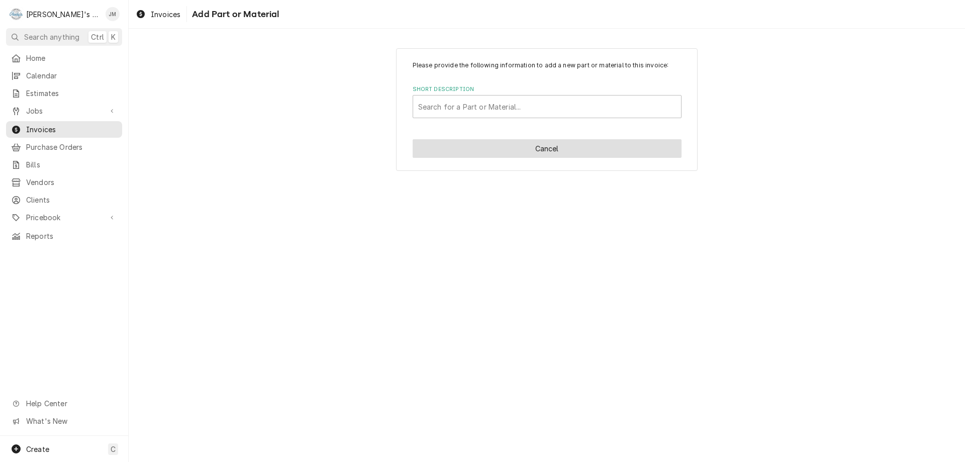
click at [537, 150] on button "Cancel" at bounding box center [547, 148] width 269 height 19
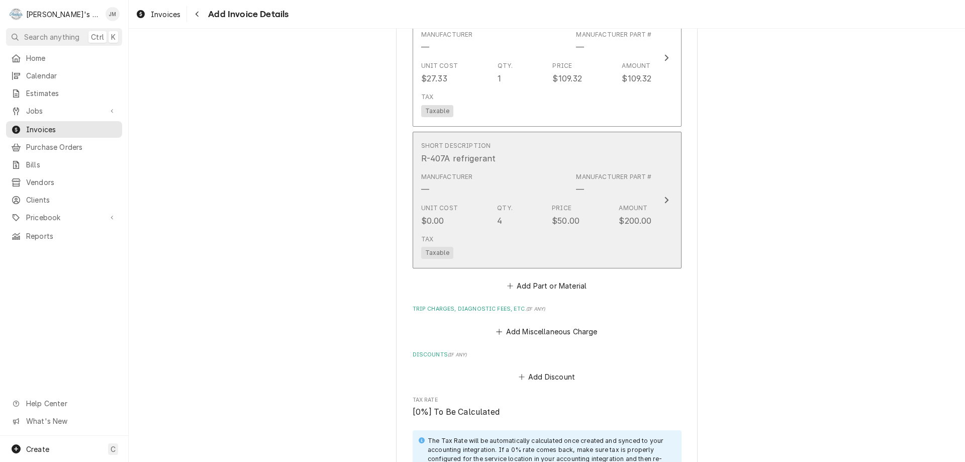
scroll to position [879, 0]
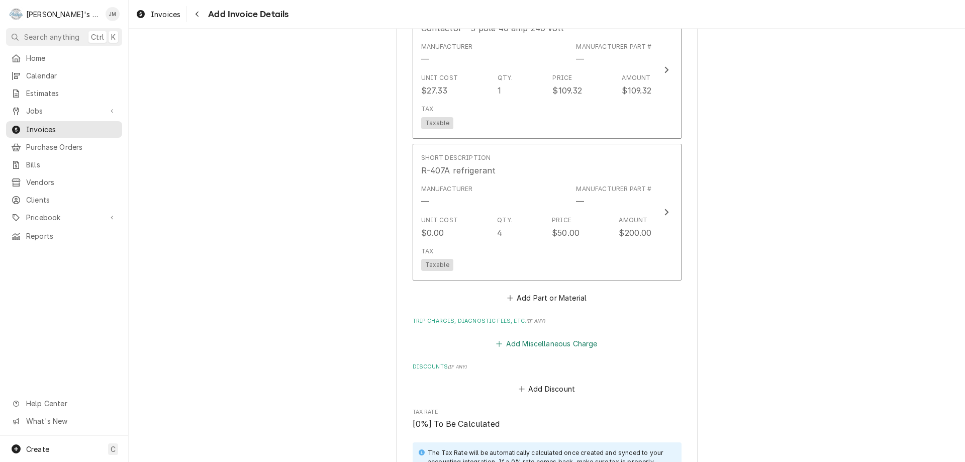
click at [532, 345] on button "Add Miscellaneous Charge" at bounding box center [547, 343] width 105 height 14
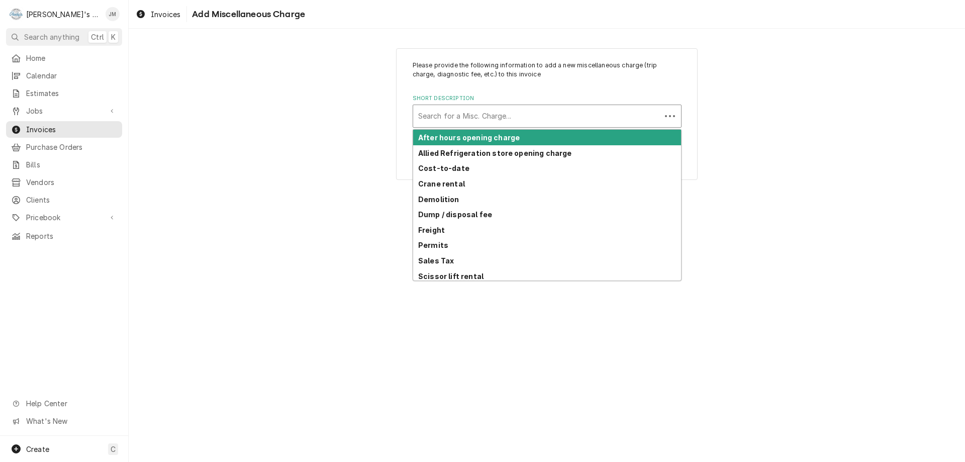
click at [509, 125] on div "Short Description" at bounding box center [537, 116] width 238 height 18
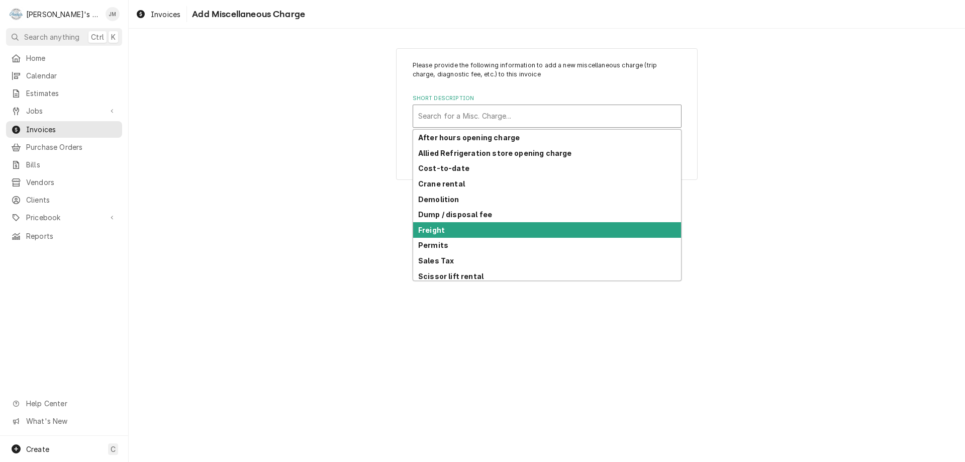
scroll to position [49, 0]
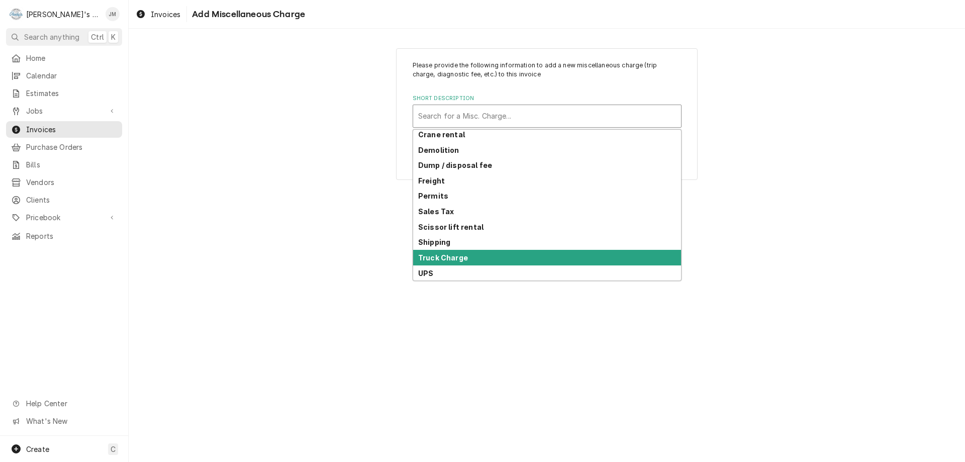
click at [484, 254] on div "Truck Charge" at bounding box center [547, 258] width 268 height 16
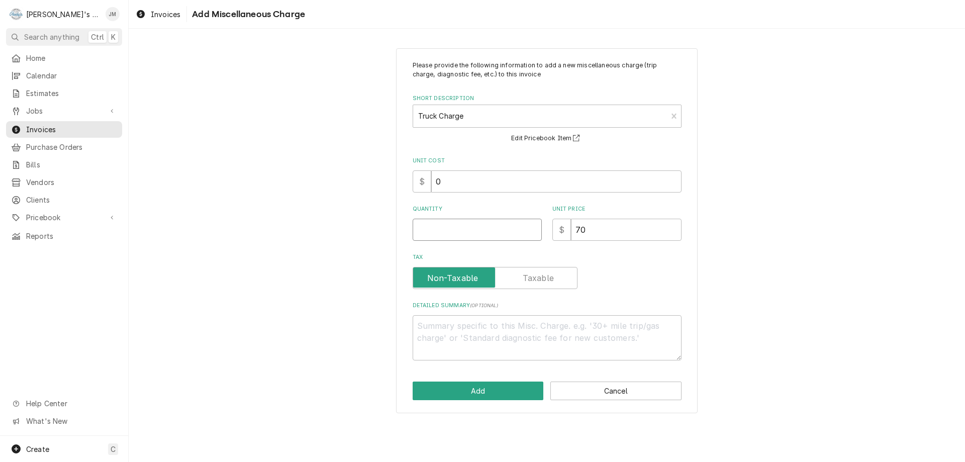
click at [494, 228] on input "Quantity" at bounding box center [477, 230] width 129 height 22
type textarea "x"
type input "1"
click at [495, 390] on button "Add" at bounding box center [478, 390] width 131 height 19
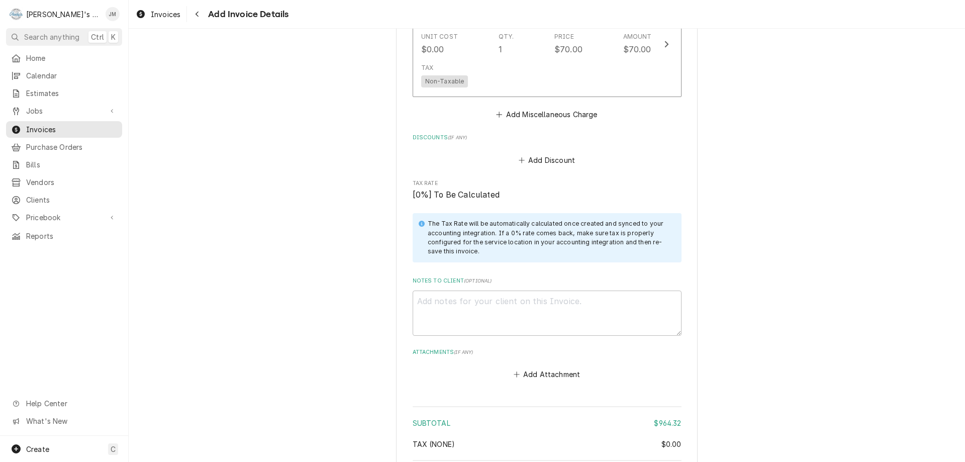
scroll to position [1351, 0]
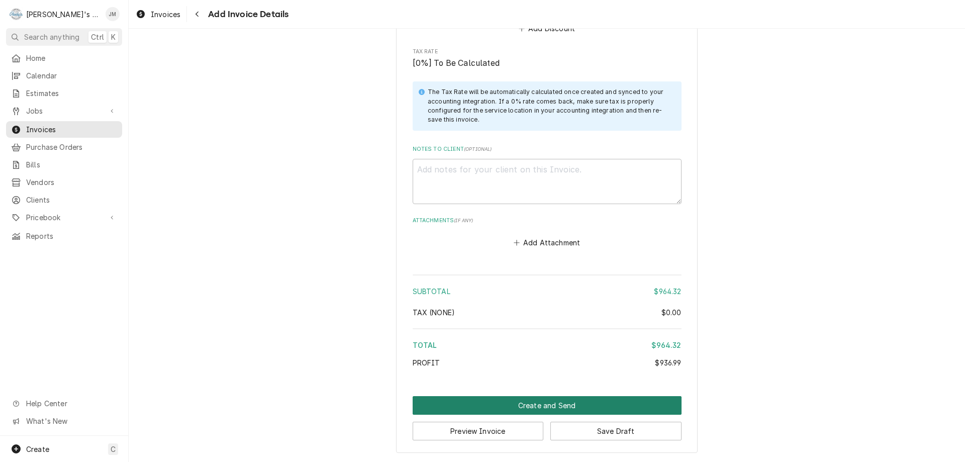
click at [513, 407] on button "Create and Send" at bounding box center [547, 405] width 269 height 19
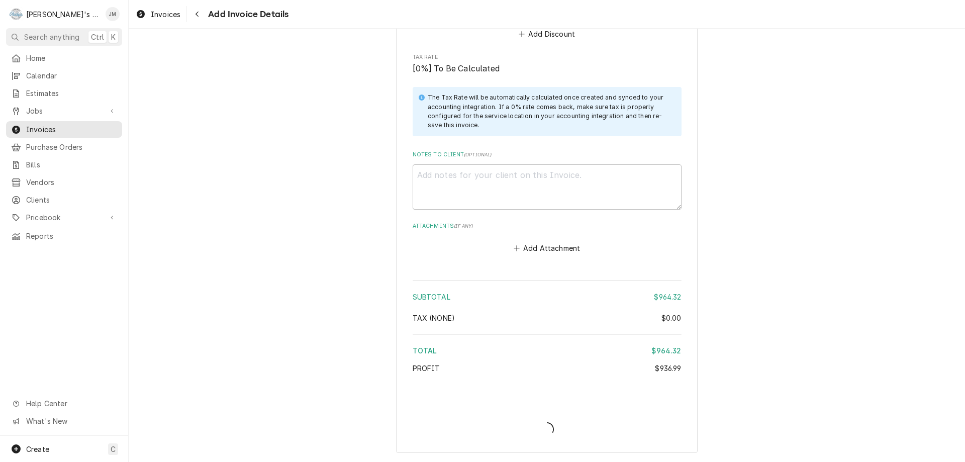
scroll to position [1345, 0]
type textarea "x"
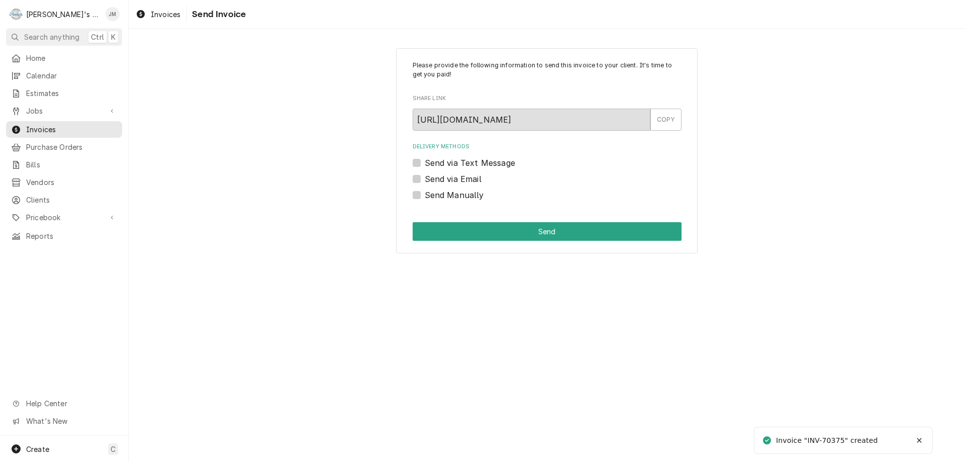
click at [469, 196] on label "Send Manually" at bounding box center [454, 195] width 59 height 12
click at [469, 196] on input "Send Manually" at bounding box center [559, 200] width 269 height 22
checkbox input "true"
click at [532, 237] on button "Send" at bounding box center [547, 231] width 269 height 19
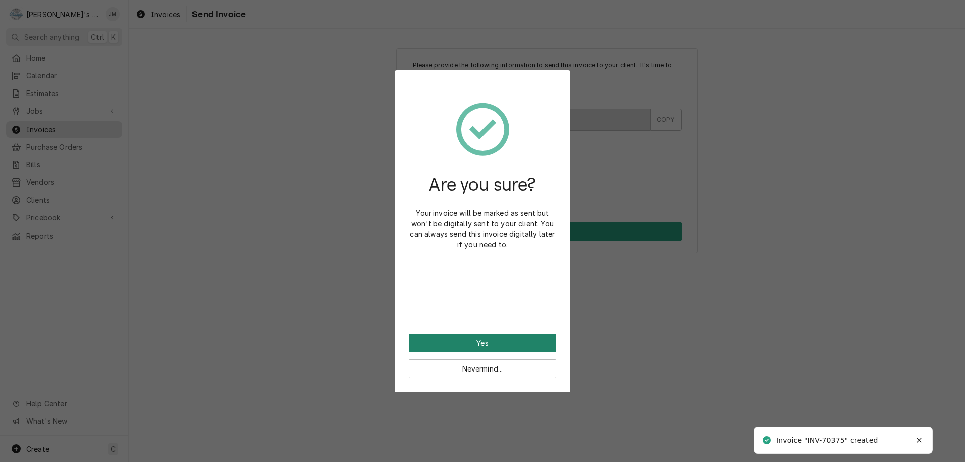
click at [500, 342] on button "Yes" at bounding box center [483, 343] width 148 height 19
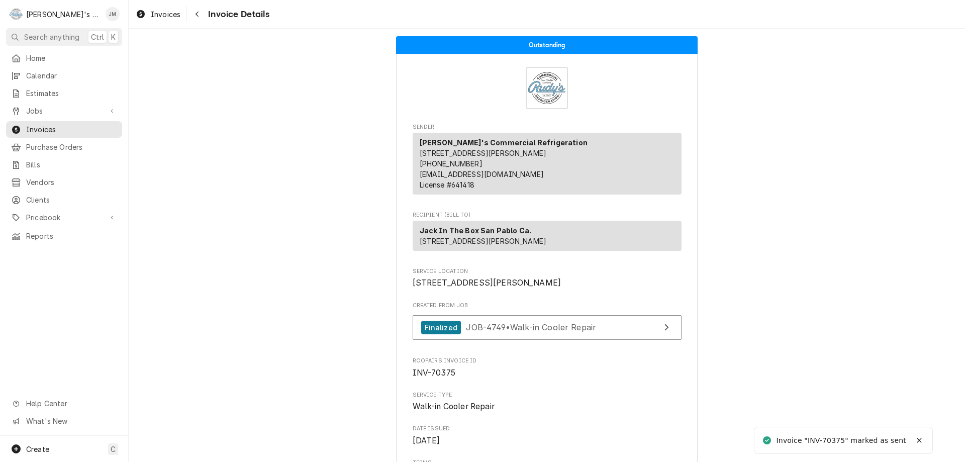
scroll to position [1361, 0]
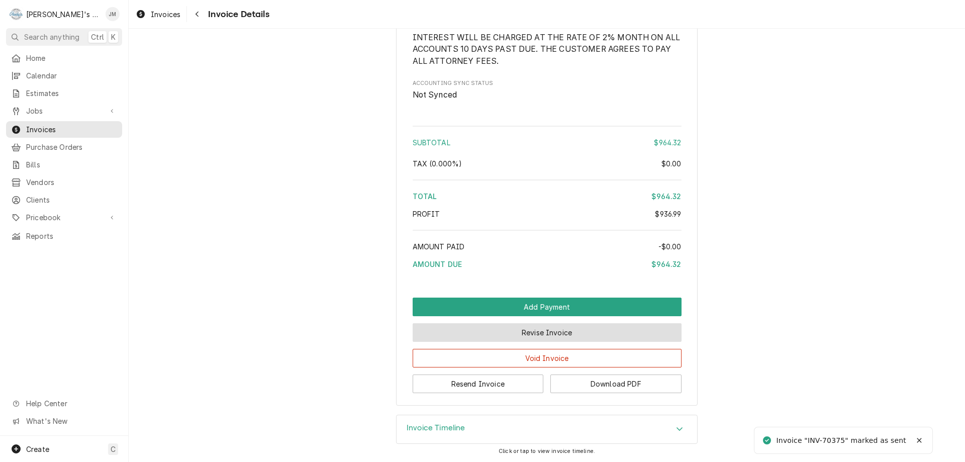
click at [538, 337] on button "Revise Invoice" at bounding box center [547, 332] width 269 height 19
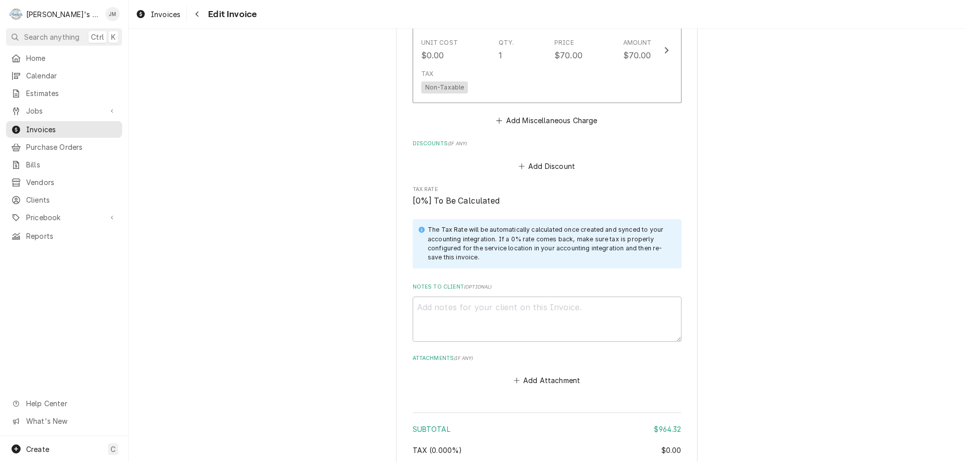
scroll to position [1373, 0]
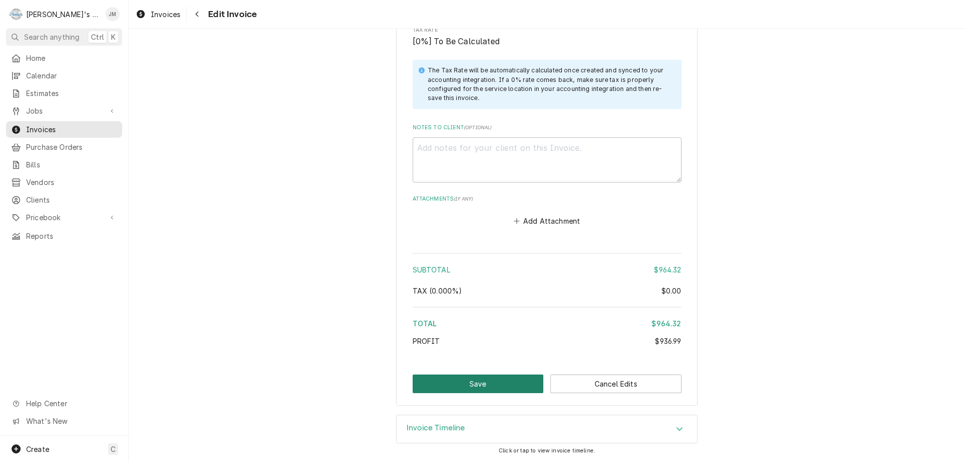
click at [461, 379] on button "Save" at bounding box center [478, 383] width 131 height 19
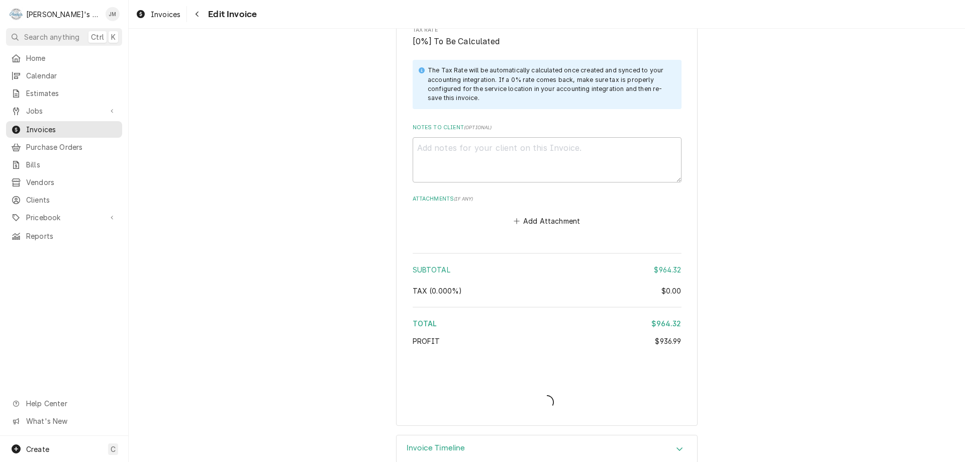
type textarea "x"
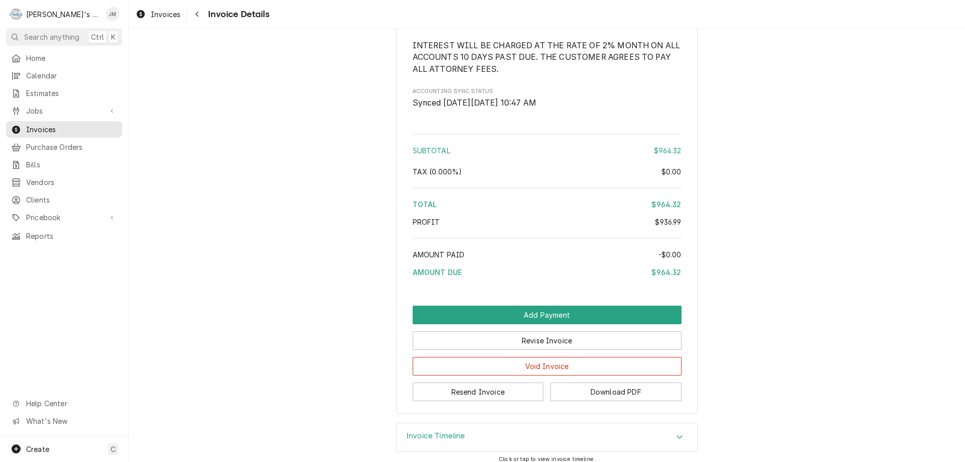
scroll to position [1357, 0]
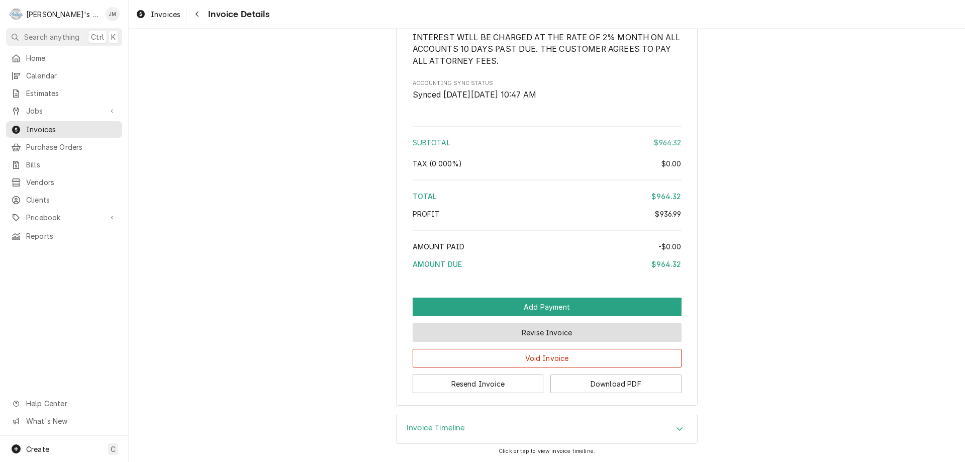
click at [507, 338] on button "Revise Invoice" at bounding box center [547, 332] width 269 height 19
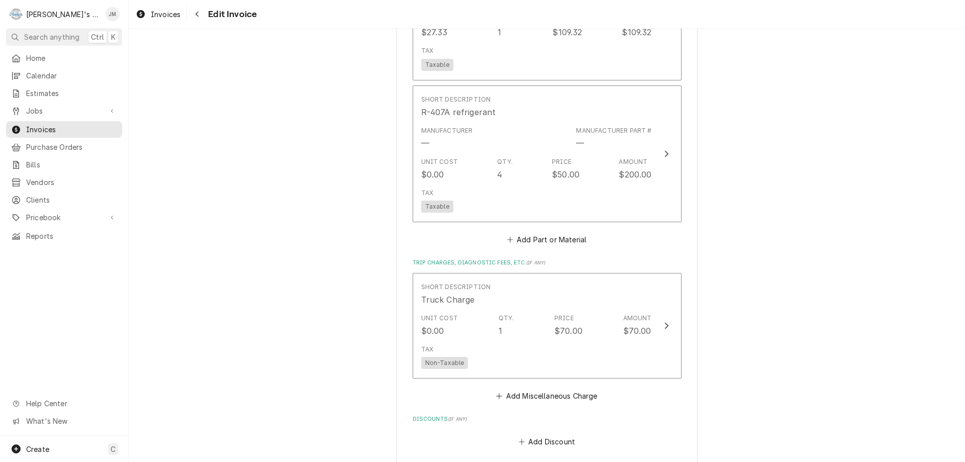
scroll to position [1373, 0]
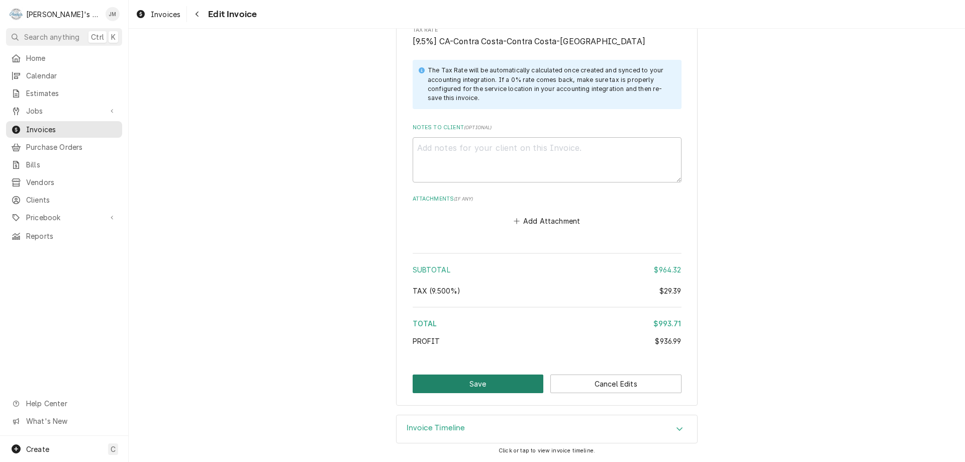
click at [476, 382] on button "Save" at bounding box center [478, 383] width 131 height 19
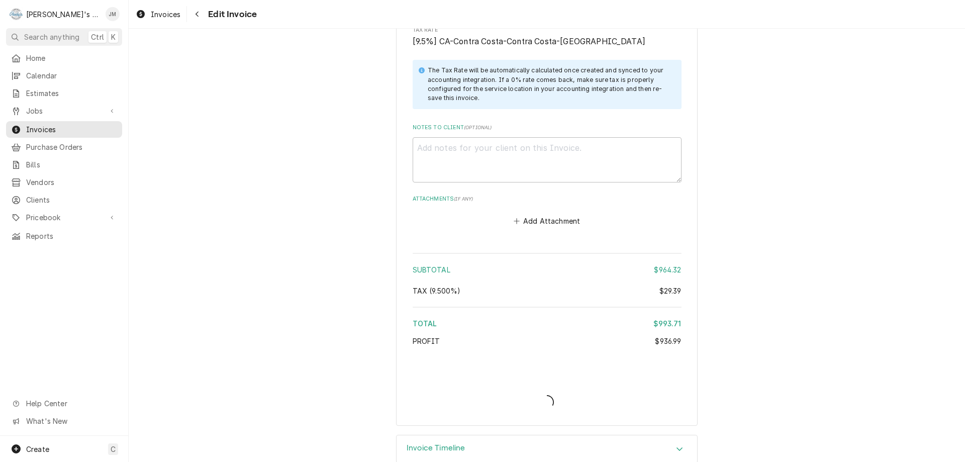
type textarea "x"
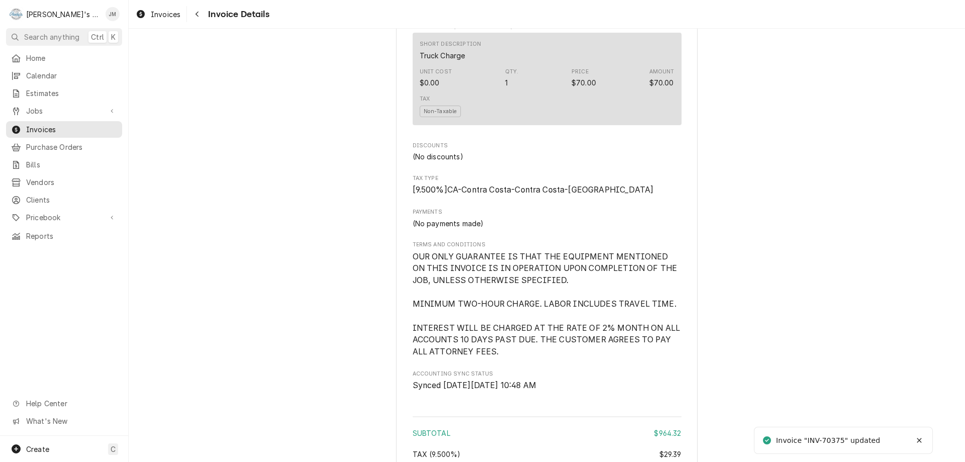
scroll to position [1361, 0]
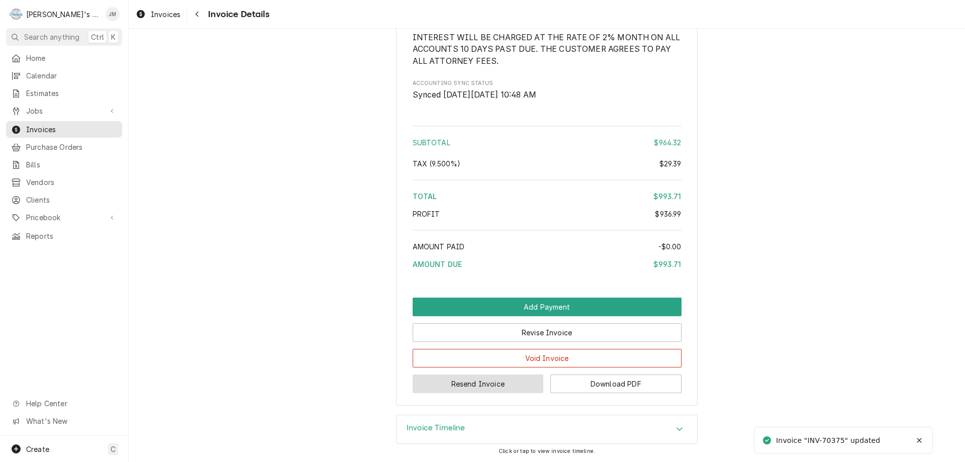
click at [475, 384] on button "Resend Invoice" at bounding box center [478, 383] width 131 height 19
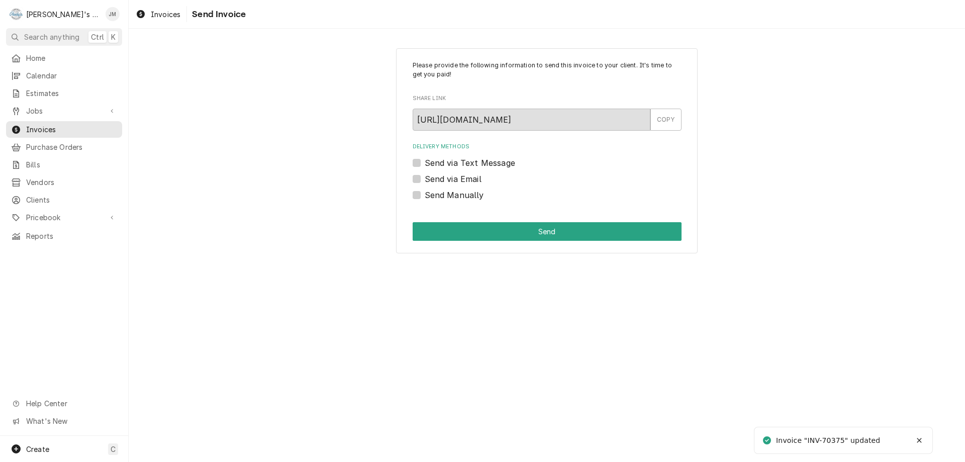
click at [453, 179] on label "Send via Email" at bounding box center [453, 179] width 57 height 12
click at [453, 179] on input "Send via Email" at bounding box center [559, 184] width 269 height 22
checkbox input "true"
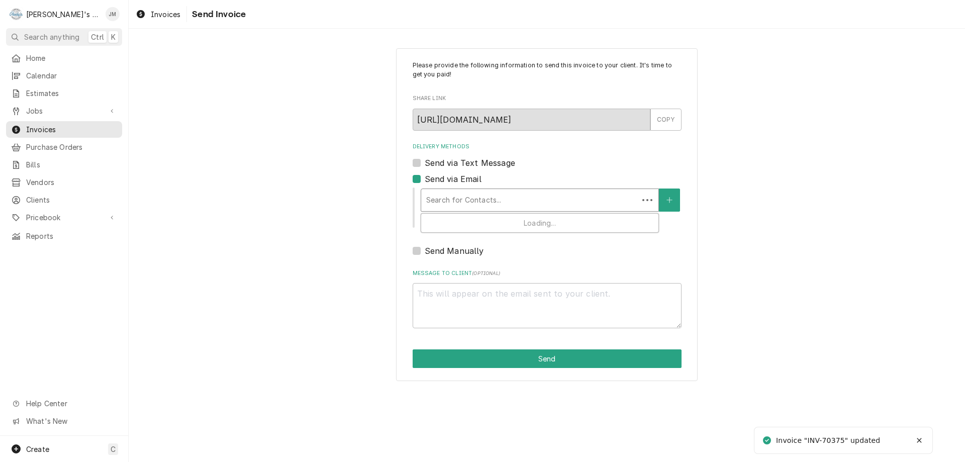
click at [453, 194] on div "Delivery Methods" at bounding box center [529, 200] width 207 height 18
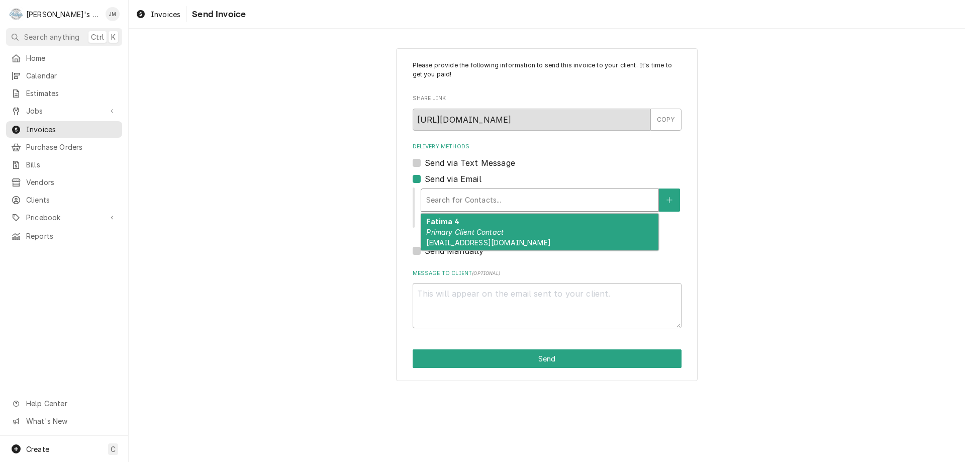
click at [457, 231] on em "Primary Client Contact" at bounding box center [464, 232] width 77 height 9
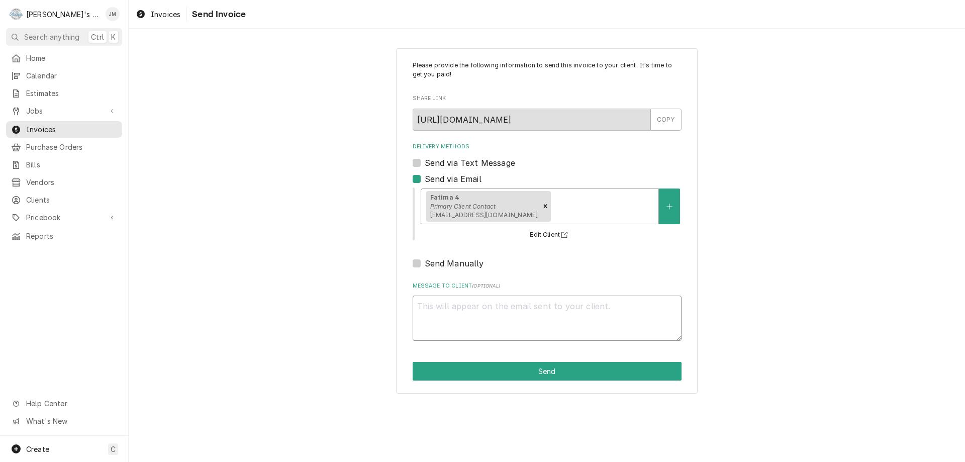
click at [487, 325] on textarea "Message to Client ( optional )" at bounding box center [547, 318] width 269 height 45
type textarea "x"
type textarea "T"
type textarea "x"
type textarea "Th"
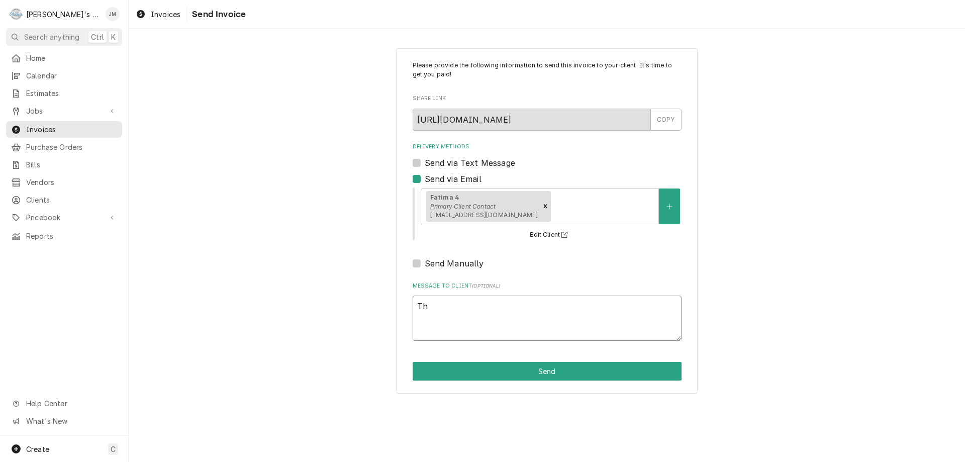
type textarea "x"
type textarea "Tha"
type textarea "x"
type textarea "Than"
type textarea "x"
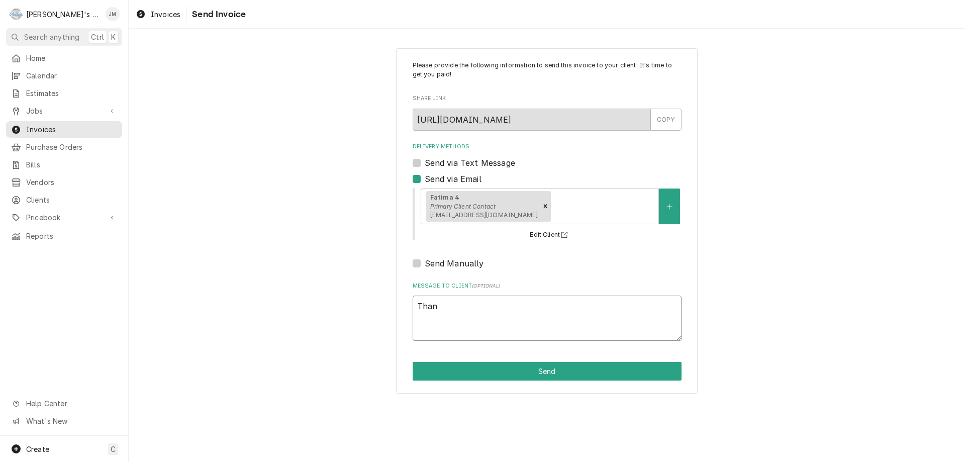
type textarea "Thank"
type textarea "x"
type textarea "Thank"
type textarea "x"
type textarea "Thank y"
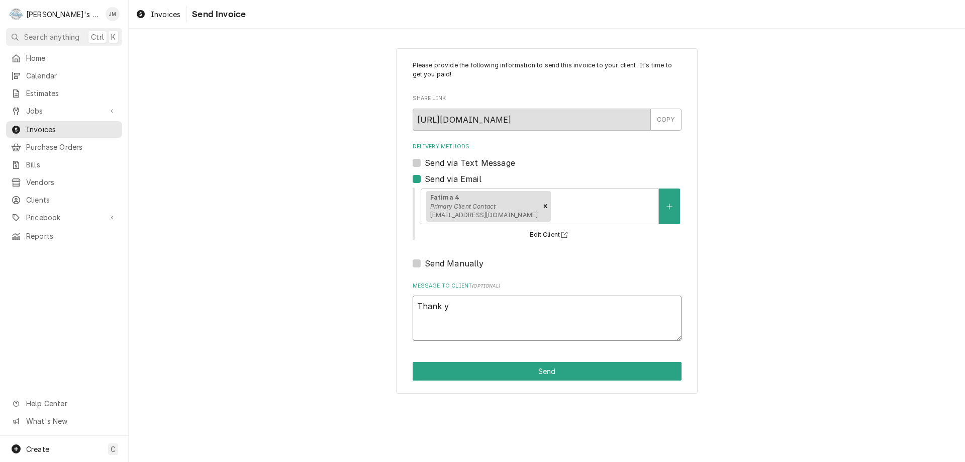
type textarea "x"
type textarea "Thank yo"
type textarea "x"
type textarea "Thank you"
type textarea "x"
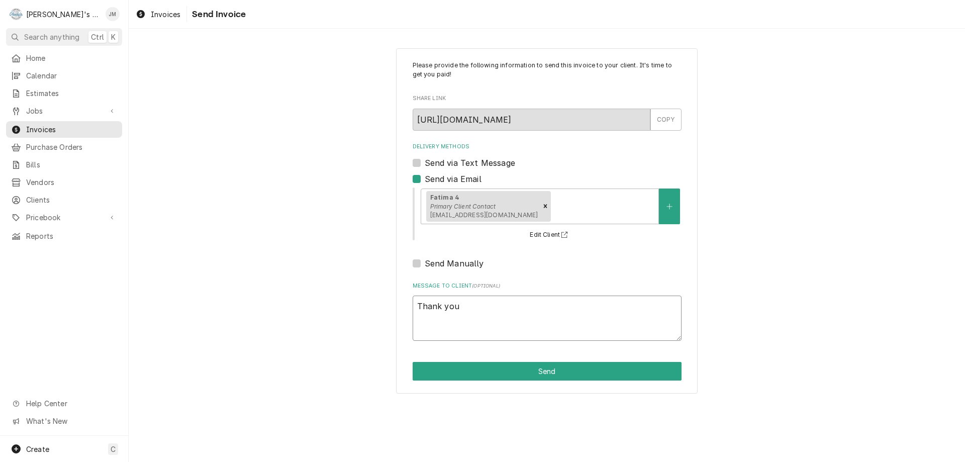
type textarea "Thank you"
type textarea "x"
type textarea "Thank you f"
type textarea "x"
type textarea "Thank you fo"
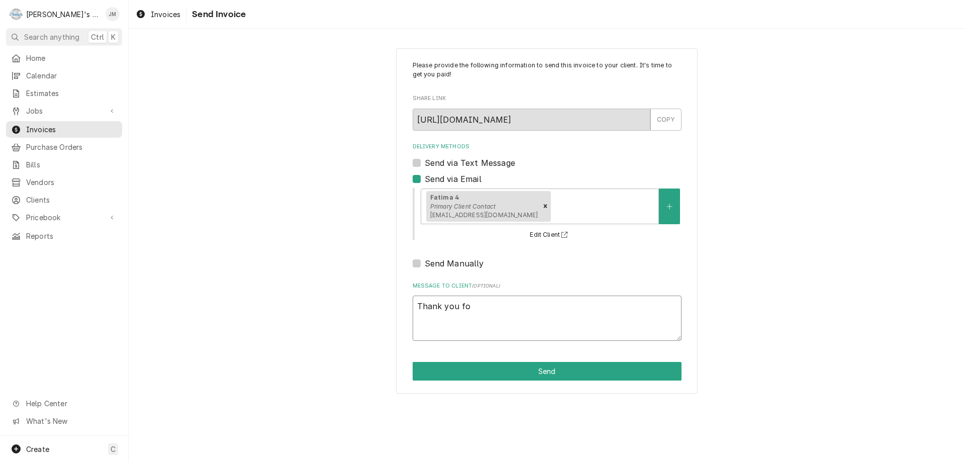
type textarea "x"
type textarea "Thank you for"
type textarea "x"
type textarea "Thank you for"
type textarea "x"
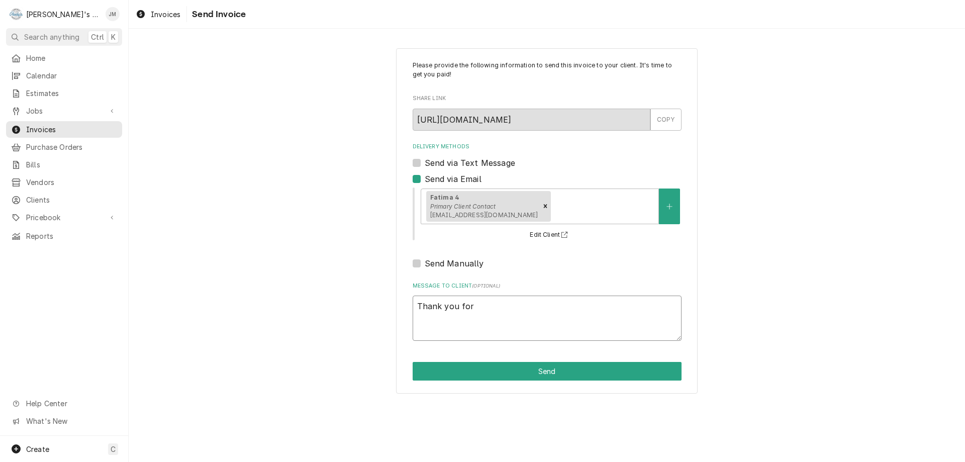
type textarea "Thank you for o"
type textarea "x"
type textarea "Thank you for"
type textarea "x"
type textarea "Thank you for y"
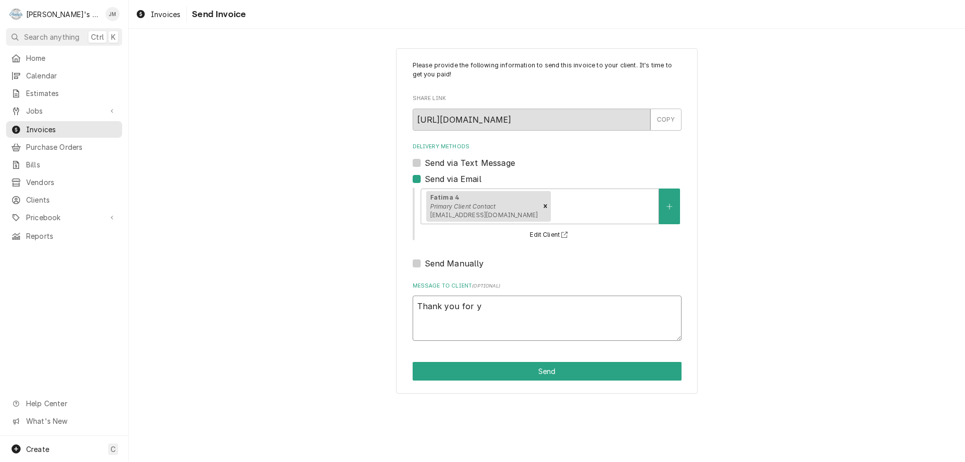
type textarea "x"
type textarea "Thank you for yo"
type textarea "x"
type textarea "Thank you for you"
type textarea "x"
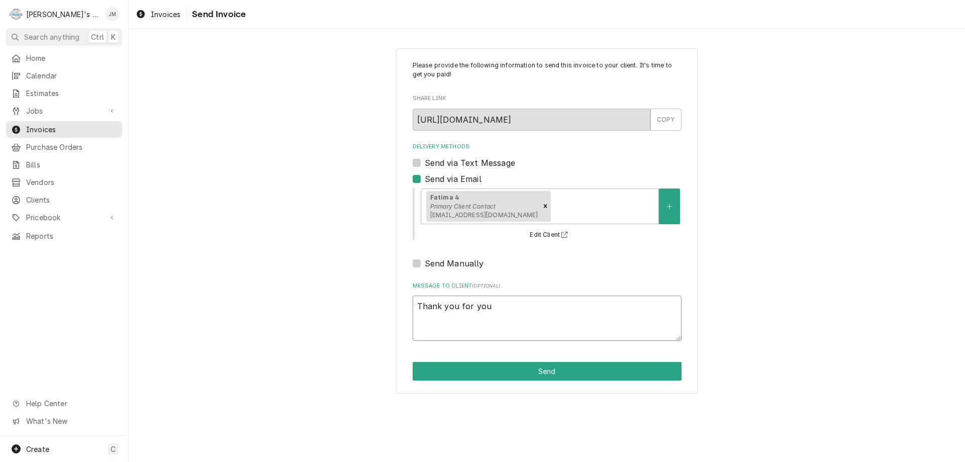
type textarea "Thank you for your"
type textarea "x"
type textarea "Thank you for your"
type textarea "x"
type textarea "Thank you for your b"
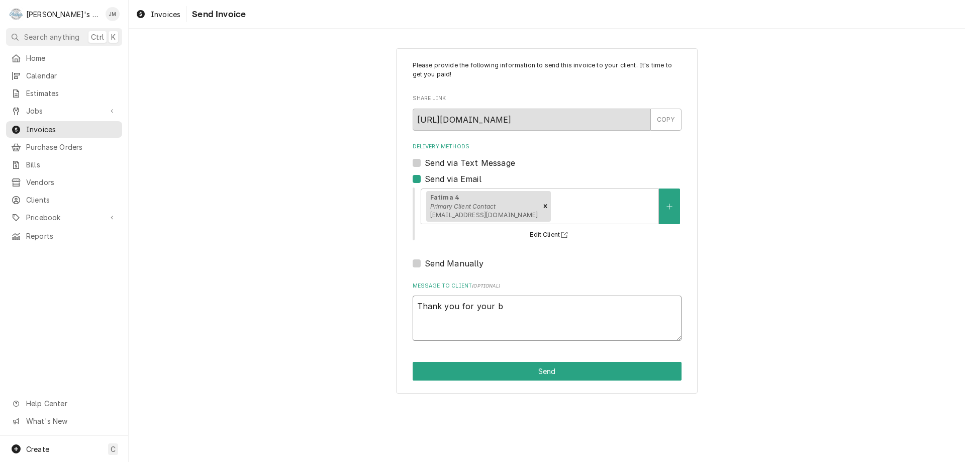
type textarea "x"
type textarea "Thank you for your bu"
type textarea "x"
type textarea "Thank you for your bus"
type textarea "x"
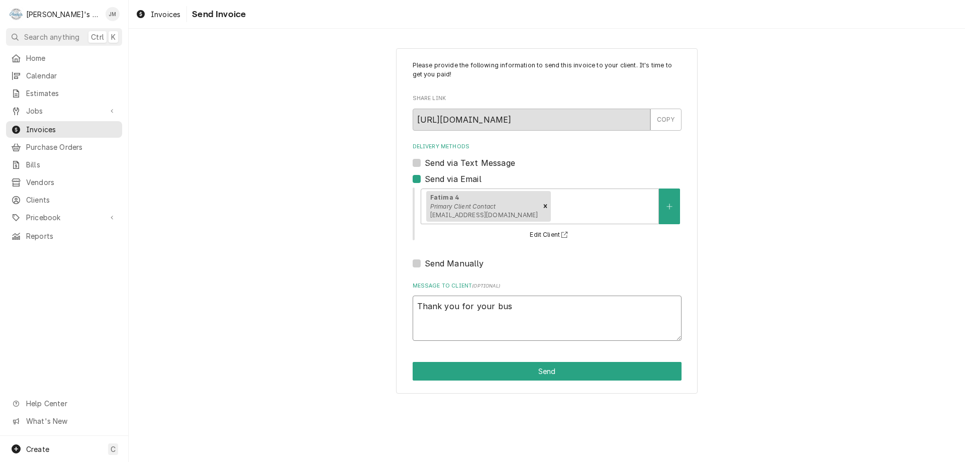
type textarea "Thank you for your busi"
type textarea "x"
type textarea "Thank you for your busin"
type textarea "x"
type textarea "Thank you for your busine"
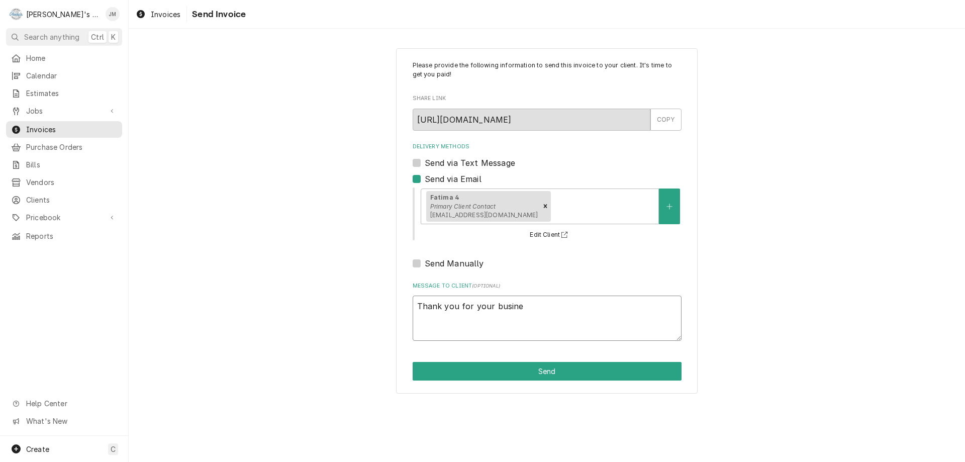
type textarea "x"
type textarea "Thank you for your busines"
type textarea "x"
type textarea "Thank you for your business"
type textarea "x"
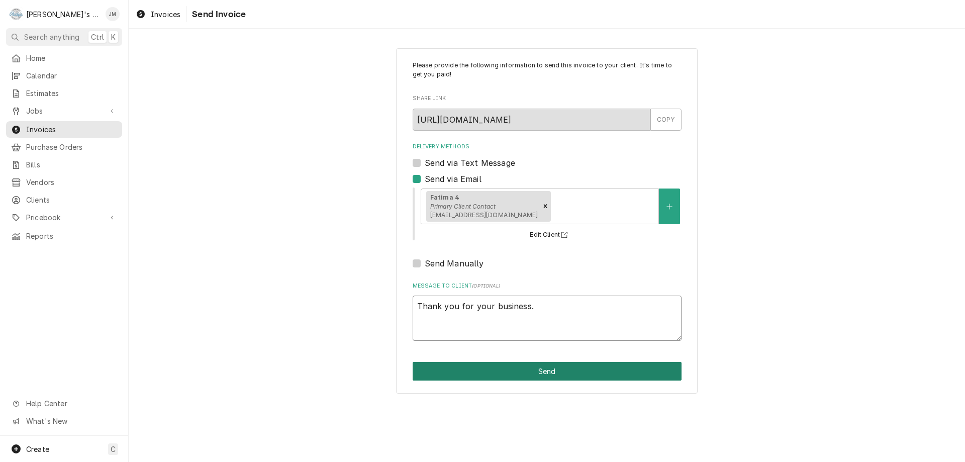
type textarea "Thank you for your business."
click at [546, 372] on button "Send" at bounding box center [547, 371] width 269 height 19
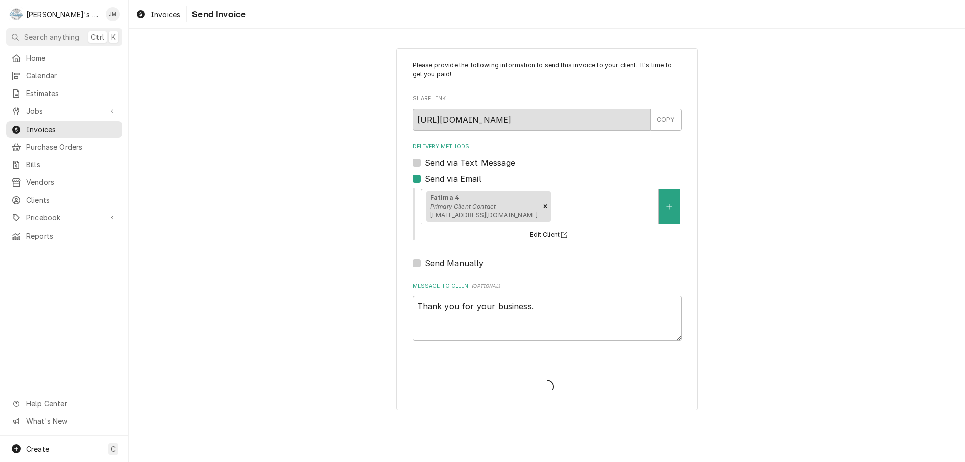
type textarea "x"
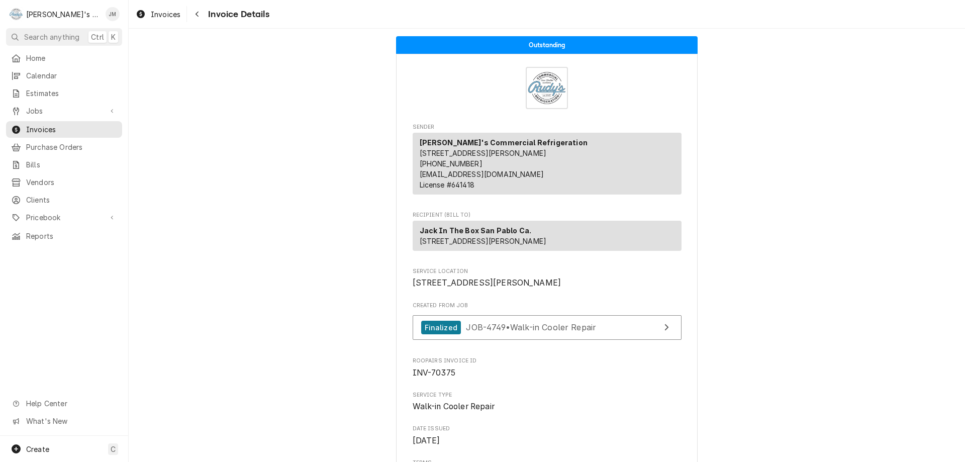
scroll to position [1361, 0]
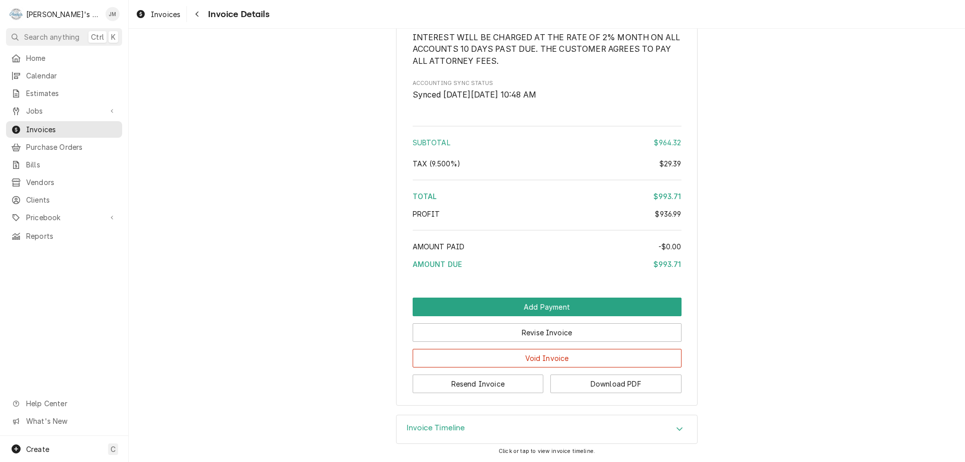
click at [424, 423] on h3 "Invoice Timeline" at bounding box center [436, 428] width 59 height 10
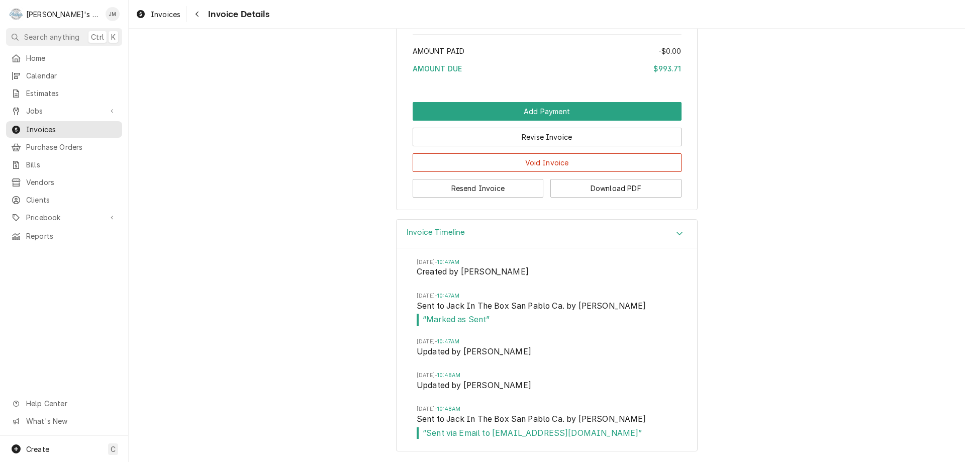
scroll to position [1154, 0]
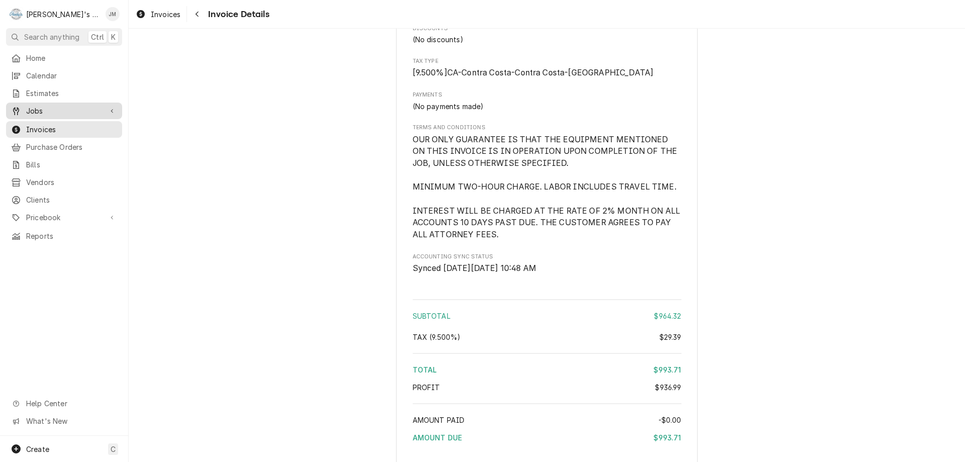
click at [42, 108] on span "Jobs" at bounding box center [64, 111] width 76 height 11
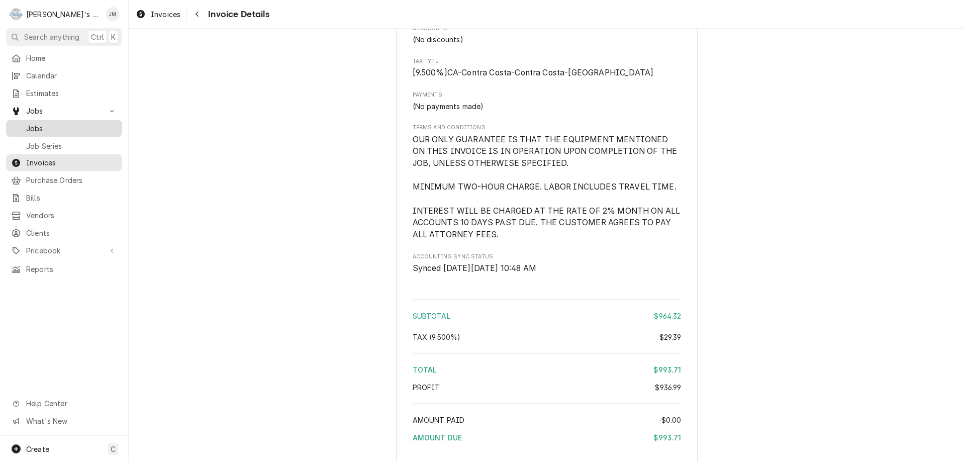
click at [33, 125] on span "Jobs" at bounding box center [71, 128] width 91 height 11
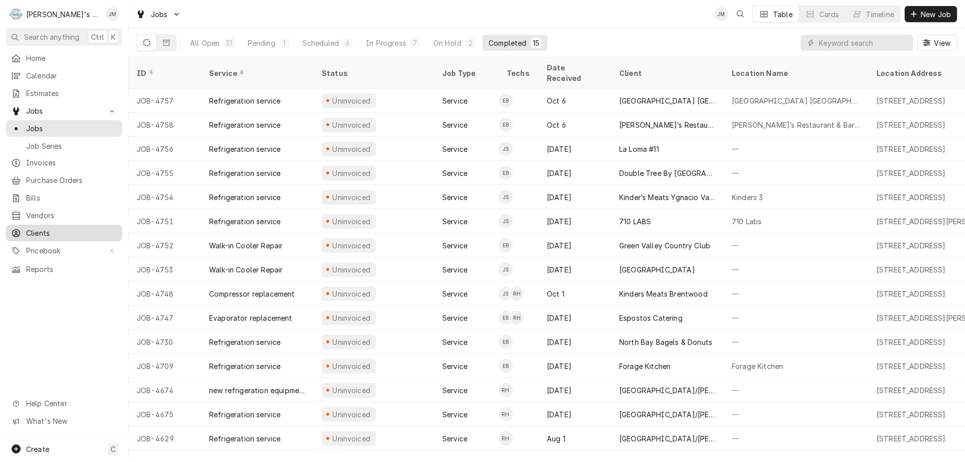
click at [47, 228] on span "Clients" at bounding box center [71, 233] width 91 height 11
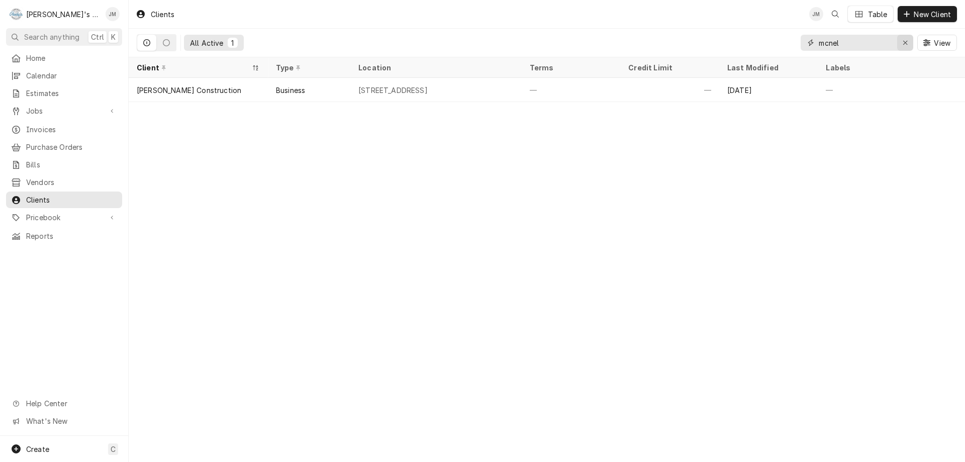
click at [904, 40] on icon "Erase input" at bounding box center [906, 42] width 6 height 7
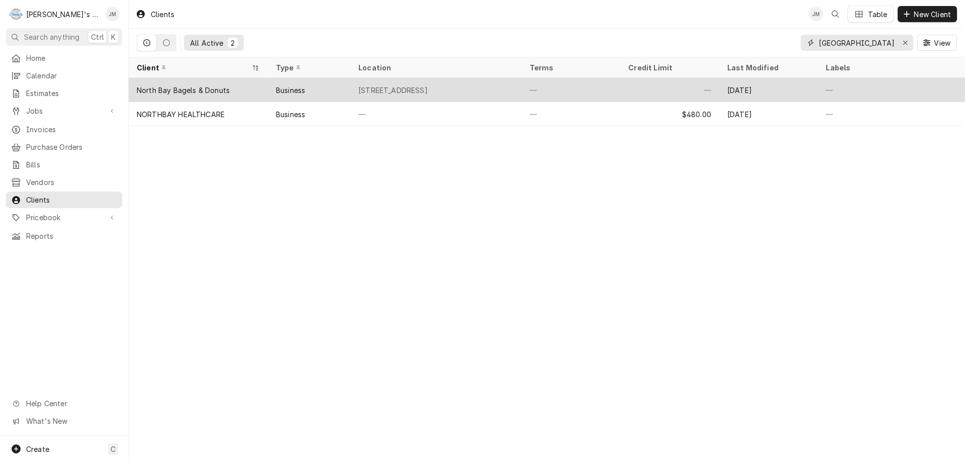
type input "north bay"
click at [223, 87] on div "North Bay Bagels & Donuts" at bounding box center [183, 90] width 93 height 11
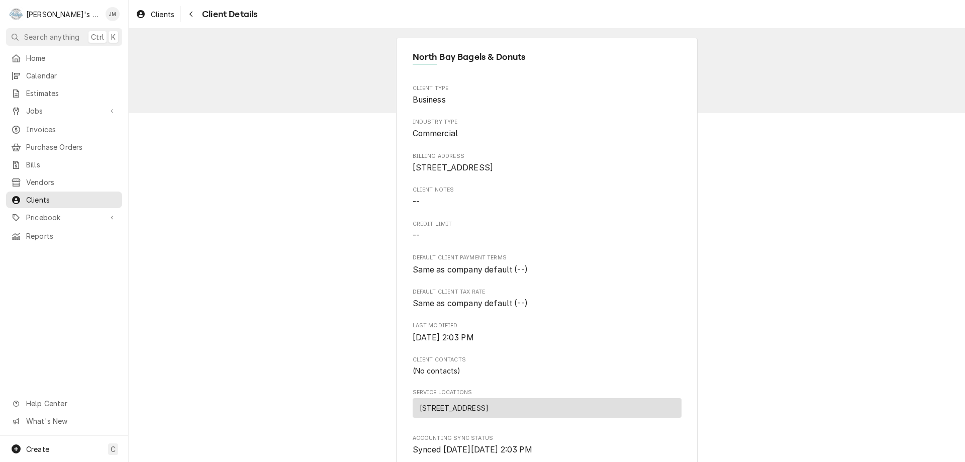
scroll to position [217, 0]
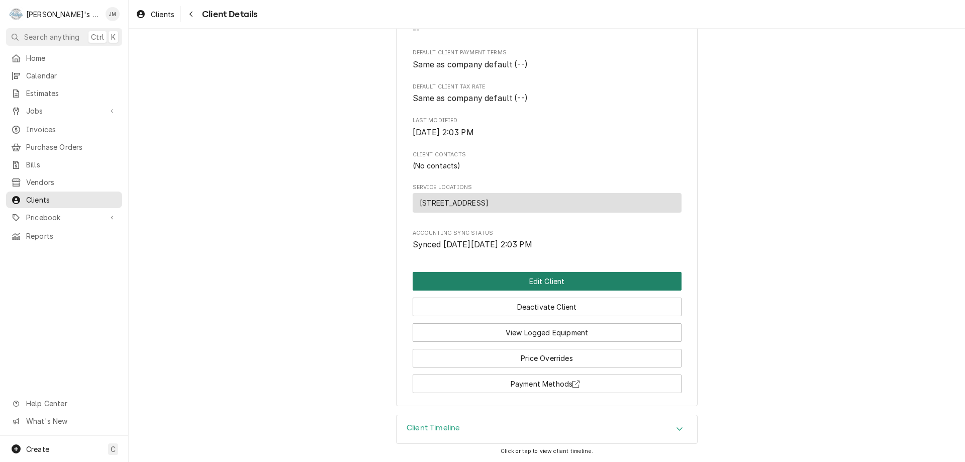
click at [536, 278] on button "Edit Client" at bounding box center [547, 281] width 269 height 19
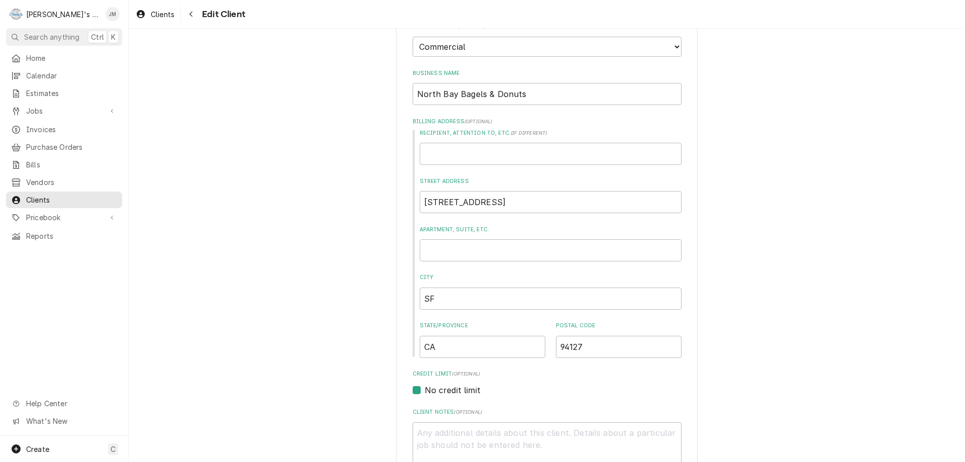
scroll to position [151, 0]
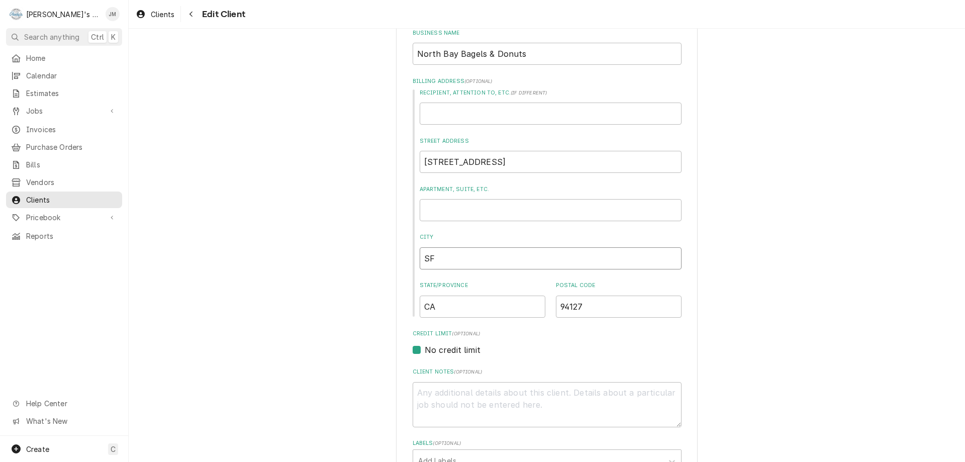
click at [455, 259] on input "SF" at bounding box center [551, 258] width 262 height 22
type textarea "x"
type input "S"
type textarea "x"
type input "Sa"
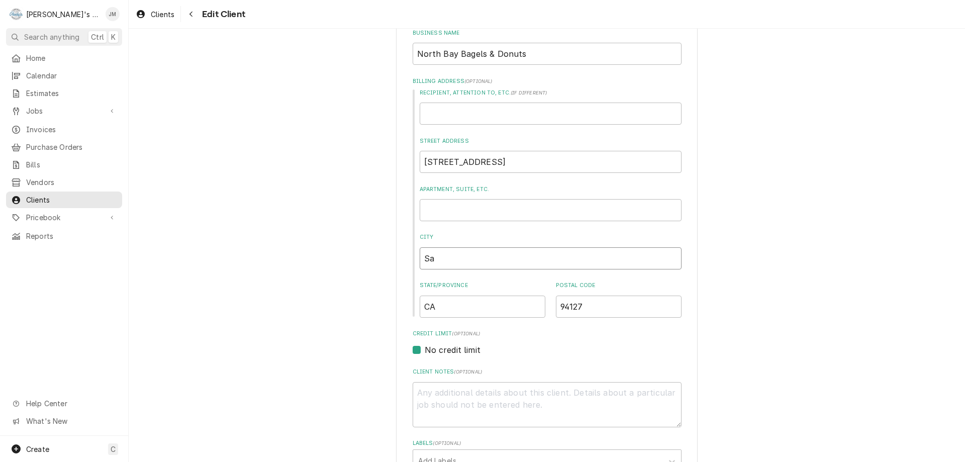
type textarea "x"
type input "San"
type textarea "x"
type input "San"
type textarea "x"
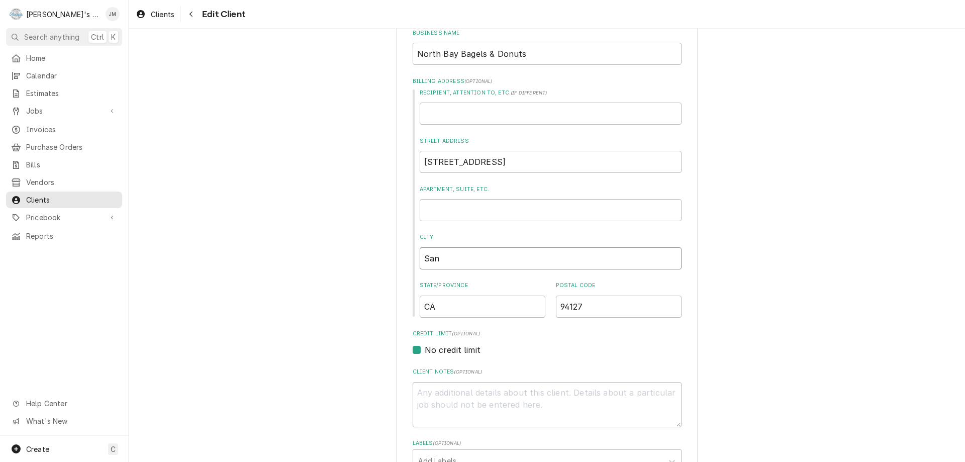
type input "San F"
type textarea "x"
type input "San Fr"
type textarea "x"
type input "San Fra"
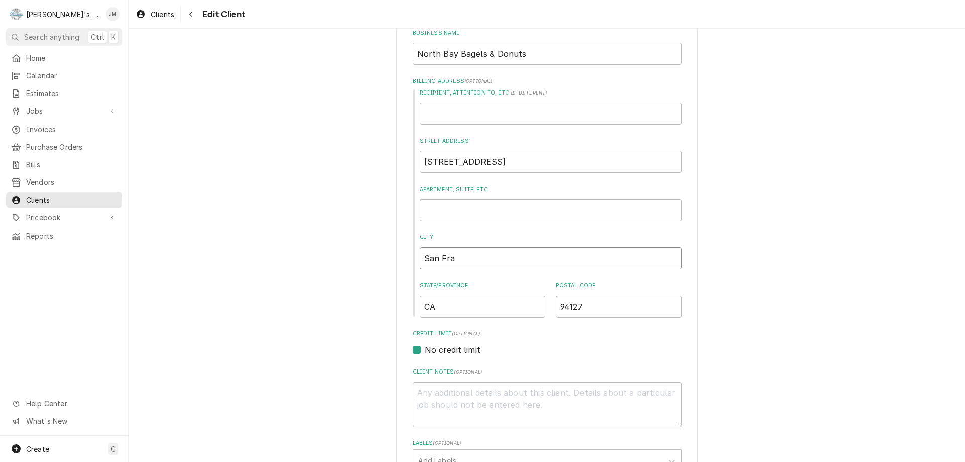
type textarea "x"
type input "San [PERSON_NAME]"
type textarea "x"
type input "San Franc"
type textarea "x"
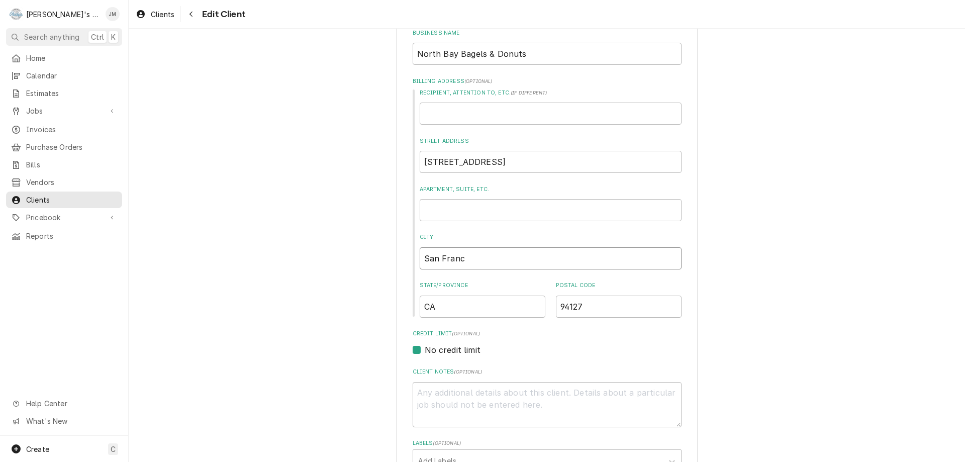
type input "San [PERSON_NAME]"
type textarea "x"
type input "San [PERSON_NAME]"
type textarea "x"
type input "San [PERSON_NAME]"
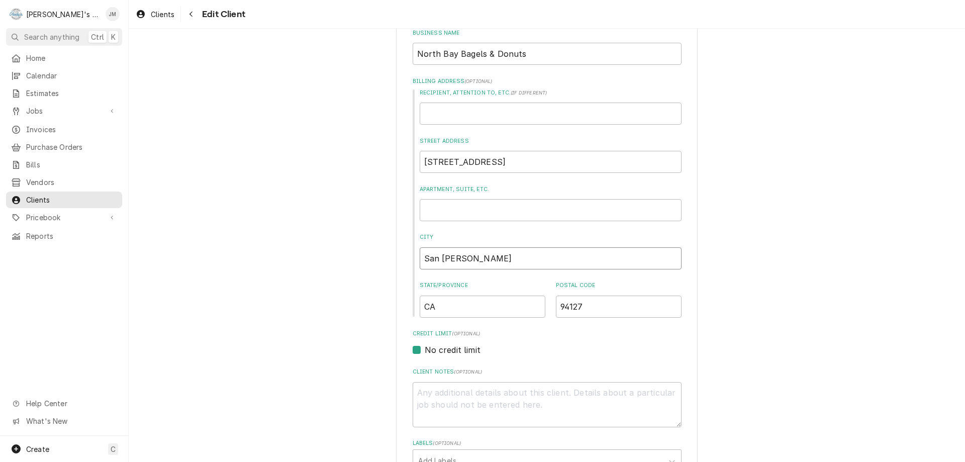
type textarea "x"
type input "[GEOGRAPHIC_DATA]"
click at [616, 355] on div "No credit limit" at bounding box center [547, 350] width 269 height 12
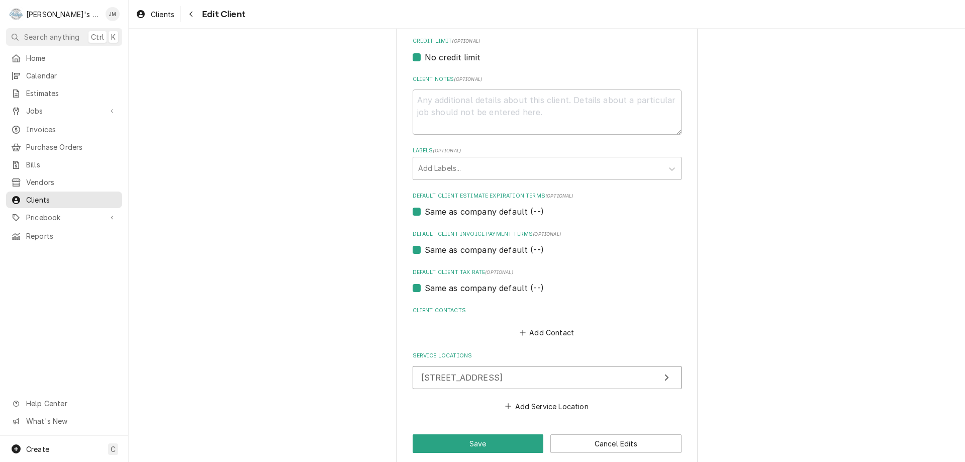
scroll to position [456, 0]
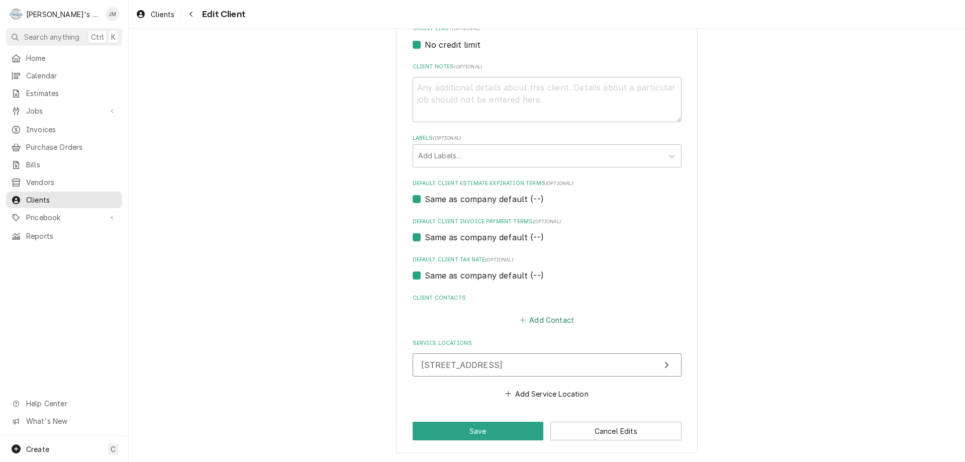
click at [551, 321] on button "Add Contact" at bounding box center [547, 320] width 58 height 14
type textarea "x"
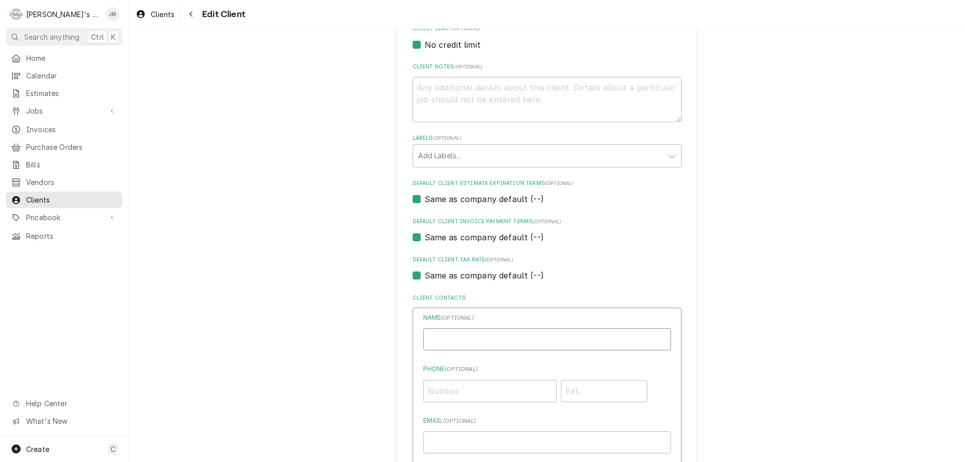
click at [543, 340] on input "Business Name" at bounding box center [547, 339] width 248 height 22
type input "[PERSON_NAME]"
click at [510, 393] on input "Phone ( optional )" at bounding box center [490, 391] width 134 height 22
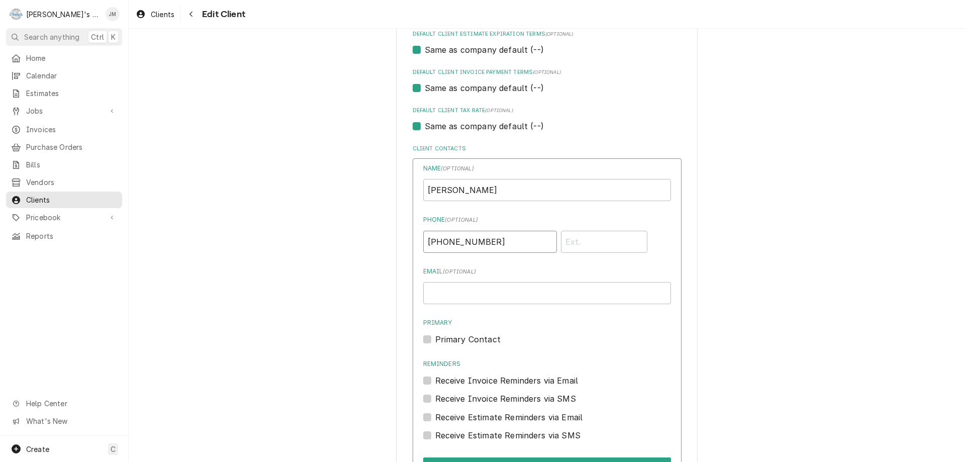
scroll to position [607, 0]
type input "[PHONE_NUMBER]"
click at [471, 292] on input "Email ( optional )" at bounding box center [547, 291] width 248 height 22
type input "[EMAIL_ADDRESS][DOMAIN_NAME]"
click at [435, 383] on label "Receive Invoice Reminders via Email" at bounding box center [506, 379] width 143 height 12
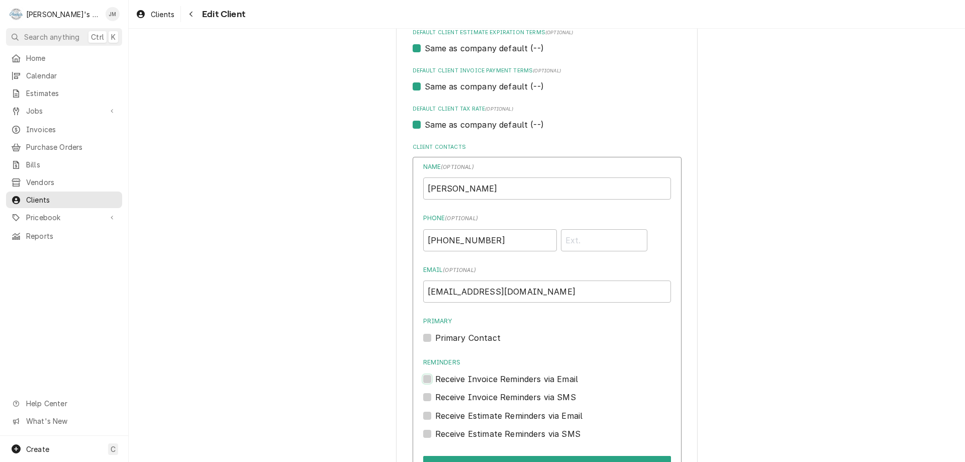
click at [435, 383] on input "Reminders" at bounding box center [559, 384] width 248 height 22
checkbox input "true"
click at [435, 413] on label "Receive Estimate Reminders via Email" at bounding box center [509, 416] width 148 height 12
click at [435, 413] on input "Contact Edit Form" at bounding box center [559, 421] width 248 height 22
checkbox input "true"
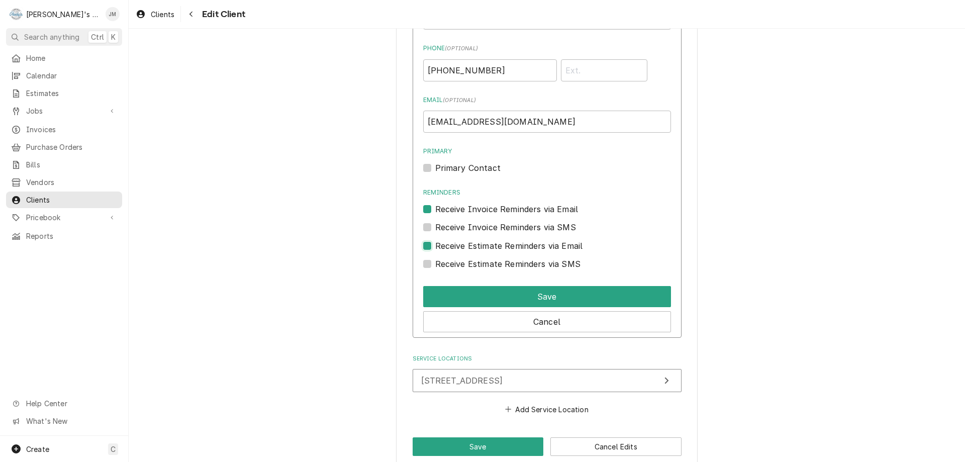
scroll to position [792, 0]
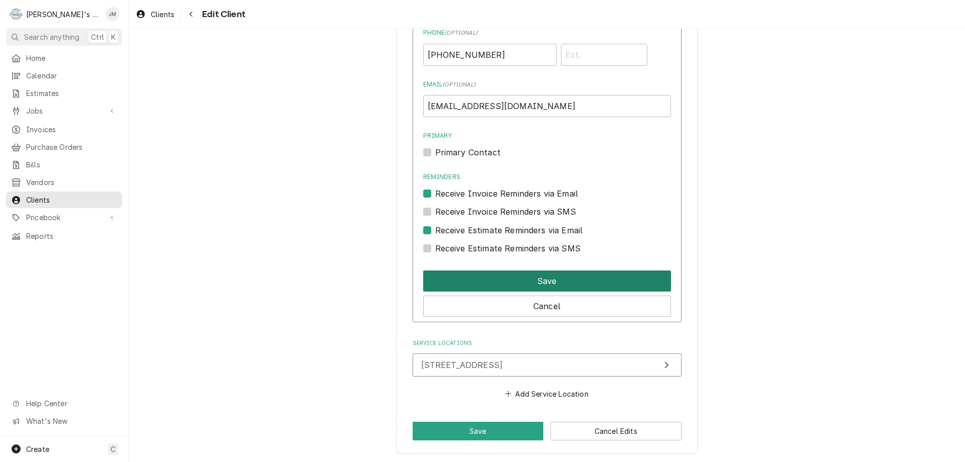
click at [552, 277] on button "Save" at bounding box center [547, 280] width 248 height 21
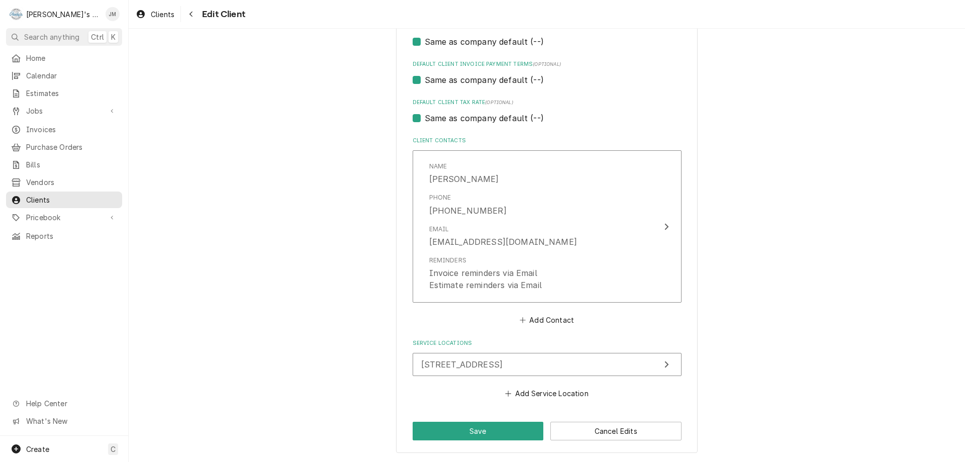
scroll to position [613, 0]
click at [482, 433] on button "Save" at bounding box center [478, 431] width 131 height 19
type textarea "x"
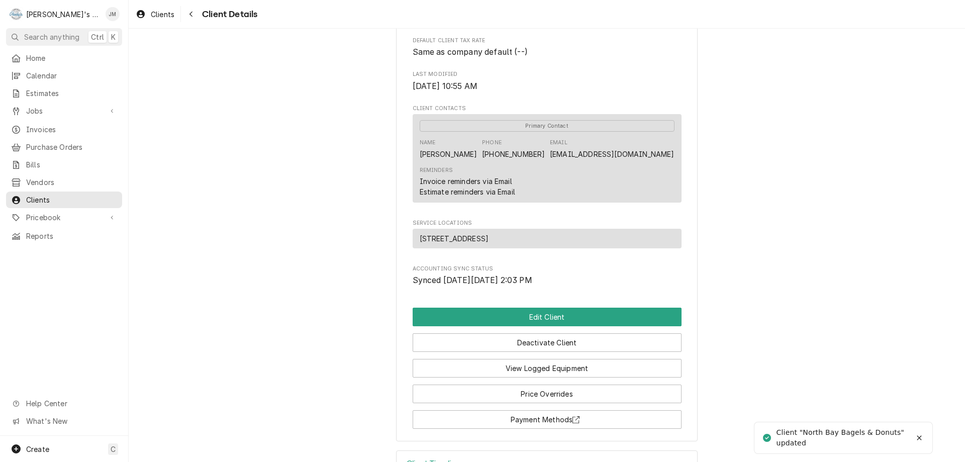
scroll to position [299, 0]
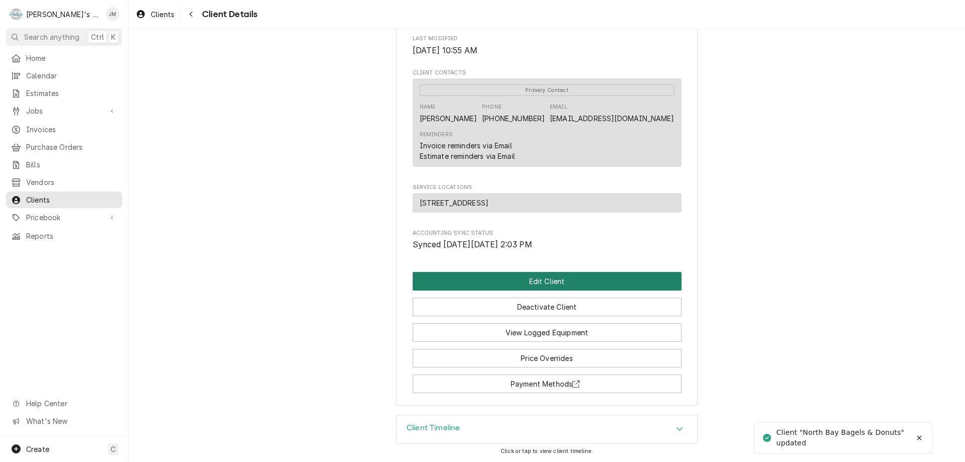
click at [544, 284] on button "Edit Client" at bounding box center [547, 281] width 269 height 19
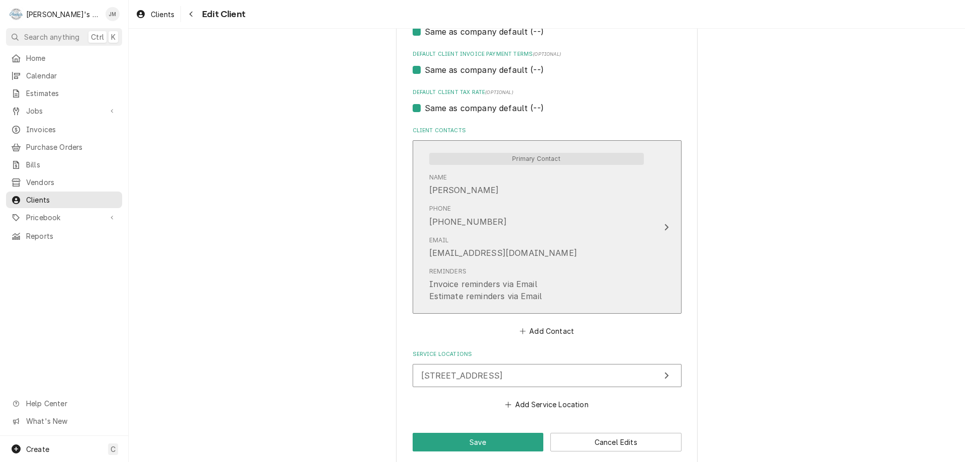
scroll to position [634, 0]
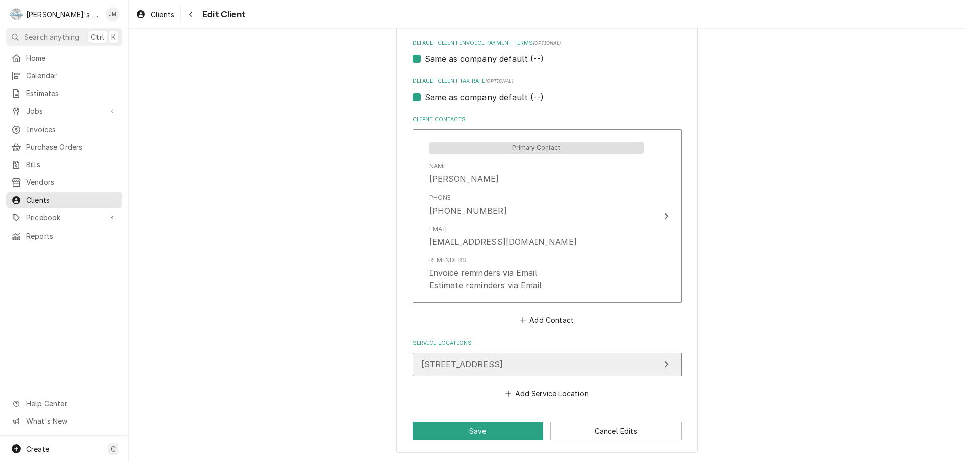
click at [636, 371] on button "[STREET_ADDRESS]" at bounding box center [547, 364] width 269 height 23
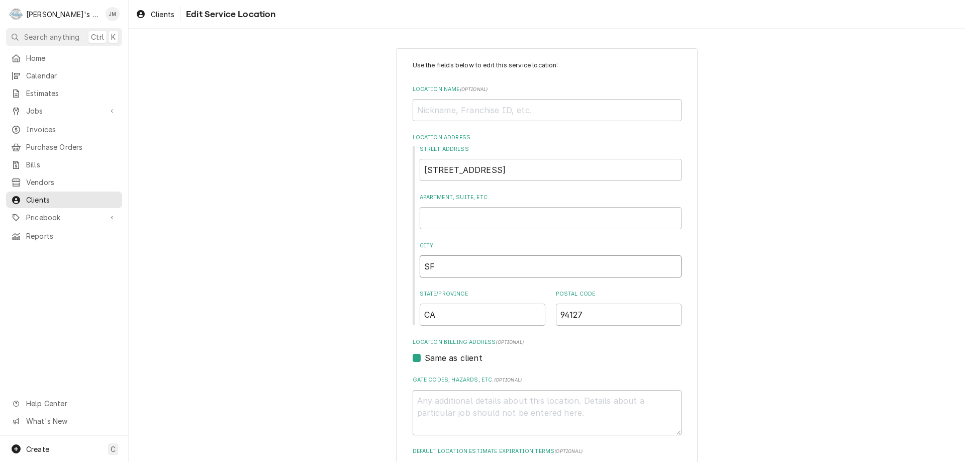
click at [453, 268] on input "SF" at bounding box center [551, 266] width 262 height 22
type textarea "x"
type input "S"
type textarea "x"
type input "Sa"
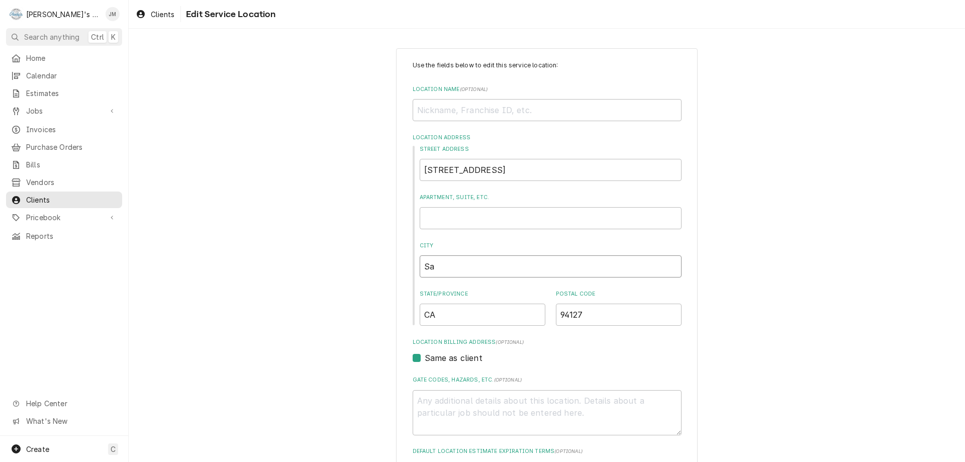
type textarea "x"
type input "San"
type textarea "x"
type input "San"
type textarea "x"
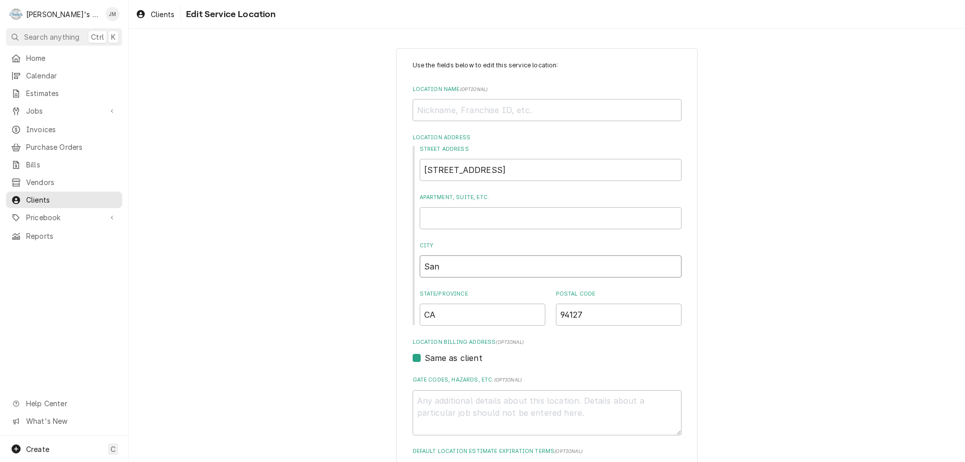
type input "San F"
type textarea "x"
type input "San Fr"
type textarea "x"
type input "San Fra"
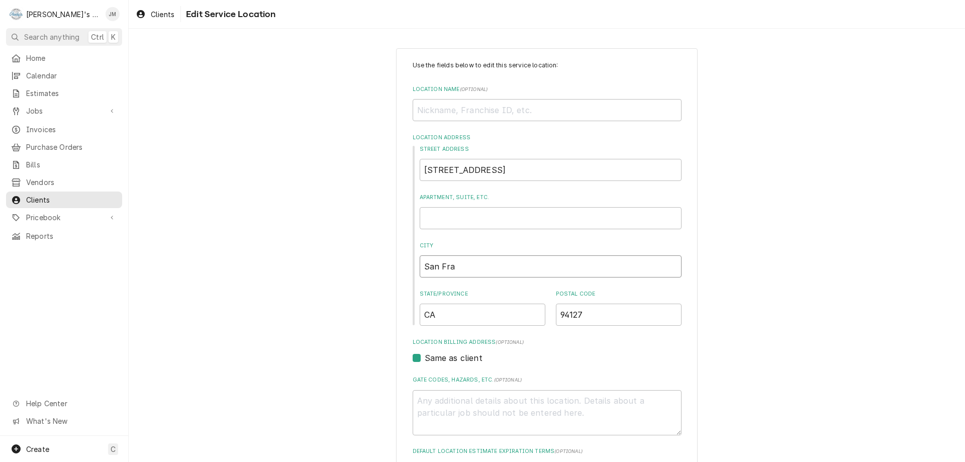
type textarea "x"
type input "San [PERSON_NAME]"
type textarea "x"
type input "San Franc"
type textarea "x"
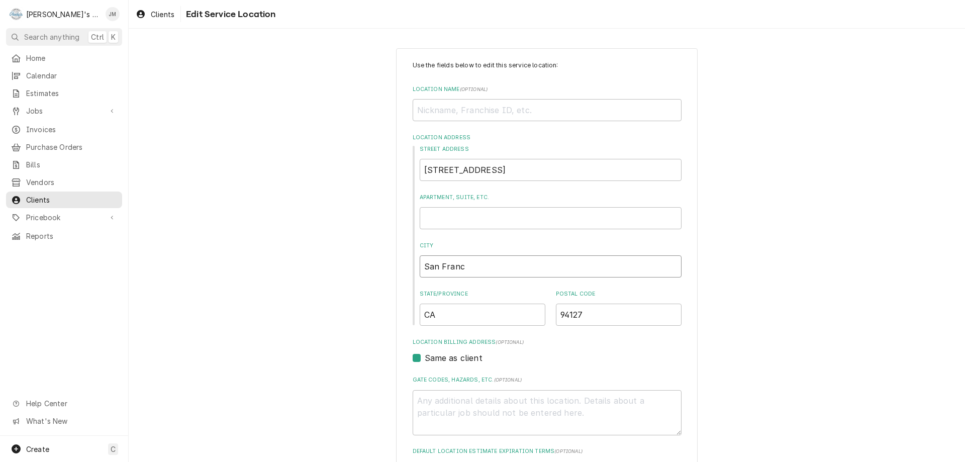
type input "San [PERSON_NAME]"
type textarea "x"
type input "San [PERSON_NAME]"
type textarea "x"
type input "San [PERSON_NAME]"
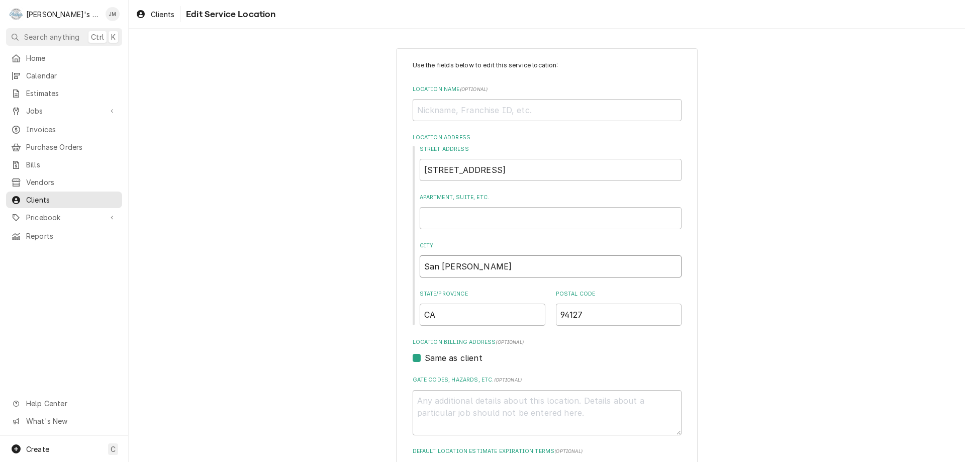
type textarea "x"
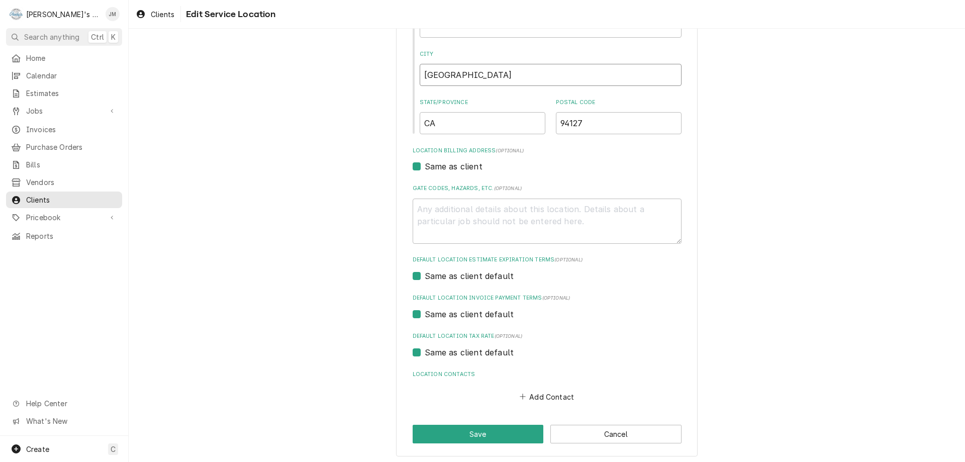
scroll to position [194, 0]
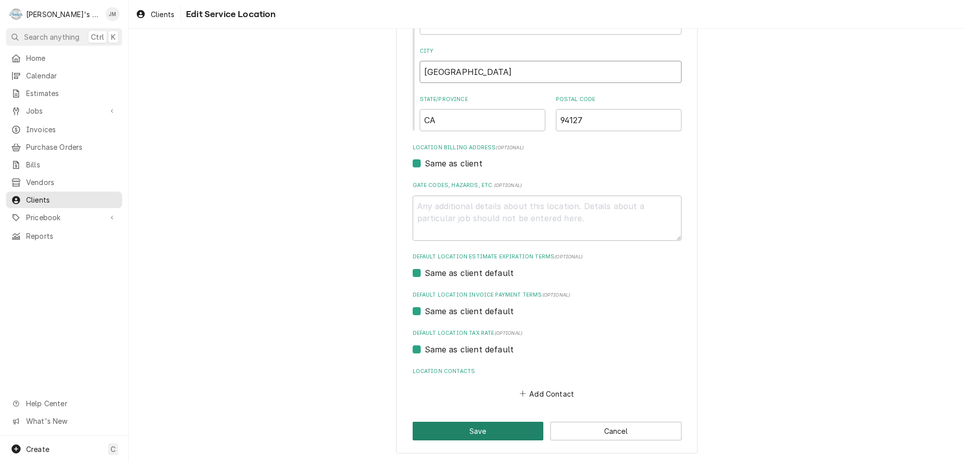
type input "[GEOGRAPHIC_DATA]"
click at [475, 431] on button "Save" at bounding box center [478, 431] width 131 height 19
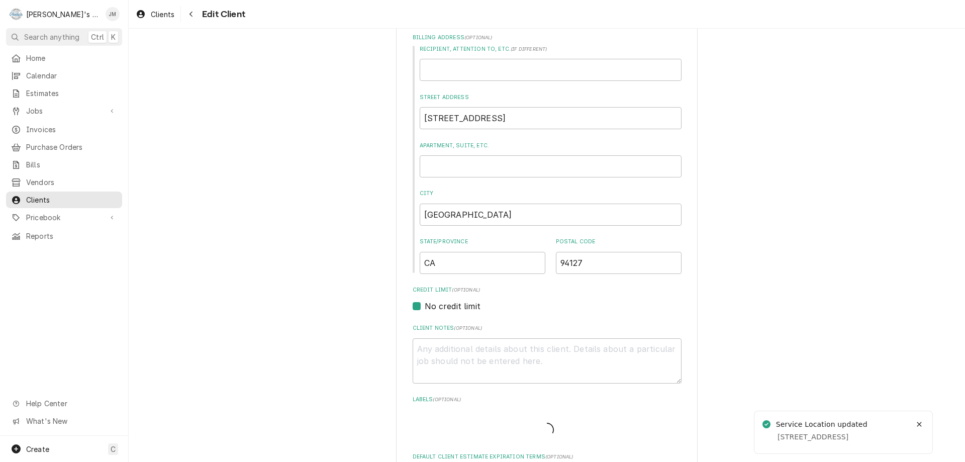
scroll to position [622, 0]
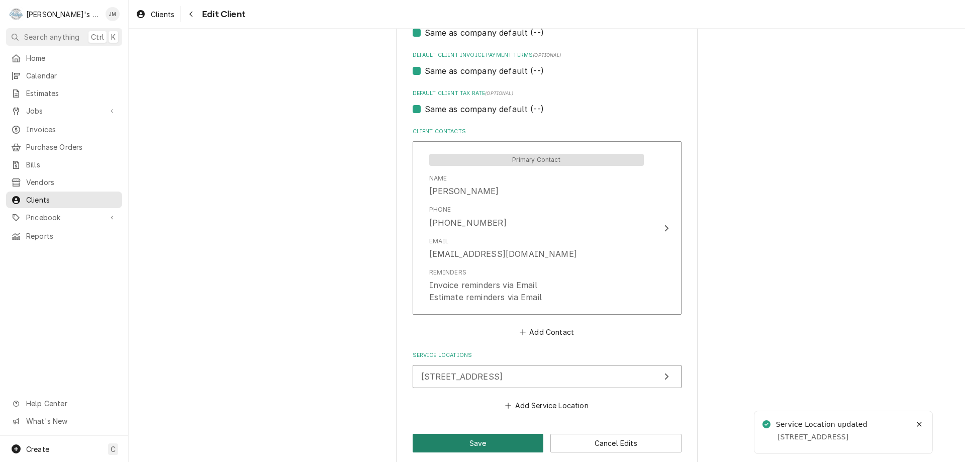
click at [486, 441] on button "Save" at bounding box center [478, 443] width 131 height 19
type textarea "x"
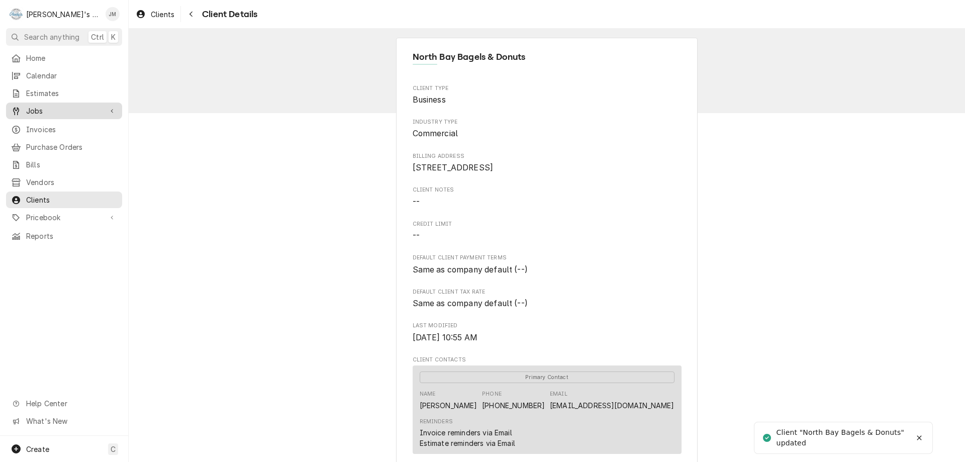
click at [32, 109] on span "Jobs" at bounding box center [64, 111] width 76 height 11
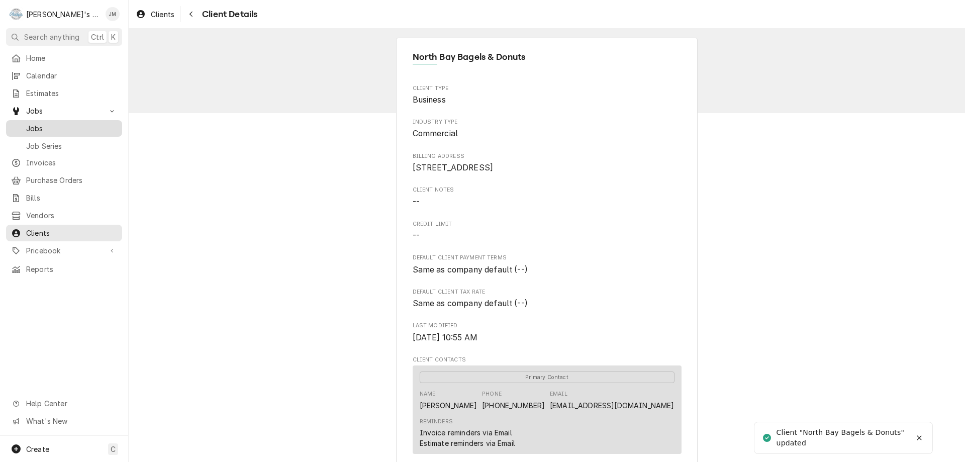
click at [36, 126] on span "Jobs" at bounding box center [71, 128] width 91 height 11
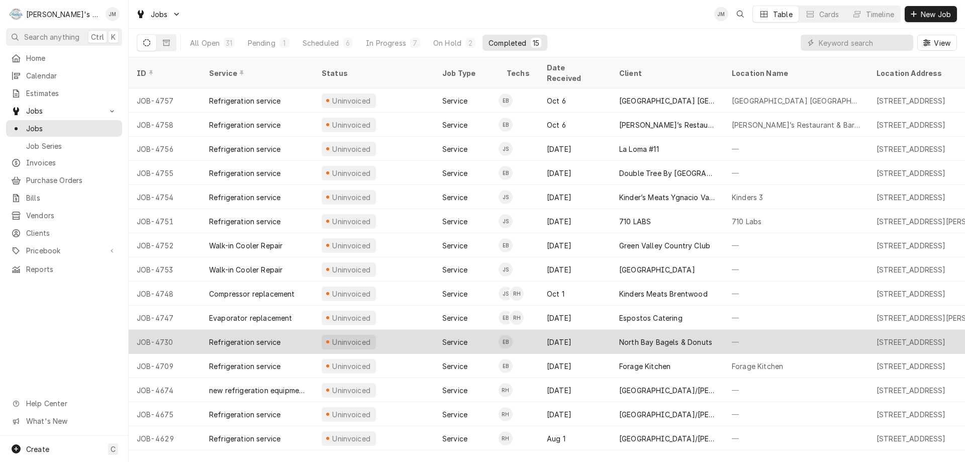
click at [620, 337] on div "North Bay Bagels & Donuts" at bounding box center [665, 342] width 93 height 11
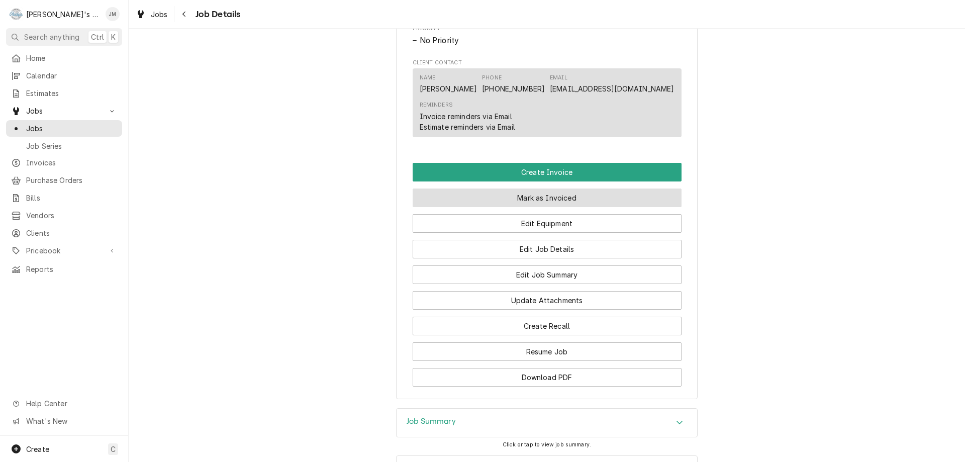
scroll to position [630, 0]
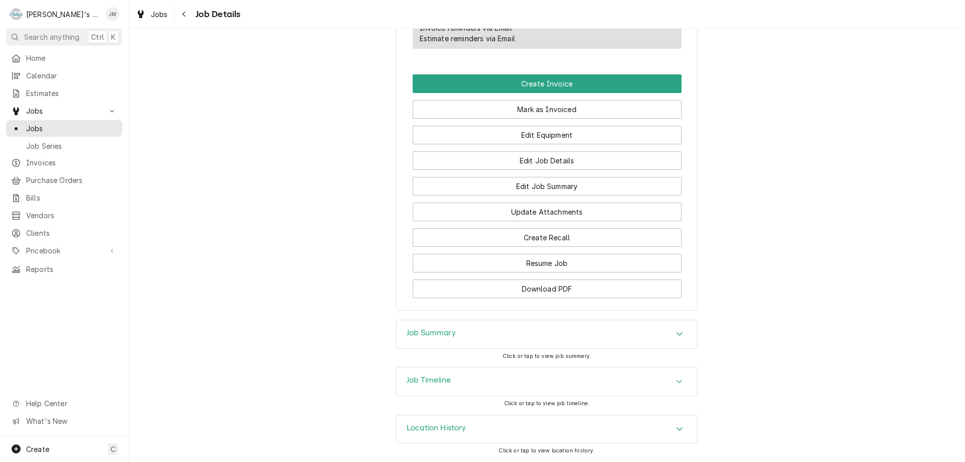
click at [436, 331] on h3 "Job Summary" at bounding box center [431, 333] width 49 height 10
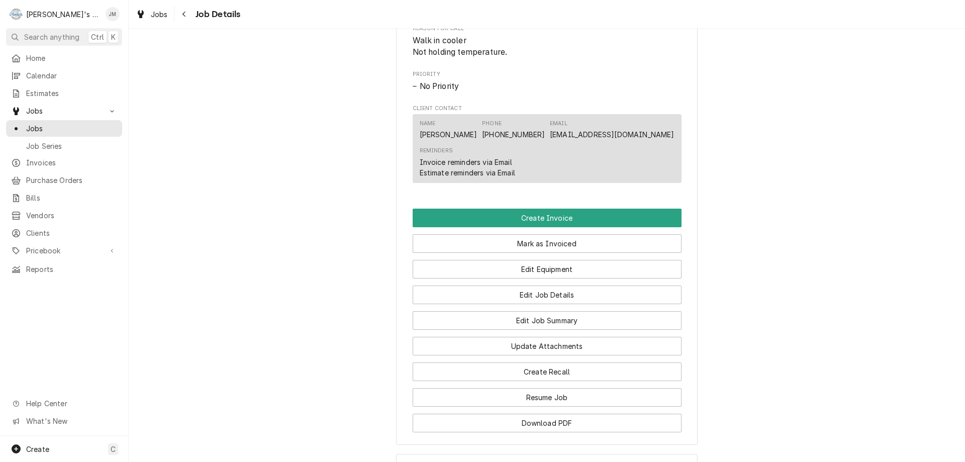
scroll to position [481, 0]
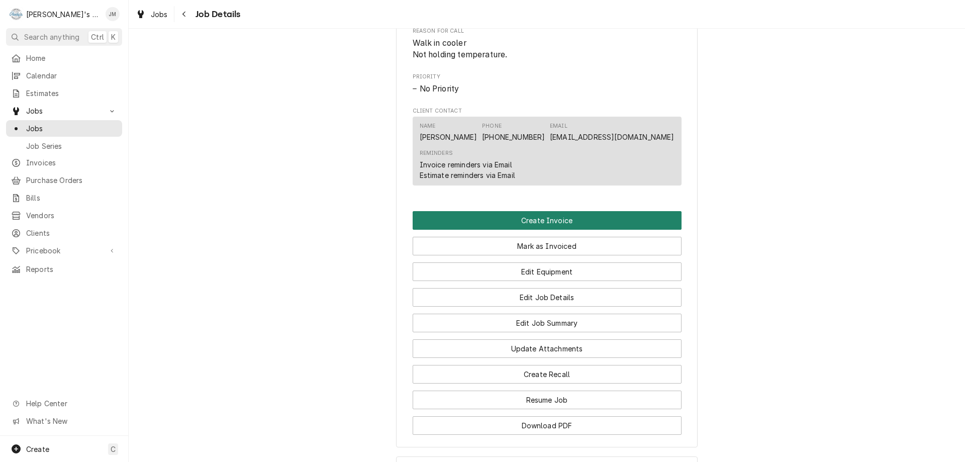
click at [532, 230] on button "Create Invoice" at bounding box center [547, 220] width 269 height 19
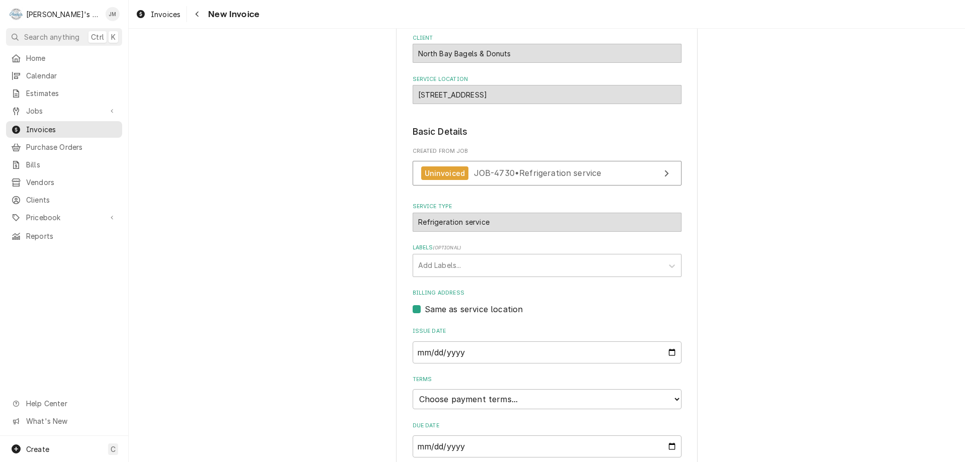
scroll to position [150, 0]
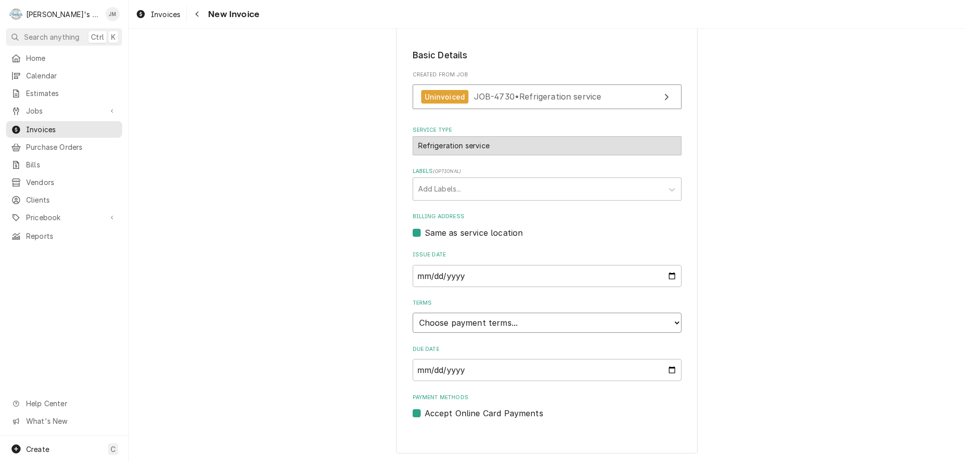
click at [564, 326] on select "Choose payment terms... Same Day Net 7 Net 14 Net 21 Net 30 Net 45 Net 60 Net 90" at bounding box center [547, 323] width 269 height 20
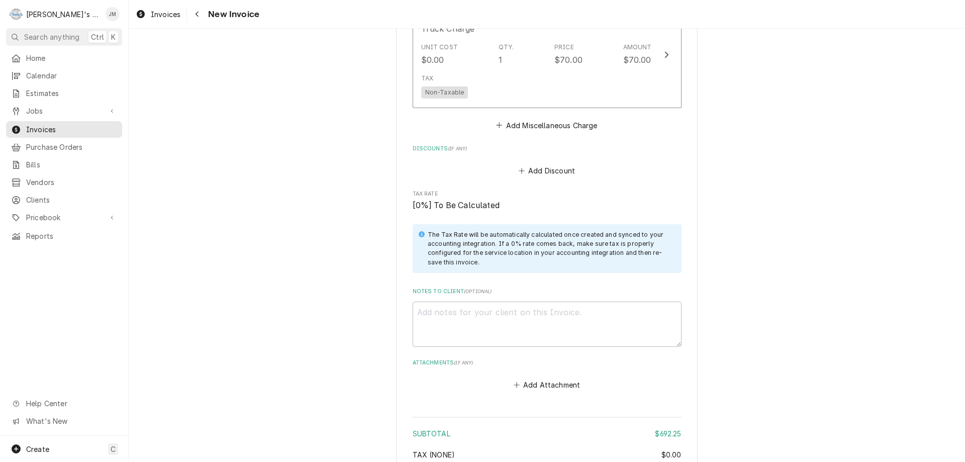
scroll to position [1197, 0]
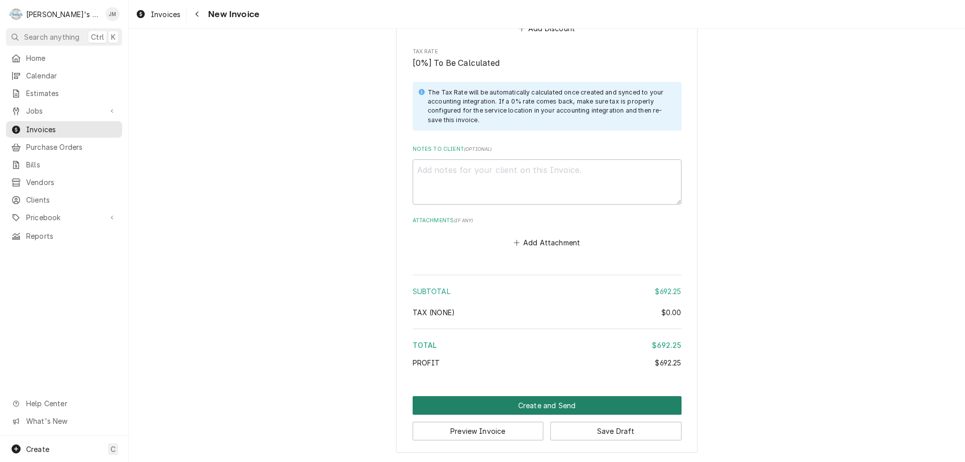
click at [568, 398] on button "Create and Send" at bounding box center [547, 405] width 269 height 19
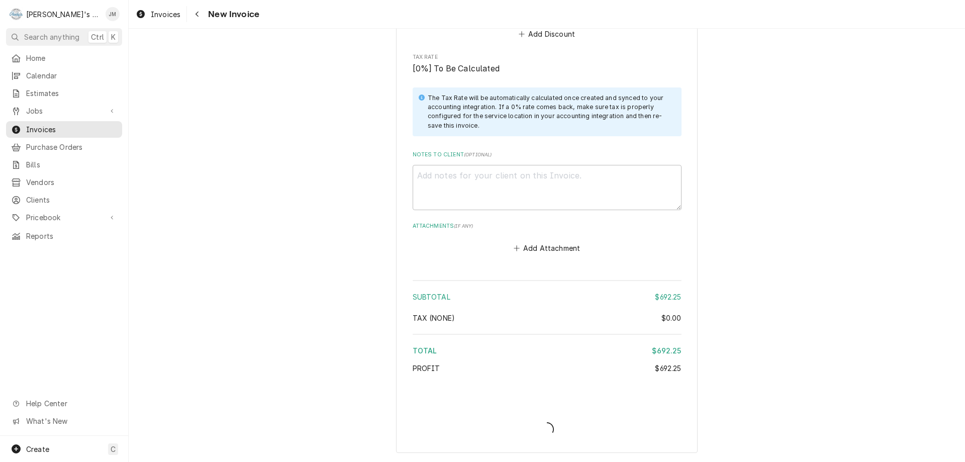
scroll to position [1191, 0]
type textarea "x"
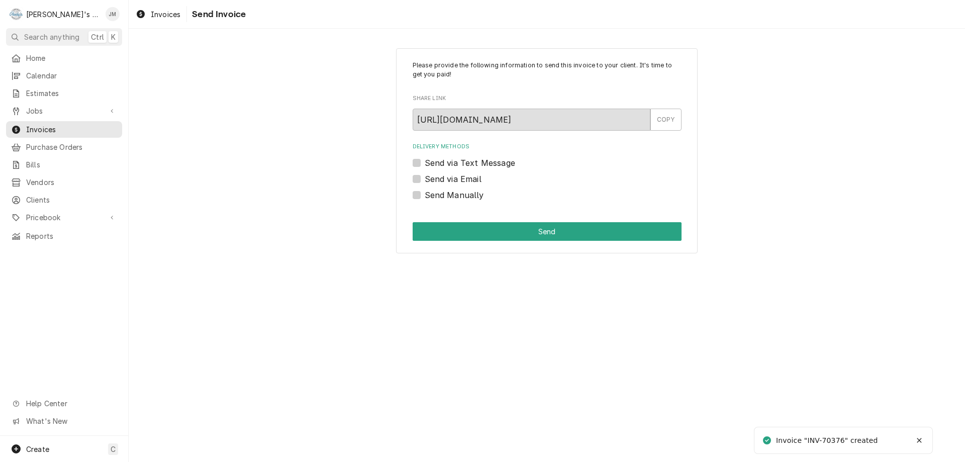
click at [449, 194] on label "Send Manually" at bounding box center [454, 195] width 59 height 12
click at [449, 194] on input "Send Manually" at bounding box center [559, 200] width 269 height 22
checkbox input "true"
click at [487, 224] on button "Send" at bounding box center [547, 231] width 269 height 19
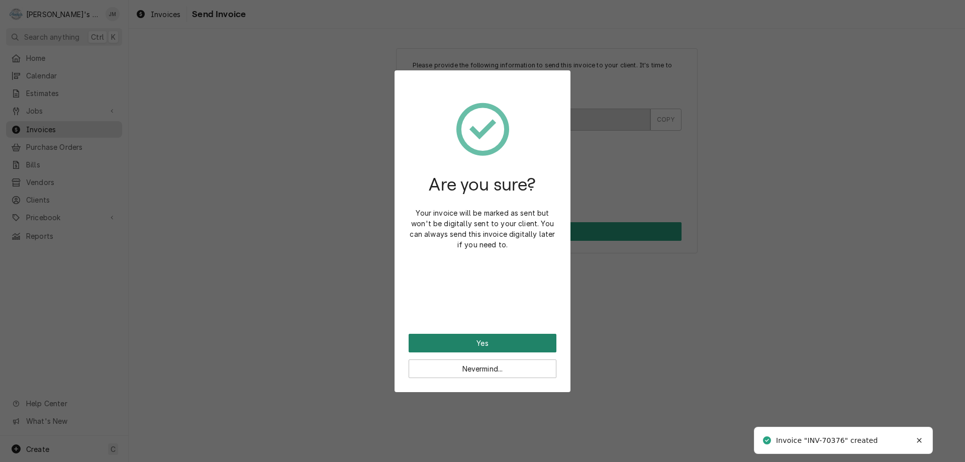
click at [494, 344] on button "Yes" at bounding box center [483, 343] width 148 height 19
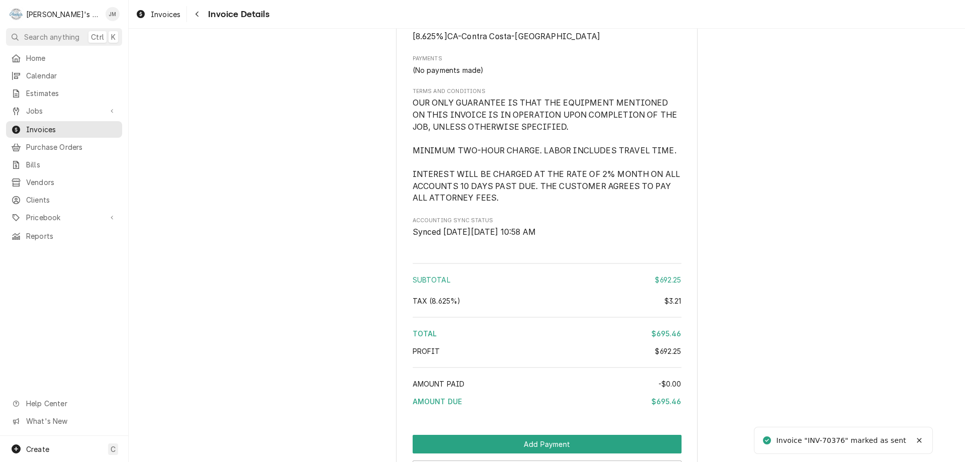
scroll to position [1206, 0]
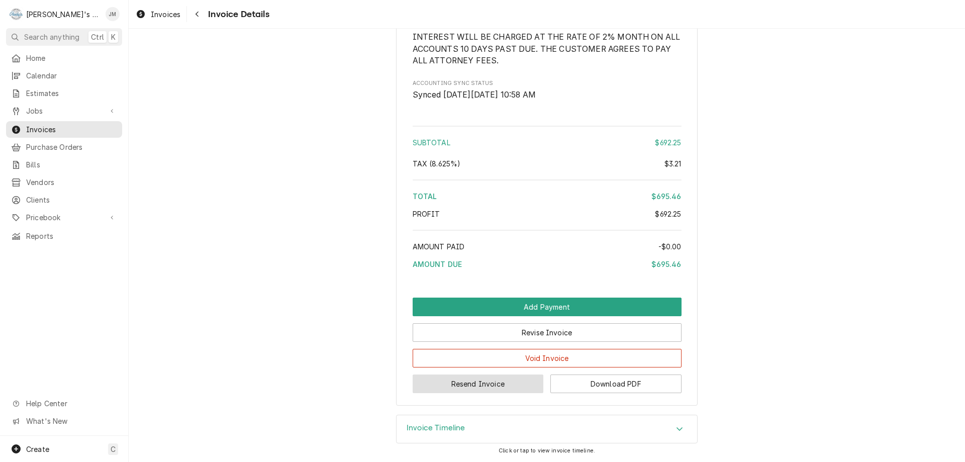
click at [492, 393] on button "Resend Invoice" at bounding box center [478, 383] width 131 height 19
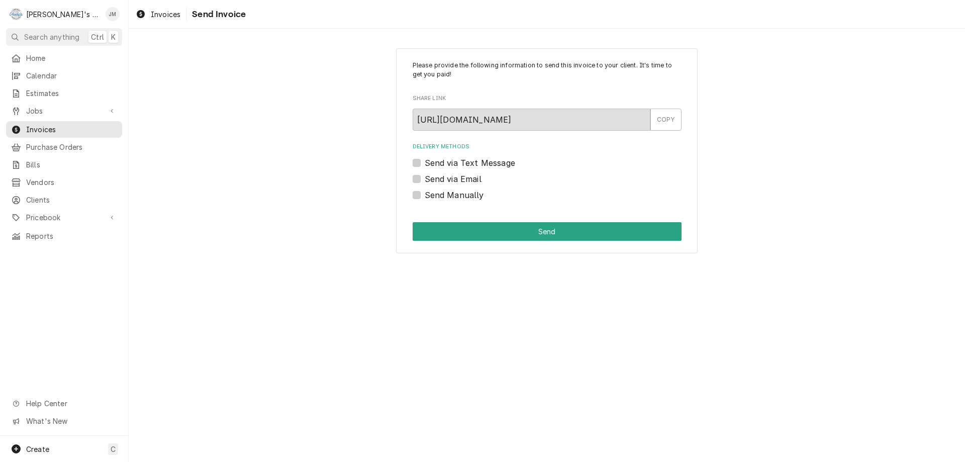
click at [454, 178] on label "Send via Email" at bounding box center [453, 179] width 57 height 12
click at [454, 178] on input "Send via Email" at bounding box center [559, 184] width 269 height 22
checkbox input "true"
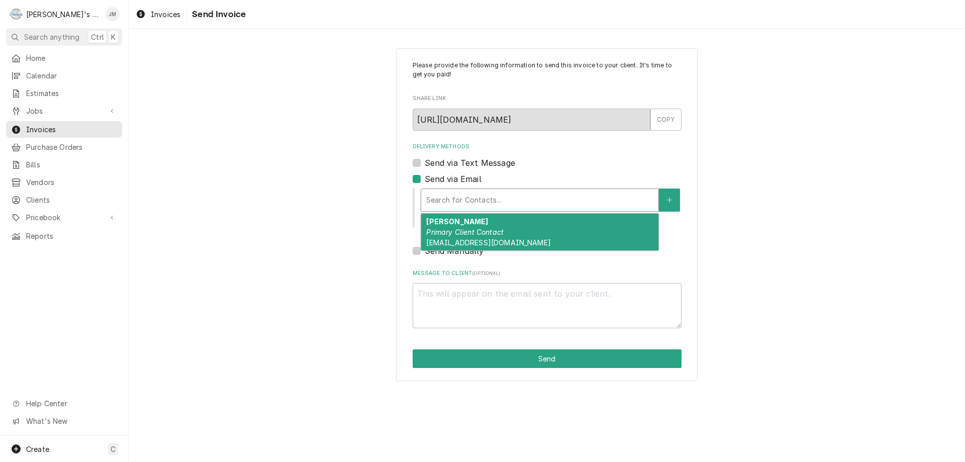
click at [454, 199] on div "Delivery Methods" at bounding box center [539, 200] width 227 height 18
click at [456, 239] on span "chehoken888@gmail.com" at bounding box center [488, 242] width 124 height 9
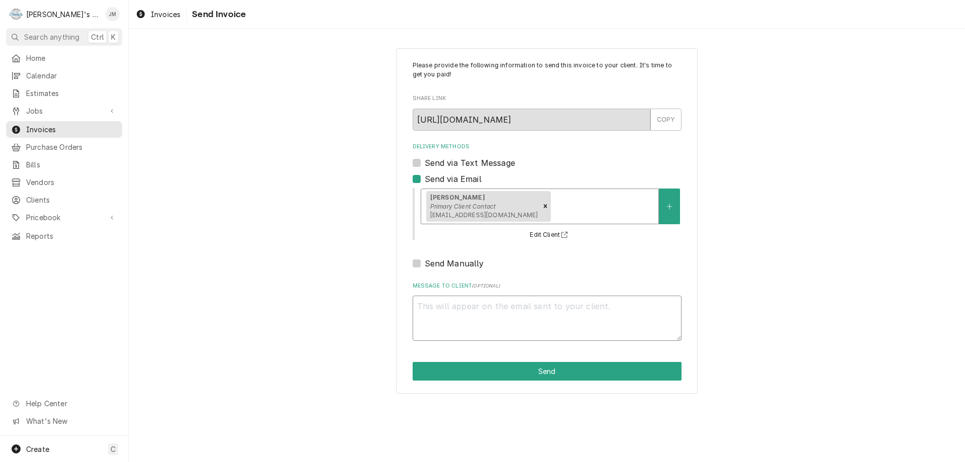
click at [481, 304] on textarea "Message to Client ( optional )" at bounding box center [547, 318] width 269 height 45
type textarea "x"
type textarea "T"
type textarea "x"
type textarea "Th"
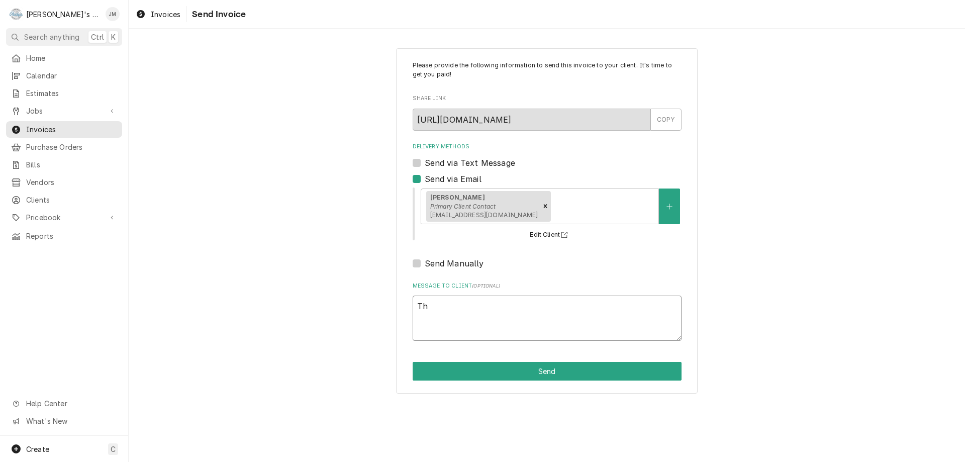
type textarea "x"
type textarea "Tha"
type textarea "x"
type textarea "Than"
type textarea "x"
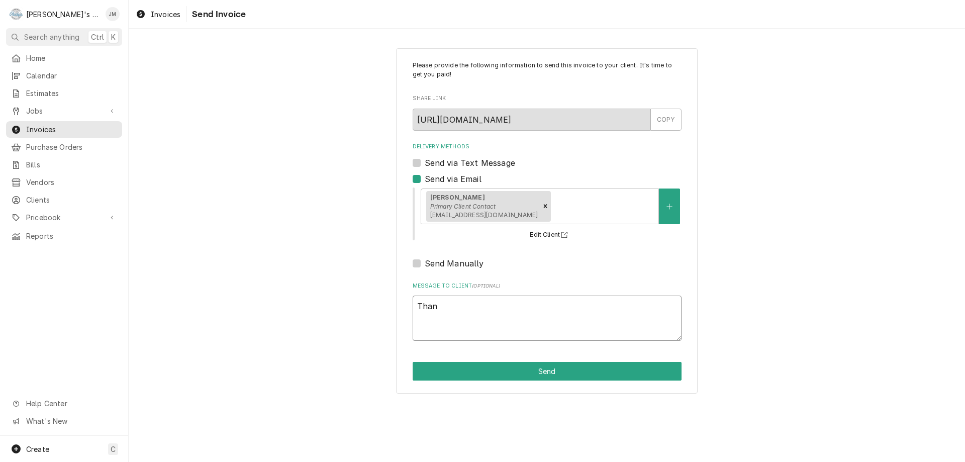
type textarea "Thank"
type textarea "x"
type textarea "Thank"
type textarea "x"
type textarea "Thank y"
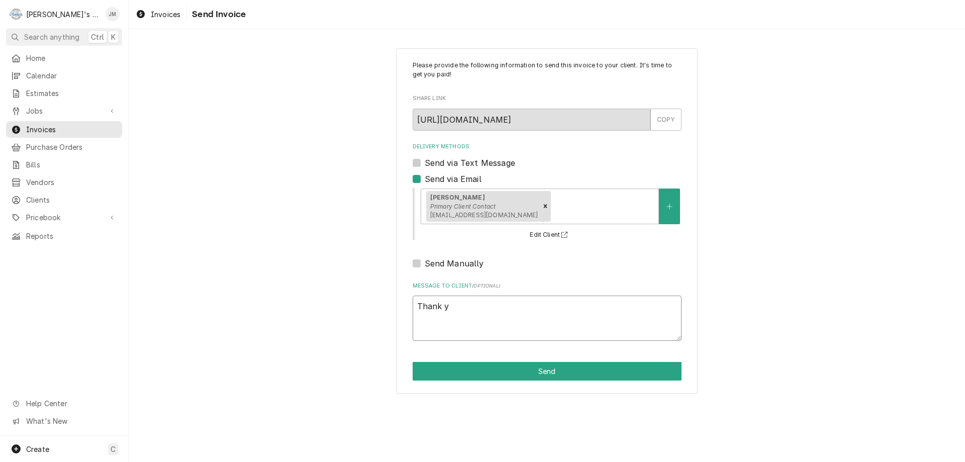
type textarea "x"
type textarea "Thank yo"
type textarea "x"
type textarea "Thank you"
type textarea "x"
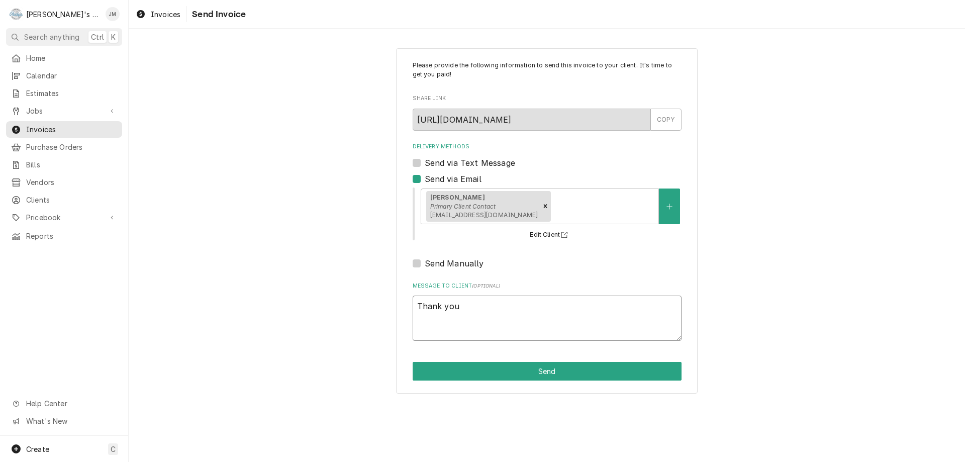
type textarea "Thank you"
type textarea "x"
type textarea "Thank you f"
type textarea "x"
type textarea "Thank you fo"
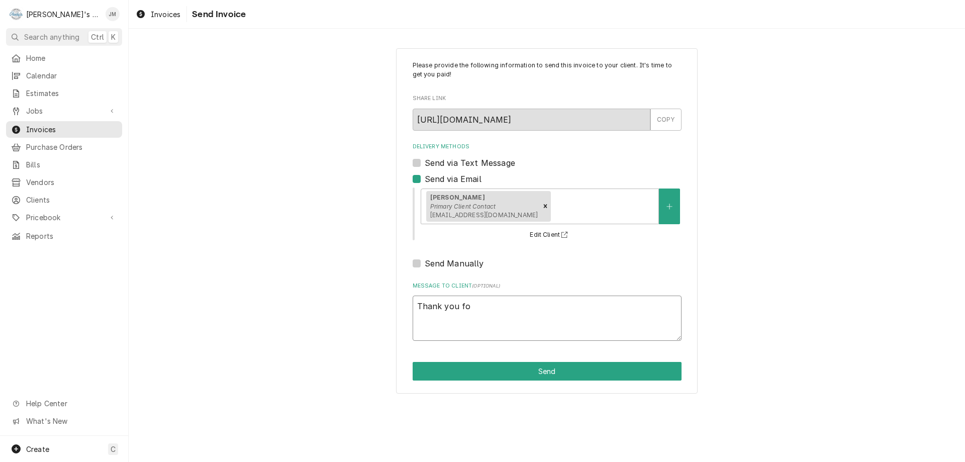
type textarea "x"
type textarea "Thank you for"
type textarea "x"
type textarea "Thank you for"
type textarea "x"
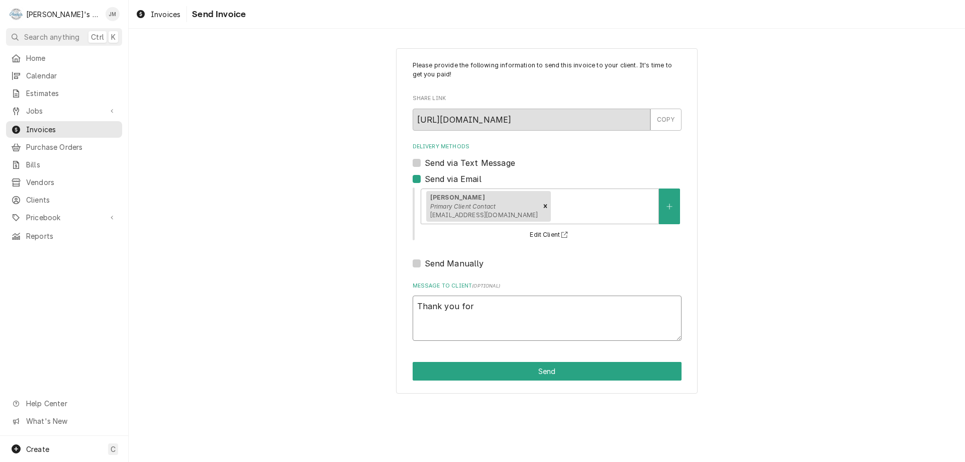
type textarea "Thank you for y"
type textarea "x"
type textarea "Thank you for yo"
type textarea "x"
type textarea "Thank you for you"
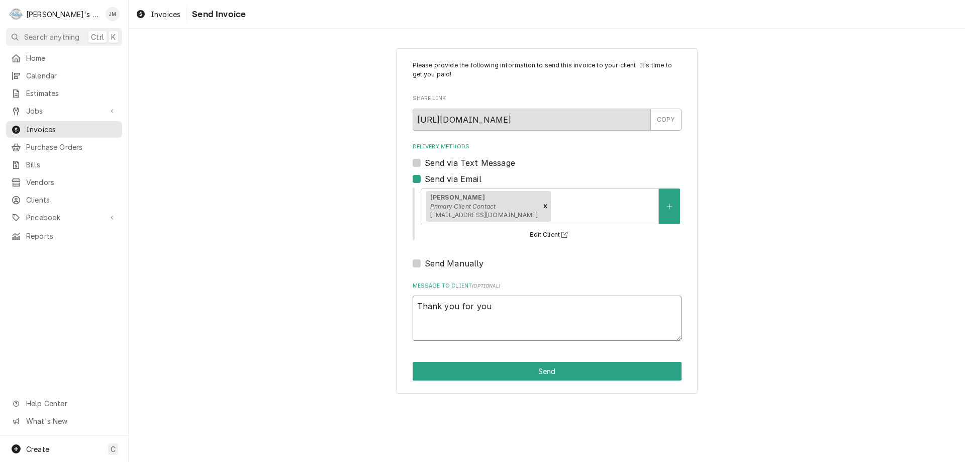
type textarea "x"
type textarea "Thank you for your"
type textarea "x"
type textarea "Thank you for your"
type textarea "x"
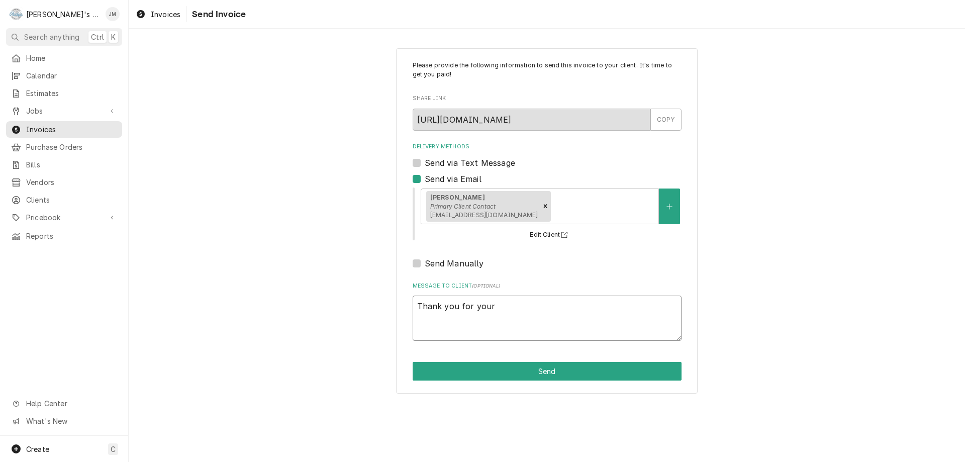
type textarea "Thank you for your b"
type textarea "x"
type textarea "Thank you for your bu"
type textarea "x"
type textarea "Thank you for your bus"
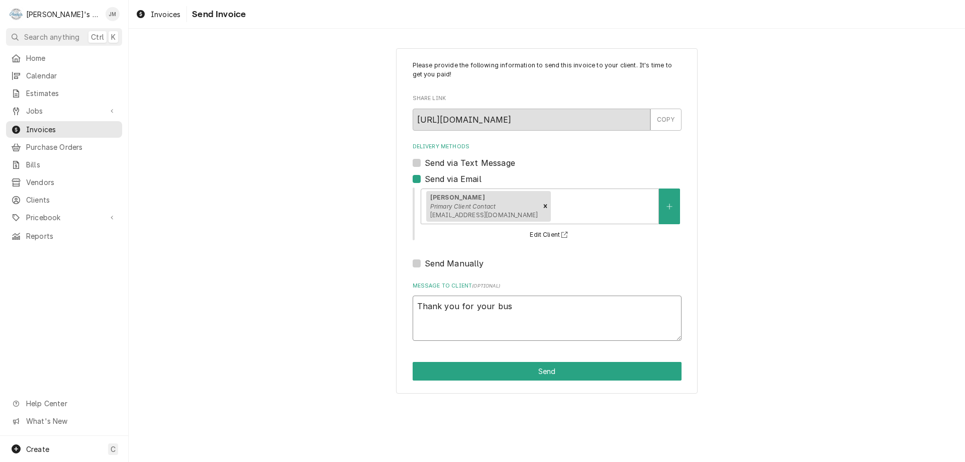
type textarea "x"
type textarea "Thank you for your busi"
type textarea "x"
type textarea "Thank you for your busin"
type textarea "x"
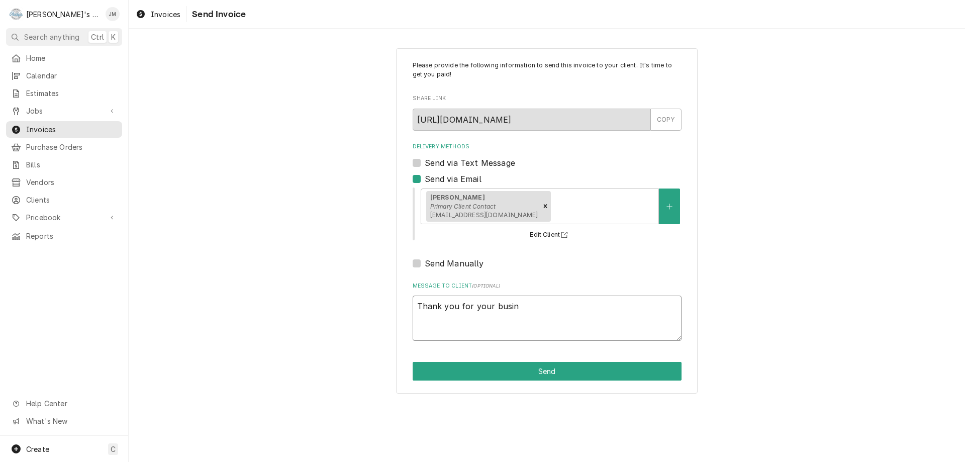
type textarea "Thank you for your busine"
type textarea "x"
type textarea "Thank you for your busines"
type textarea "x"
type textarea "Thank you for your business"
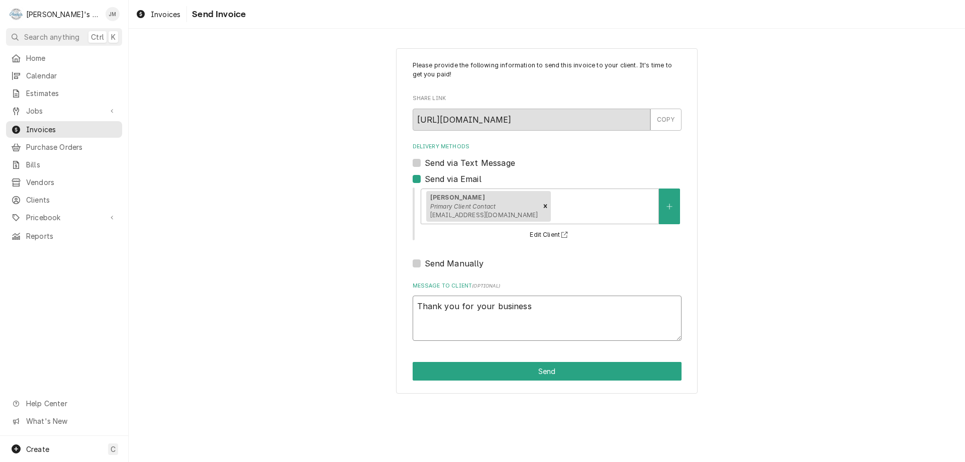
type textarea "x"
type textarea "Thank you for your business."
type textarea "x"
type textarea "Thank you for your business."
click at [561, 366] on button "Send" at bounding box center [547, 371] width 269 height 19
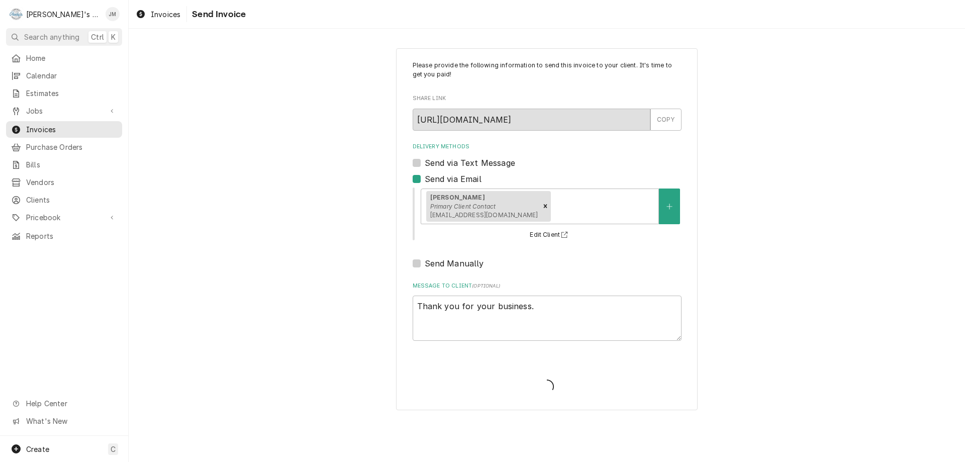
type textarea "x"
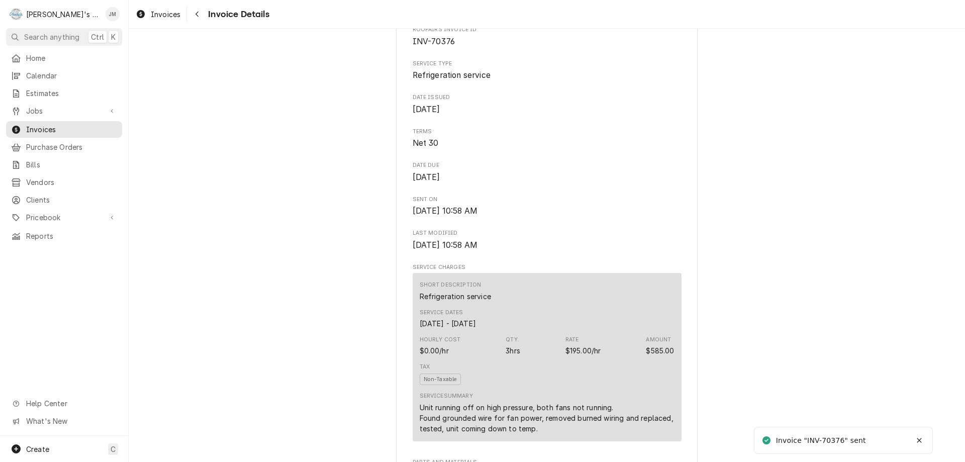
scroll to position [1237, 0]
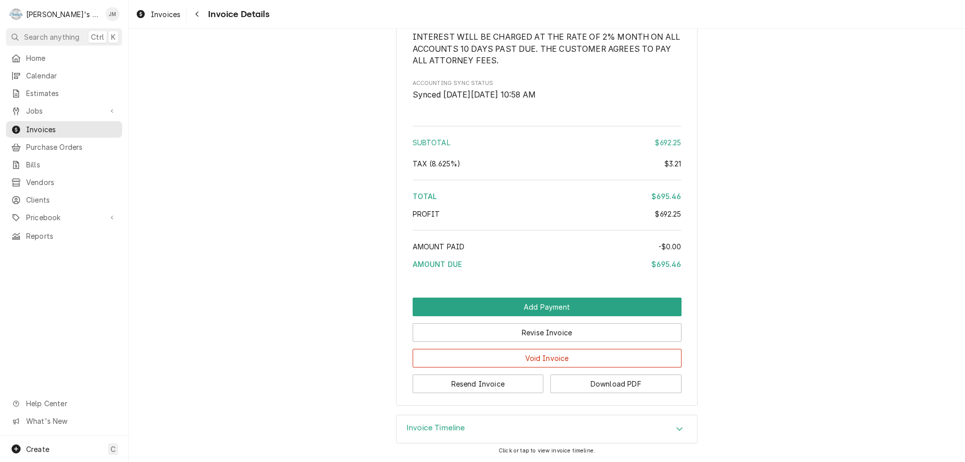
click at [432, 427] on h3 "Invoice Timeline" at bounding box center [436, 428] width 59 height 10
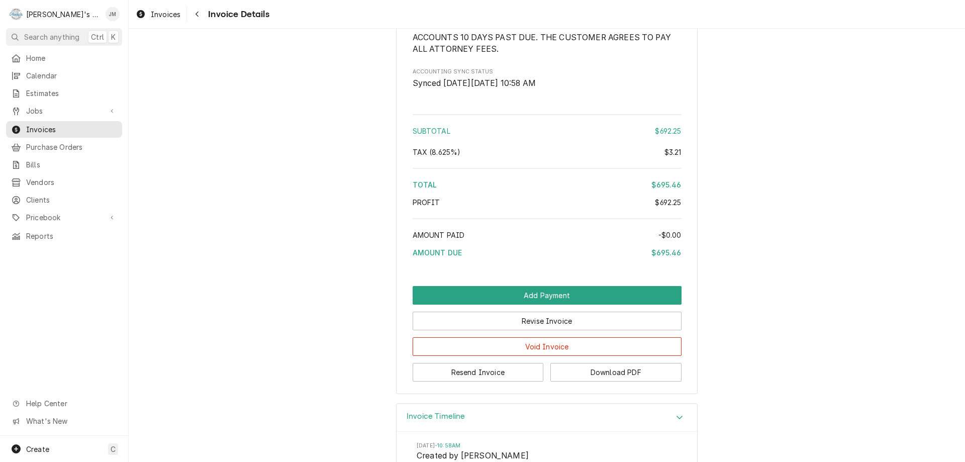
scroll to position [962, 0]
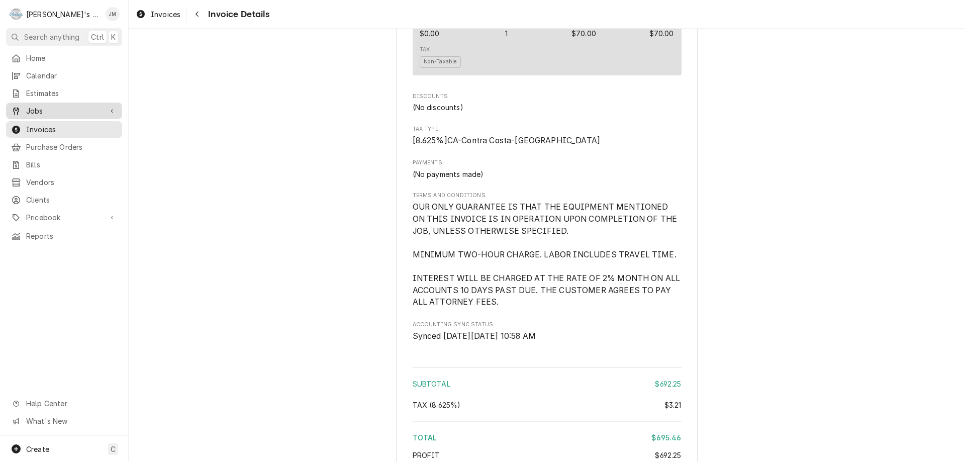
click at [34, 110] on span "Jobs" at bounding box center [64, 111] width 76 height 11
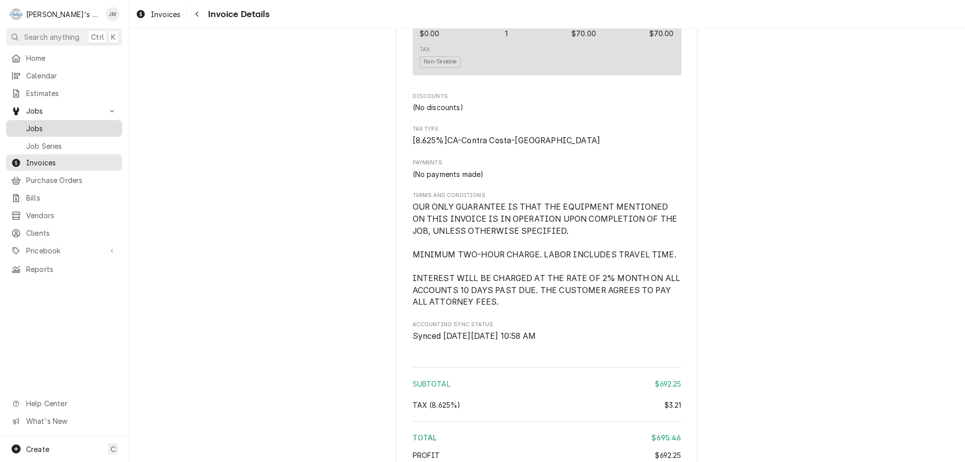
click at [43, 126] on span "Jobs" at bounding box center [71, 128] width 91 height 11
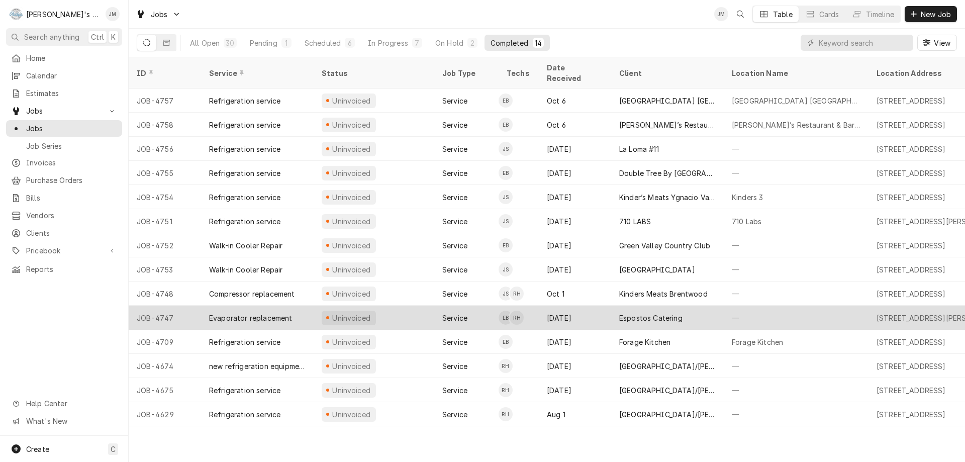
click at [659, 313] on div "Espostos Catering" at bounding box center [650, 318] width 63 height 11
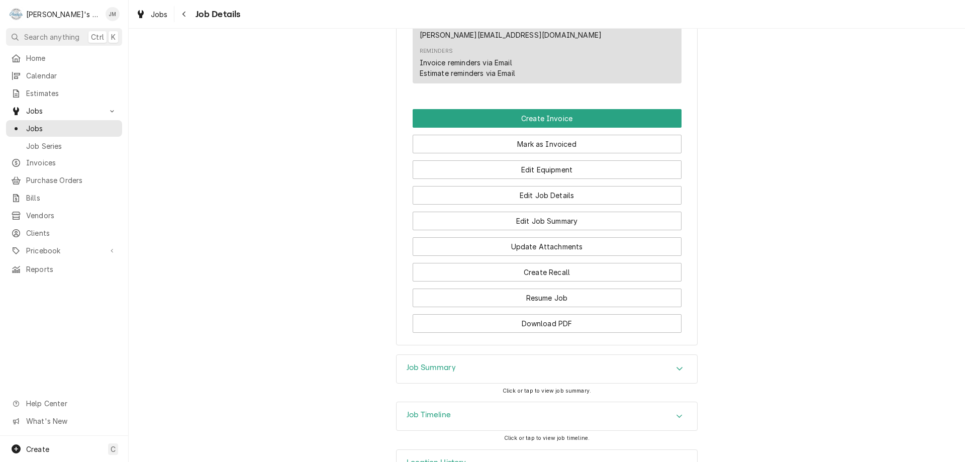
scroll to position [603, 0]
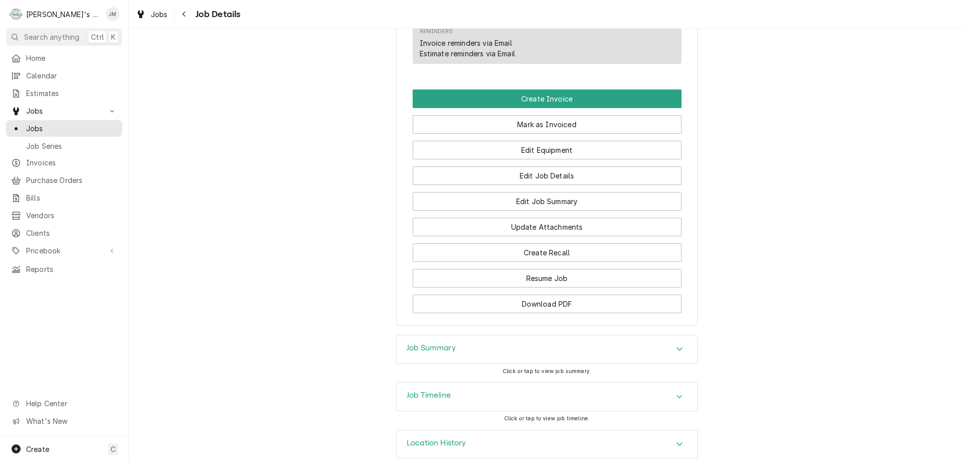
click at [424, 353] on h3 "Job Summary" at bounding box center [431, 348] width 49 height 10
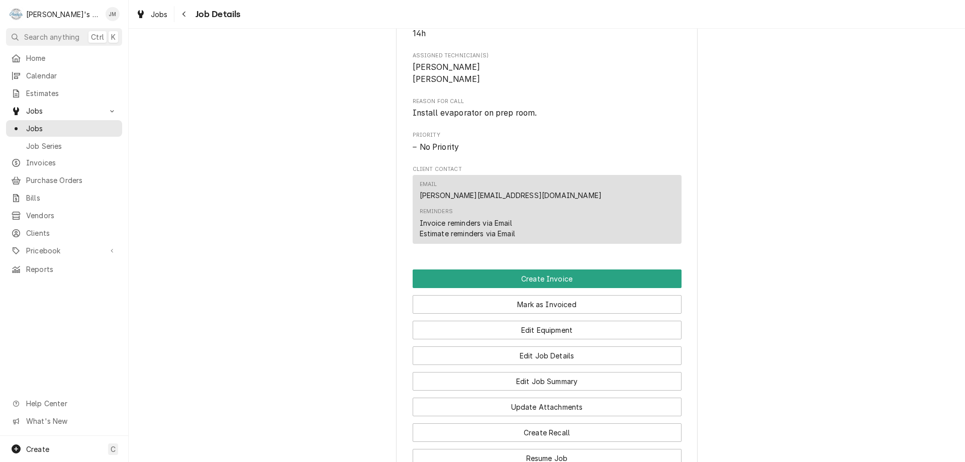
scroll to position [352, 0]
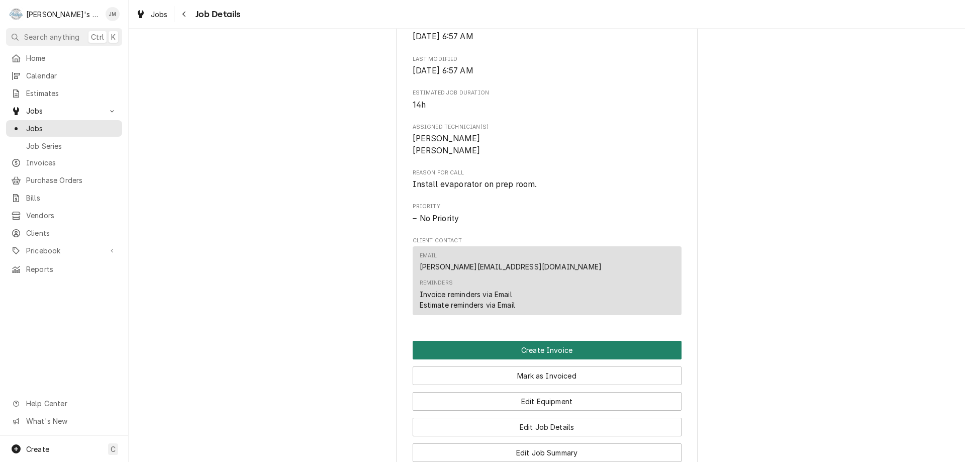
click at [548, 359] on button "Create Invoice" at bounding box center [547, 350] width 269 height 19
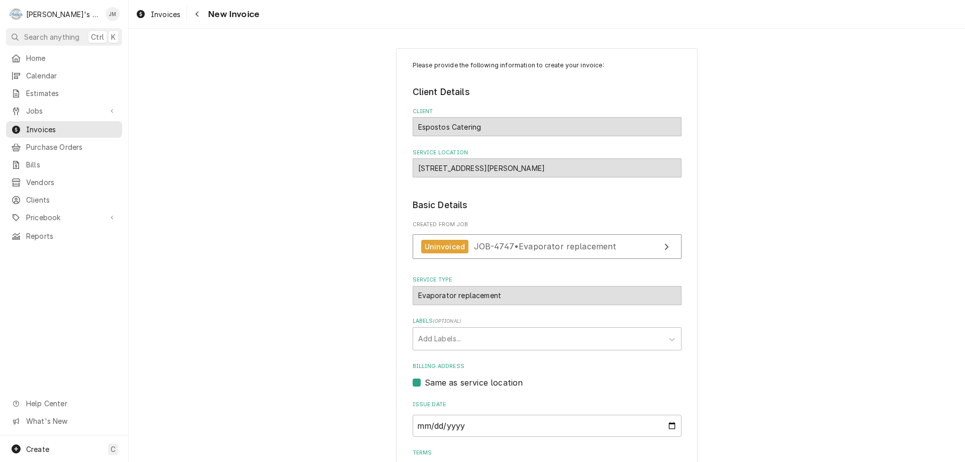
scroll to position [150, 0]
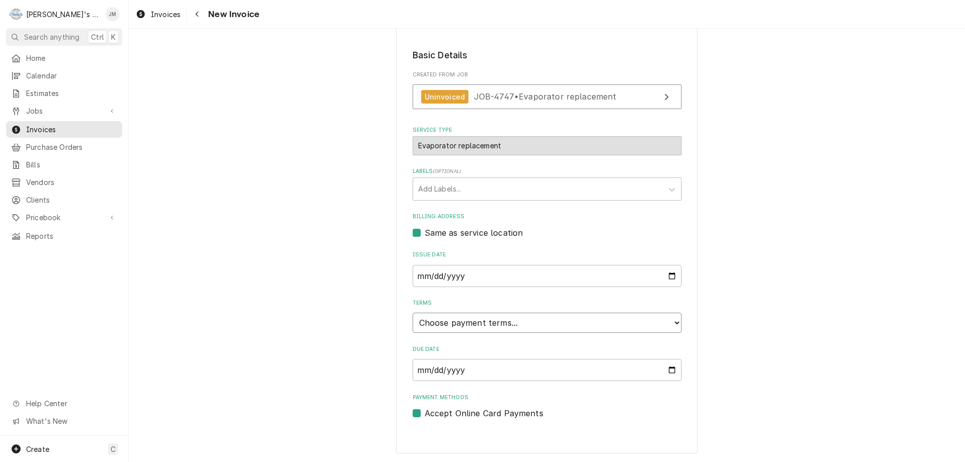
click at [592, 325] on select "Choose payment terms... Same Day Net 7 Net 14 Net 21 Net 30 Net 45 Net 60 Net 90" at bounding box center [547, 323] width 269 height 20
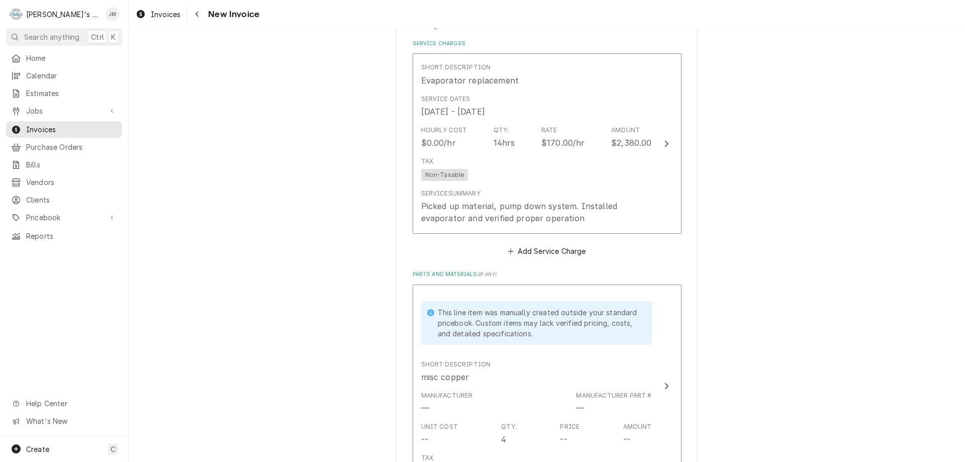
scroll to position [589, 0]
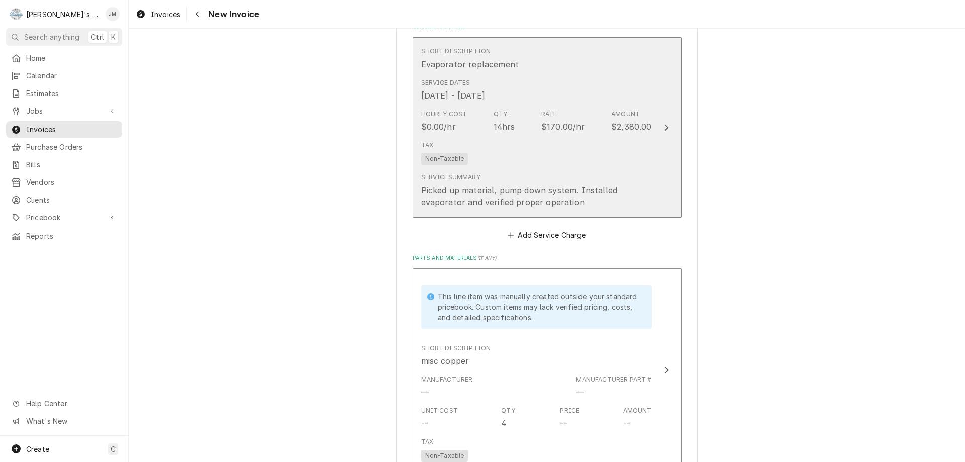
click at [459, 62] on div "Evaporator replacement" at bounding box center [470, 64] width 98 height 12
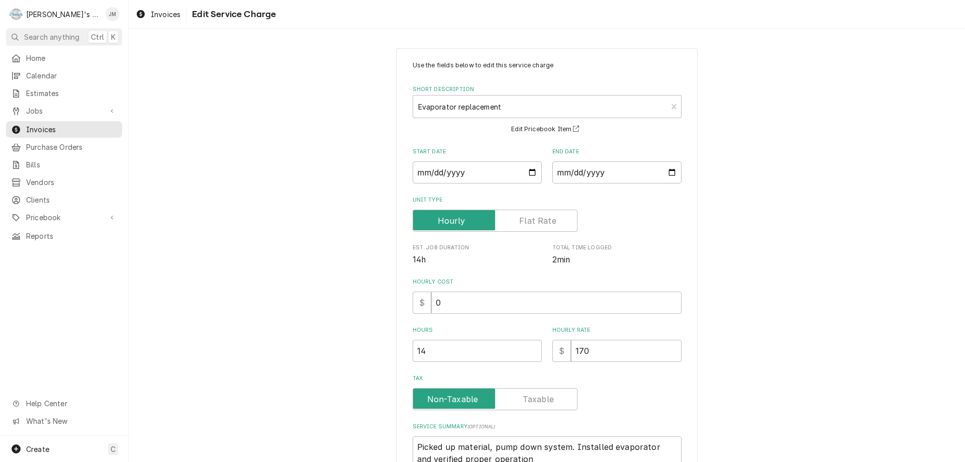
scroll to position [50, 0]
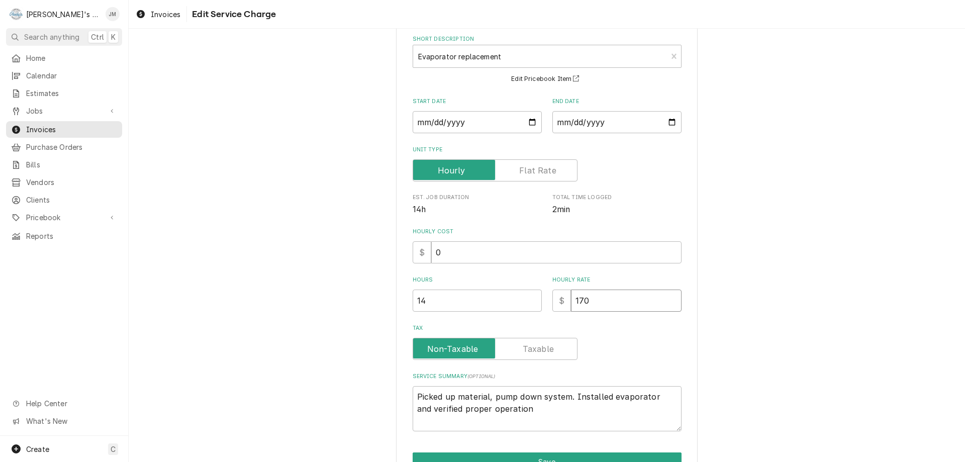
drag, startPoint x: 592, startPoint y: 297, endPoint x: 568, endPoint y: 301, distance: 23.5
click at [571, 301] on input "170" at bounding box center [626, 300] width 111 height 22
type textarea "x"
type input "1"
type textarea "x"
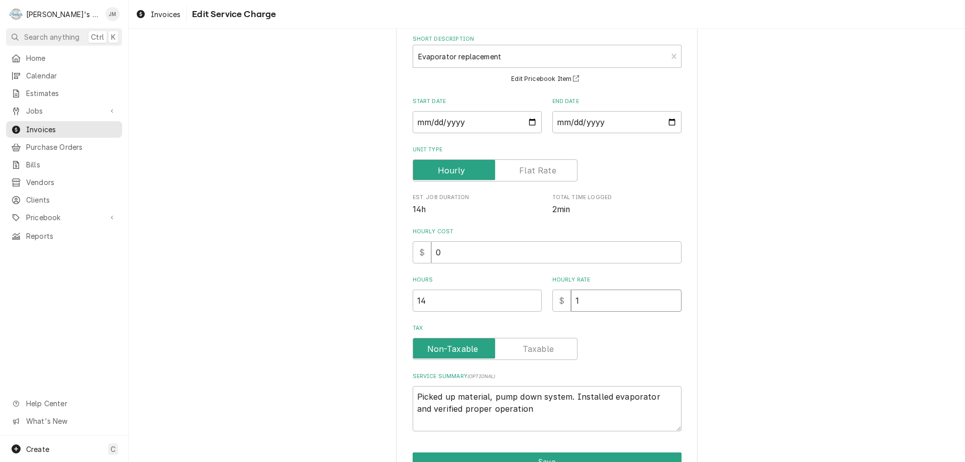
type input "19"
type textarea "x"
type input "195"
click at [922, 365] on div "Use the fields below to edit this service charge Short Description Evaporator r…" at bounding box center [547, 253] width 836 height 529
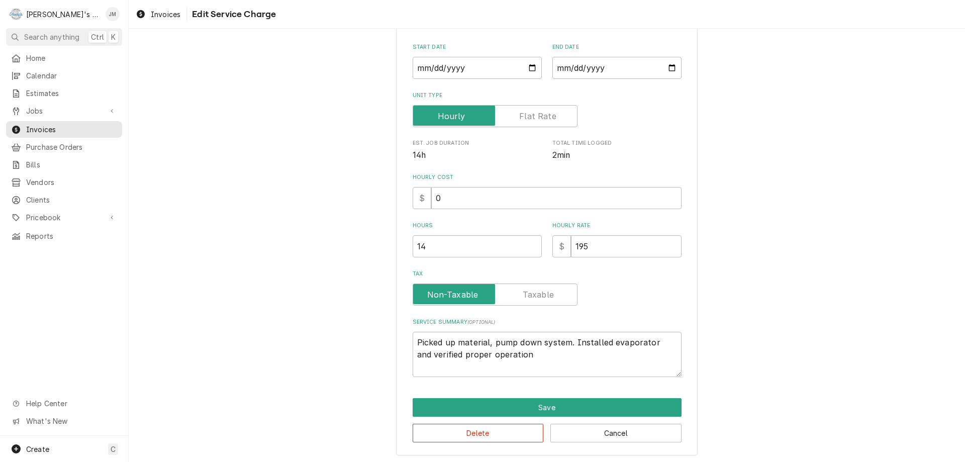
scroll to position [107, 0]
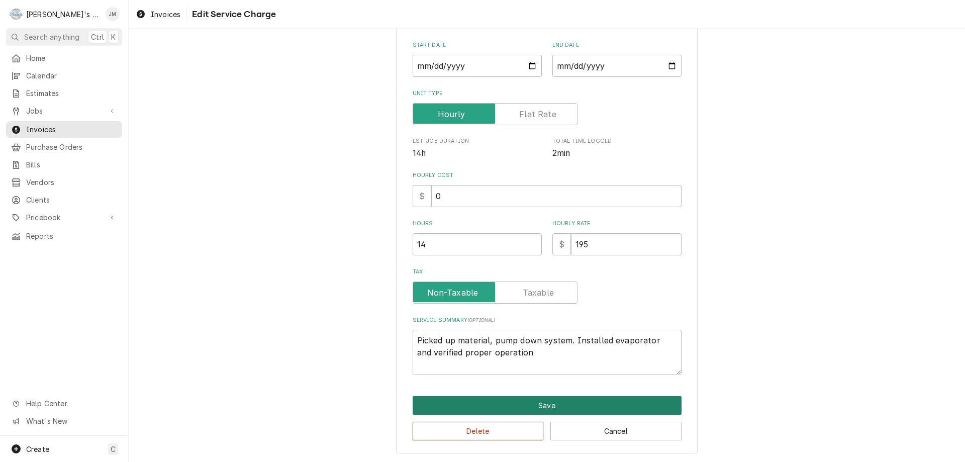
click at [563, 408] on button "Save" at bounding box center [547, 405] width 269 height 19
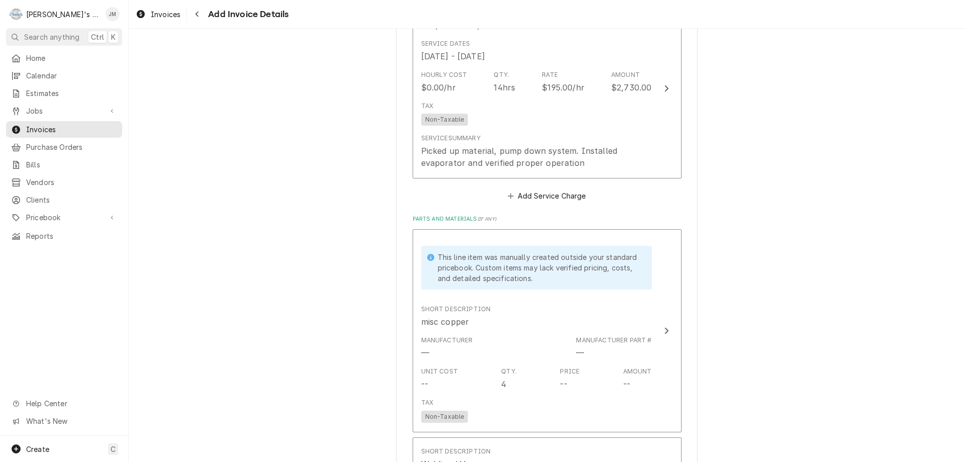
scroll to position [677, 0]
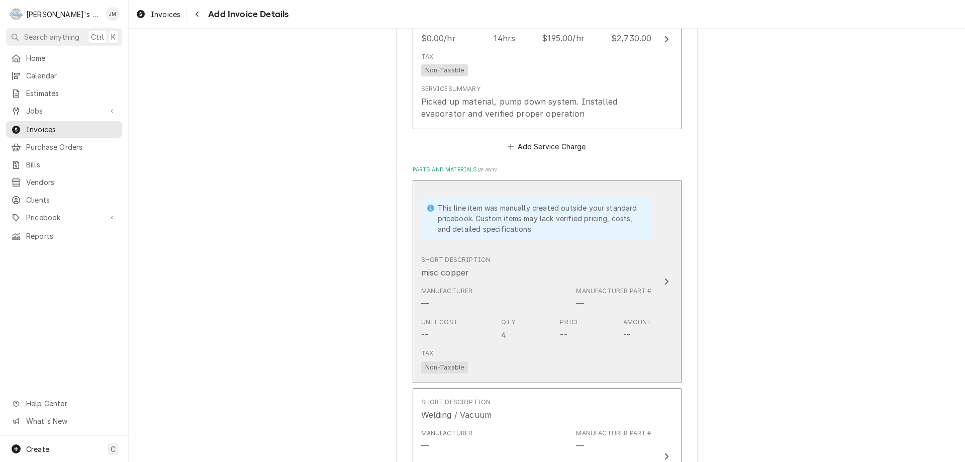
click at [664, 281] on icon "Update Line Item" at bounding box center [666, 281] width 5 height 8
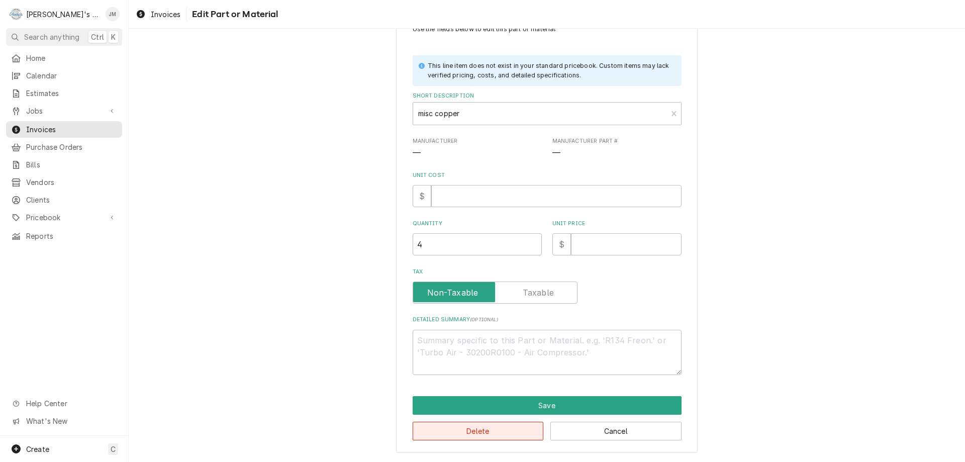
click at [484, 432] on button "Delete" at bounding box center [478, 431] width 131 height 19
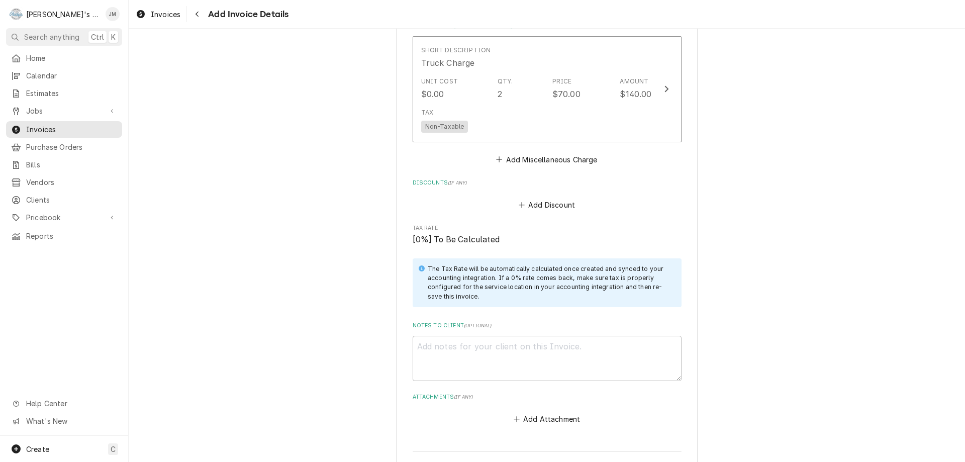
scroll to position [1185, 0]
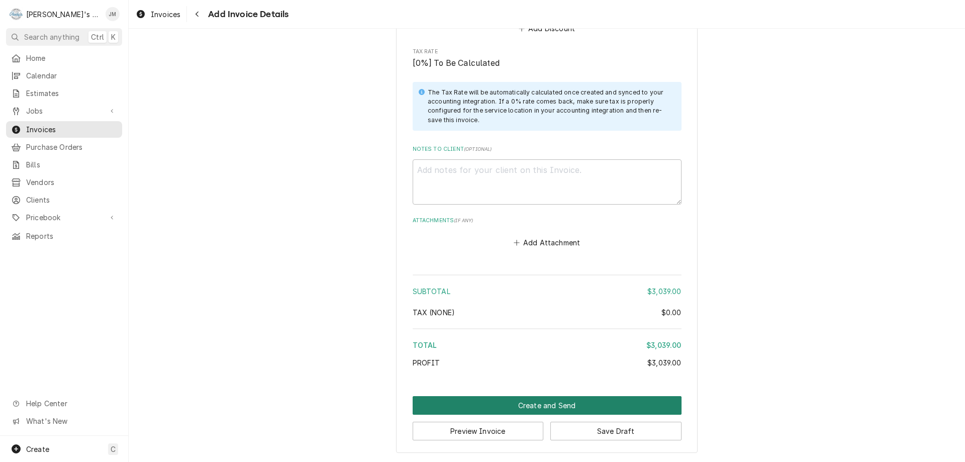
click at [558, 403] on button "Create and Send" at bounding box center [547, 405] width 269 height 19
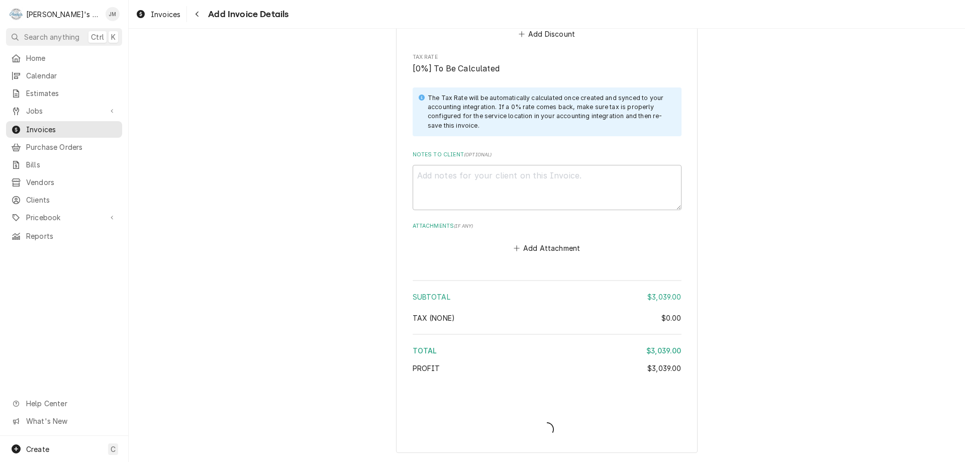
scroll to position [1179, 0]
type textarea "x"
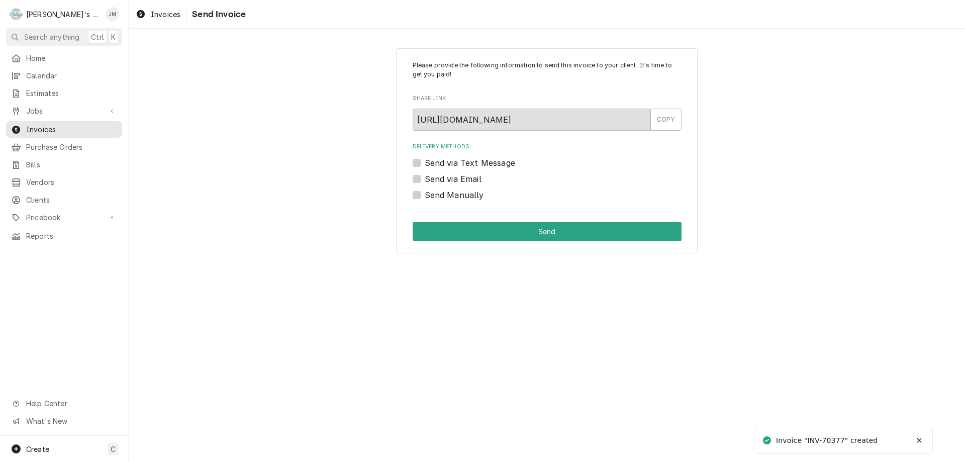
click at [469, 196] on label "Send Manually" at bounding box center [454, 195] width 59 height 12
click at [469, 196] on input "Send Manually" at bounding box center [559, 200] width 269 height 22
checkbox input "true"
click at [524, 233] on button "Send" at bounding box center [547, 231] width 269 height 19
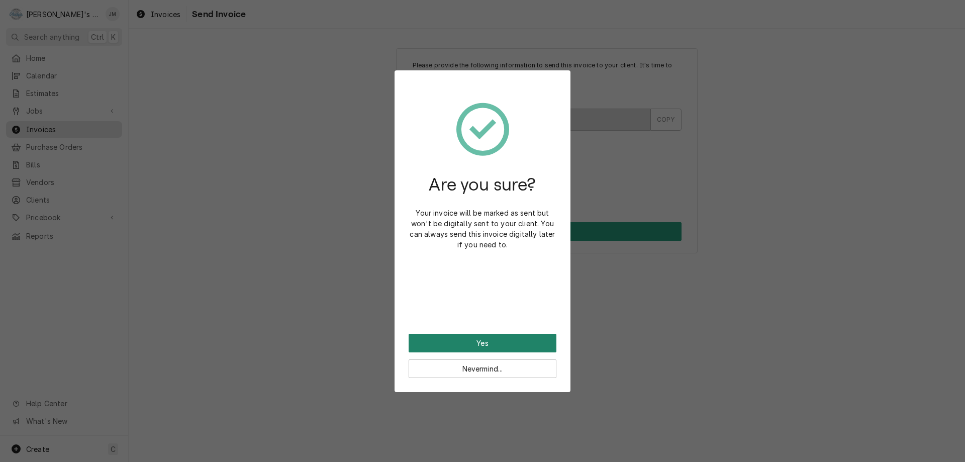
click at [469, 343] on button "Yes" at bounding box center [483, 343] width 148 height 19
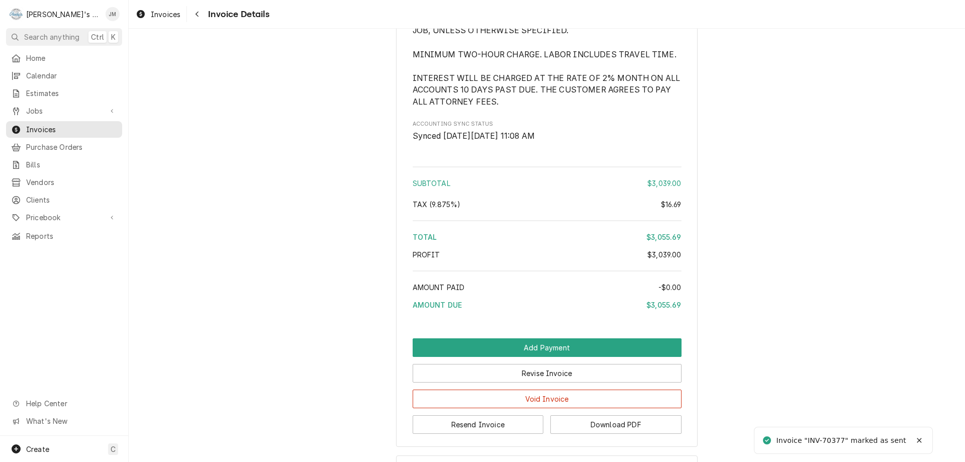
scroll to position [1168, 0]
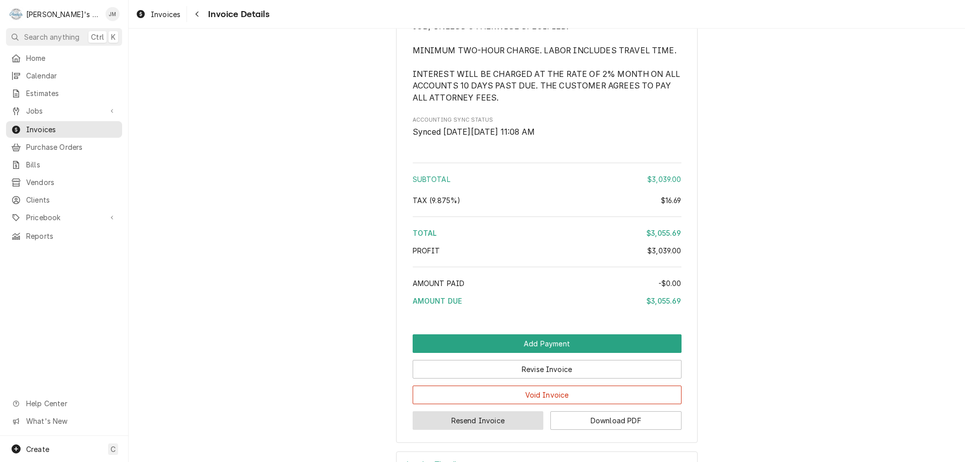
click at [479, 430] on button "Resend Invoice" at bounding box center [478, 420] width 131 height 19
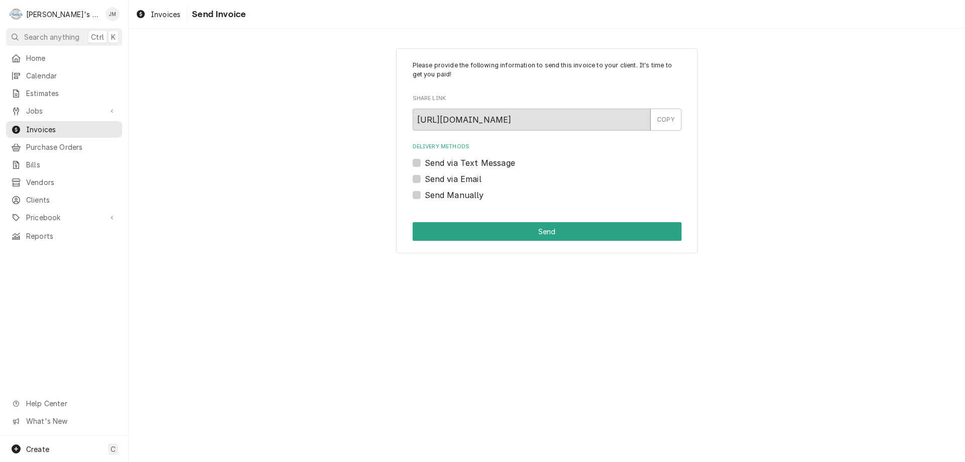
click at [458, 177] on label "Send via Email" at bounding box center [453, 179] width 57 height 12
click at [458, 177] on input "Send via Email" at bounding box center [559, 184] width 269 height 22
checkbox input "true"
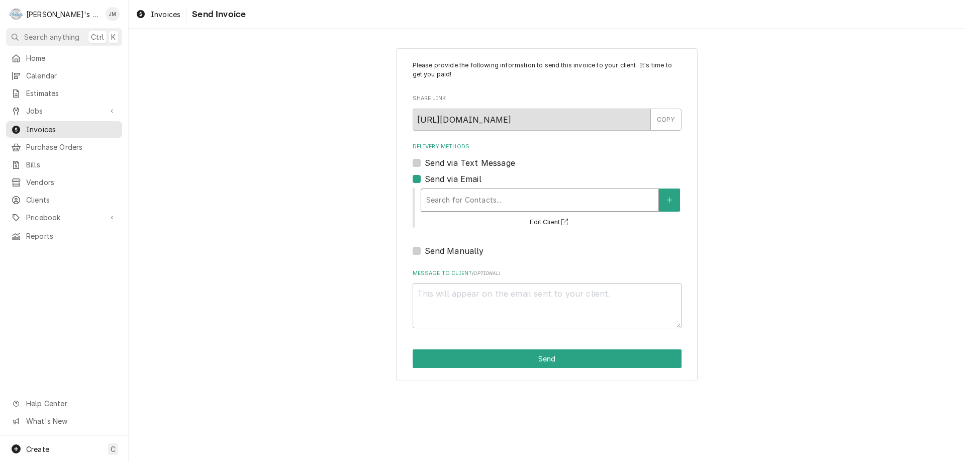
click at [468, 201] on div "Delivery Methods" at bounding box center [539, 200] width 227 height 18
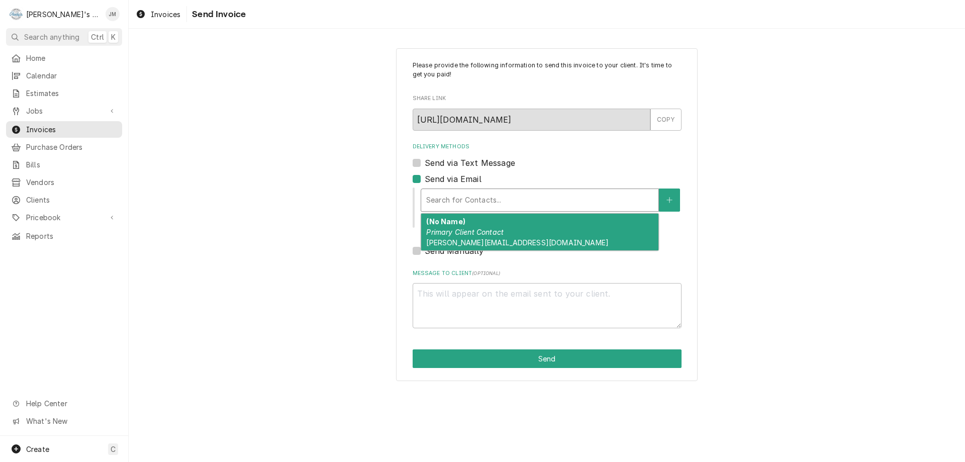
click at [468, 230] on em "Primary Client Contact" at bounding box center [464, 232] width 77 height 9
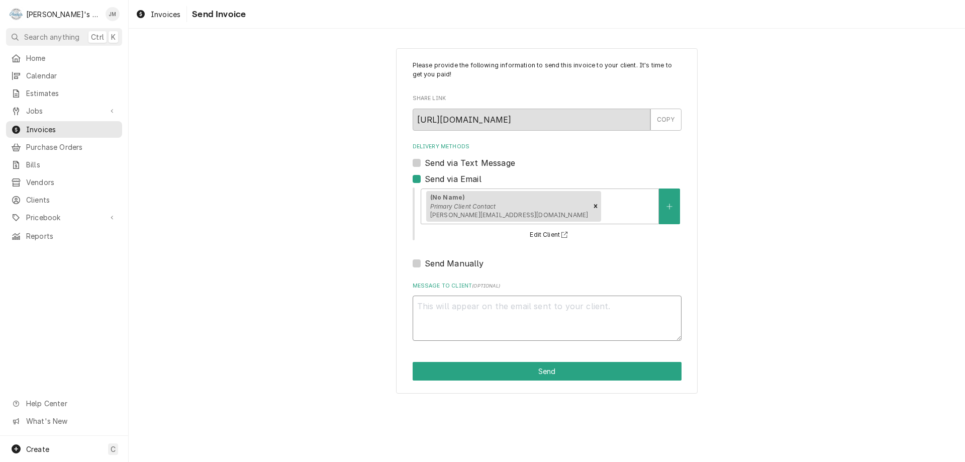
click at [485, 320] on textarea "Message to Client ( optional )" at bounding box center [547, 318] width 269 height 45
type textarea "x"
type textarea "T"
type textarea "x"
type textarea "Th"
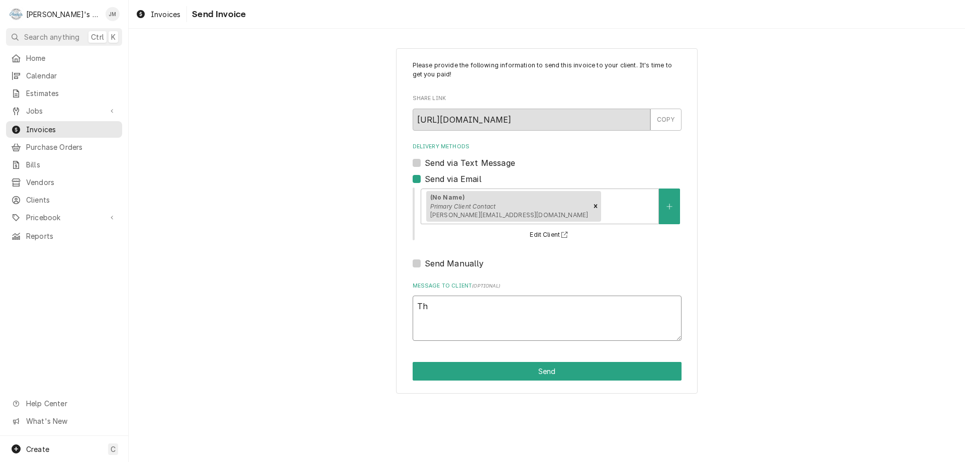
type textarea "x"
type textarea "Than"
type textarea "x"
type textarea "Thank"
type textarea "x"
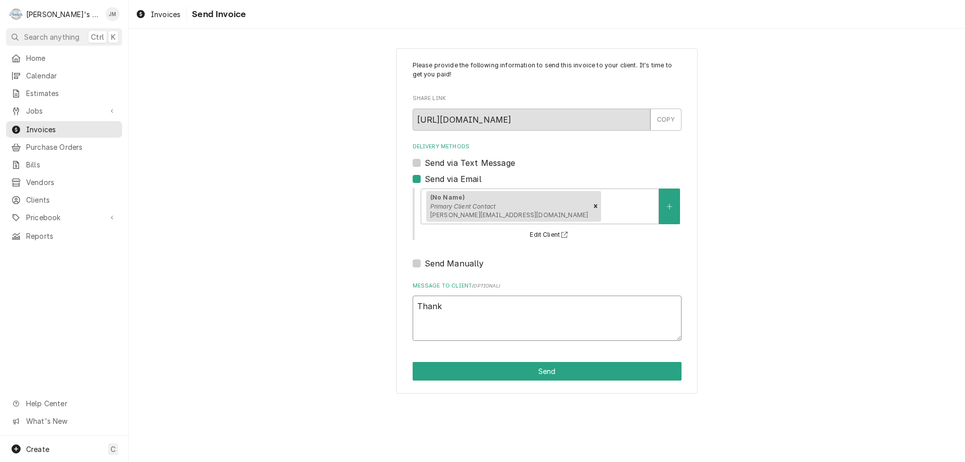
type textarea "Thank"
type textarea "x"
type textarea "Thank y"
type textarea "x"
type textarea "Thank yo"
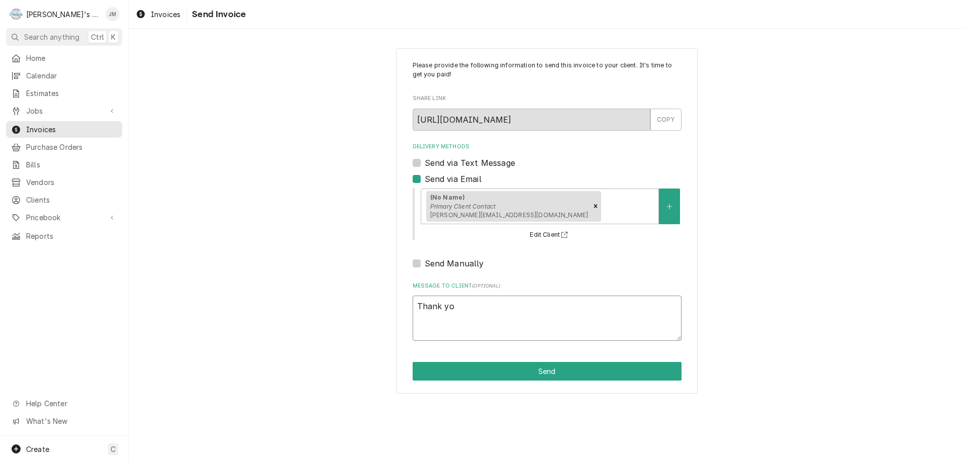
type textarea "x"
type textarea "Thank you"
type textarea "x"
type textarea "Thank you"
type textarea "x"
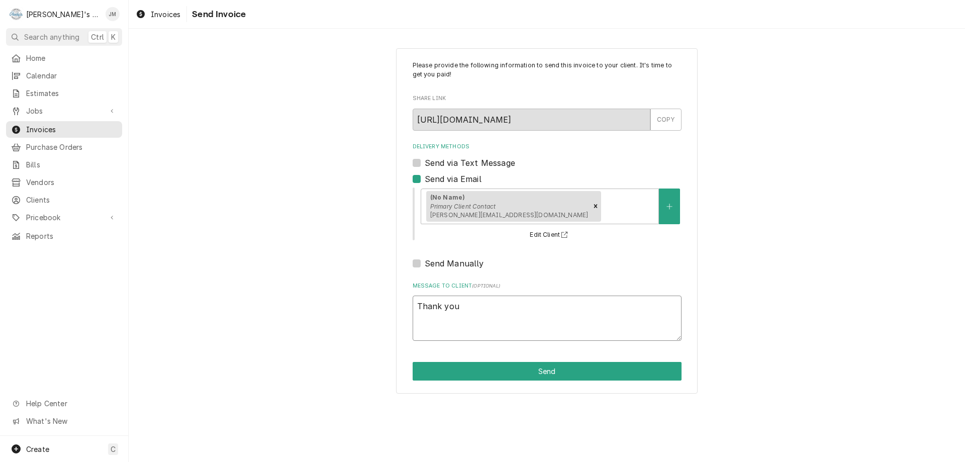
type textarea "Thank you f"
type textarea "x"
type textarea "Thank you fo"
type textarea "x"
type textarea "Thank you for"
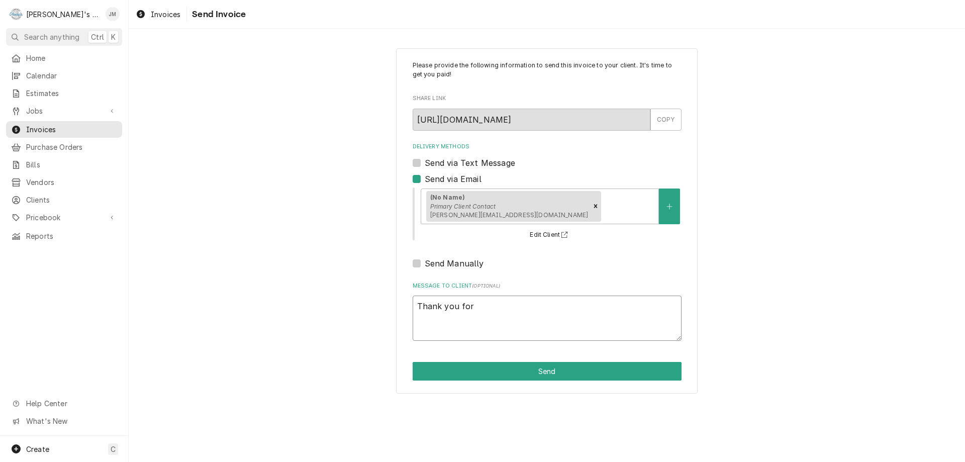
type textarea "x"
type textarea "Thank you for"
type textarea "x"
type textarea "Thank you for y"
type textarea "x"
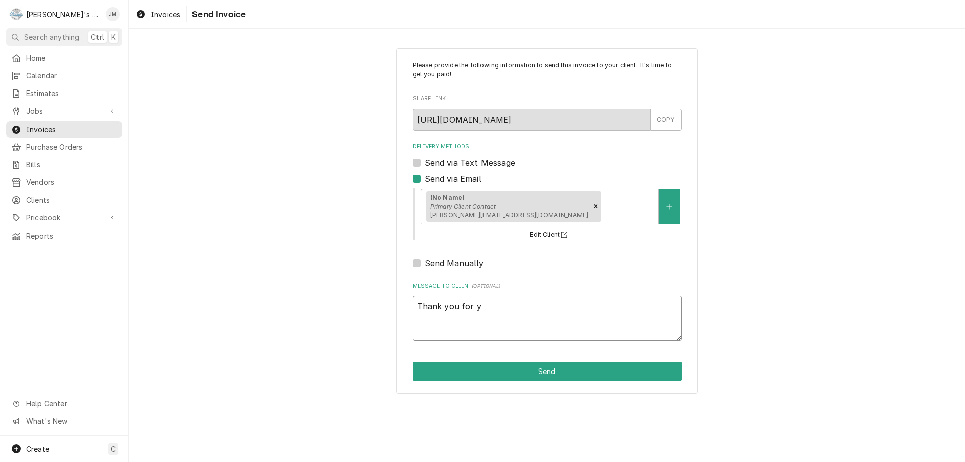
type textarea "Thank you for yo"
type textarea "x"
type textarea "Thank you for you"
type textarea "x"
type textarea "Thank you for your"
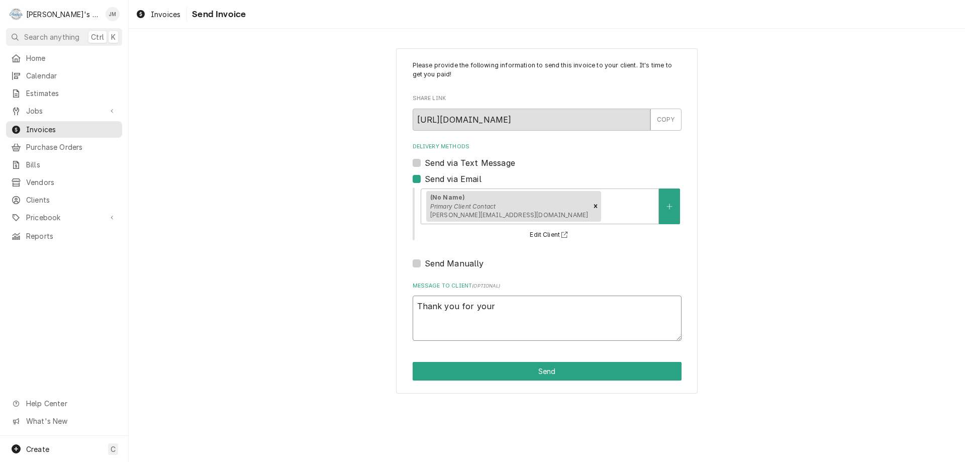
type textarea "x"
type textarea "Thank you for your"
type textarea "x"
type textarea "Thank you for your b"
type textarea "x"
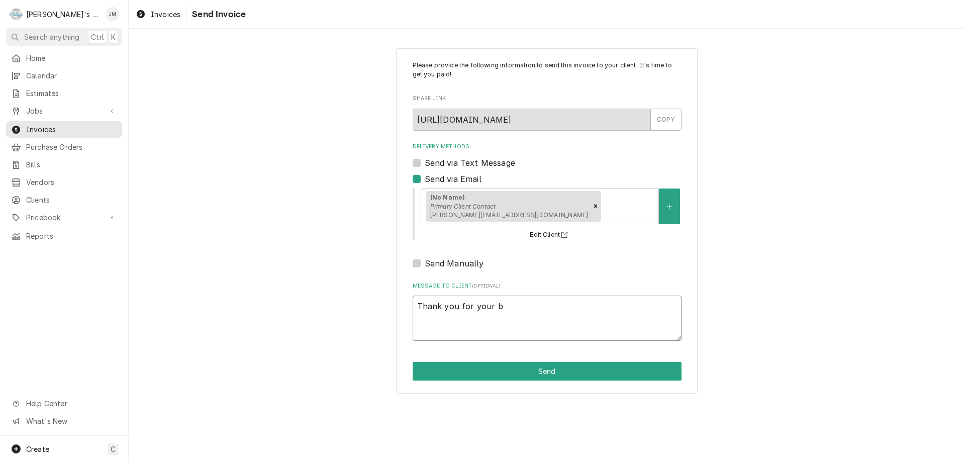
type textarea "Thank you for your bu"
type textarea "x"
type textarea "Thank you for your bus"
type textarea "x"
type textarea "Thank you for your busi"
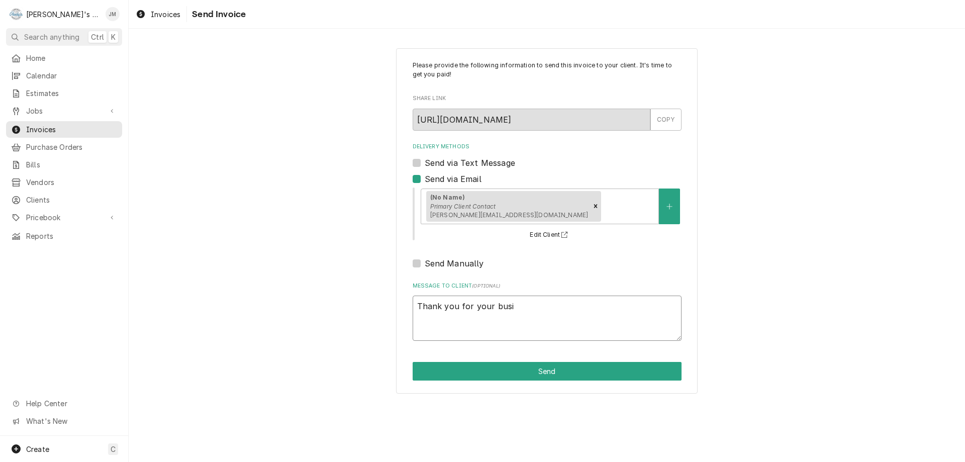
type textarea "x"
type textarea "Thank you for your busin"
type textarea "x"
type textarea "Thank you for your busine"
type textarea "x"
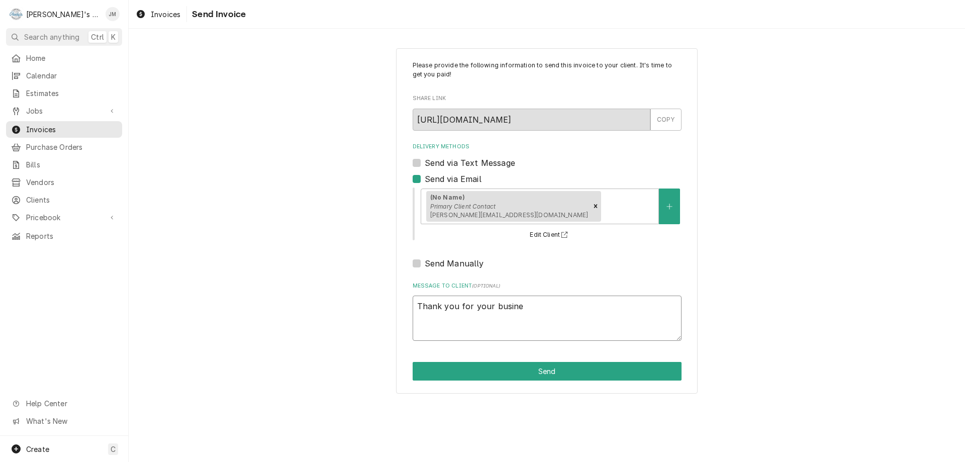
type textarea "Thank you for your busines"
type textarea "x"
type textarea "Thank you for your business"
type textarea "x"
type textarea "Thank you for your business."
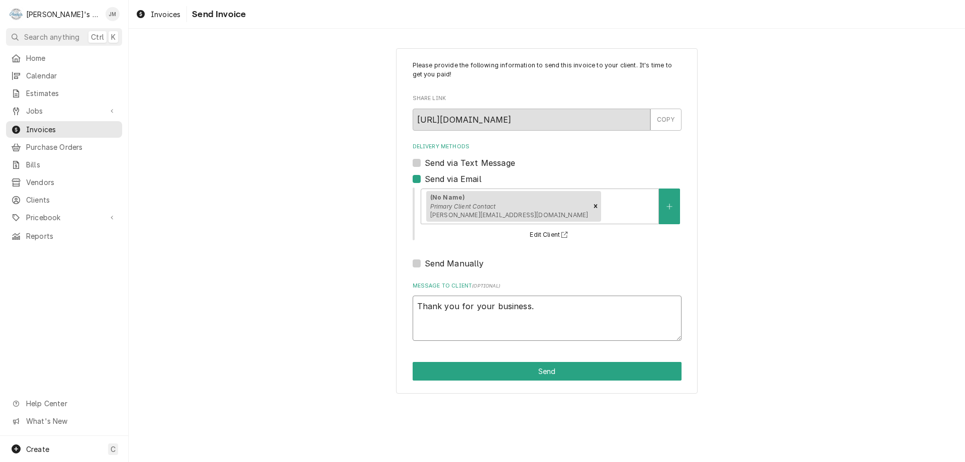
type textarea "x"
type textarea "Thank you for your business."
click at [541, 370] on button "Send" at bounding box center [547, 371] width 269 height 19
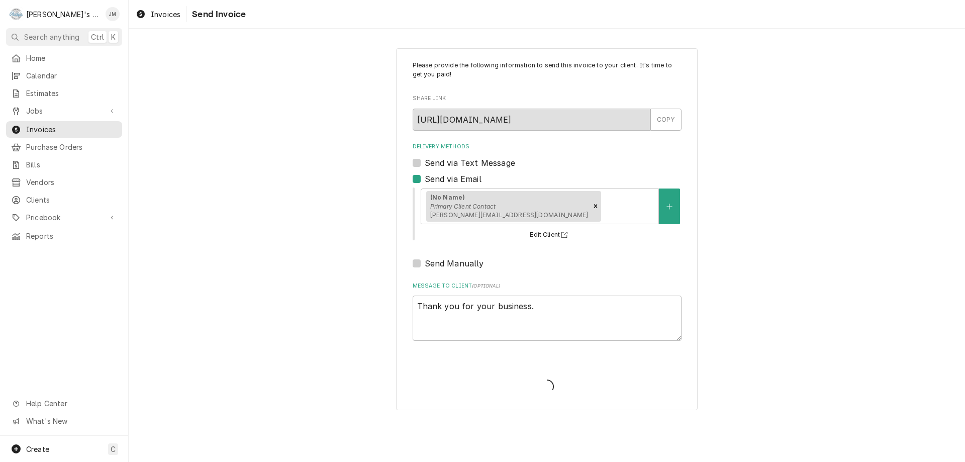
type textarea "x"
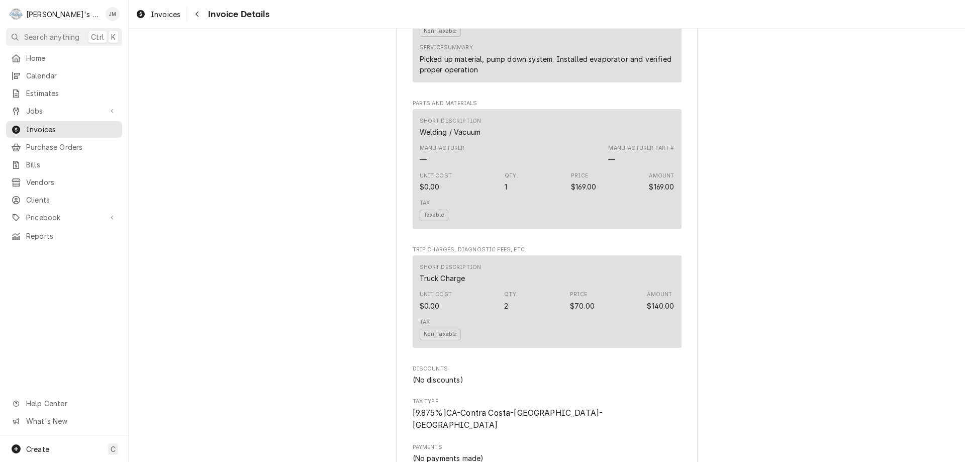
scroll to position [1226, 0]
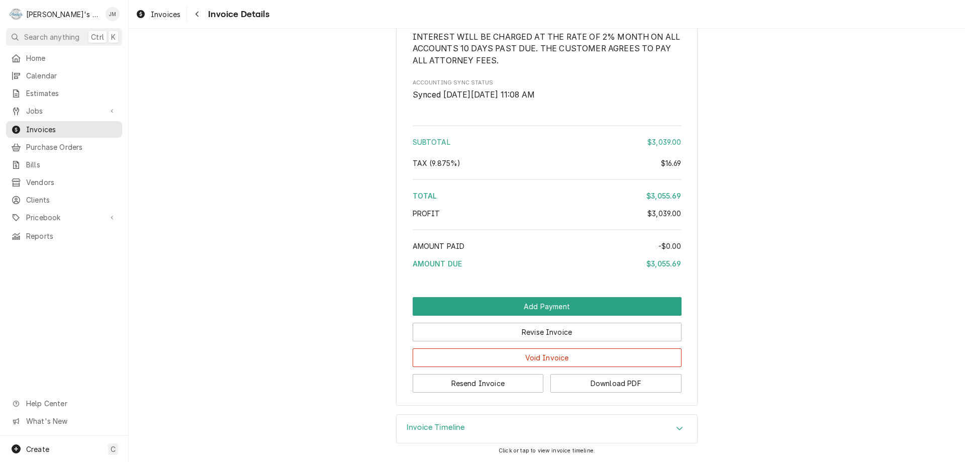
click at [427, 429] on h3 "Invoice Timeline" at bounding box center [436, 428] width 59 height 10
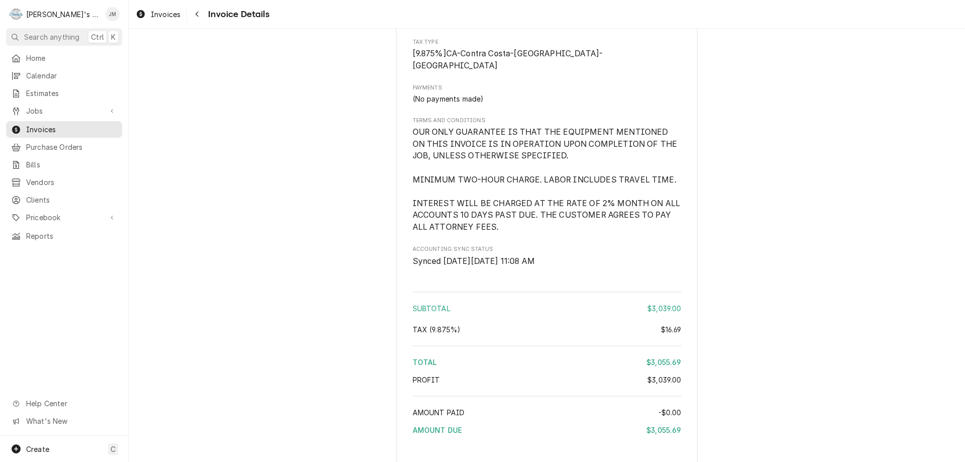
scroll to position [952, 0]
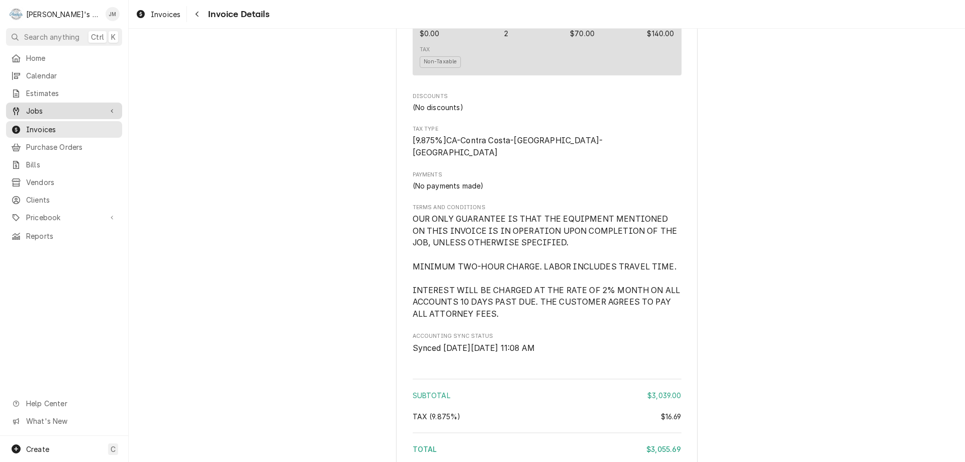
click at [44, 111] on span "Jobs" at bounding box center [64, 111] width 76 height 11
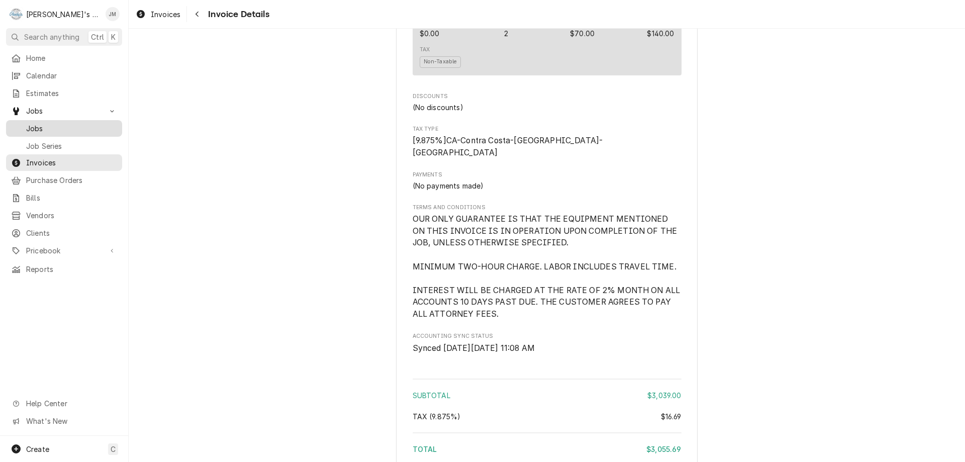
click at [36, 126] on span "Jobs" at bounding box center [71, 128] width 91 height 11
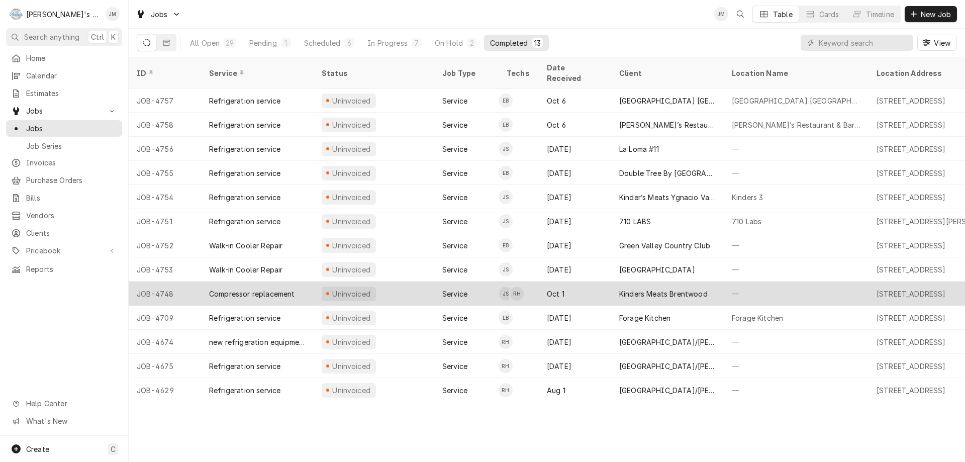
click at [677, 288] on div "Kinders Meats Brentwood" at bounding box center [663, 293] width 88 height 11
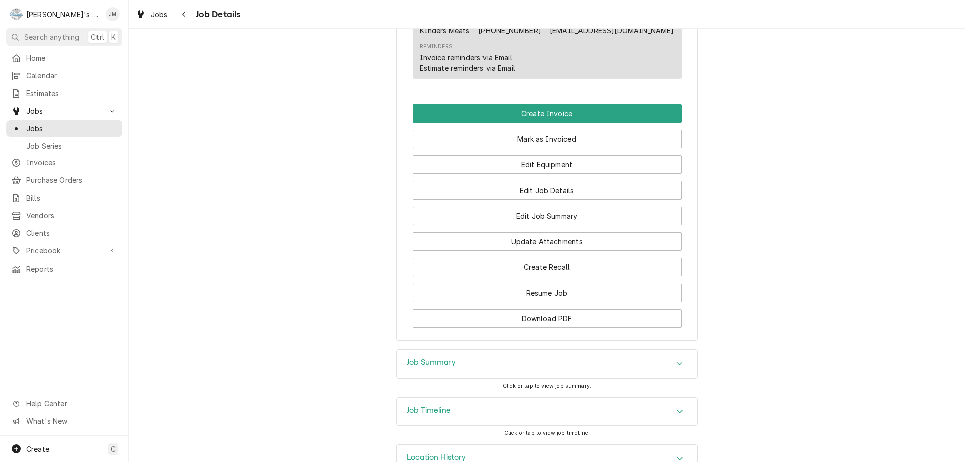
scroll to position [653, 0]
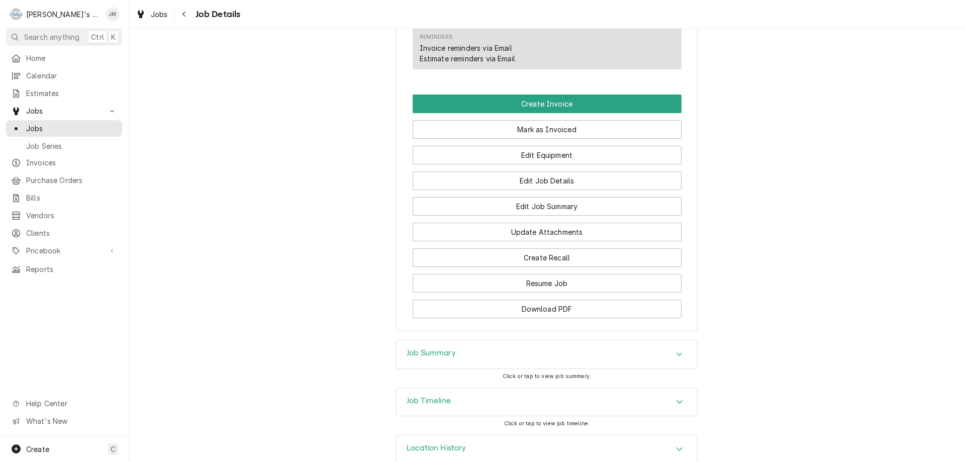
click at [434, 358] on h3 "Job Summary" at bounding box center [431, 353] width 49 height 10
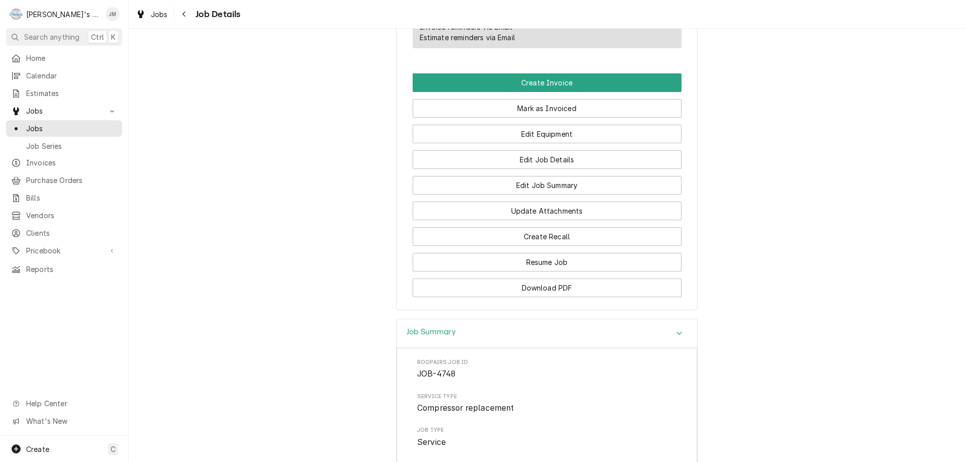
scroll to position [603, 0]
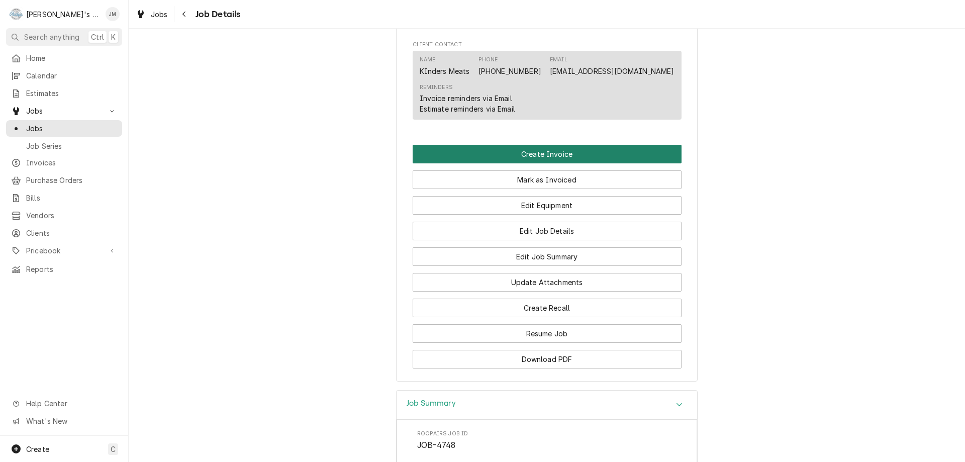
click at [551, 163] on button "Create Invoice" at bounding box center [547, 154] width 269 height 19
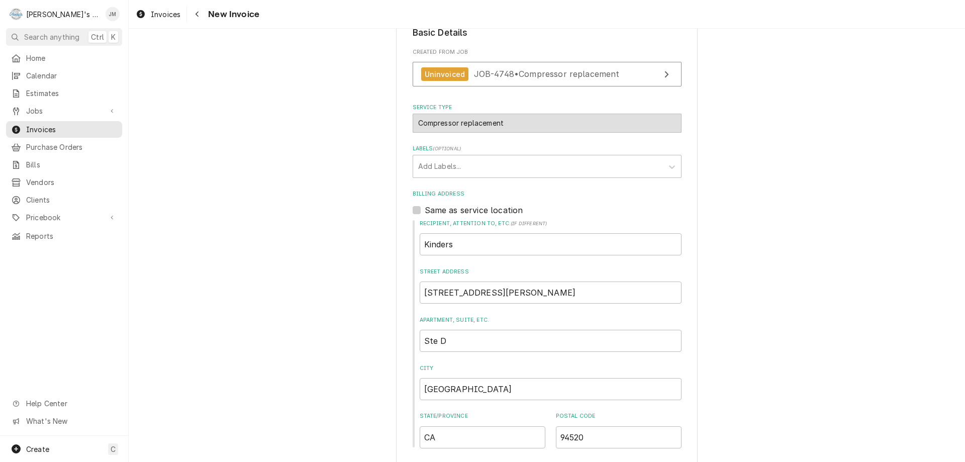
scroll to position [382, 0]
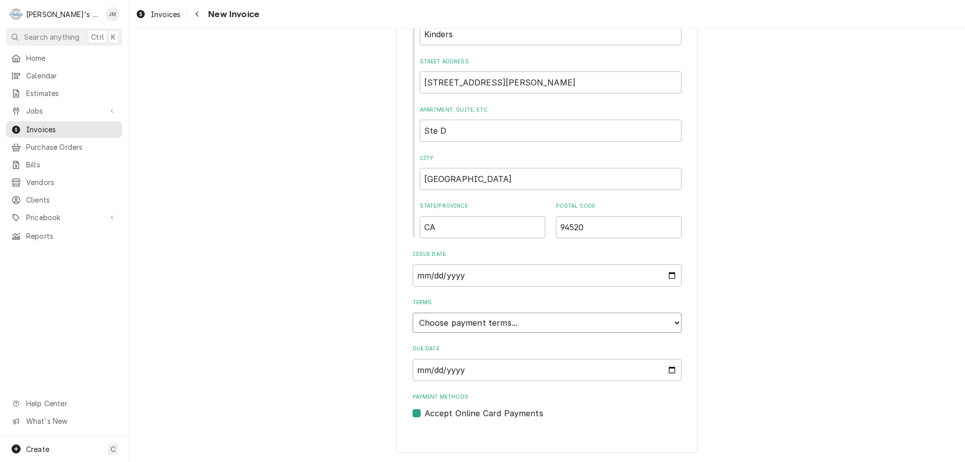
click at [500, 316] on select "Choose payment terms... Same Day Net 7 Net 14 Net 21 Net 30 Net 45 Net 60 Net 90" at bounding box center [547, 323] width 269 height 20
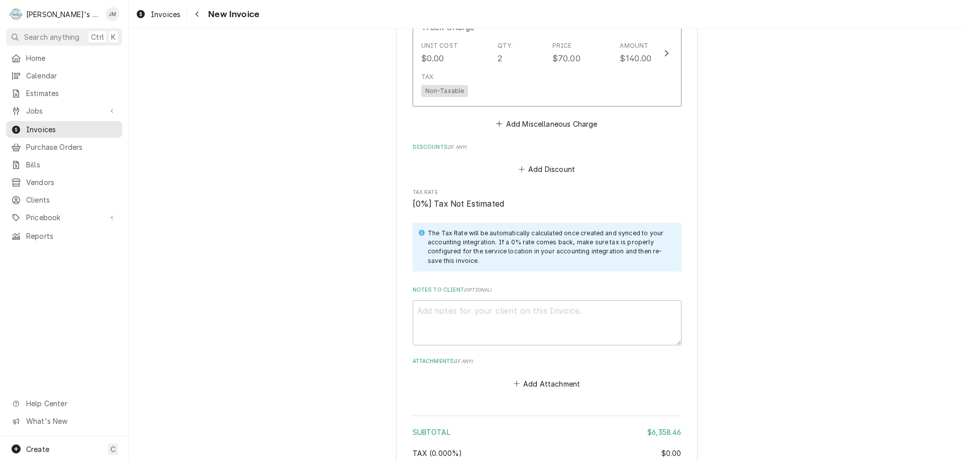
scroll to position [2164, 0]
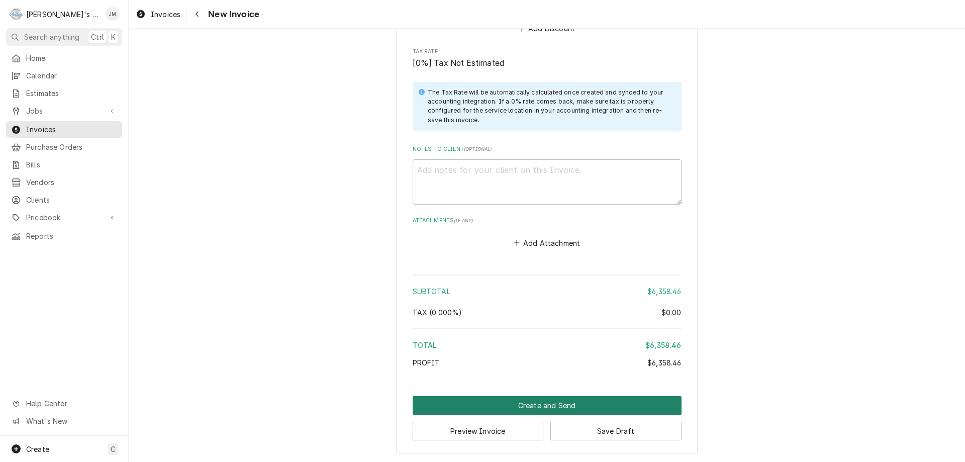
click at [530, 402] on button "Create and Send" at bounding box center [547, 405] width 269 height 19
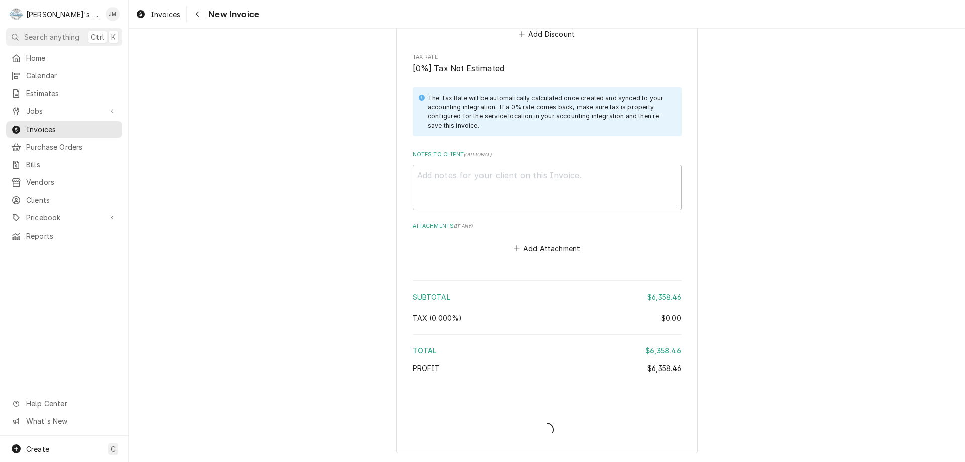
type textarea "x"
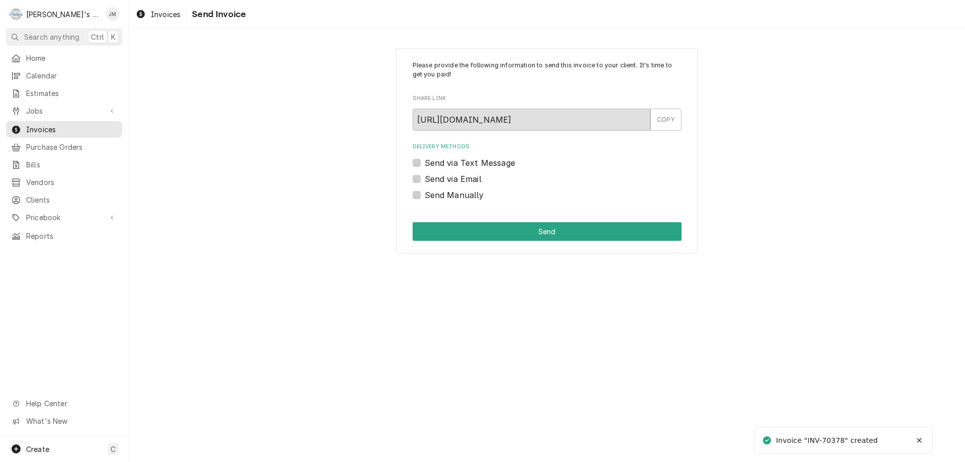
click at [458, 193] on label "Send Manually" at bounding box center [454, 195] width 59 height 12
click at [458, 193] on input "Send Manually" at bounding box center [559, 200] width 269 height 22
checkbox input "true"
click at [552, 235] on button "Send" at bounding box center [547, 231] width 269 height 19
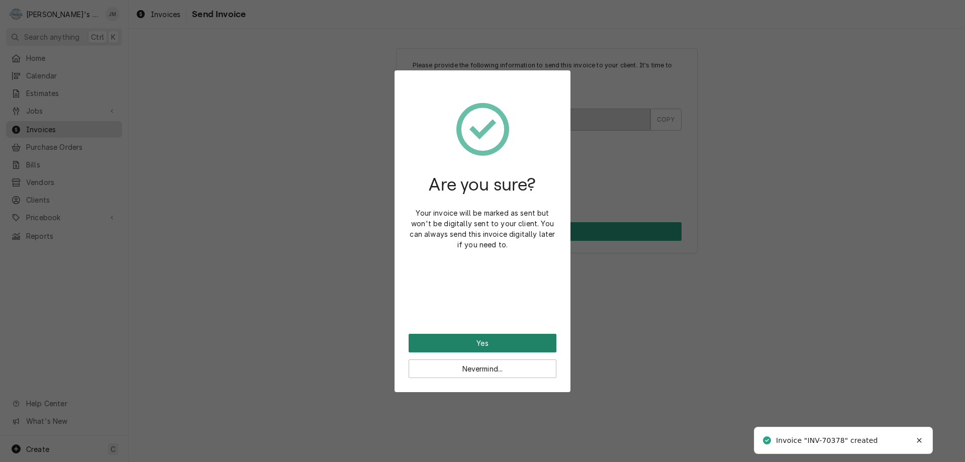
click at [499, 348] on button "Yes" at bounding box center [483, 343] width 148 height 19
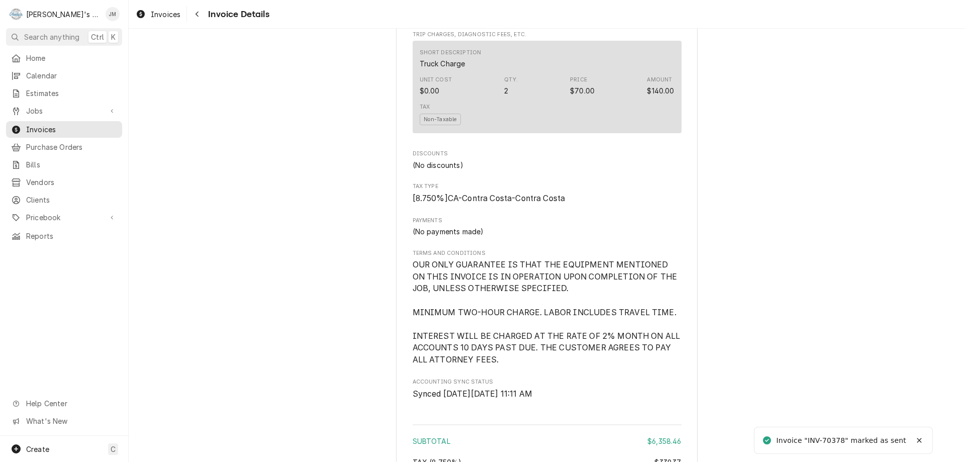
scroll to position [1879, 0]
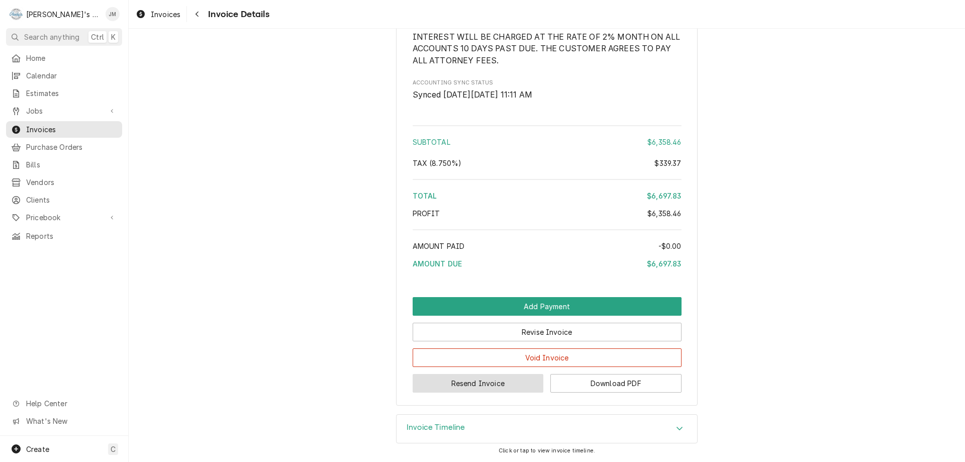
click at [493, 381] on button "Resend Invoice" at bounding box center [478, 383] width 131 height 19
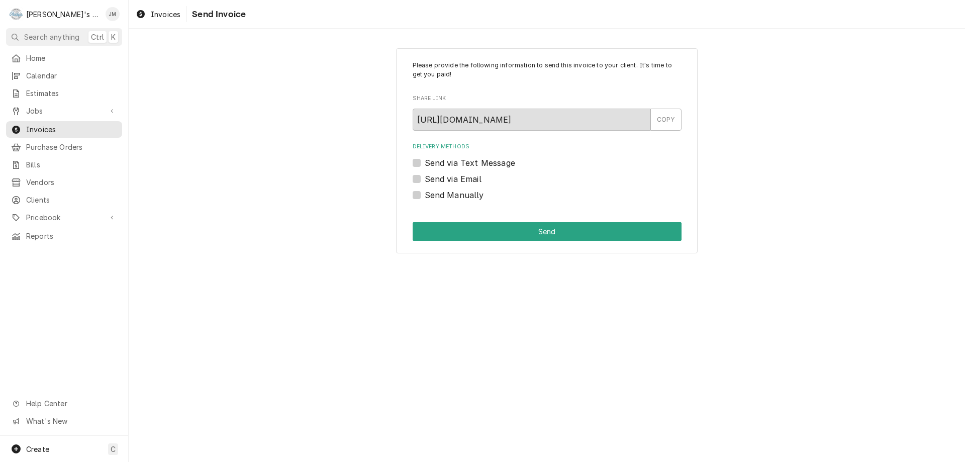
click at [467, 180] on label "Send via Email" at bounding box center [453, 179] width 57 height 12
click at [467, 180] on input "Send via Email" at bounding box center [559, 184] width 269 height 22
checkbox input "true"
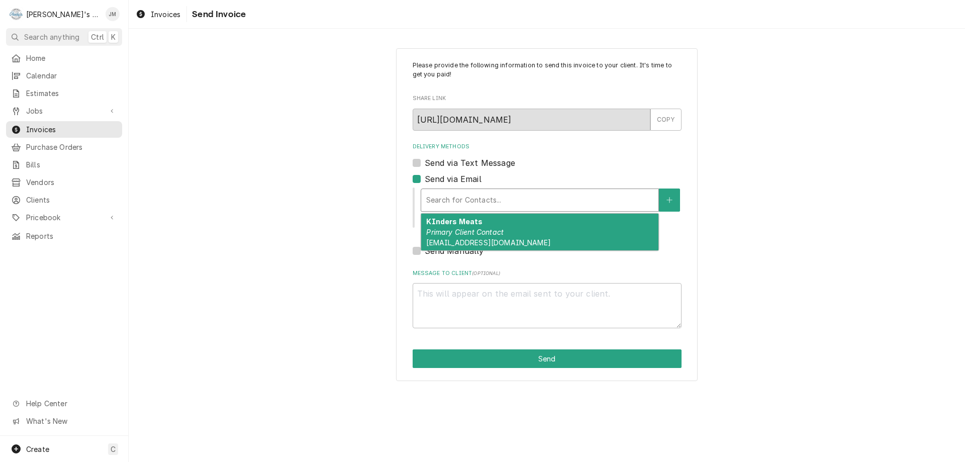
click at [470, 192] on div "Delivery Methods" at bounding box center [539, 200] width 227 height 18
click at [472, 220] on strong "KInders Meats" at bounding box center [454, 221] width 56 height 9
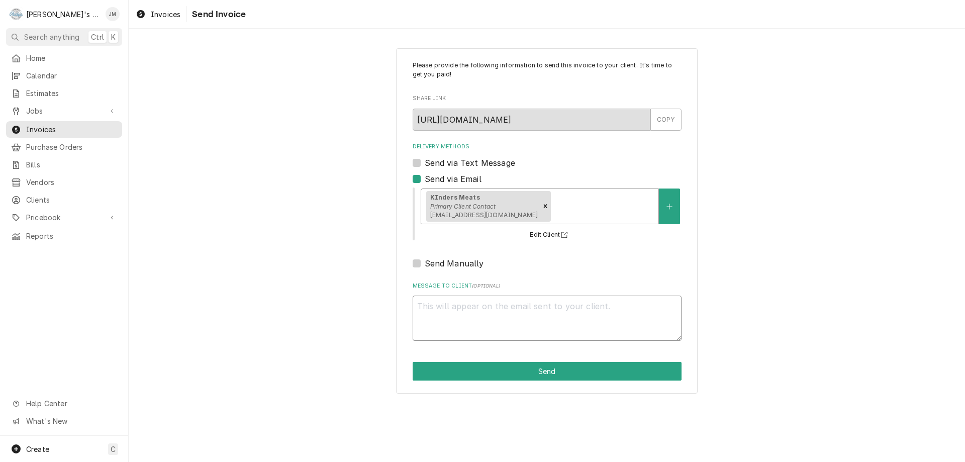
click at [517, 316] on textarea "Message to Client ( optional )" at bounding box center [547, 318] width 269 height 45
type textarea "x"
type textarea "T"
type textarea "x"
type textarea "Th"
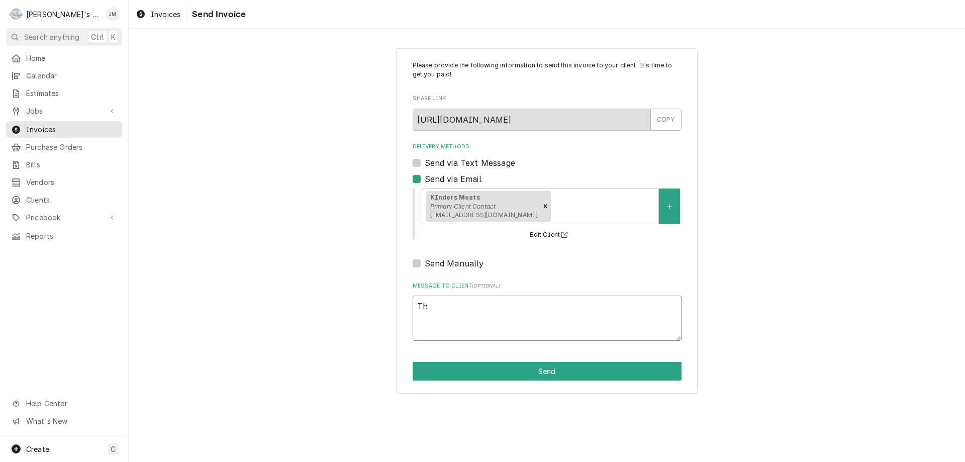
type textarea "x"
type textarea "Tha"
type textarea "x"
type textarea "Than"
type textarea "x"
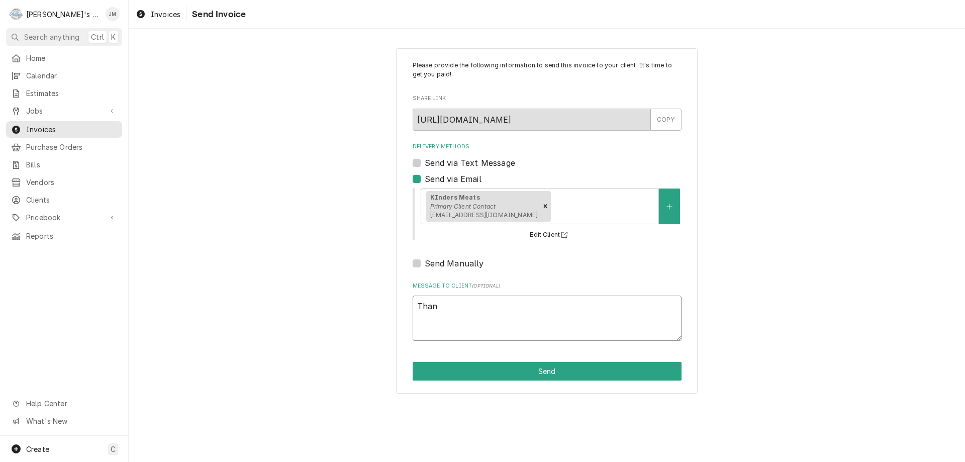
type textarea "Thank"
type textarea "x"
type textarea "Thank"
type textarea "x"
type textarea "Thank y"
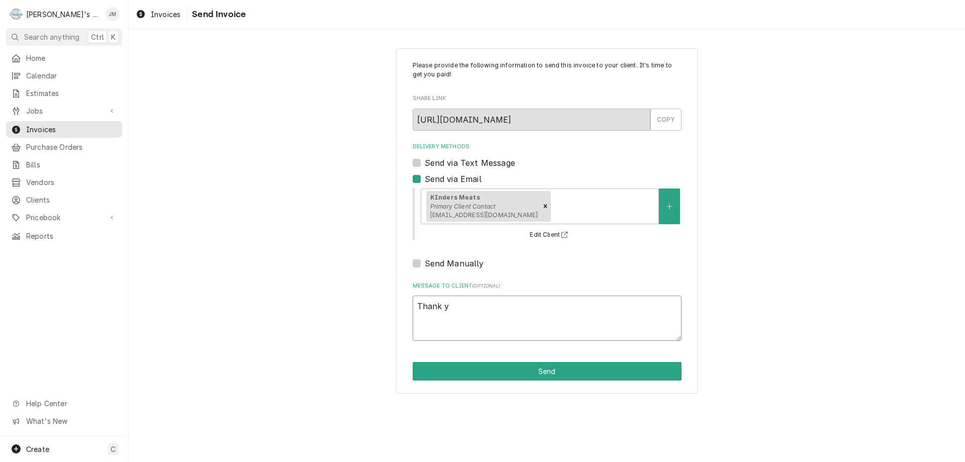
type textarea "x"
type textarea "Thank yo"
type textarea "x"
type textarea "Thank you"
type textarea "x"
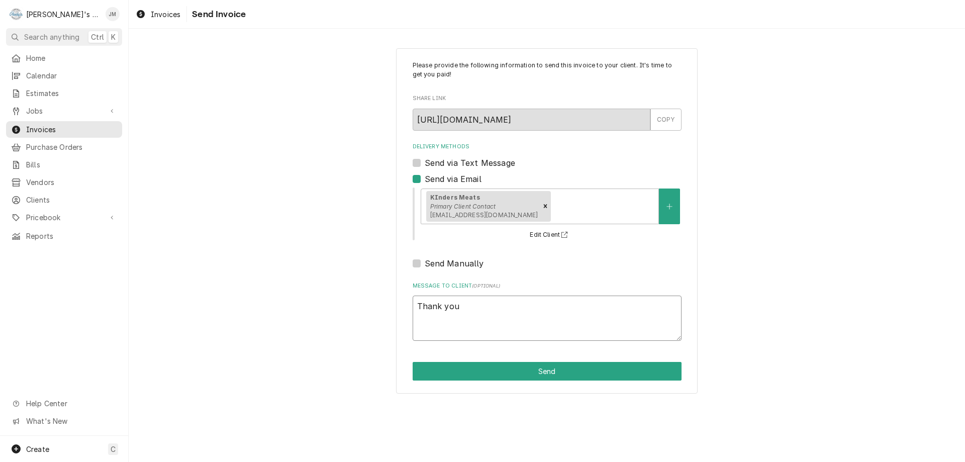
type textarea "Thank you"
type textarea "x"
type textarea "Thank you f"
type textarea "x"
type textarea "Thank you fo"
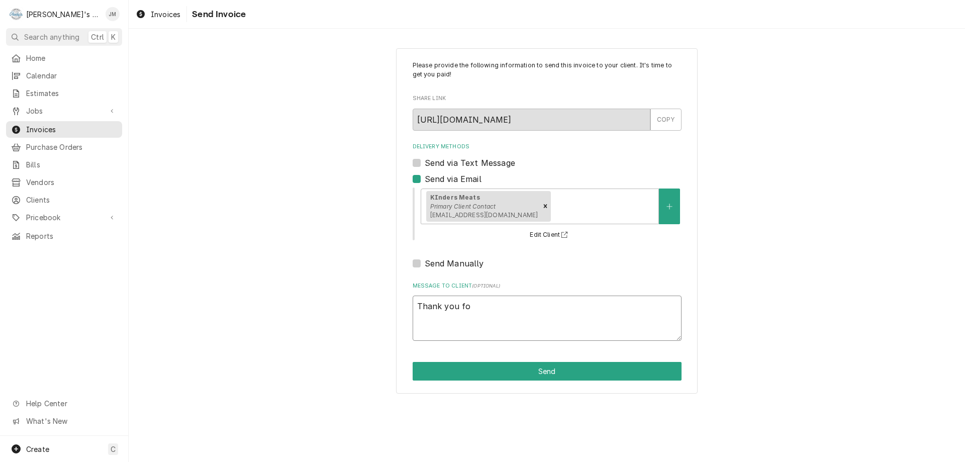
type textarea "x"
type textarea "Thank you for"
type textarea "x"
type textarea "Thank you for"
type textarea "x"
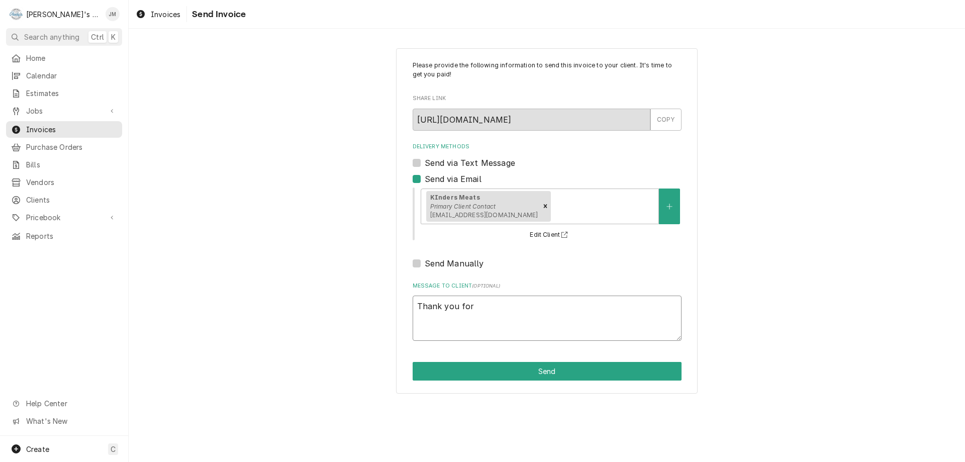
type textarea "Thank you for y"
type textarea "x"
type textarea "Thank you for you"
type textarea "x"
type textarea "Thank you for your"
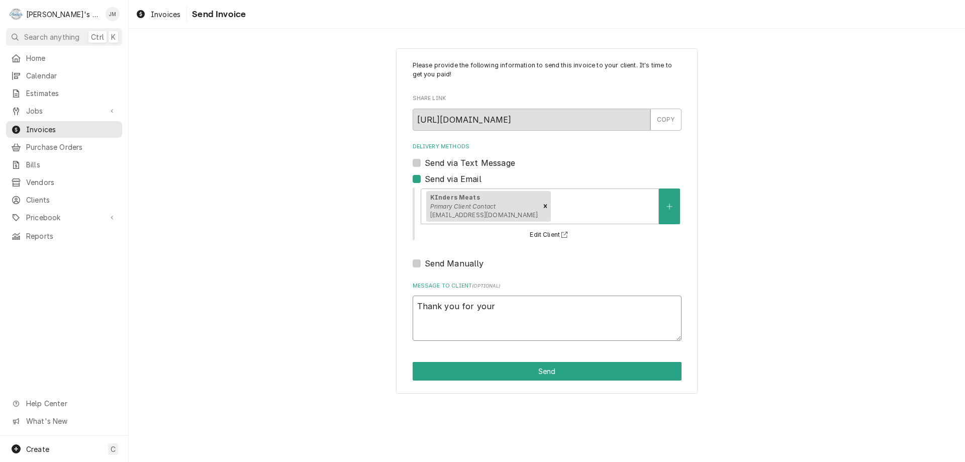
type textarea "x"
type textarea "Thank you for your"
type textarea "x"
type textarea "Thank you for your b"
type textarea "x"
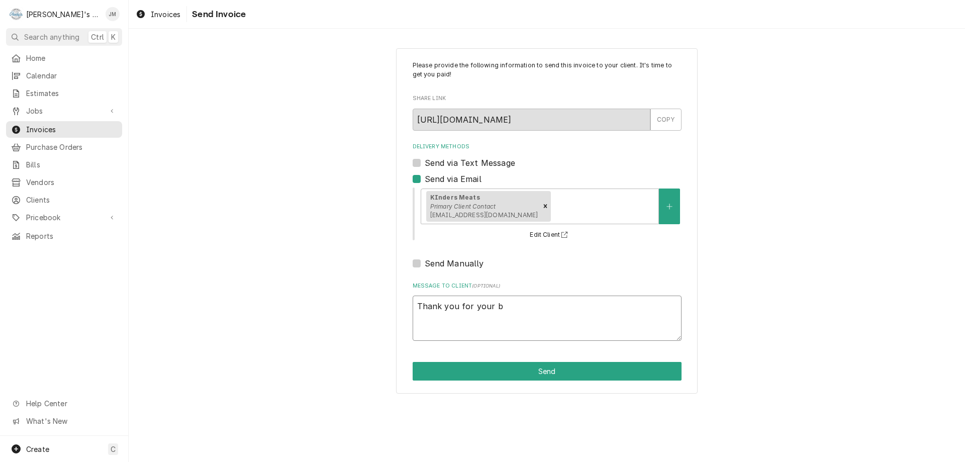
type textarea "Thank you for your bu"
type textarea "x"
type textarea "Thank you for your bus"
type textarea "x"
type textarea "Thank you for your busi"
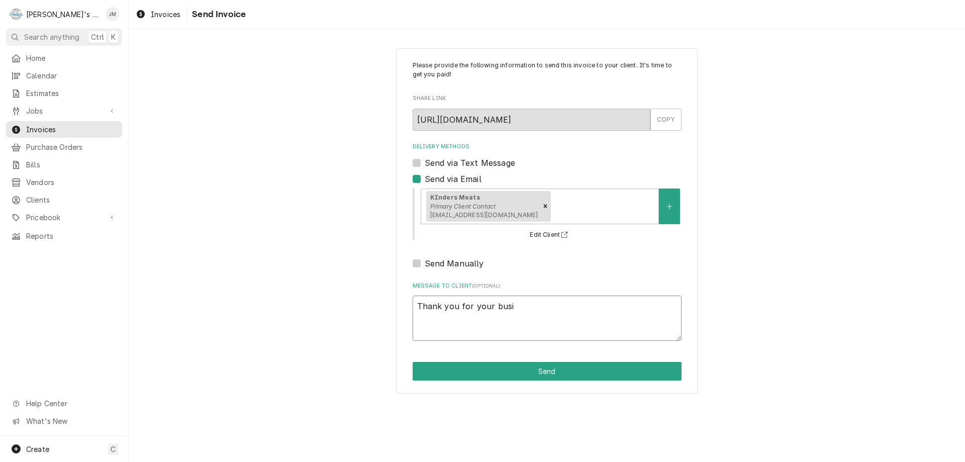
type textarea "x"
type textarea "Thank you for your busin"
type textarea "x"
type textarea "Thank you for your busine"
type textarea "x"
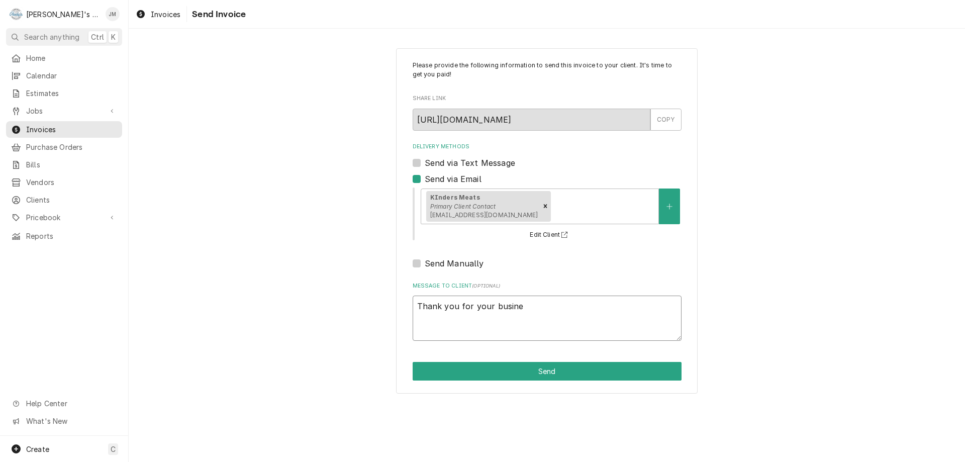
type textarea "Thank you for your busines"
type textarea "x"
type textarea "Thank you for your business"
type textarea "x"
type textarea "Thank you for your business."
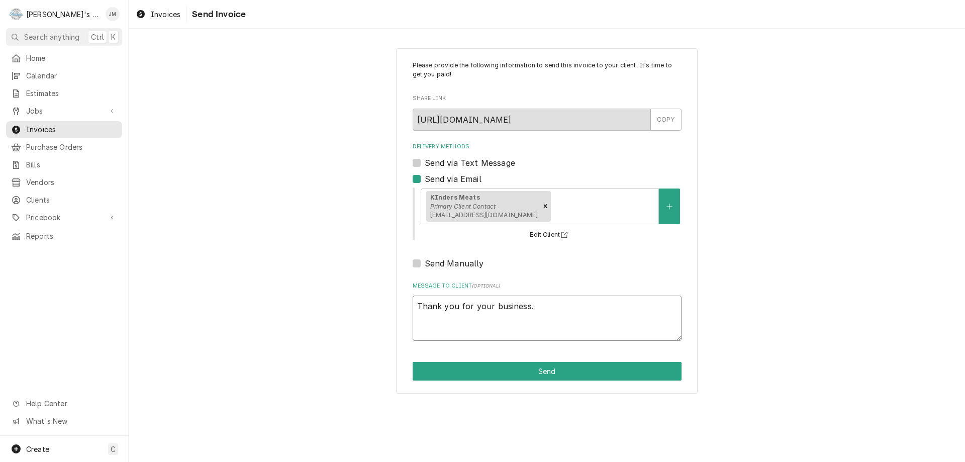
type textarea "x"
type textarea "Thank you for your business."
click at [548, 376] on button "Send" at bounding box center [547, 371] width 269 height 19
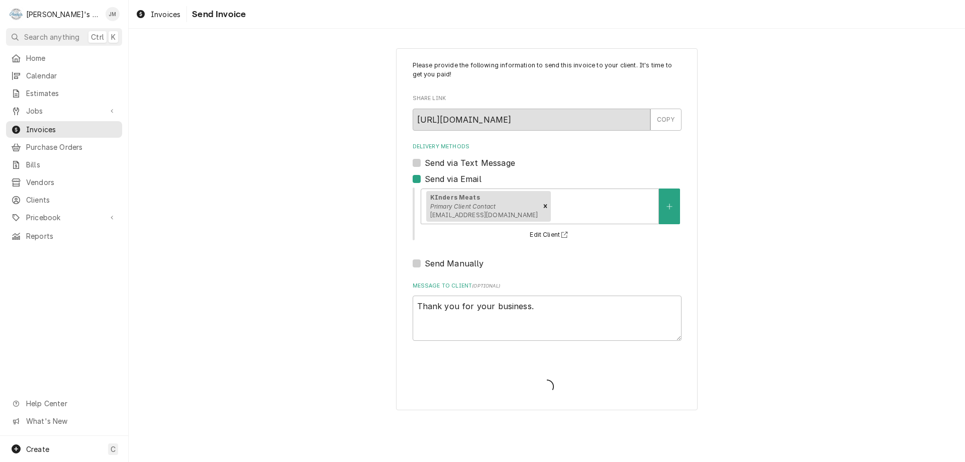
type textarea "x"
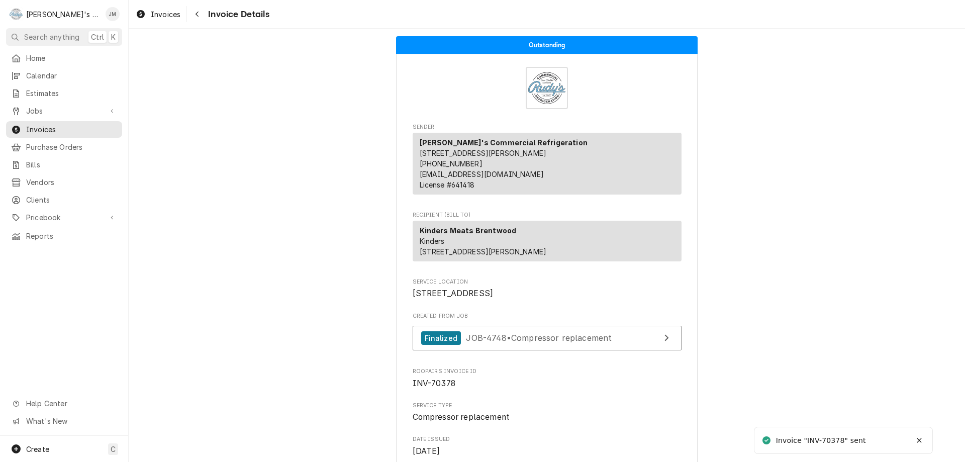
scroll to position [1879, 0]
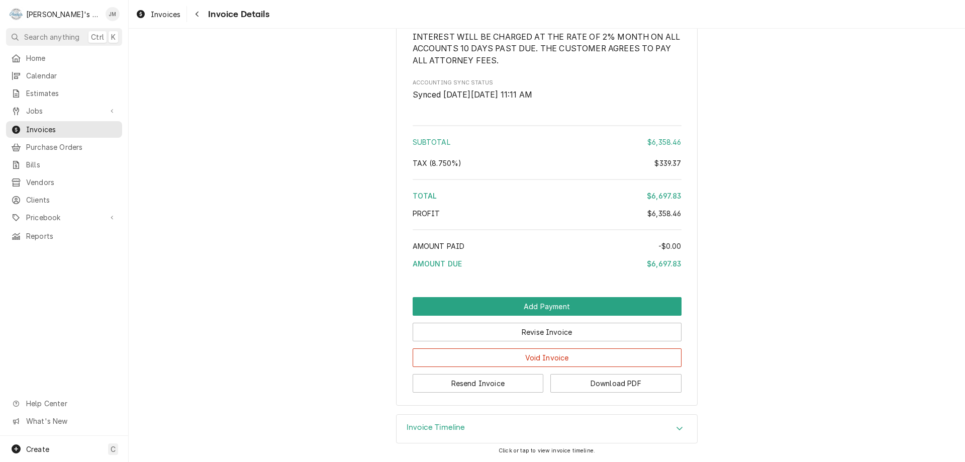
click at [411, 421] on div "Invoice Timeline" at bounding box center [547, 429] width 301 height 28
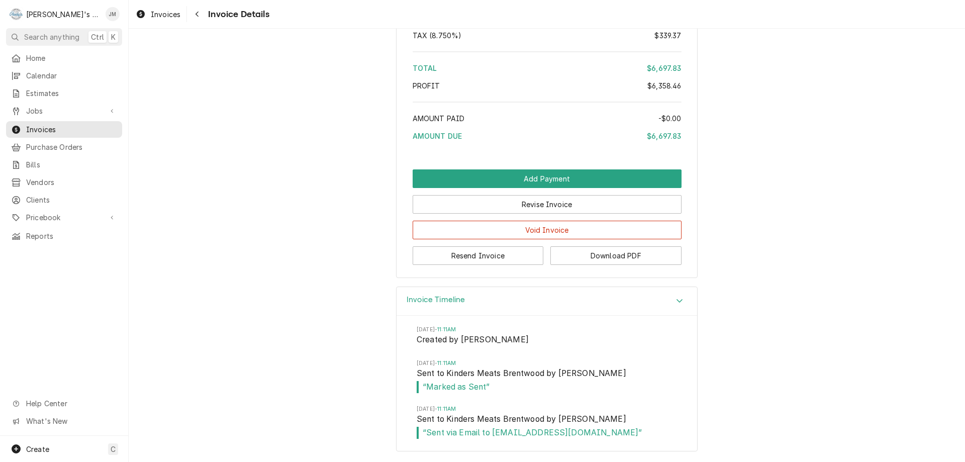
scroll to position [2007, 0]
click at [30, 106] on span "Jobs" at bounding box center [64, 111] width 76 height 11
click at [33, 120] on link "Jobs" at bounding box center [64, 128] width 116 height 17
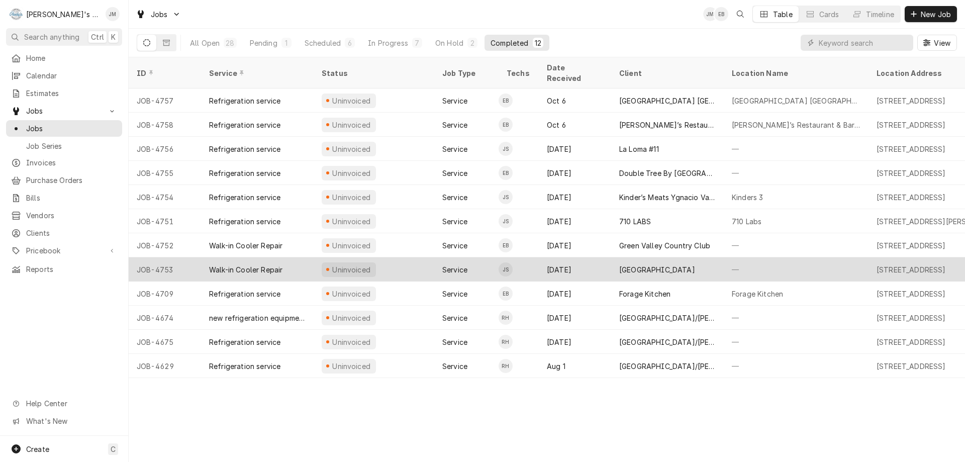
click at [666, 264] on div "[GEOGRAPHIC_DATA]" at bounding box center [657, 269] width 76 height 11
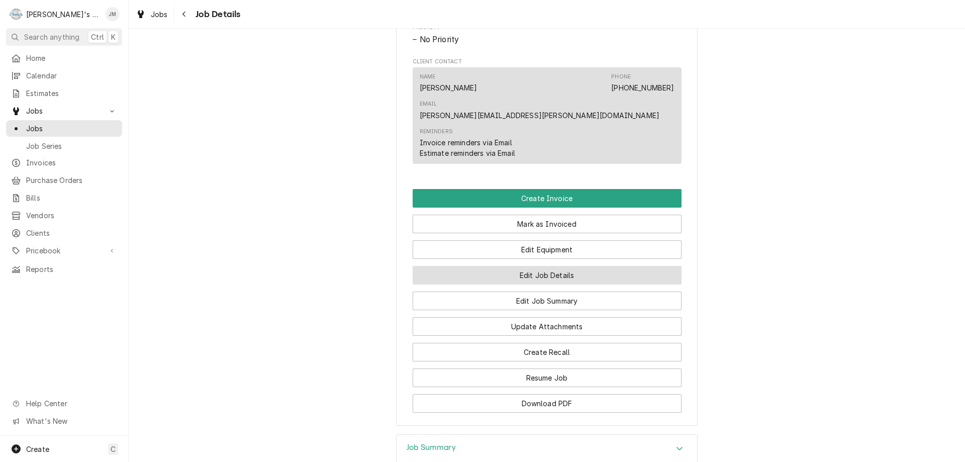
scroll to position [652, 0]
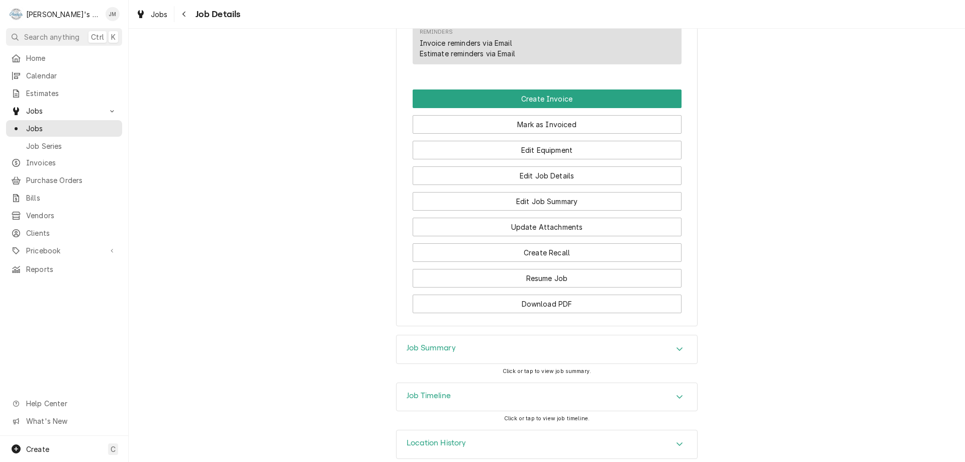
click at [429, 343] on h3 "Job Summary" at bounding box center [431, 348] width 49 height 10
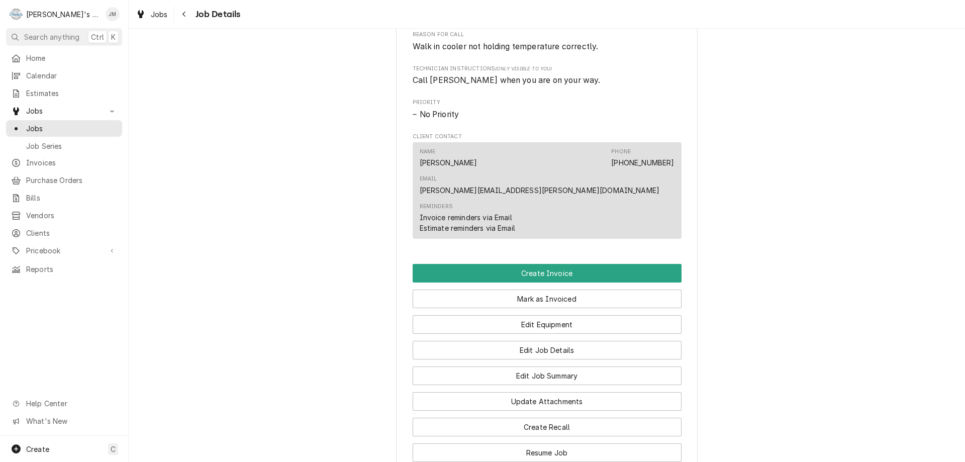
scroll to position [419, 0]
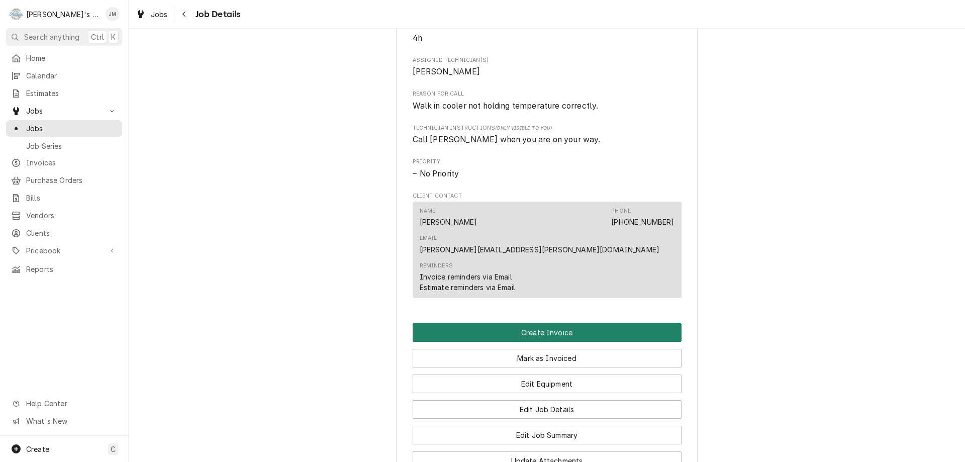
click at [566, 323] on button "Create Invoice" at bounding box center [547, 332] width 269 height 19
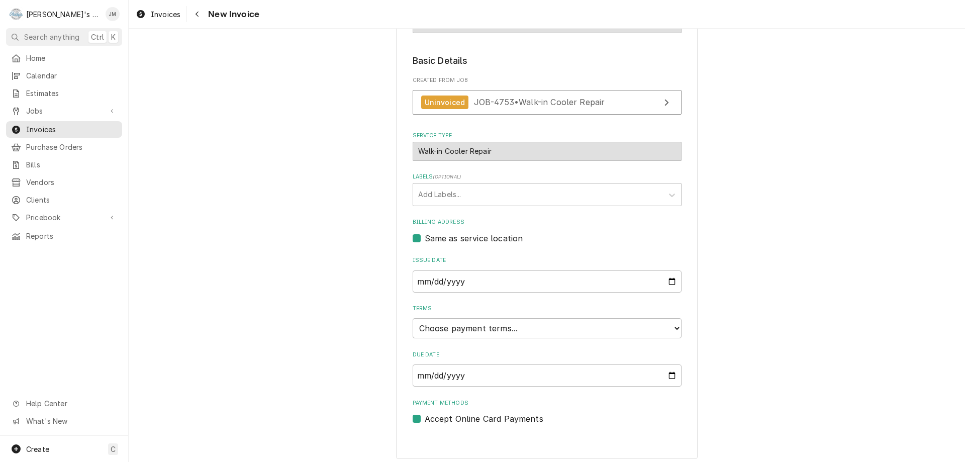
scroll to position [150, 0]
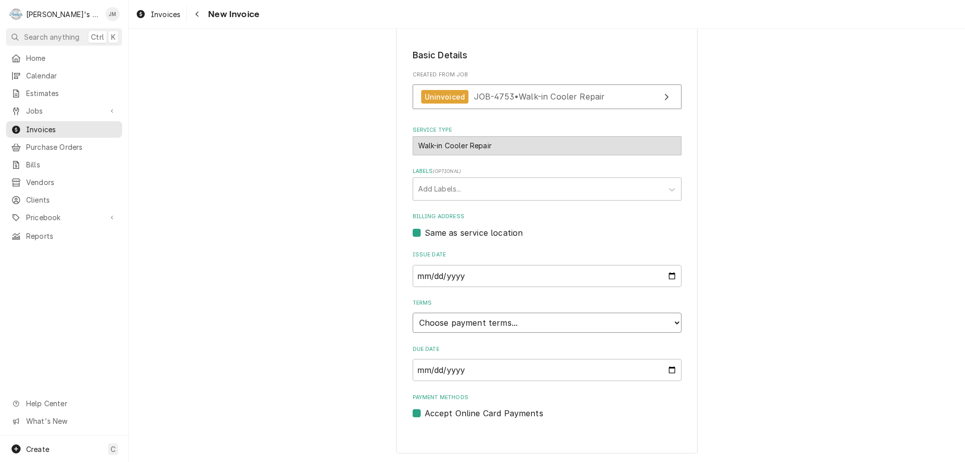
click at [535, 327] on select "Choose payment terms... Same Day Net 7 Net 14 Net 21 Net 30 Net 45 Net 60 Net 90" at bounding box center [547, 323] width 269 height 20
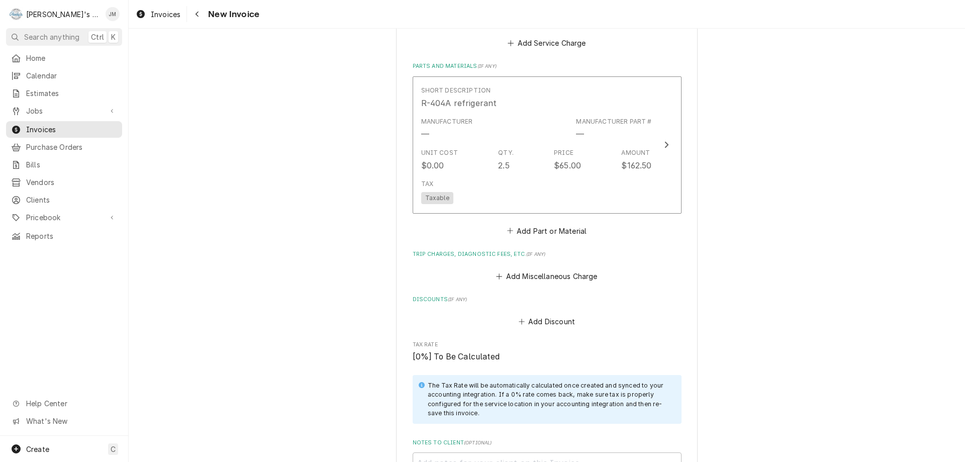
scroll to position [853, 0]
click at [561, 269] on button "Add Miscellaneous Charge" at bounding box center [547, 276] width 105 height 14
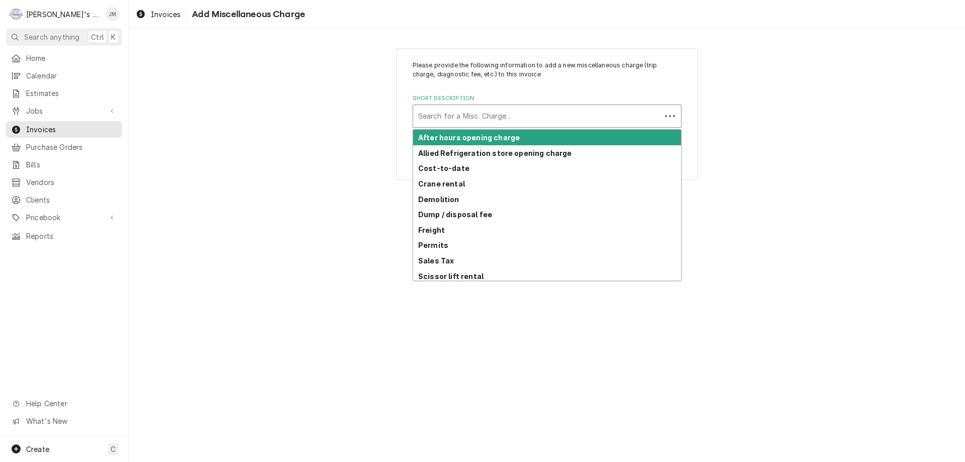
click at [513, 121] on div "Short Description" at bounding box center [537, 116] width 238 height 18
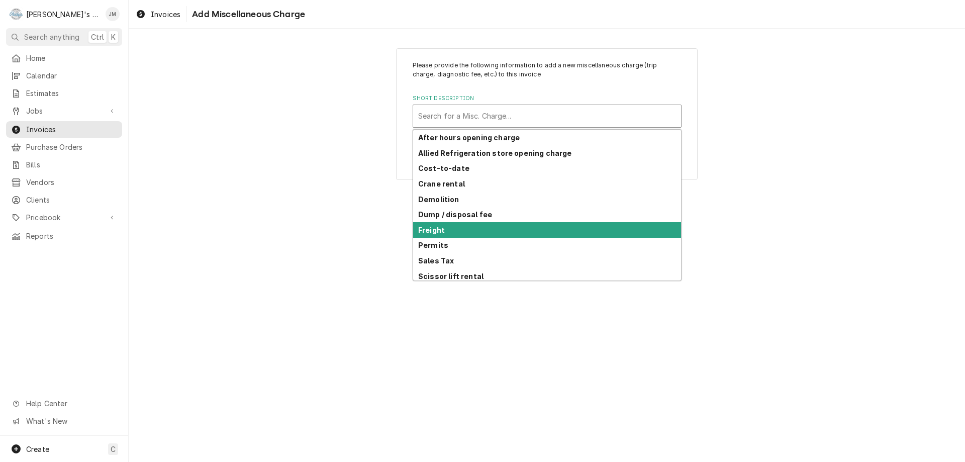
scroll to position [49, 0]
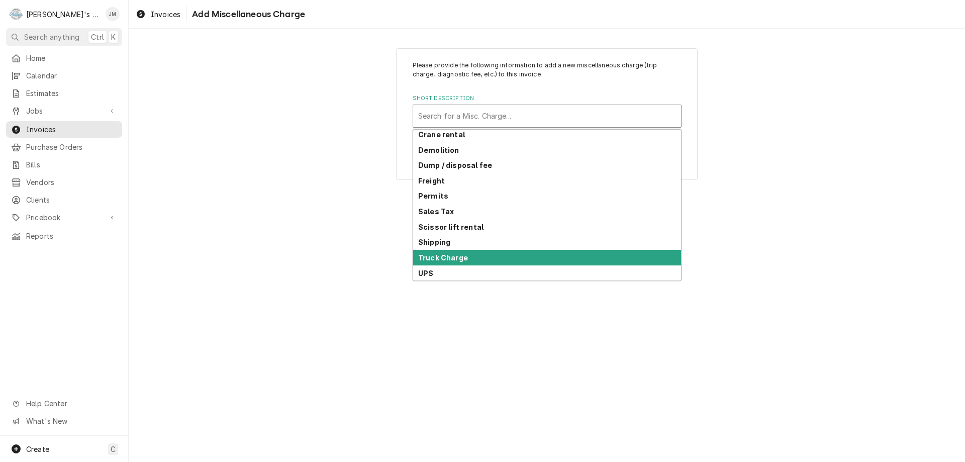
click at [505, 252] on div "Truck Charge" at bounding box center [547, 258] width 268 height 16
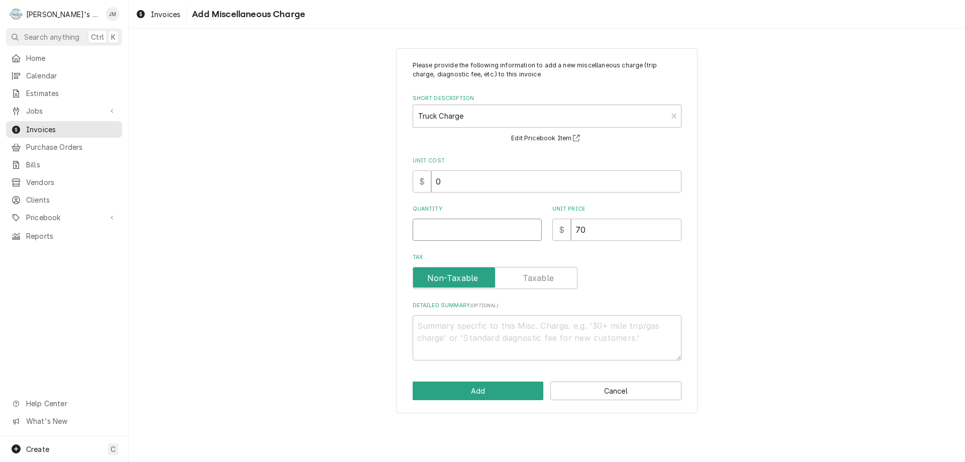
click at [503, 231] on input "Quantity" at bounding box center [477, 230] width 129 height 22
type textarea "x"
type input "1"
click at [482, 389] on button "Add" at bounding box center [478, 390] width 131 height 19
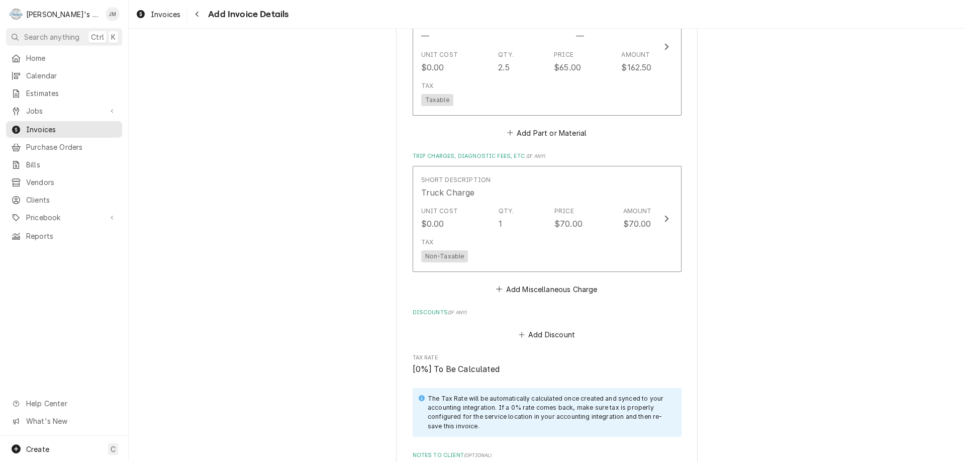
scroll to position [1243, 0]
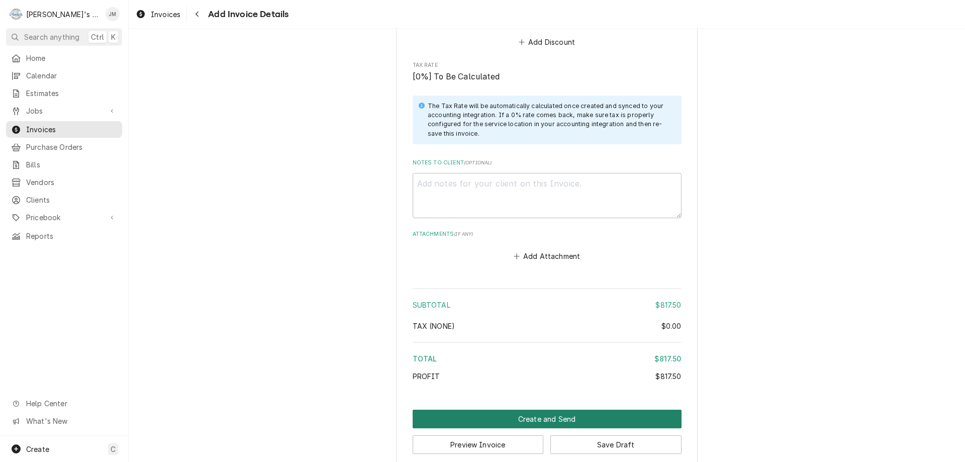
click at [546, 410] on button "Create and Send" at bounding box center [547, 419] width 269 height 19
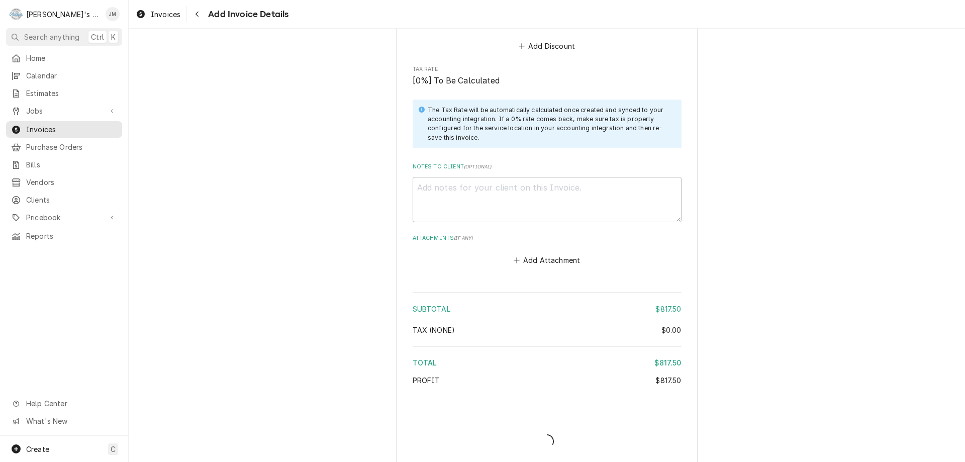
type textarea "x"
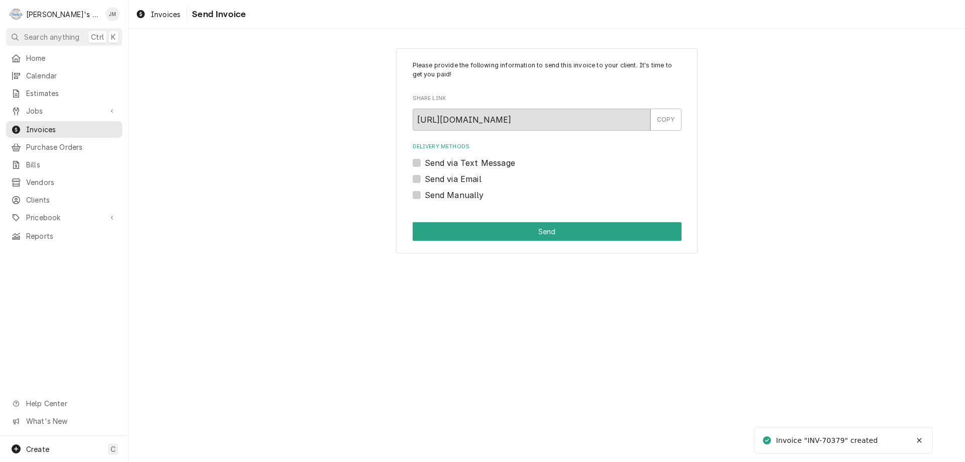
click at [444, 195] on label "Send Manually" at bounding box center [454, 195] width 59 height 12
click at [444, 195] on input "Send Manually" at bounding box center [559, 200] width 269 height 22
checkbox input "true"
click at [524, 229] on button "Send" at bounding box center [547, 231] width 269 height 19
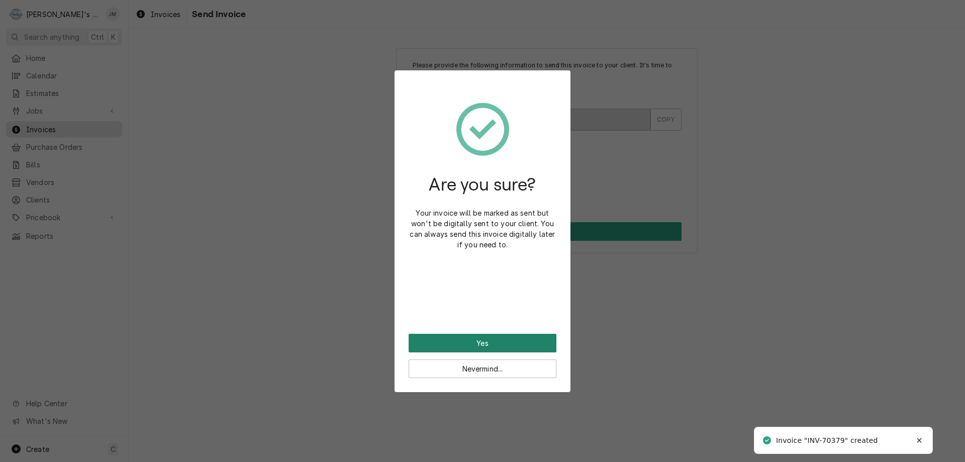
click at [490, 345] on button "Yes" at bounding box center [483, 343] width 148 height 19
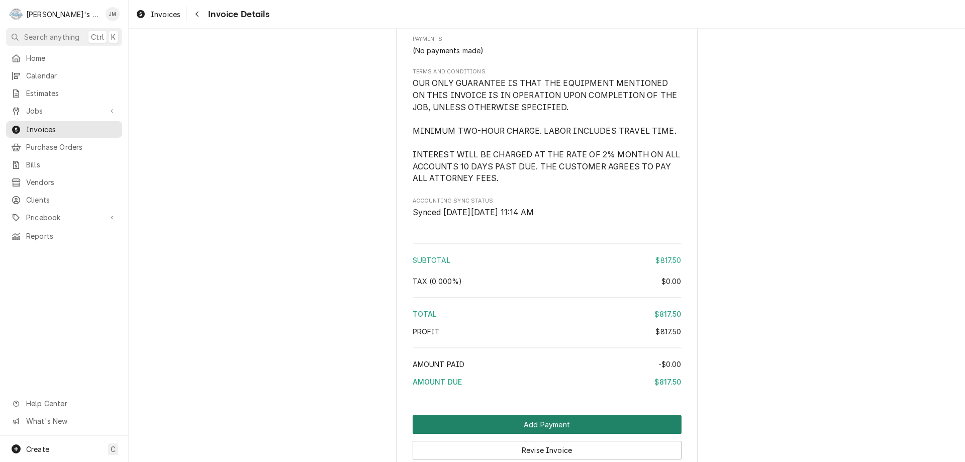
scroll to position [1268, 0]
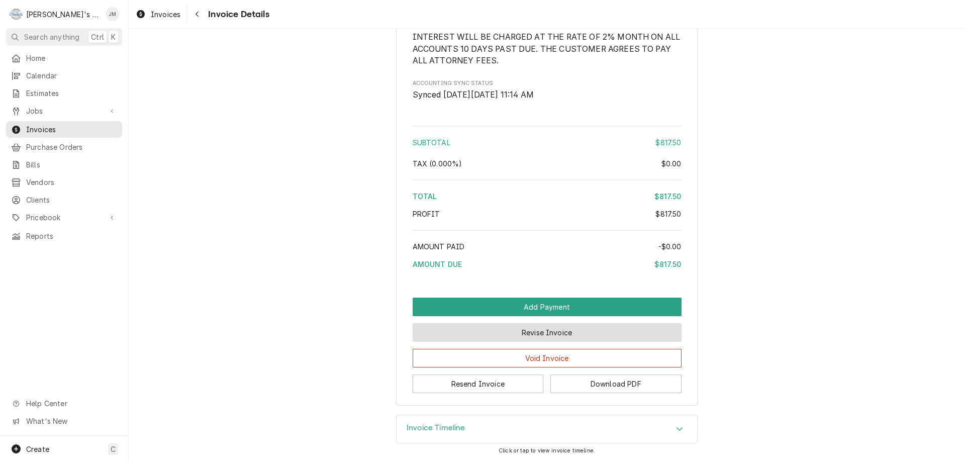
click at [531, 335] on button "Revise Invoice" at bounding box center [547, 332] width 269 height 19
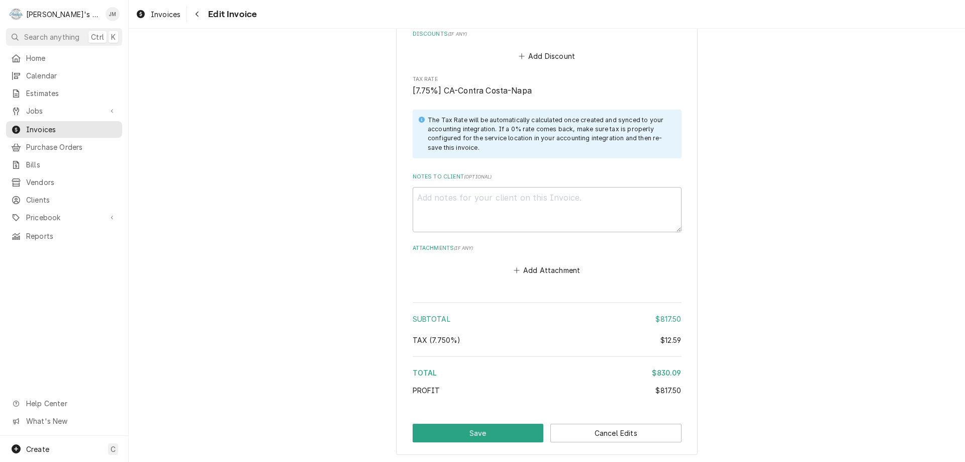
scroll to position [1266, 0]
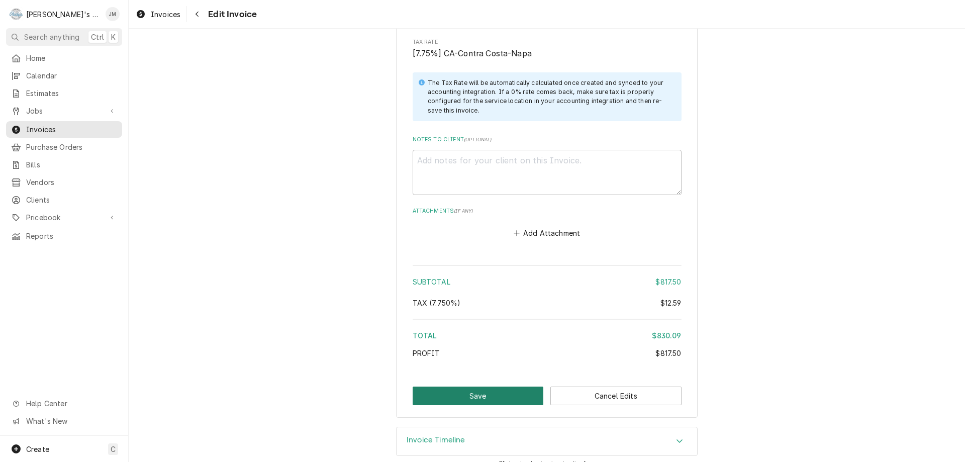
click at [487, 386] on button "Save" at bounding box center [478, 395] width 131 height 19
type textarea "x"
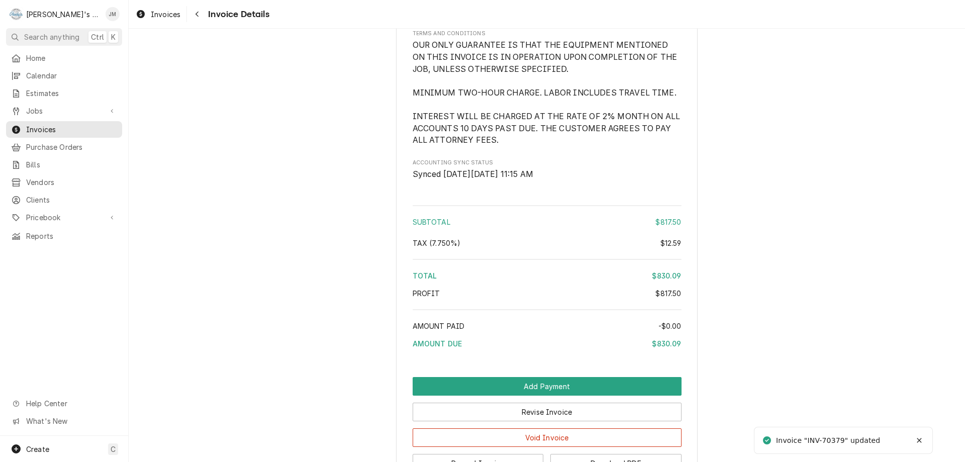
scroll to position [1268, 0]
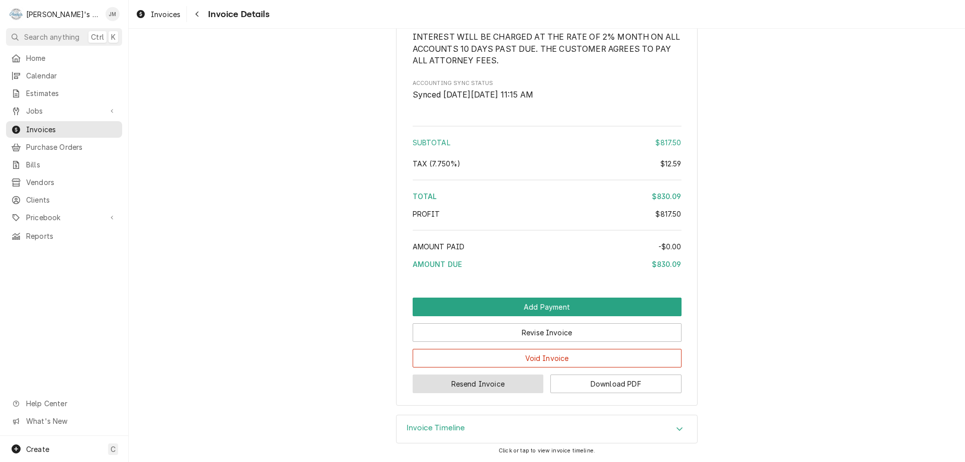
click at [484, 382] on button "Resend Invoice" at bounding box center [478, 383] width 131 height 19
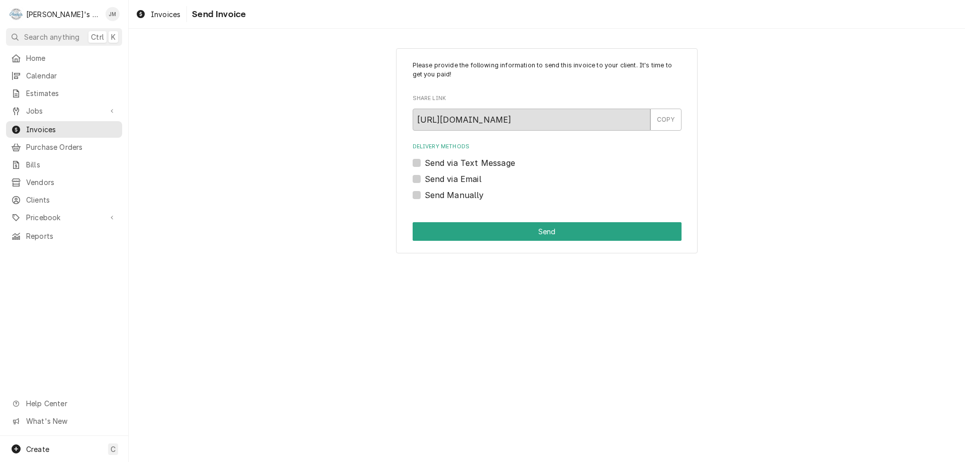
click at [467, 176] on label "Send via Email" at bounding box center [453, 179] width 57 height 12
click at [467, 176] on input "Send via Email" at bounding box center [559, 184] width 269 height 22
checkbox input "true"
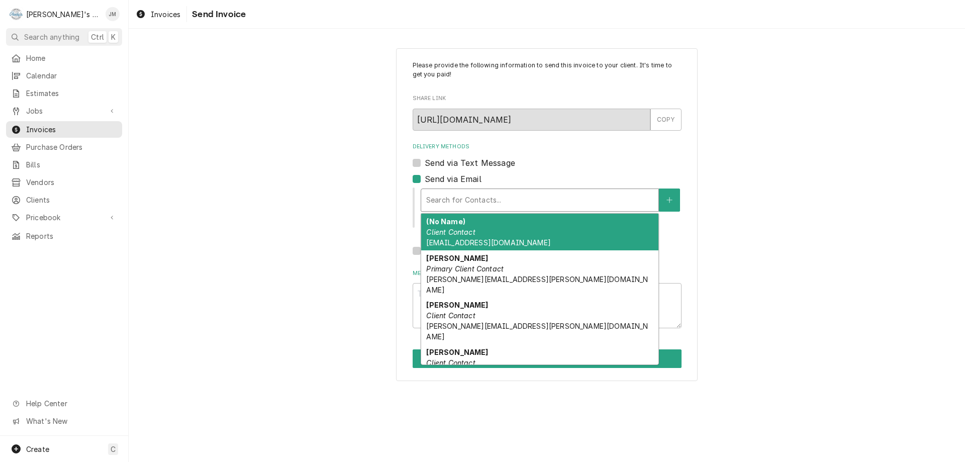
click at [465, 202] on div "Delivery Methods" at bounding box center [539, 200] width 227 height 18
click at [466, 226] on div "(No Name) Client Contact [EMAIL_ADDRESS][DOMAIN_NAME]" at bounding box center [539, 232] width 237 height 37
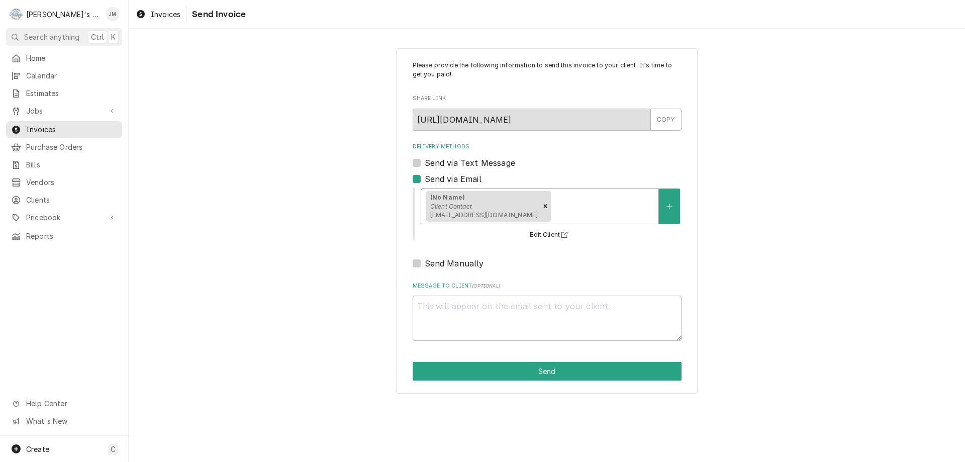
click at [577, 202] on div "Delivery Methods" at bounding box center [603, 206] width 101 height 18
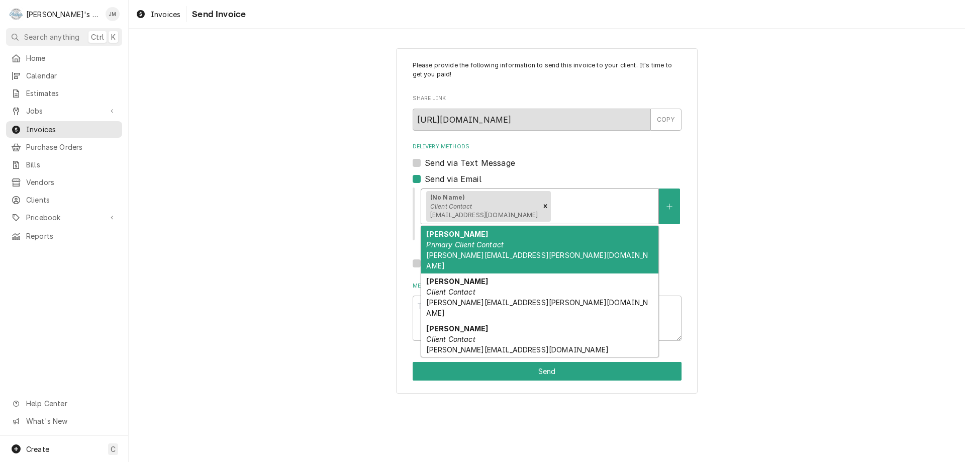
click at [489, 254] on span "[PERSON_NAME][EMAIL_ADDRESS][PERSON_NAME][DOMAIN_NAME]" at bounding box center [537, 260] width 222 height 19
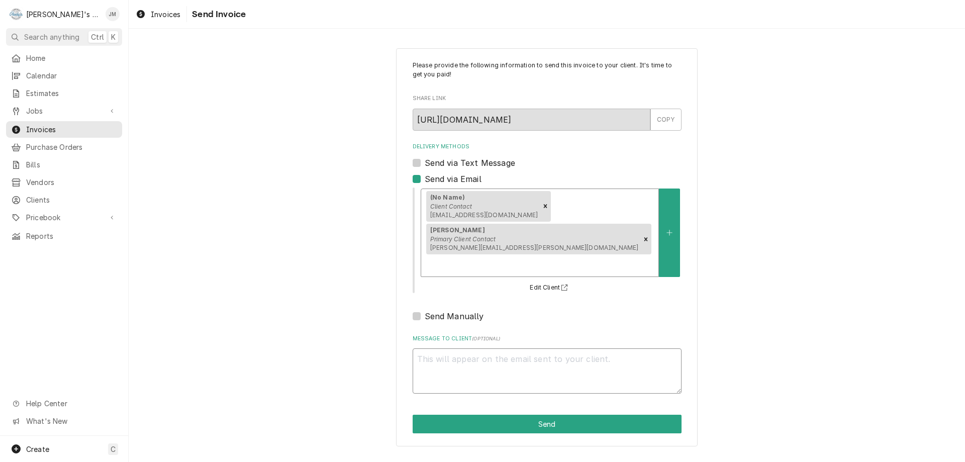
click at [488, 367] on textarea "Message to Client ( optional )" at bounding box center [547, 370] width 269 height 45
type textarea "x"
type textarea "T"
type textarea "x"
type textarea "Th"
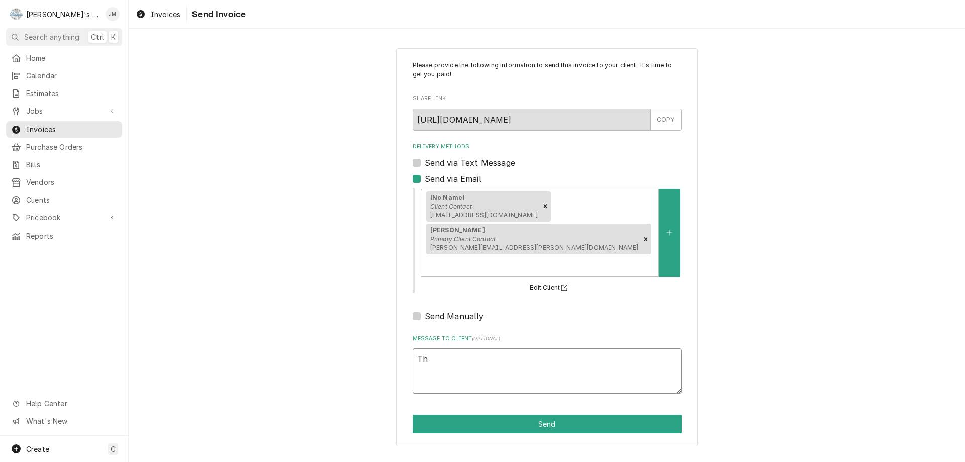
type textarea "x"
type textarea "Tha"
type textarea "x"
type textarea "Thank"
type textarea "x"
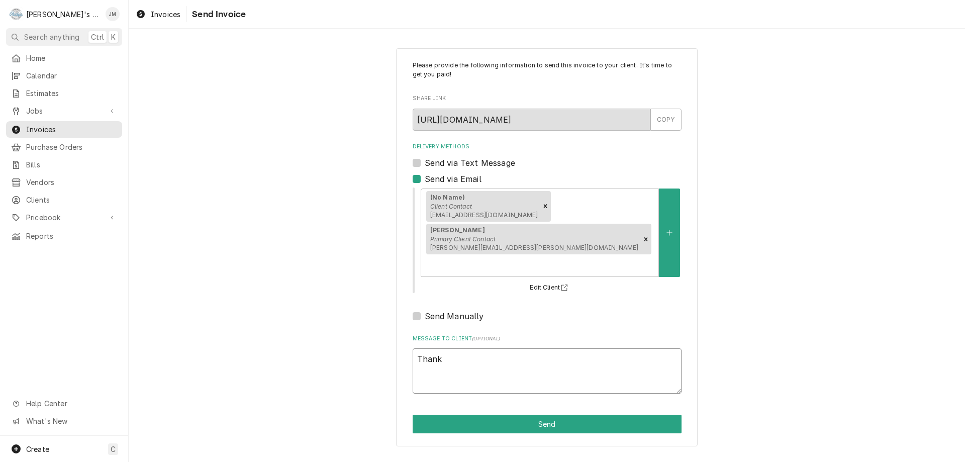
type textarea "Thank"
type textarea "x"
type textarea "Thank y"
type textarea "x"
type textarea "Thank yo"
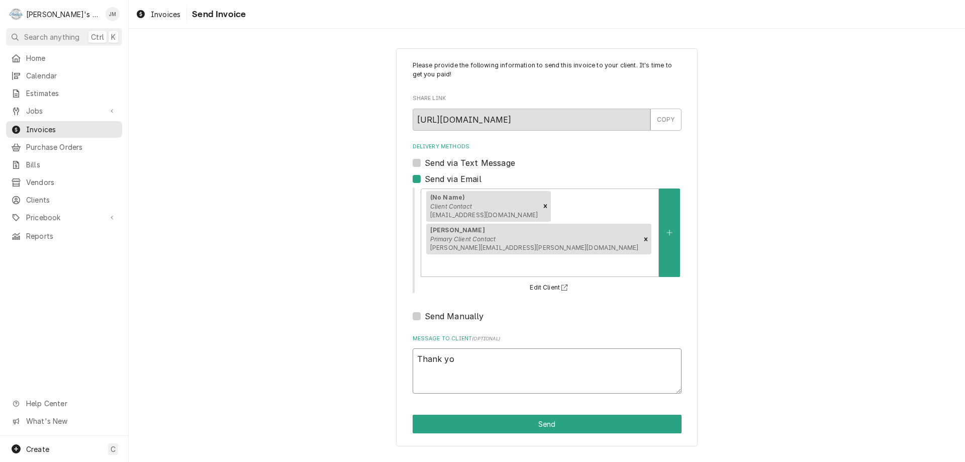
type textarea "x"
type textarea "Thank you"
type textarea "x"
type textarea "Thank you f"
type textarea "x"
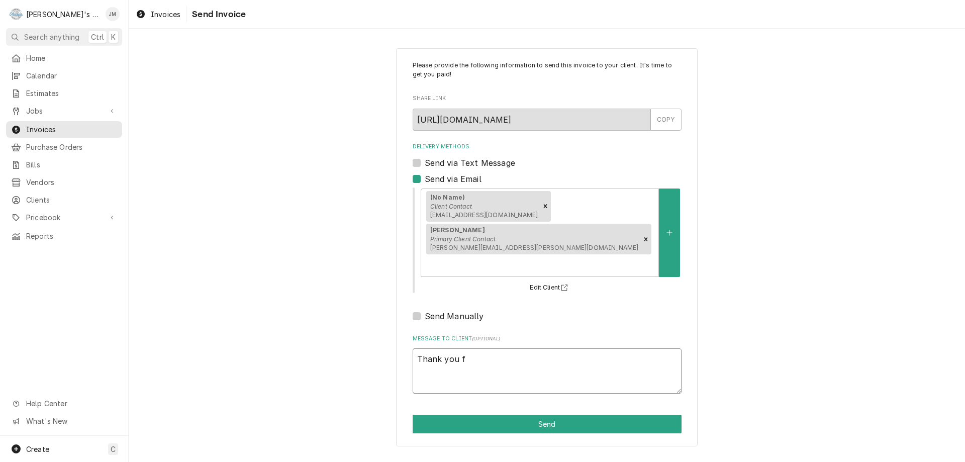
type textarea "Thank you fr"
type textarea "x"
type textarea "Thank you fro"
type textarea "x"
type textarea "Thank you fro"
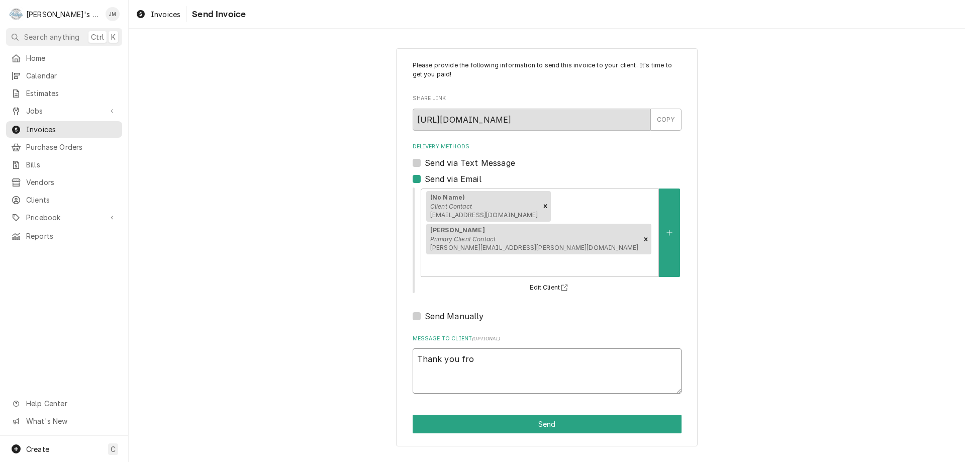
type textarea "x"
type textarea "Thank you fro"
type textarea "x"
type textarea "Thank you fr"
type textarea "x"
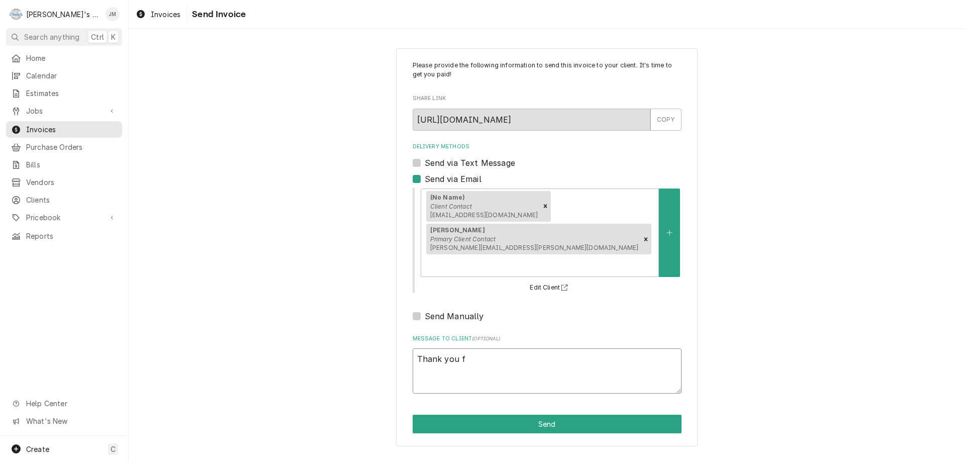
type textarea "Thank you fo"
type textarea "x"
type textarea "Thank you fop"
type textarea "x"
type textarea "Thank you fopr"
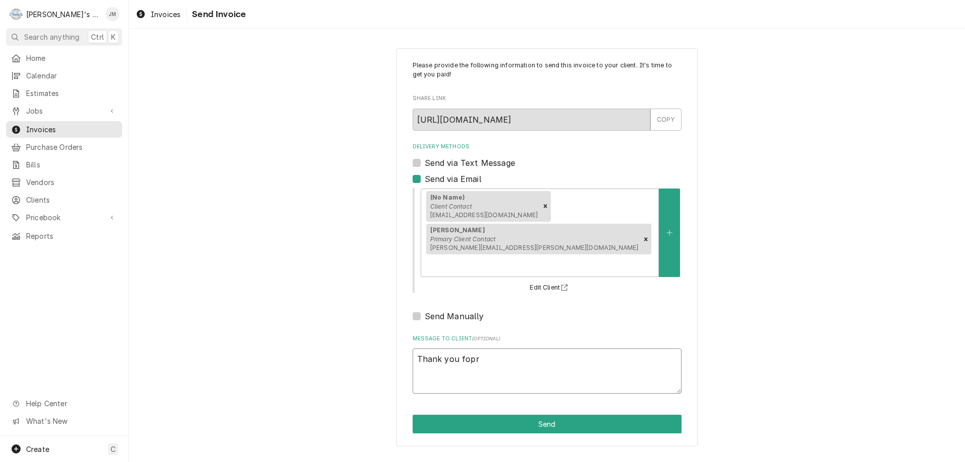
type textarea "x"
type textarea "Thank you fopr"
type textarea "x"
type textarea "Thank you fopr"
type textarea "x"
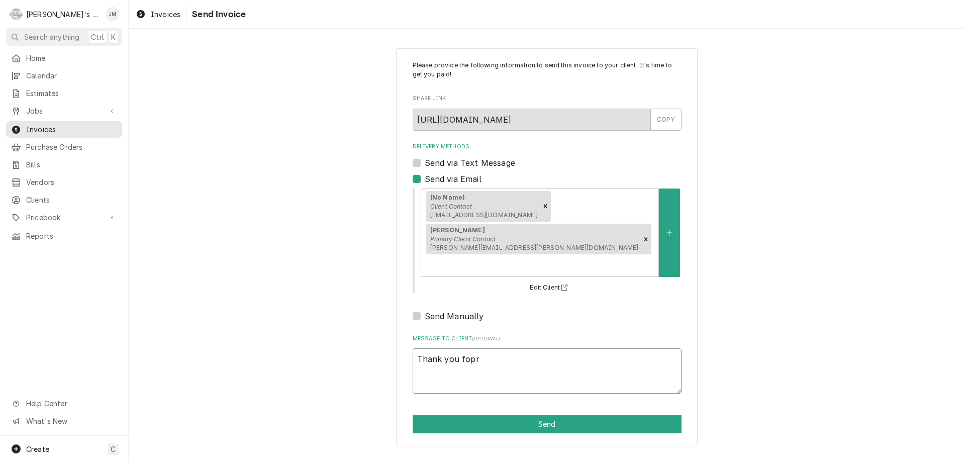
type textarea "Thank you fop"
type textarea "x"
type textarea "Thank you fo"
type textarea "x"
type textarea "Thank you for"
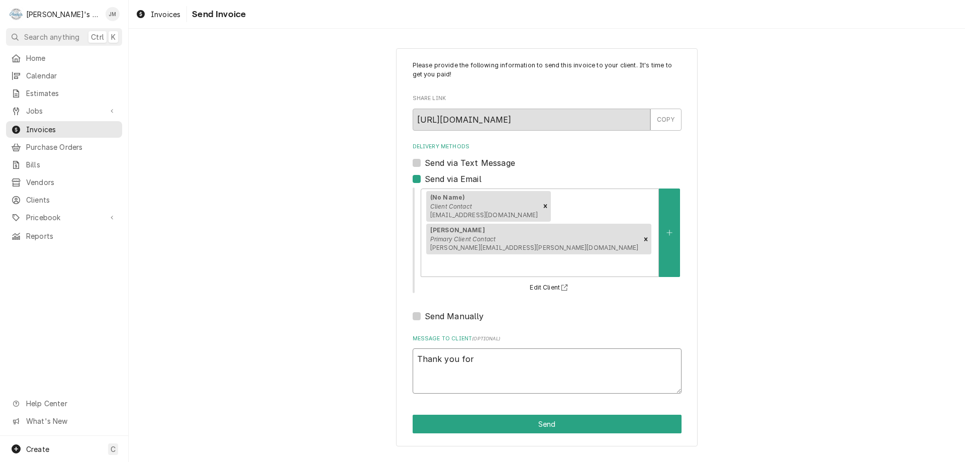
type textarea "x"
type textarea "Thank you for"
type textarea "x"
type textarea "Thank you for y"
type textarea "x"
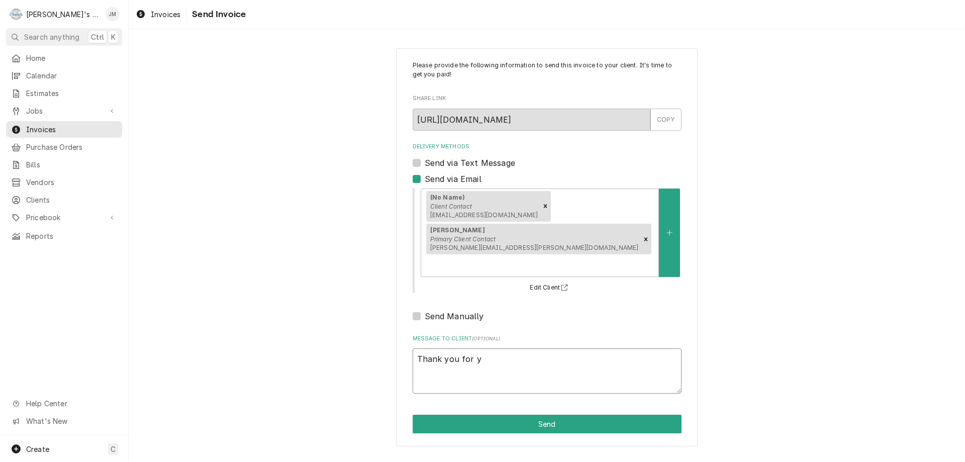
type textarea "Thank you for yo"
type textarea "x"
type textarea "Thank you for you"
type textarea "x"
type textarea "Thank you for you"
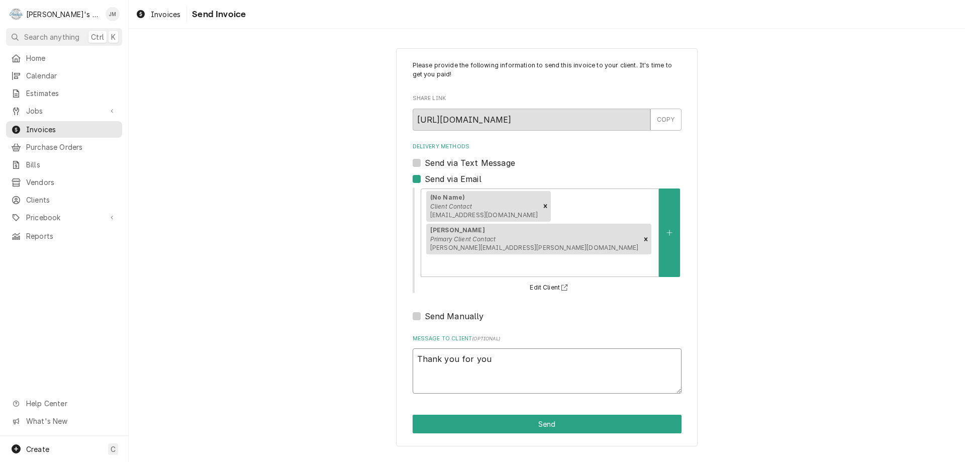
type textarea "x"
type textarea "Thank you for you"
type textarea "x"
type textarea "Thank you for your"
type textarea "x"
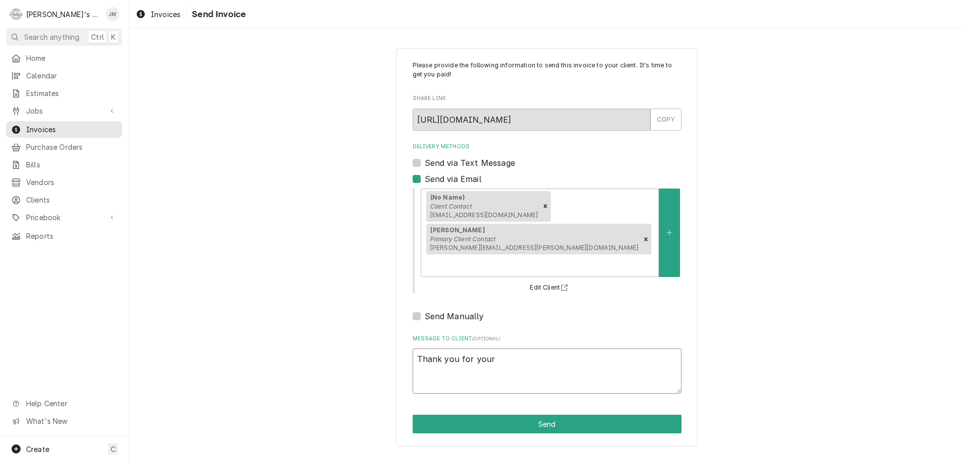
type textarea "Thank you for your"
type textarea "x"
type textarea "Thank you for your b"
type textarea "x"
type textarea "Thank you for your bu"
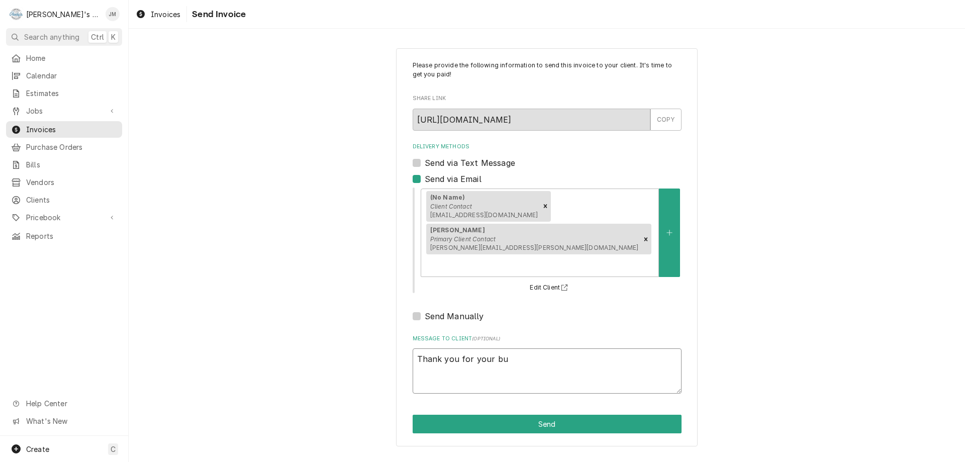
type textarea "x"
type textarea "Thank you for your bus"
type textarea "x"
type textarea "Thank you for your busi"
type textarea "x"
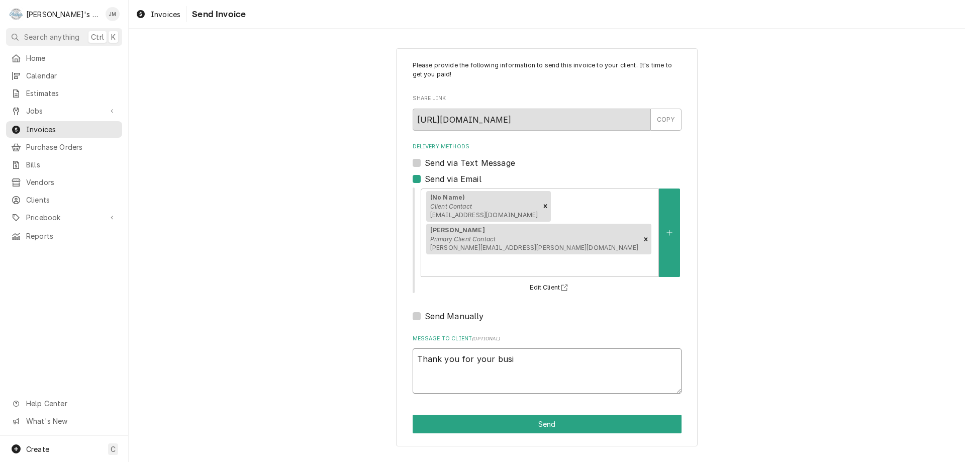
type textarea "Thank you for your busin"
type textarea "x"
type textarea "Thank you for your busine"
type textarea "x"
type textarea "Thank you for your busines"
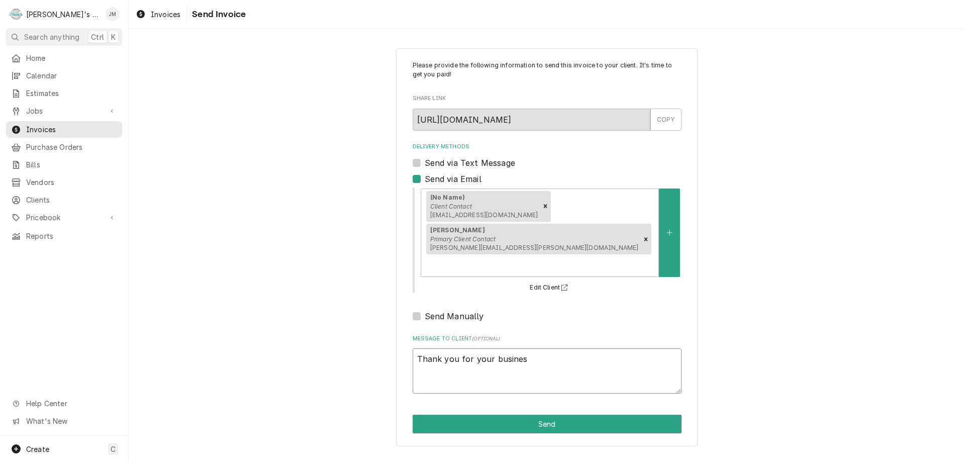
type textarea "x"
type textarea "Thank you for your business"
type textarea "x"
type textarea "Thank you for your business."
type textarea "x"
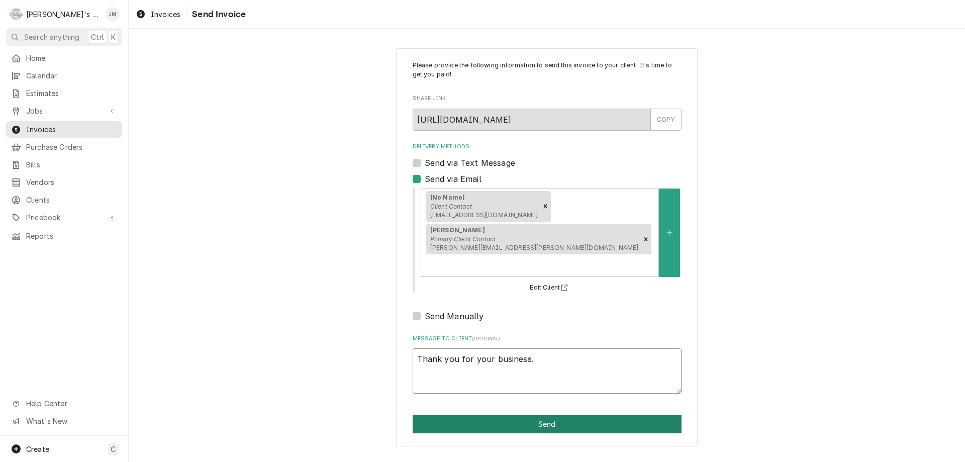
type textarea "Thank you for your business."
click at [546, 415] on button "Send" at bounding box center [547, 424] width 269 height 19
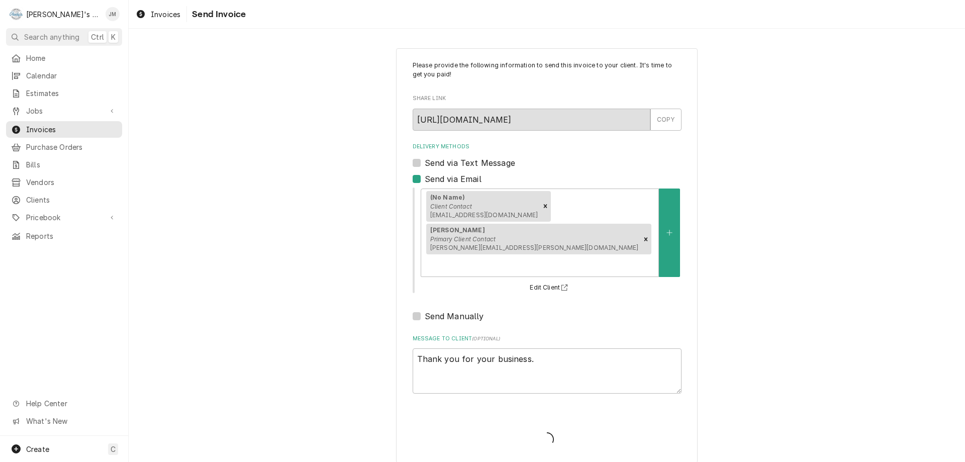
type textarea "x"
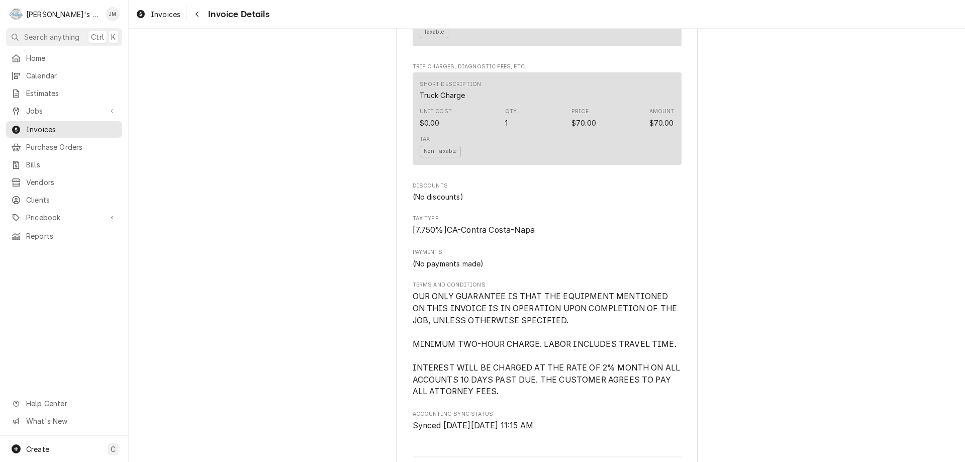
scroll to position [1268, 0]
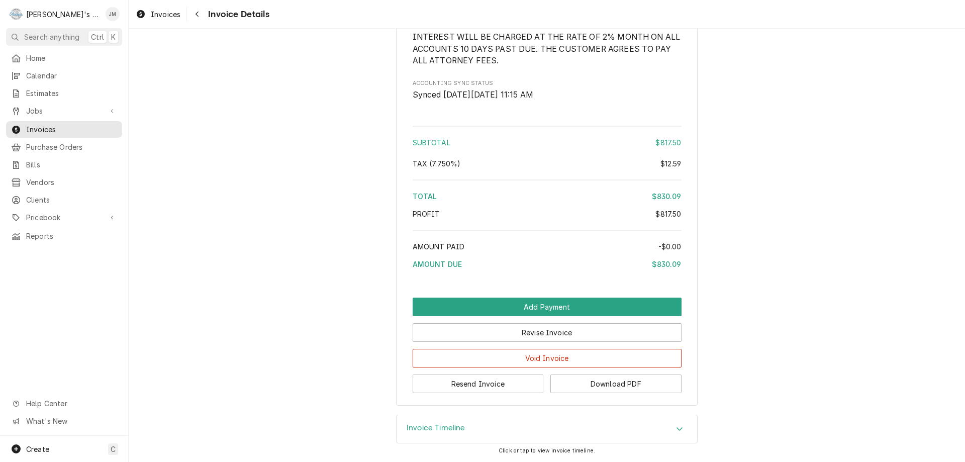
click at [443, 427] on h3 "Invoice Timeline" at bounding box center [436, 428] width 59 height 10
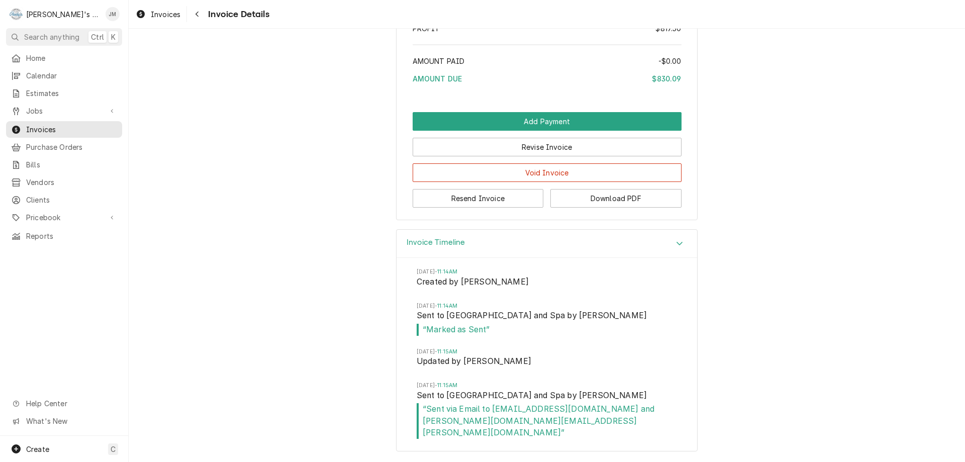
scroll to position [1341, 0]
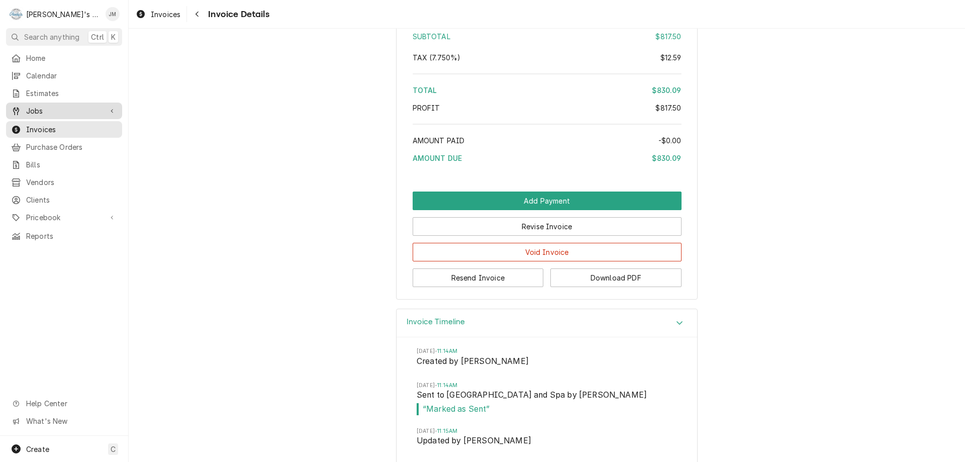
click at [37, 106] on span "Jobs" at bounding box center [64, 111] width 76 height 11
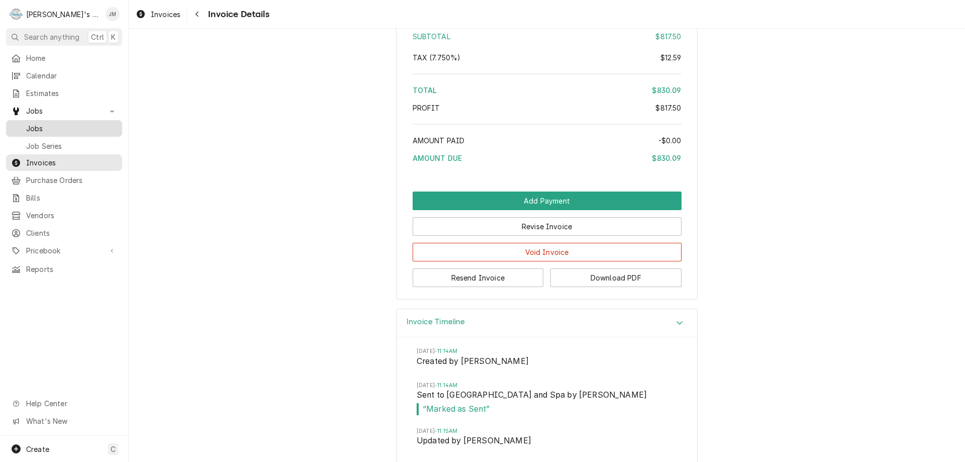
click at [33, 123] on span "Jobs" at bounding box center [71, 128] width 91 height 11
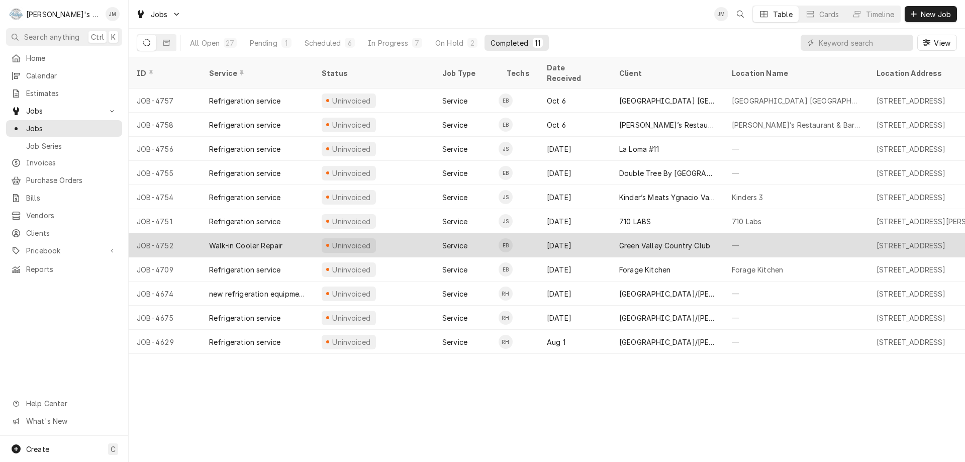
click at [634, 240] on div "Green Valley Country Club" at bounding box center [664, 245] width 91 height 11
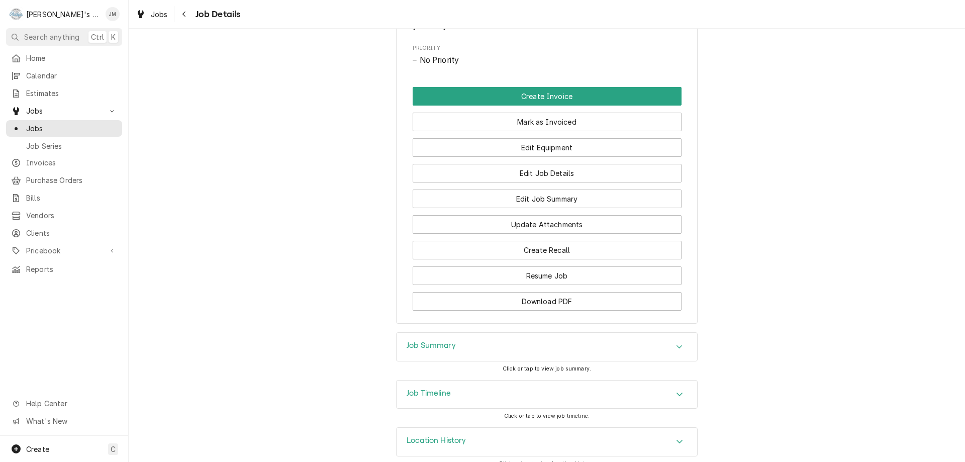
scroll to position [535, 0]
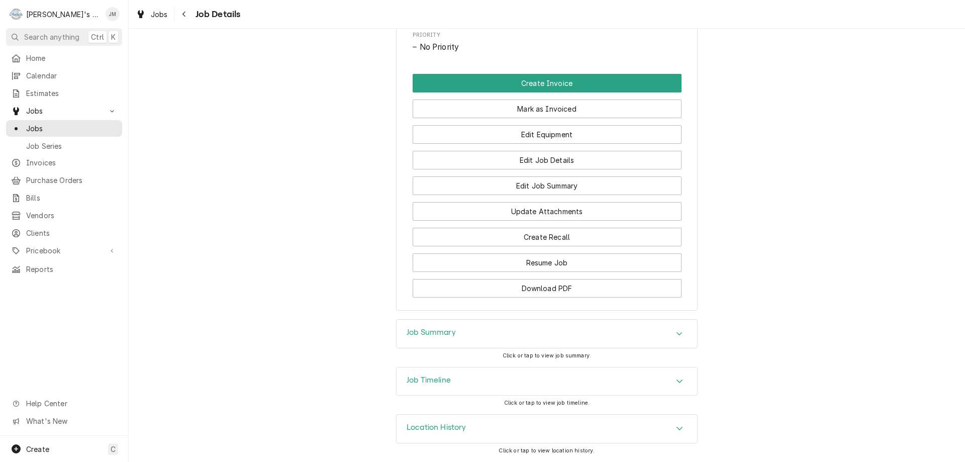
click at [420, 331] on h3 "Job Summary" at bounding box center [431, 333] width 49 height 10
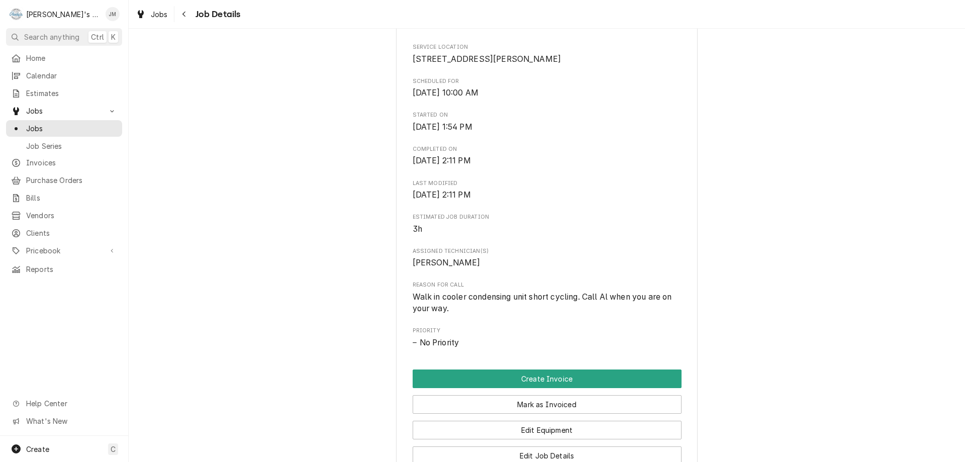
scroll to position [251, 0]
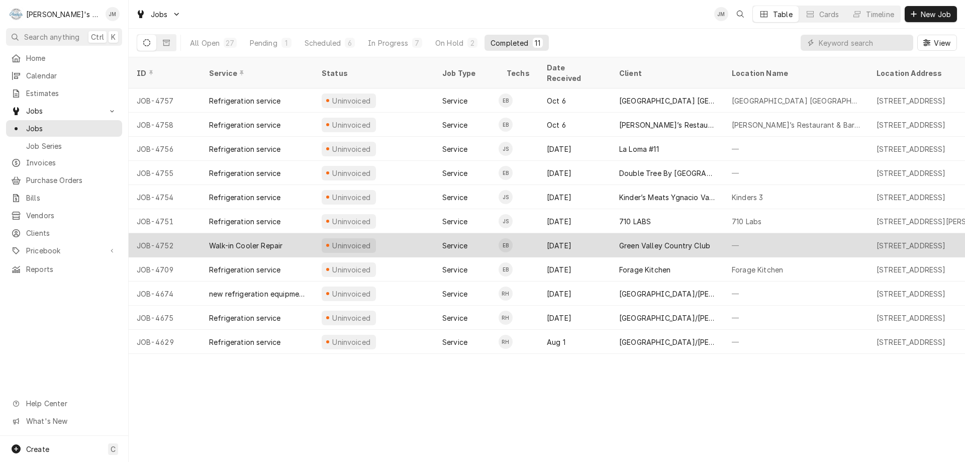
click at [632, 240] on div "Green Valley Country Club" at bounding box center [664, 245] width 91 height 11
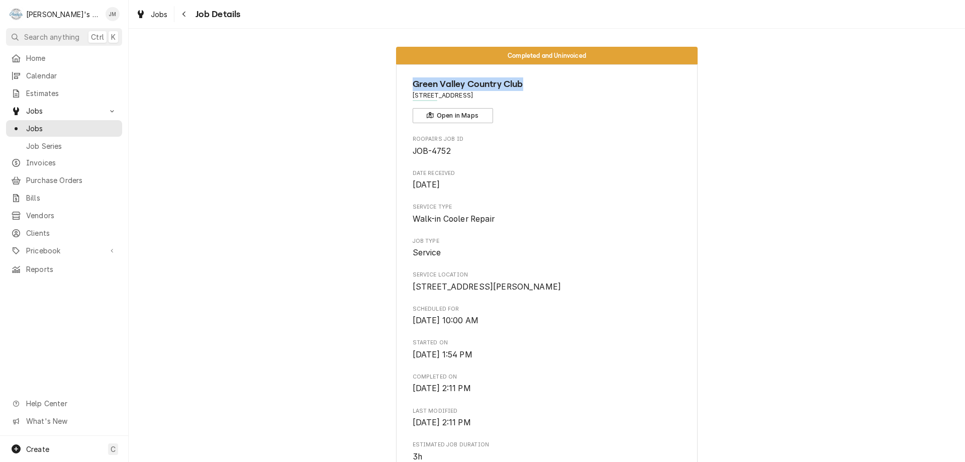
drag, startPoint x: 527, startPoint y: 83, endPoint x: 407, endPoint y: 80, distance: 119.6
click at [407, 80] on div "Green Valley Country Club 35 Country Club Dr, Fairfield, CA 94534 Open in Maps …" at bounding box center [547, 448] width 302 height 769
copy span "Green Valley Country Club"
click at [32, 228] on span "Clients" at bounding box center [71, 233] width 91 height 11
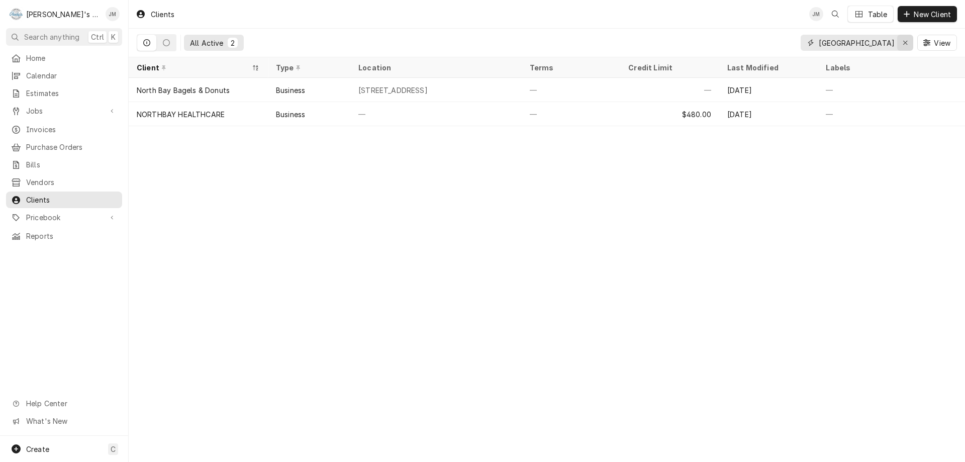
click at [907, 43] on icon "Erase input" at bounding box center [906, 42] width 6 height 7
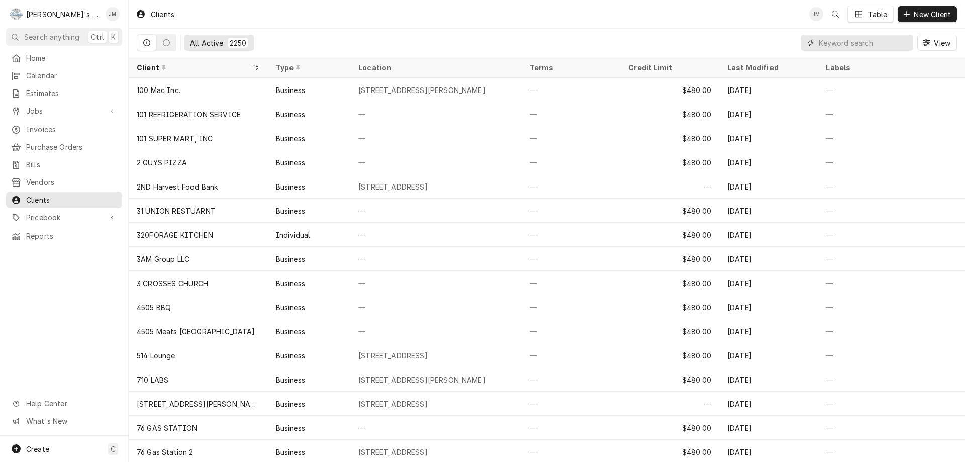
paste input "Green Valley Country Club"
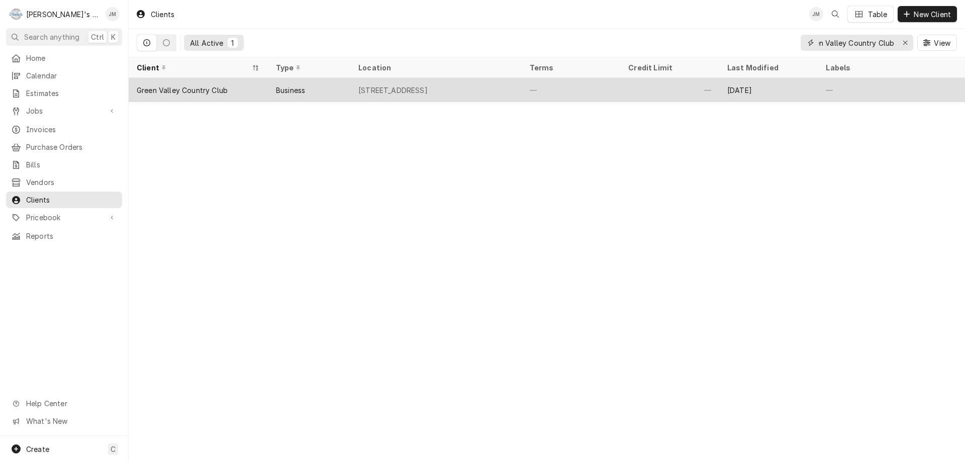
type input "Green Valley Country Club"
click at [400, 85] on div "[STREET_ADDRESS]" at bounding box center [392, 90] width 69 height 11
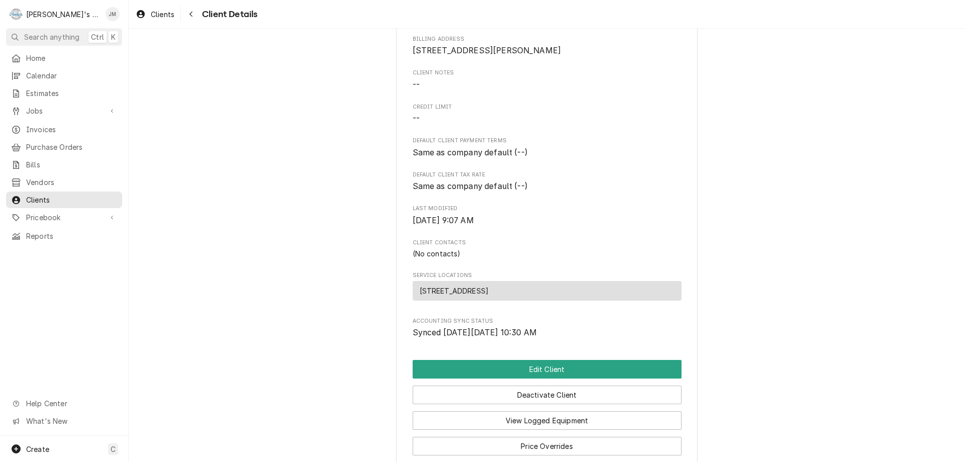
scroll to position [217, 0]
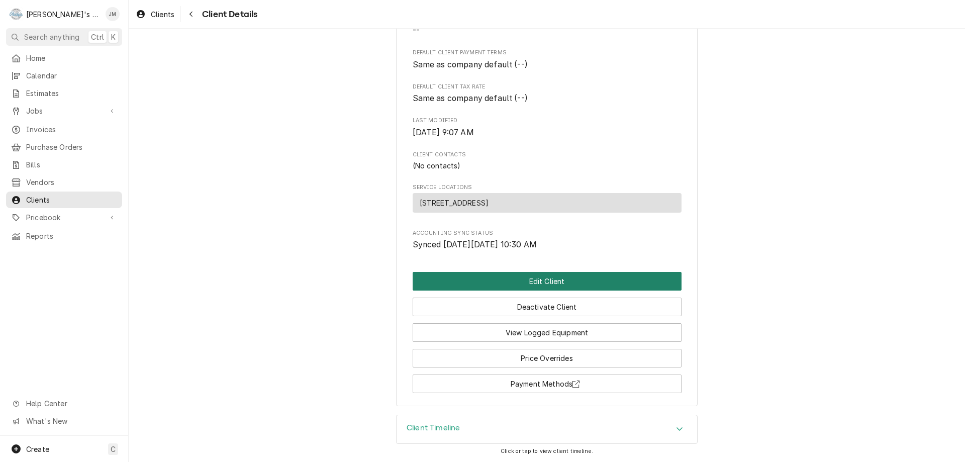
click at [555, 280] on button "Edit Client" at bounding box center [547, 281] width 269 height 19
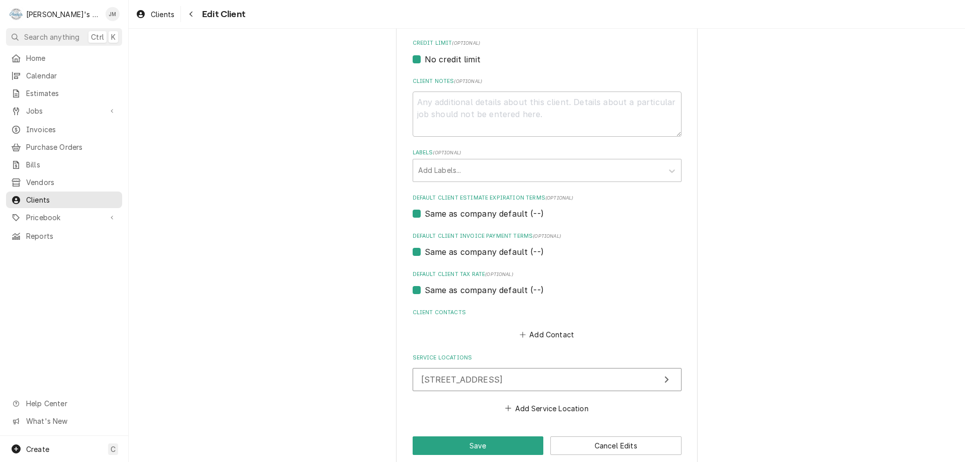
scroll to position [456, 0]
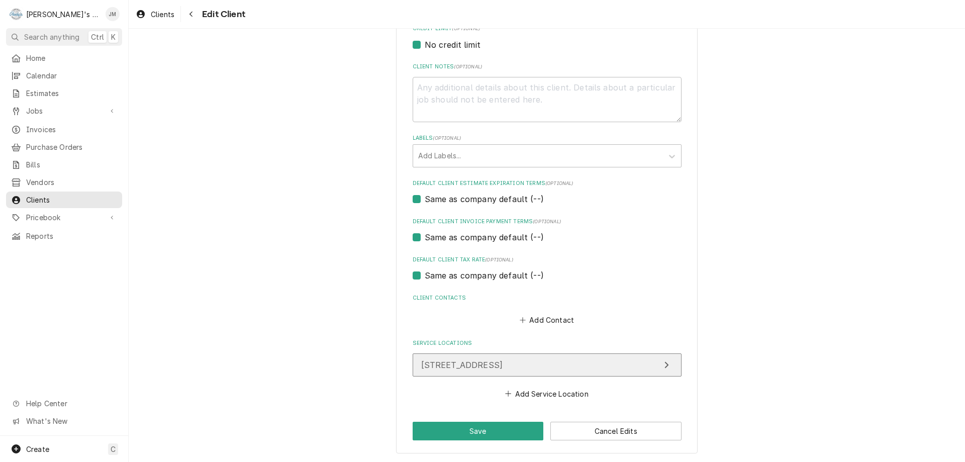
click at [624, 368] on button "[STREET_ADDRESS]" at bounding box center [547, 364] width 269 height 23
type textarea "x"
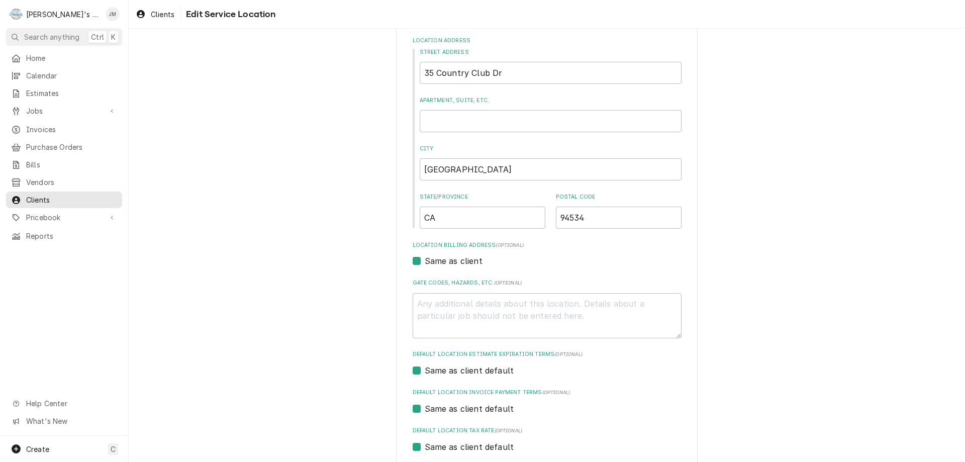
scroll to position [194, 0]
